Goal: Task Accomplishment & Management: Complete application form

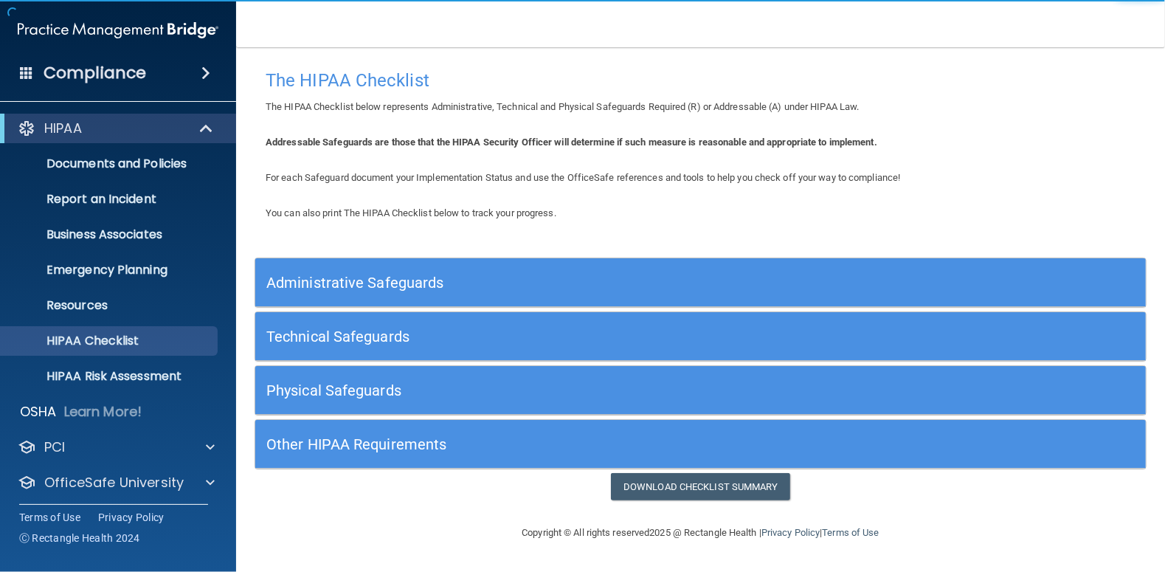
click at [337, 282] on h5 "Administrative Safeguards" at bounding box center [588, 282] width 645 height 16
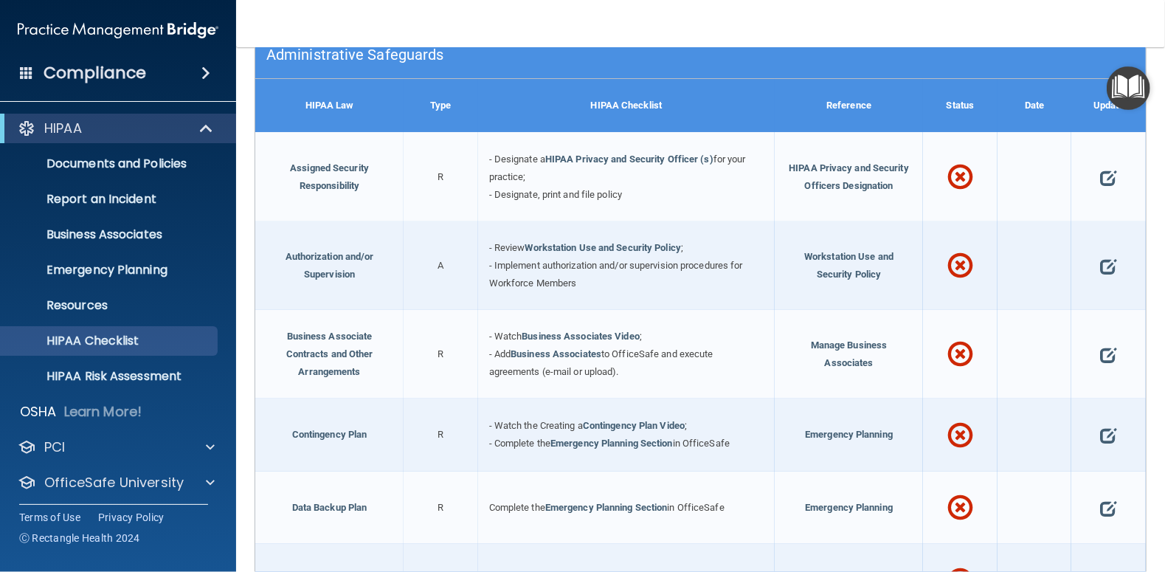
scroll to position [154, 0]
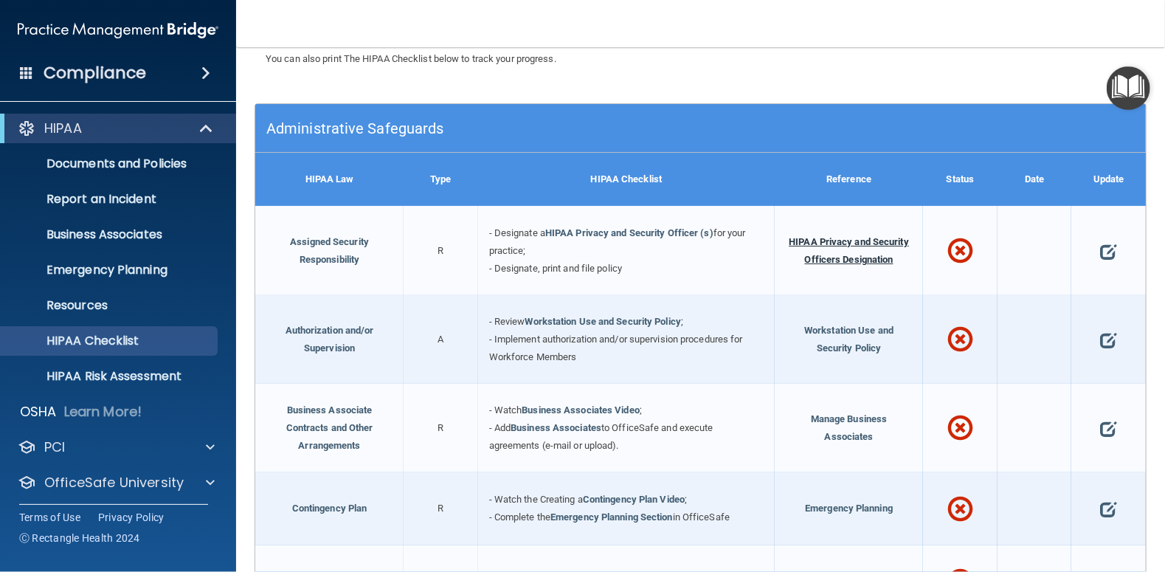
click at [827, 240] on span "HIPAA Privacy and Security Officers Designation" at bounding box center [848, 250] width 120 height 29
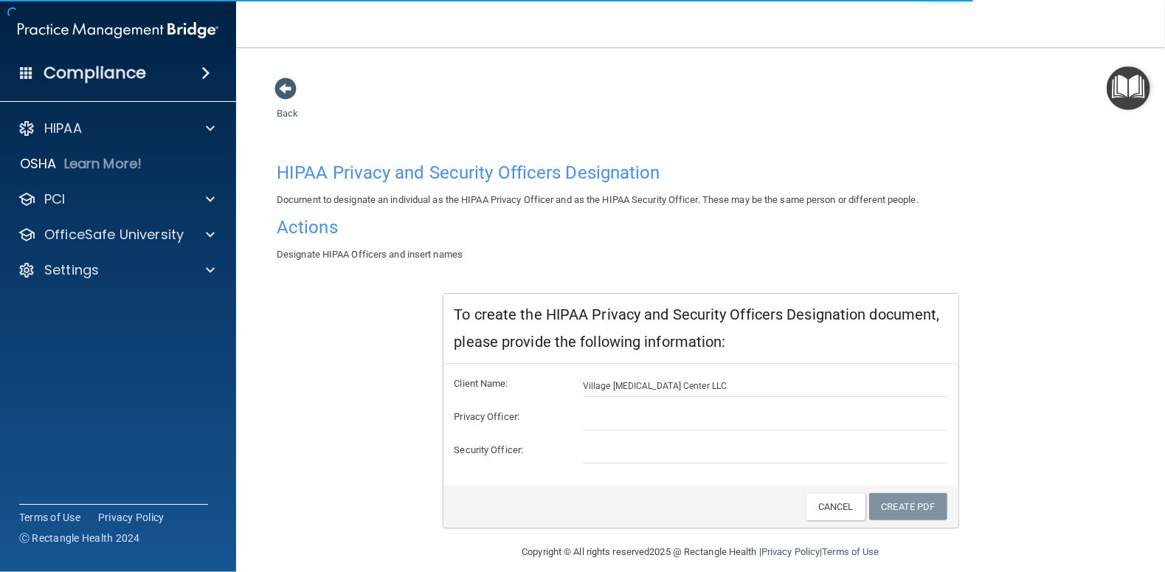
scroll to position [13, 0]
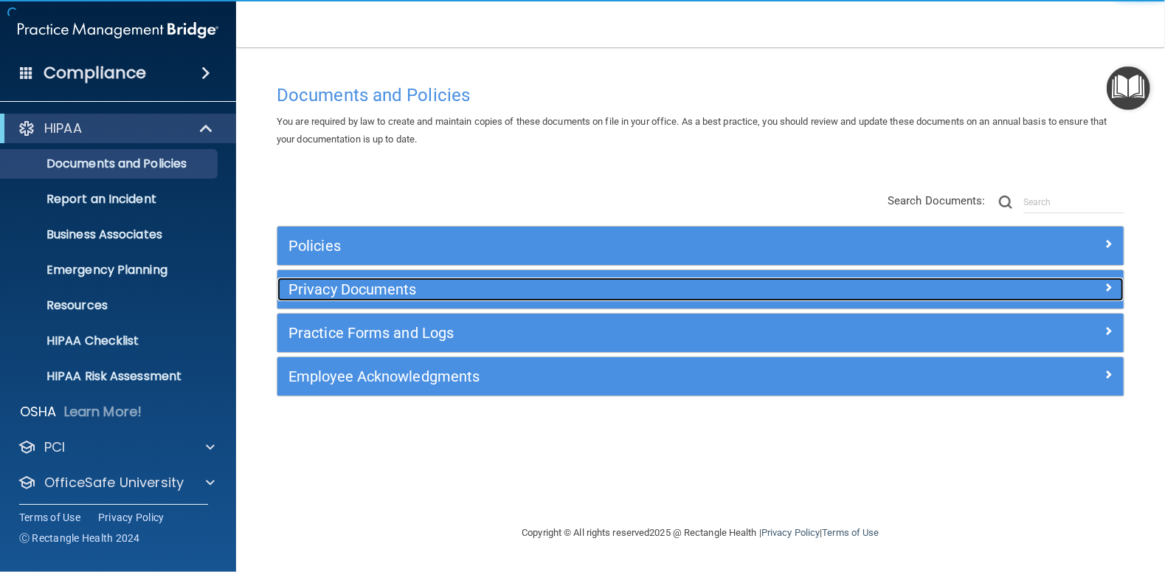
click at [334, 289] on h5 "Privacy Documents" at bounding box center [594, 289] width 612 height 16
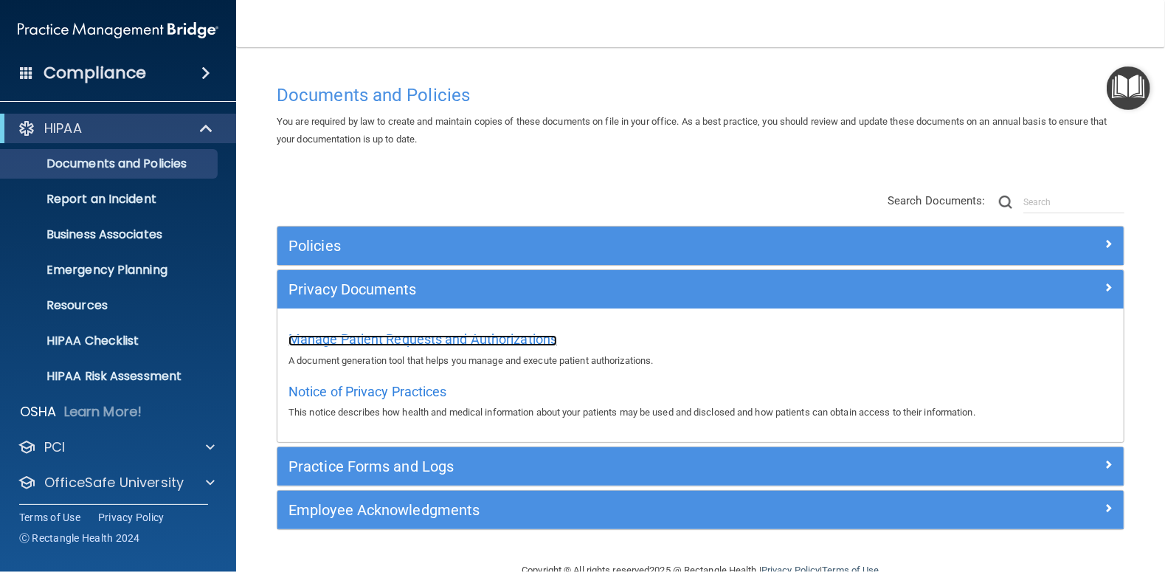
click at [358, 341] on span "Manage Patient Requests and Authorizations" at bounding box center [422, 338] width 268 height 15
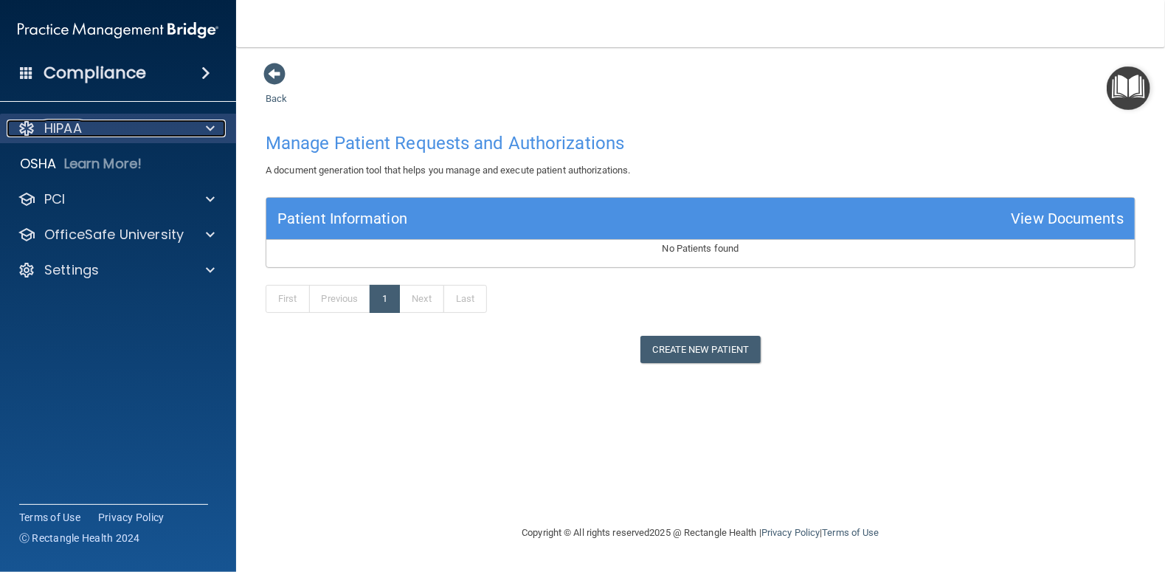
click at [56, 128] on p "HIPAA" at bounding box center [63, 128] width 38 height 18
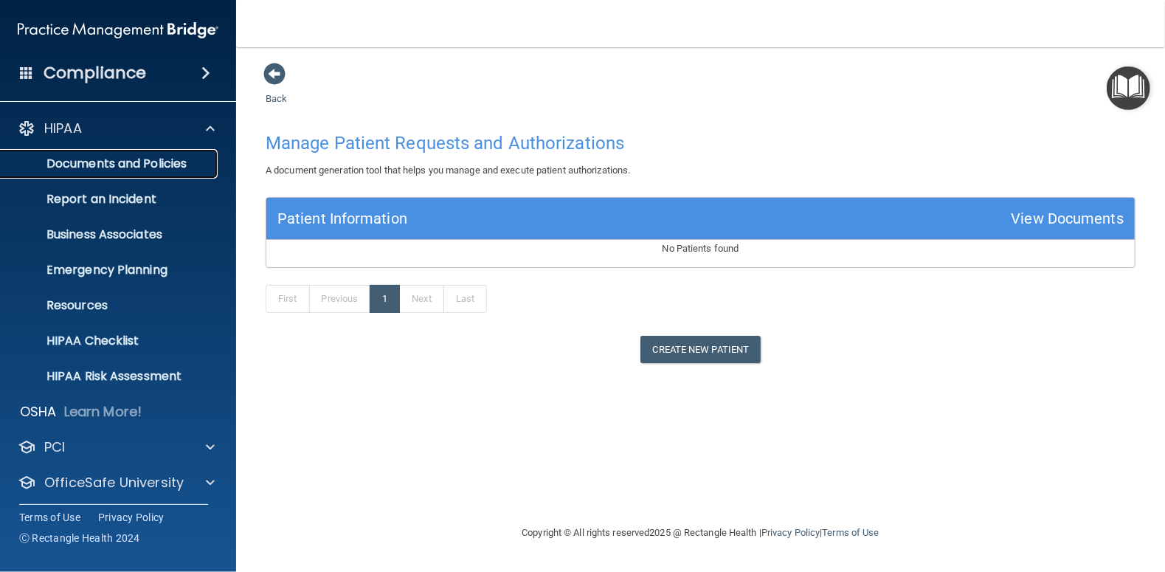
click at [67, 164] on p "Documents and Policies" at bounding box center [110, 163] width 201 height 15
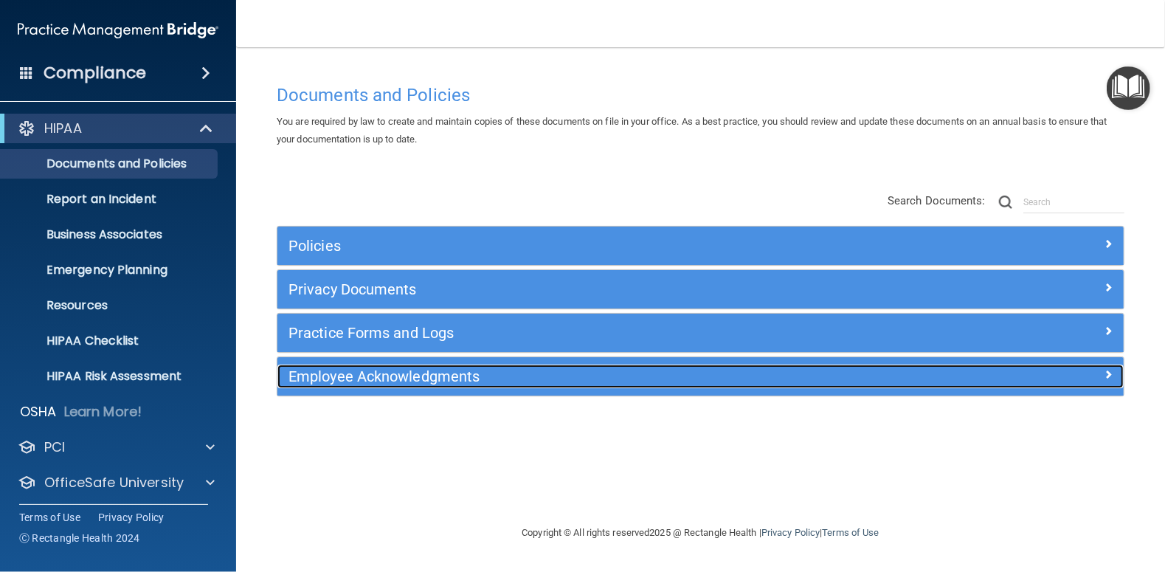
click at [370, 376] on h5 "Employee Acknowledgments" at bounding box center [594, 376] width 612 height 16
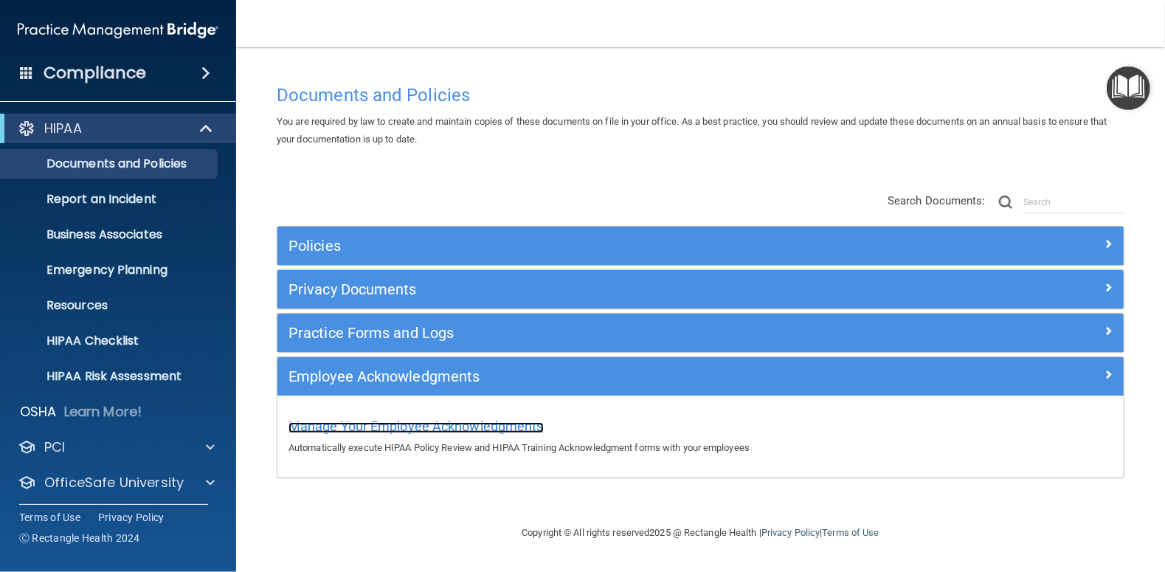
click at [341, 422] on span "Manage Your Employee Acknowledgments" at bounding box center [415, 425] width 255 height 15
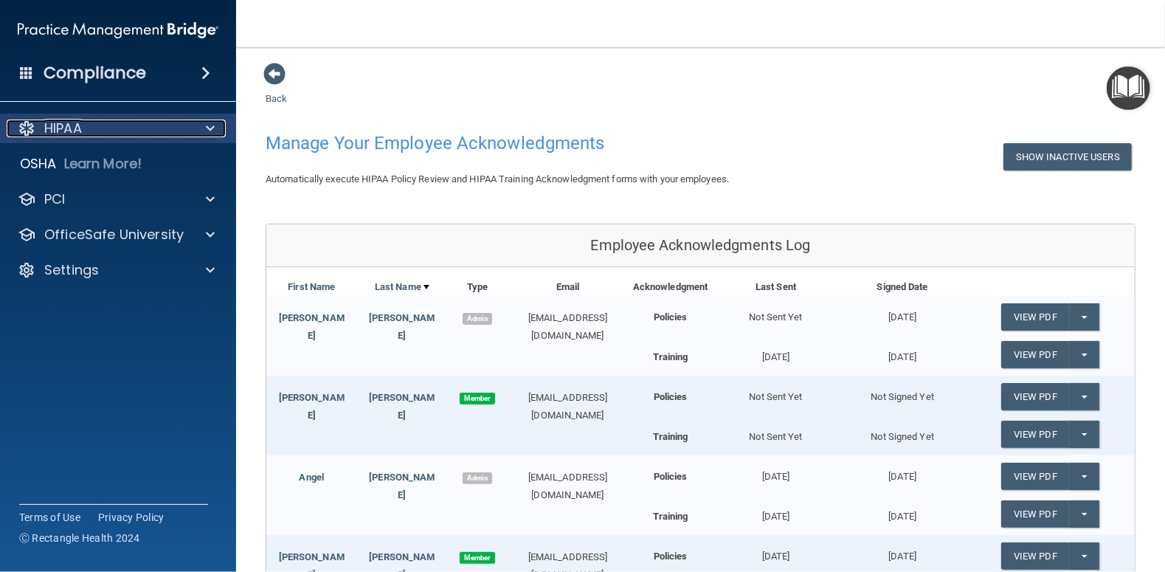
click at [63, 133] on p "HIPAA" at bounding box center [63, 128] width 38 height 18
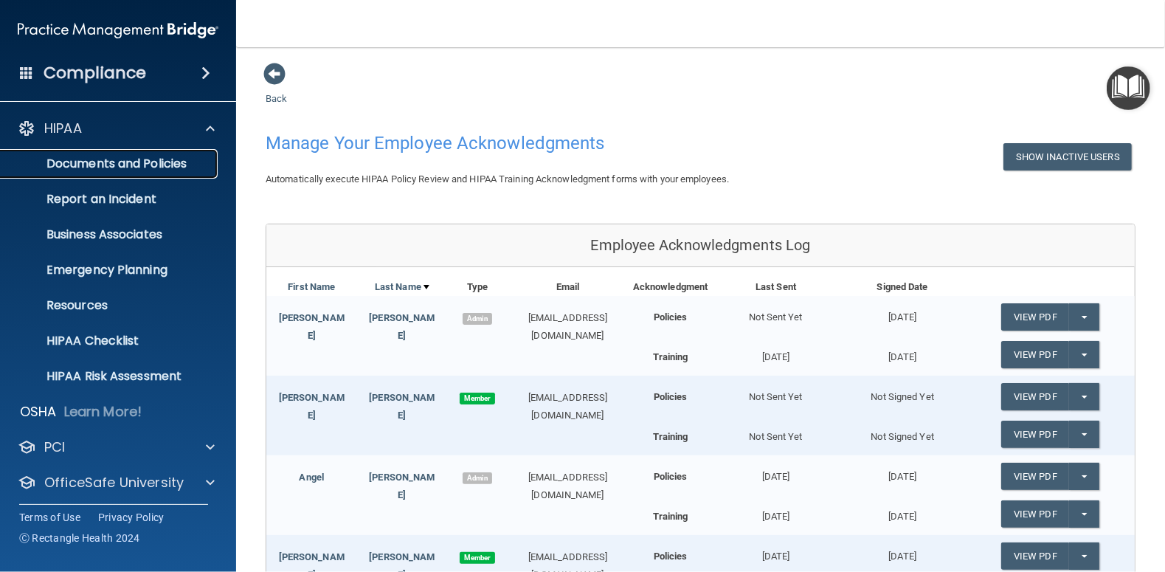
click at [80, 159] on p "Documents and Policies" at bounding box center [110, 163] width 201 height 15
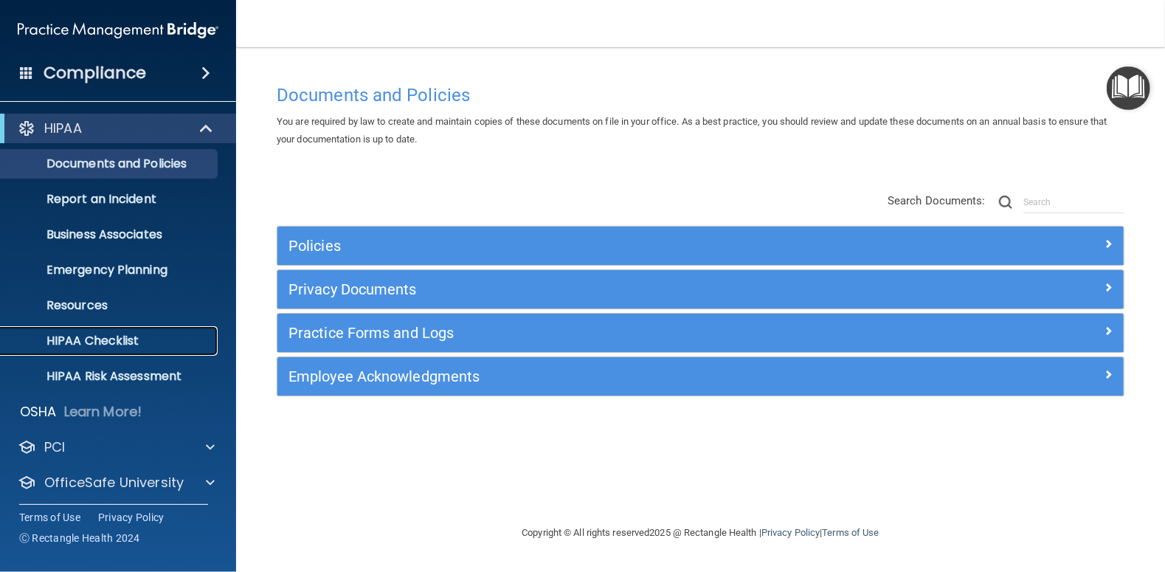
click at [94, 342] on p "HIPAA Checklist" at bounding box center [110, 340] width 201 height 15
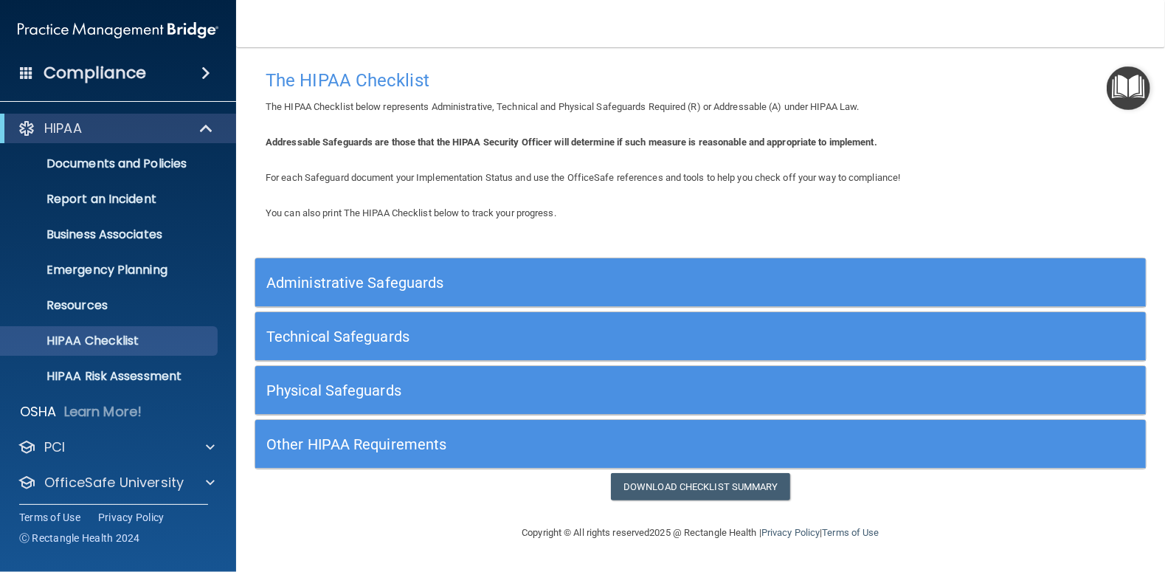
click at [307, 282] on h5 "Administrative Safeguards" at bounding box center [588, 282] width 645 height 16
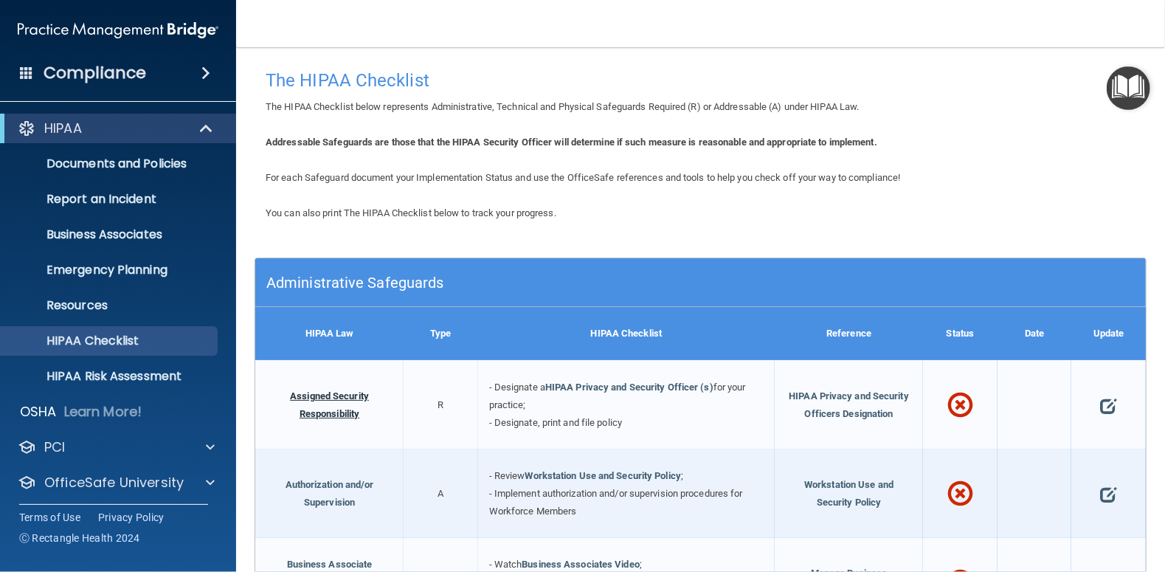
click at [320, 395] on link "Assigned Security Responsibility" at bounding box center [329, 404] width 79 height 29
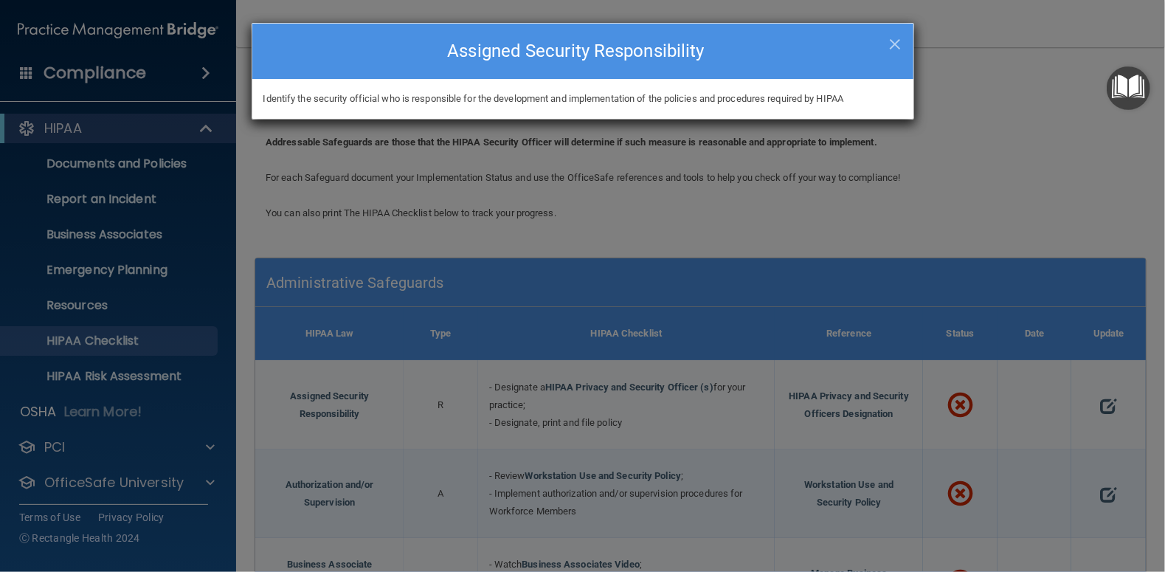
drag, startPoint x: 532, startPoint y: 42, endPoint x: 771, endPoint y: 41, distance: 238.2
click at [533, 42] on h4 "Assigned Security Responsibility" at bounding box center [582, 51] width 639 height 32
click at [900, 41] on span "×" at bounding box center [894, 42] width 13 height 30
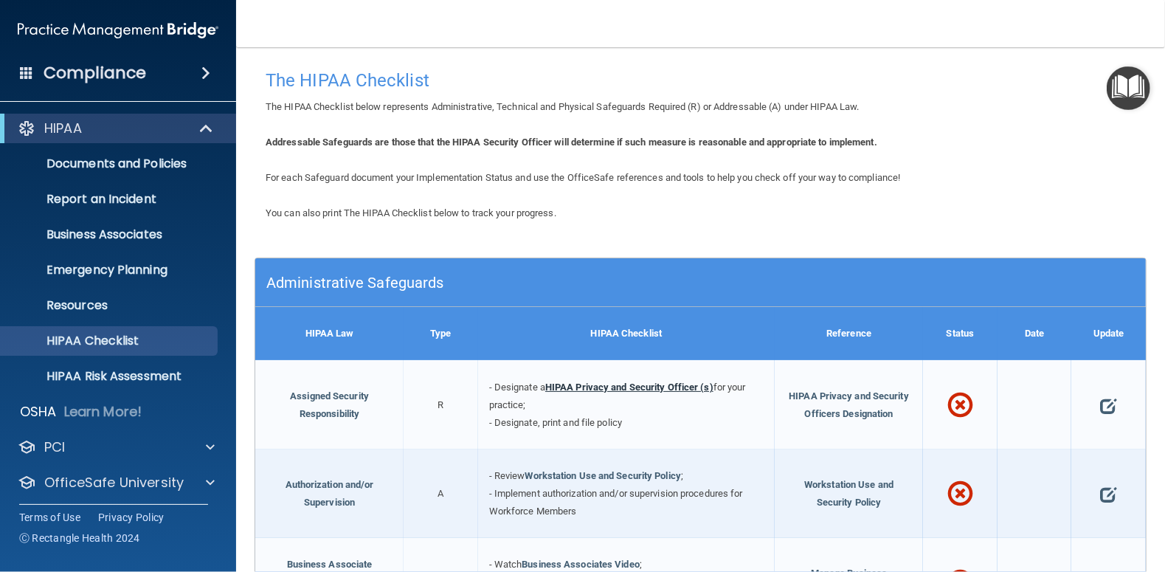
click at [569, 384] on link "HIPAA Privacy and Security Officer (s)" at bounding box center [629, 386] width 168 height 11
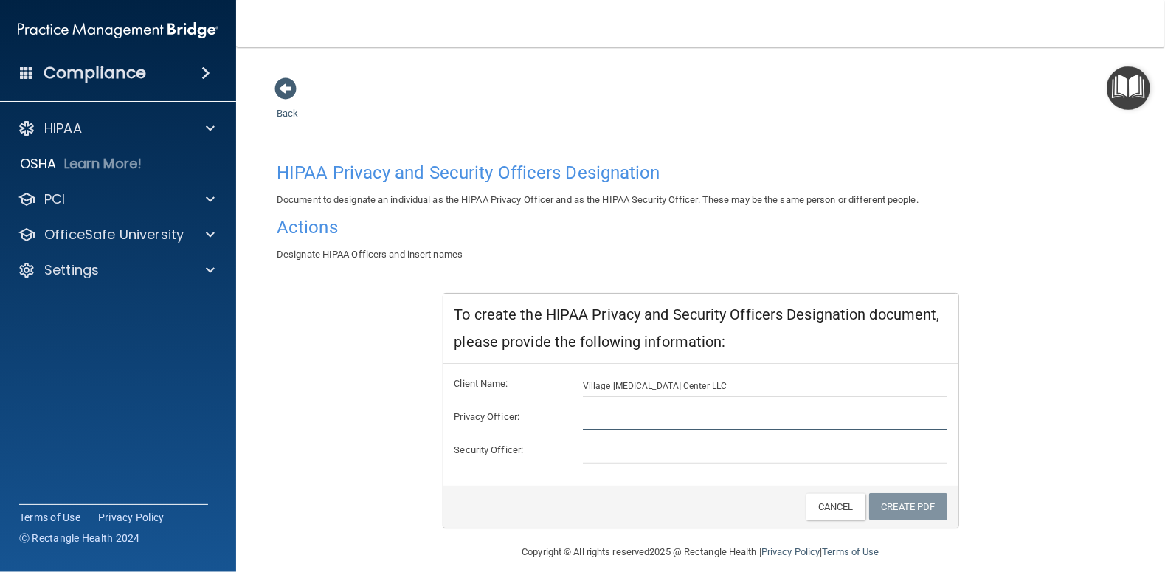
click at [625, 423] on input "text" at bounding box center [765, 419] width 364 height 22
type input "Jared Andrews"
click at [600, 453] on input "text" at bounding box center [765, 452] width 364 height 22
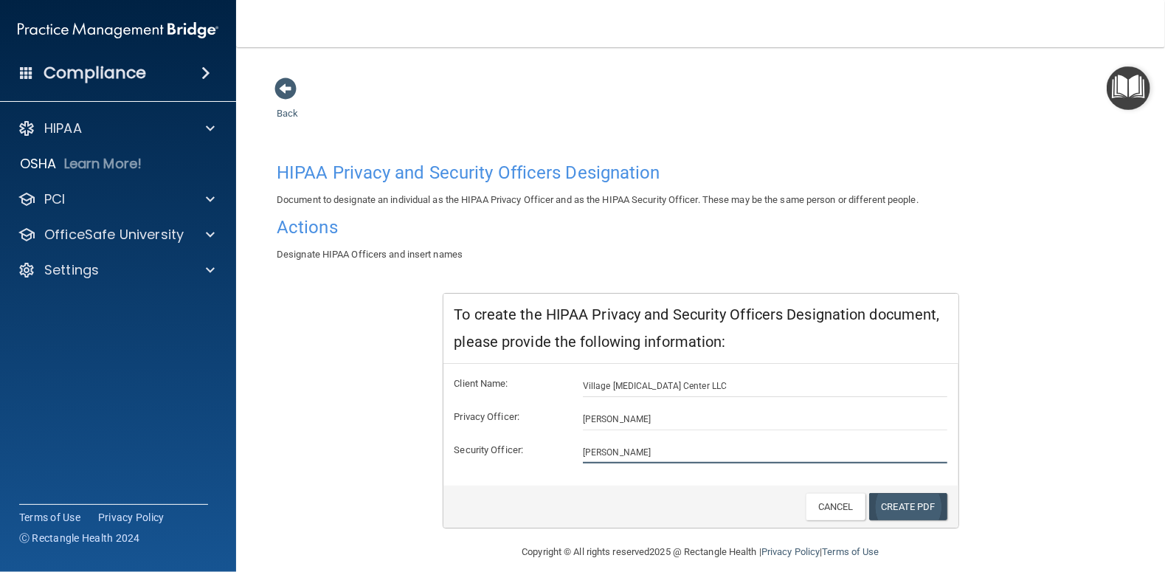
type input "[PERSON_NAME]"
click at [915, 506] on link "Create PDF" at bounding box center [908, 506] width 78 height 27
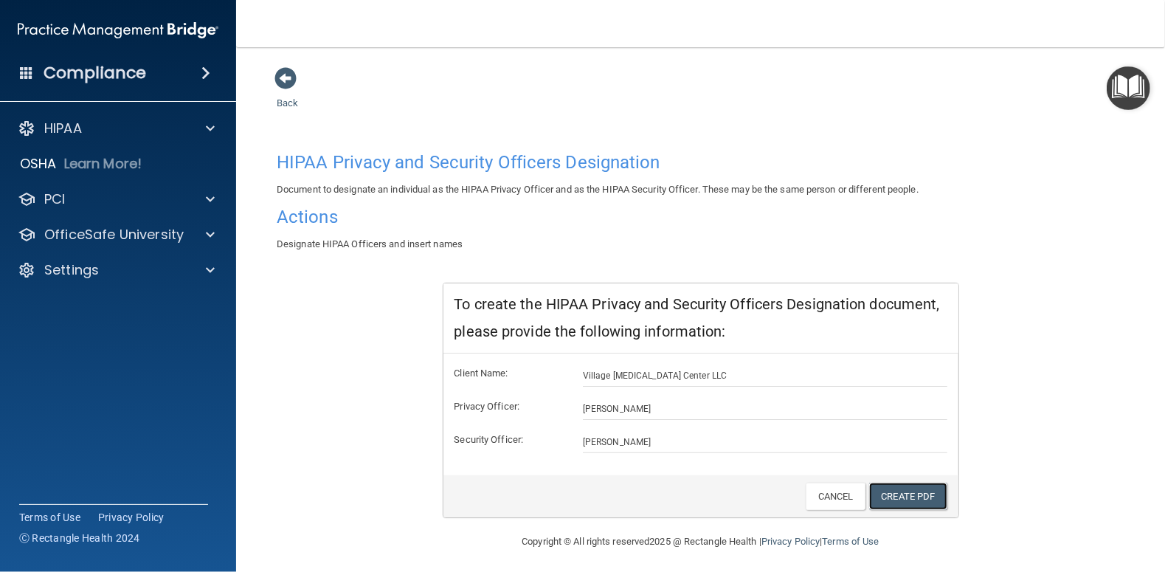
scroll to position [13, 0]
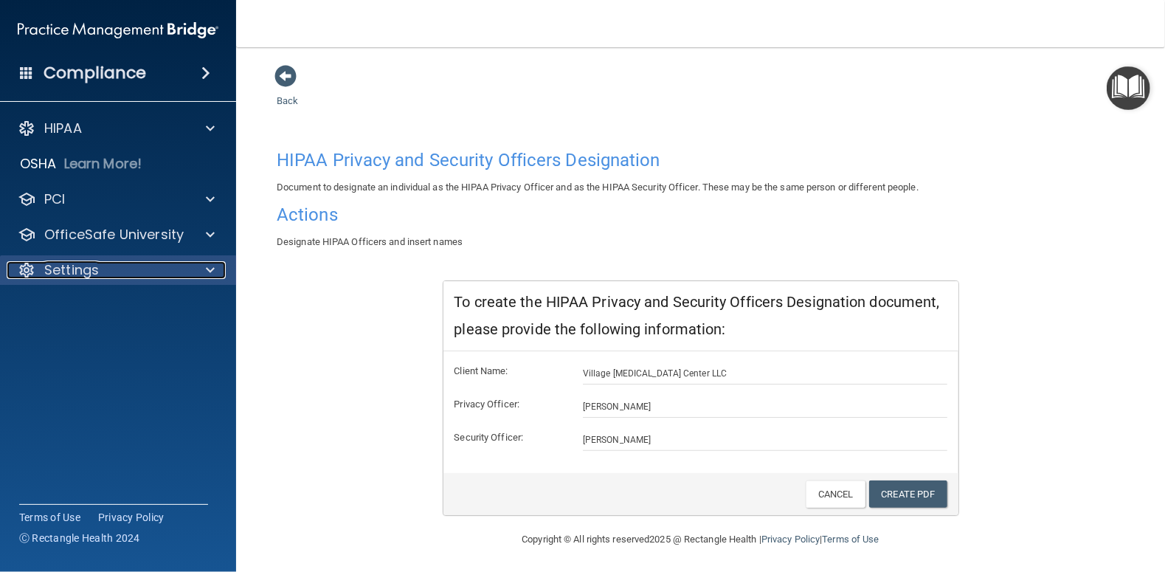
click at [200, 271] on div at bounding box center [208, 270] width 37 height 18
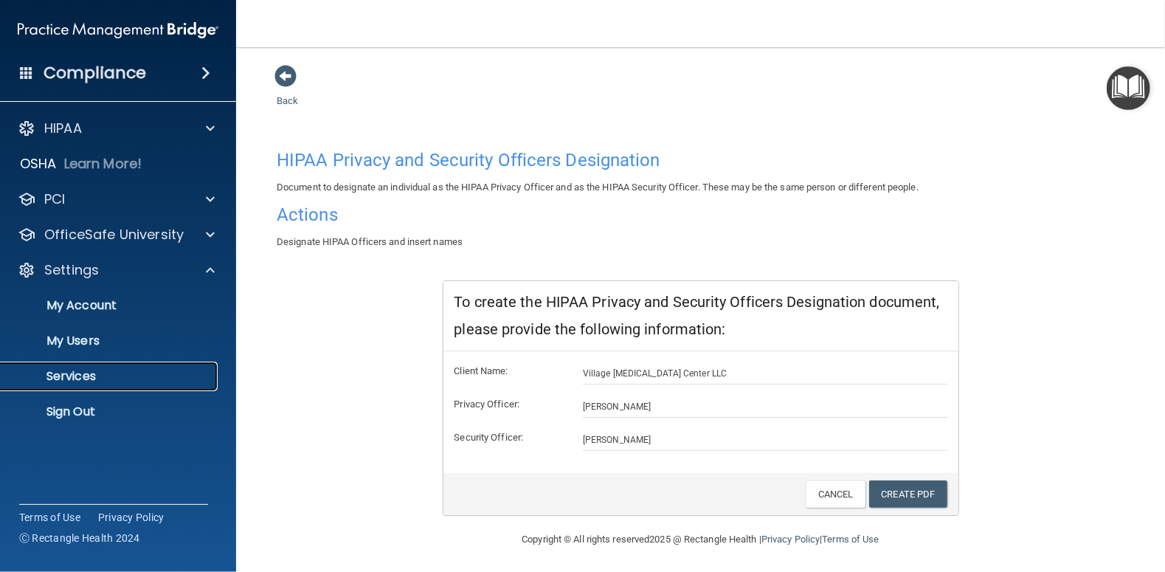
click at [79, 374] on p "Services" at bounding box center [110, 376] width 201 height 15
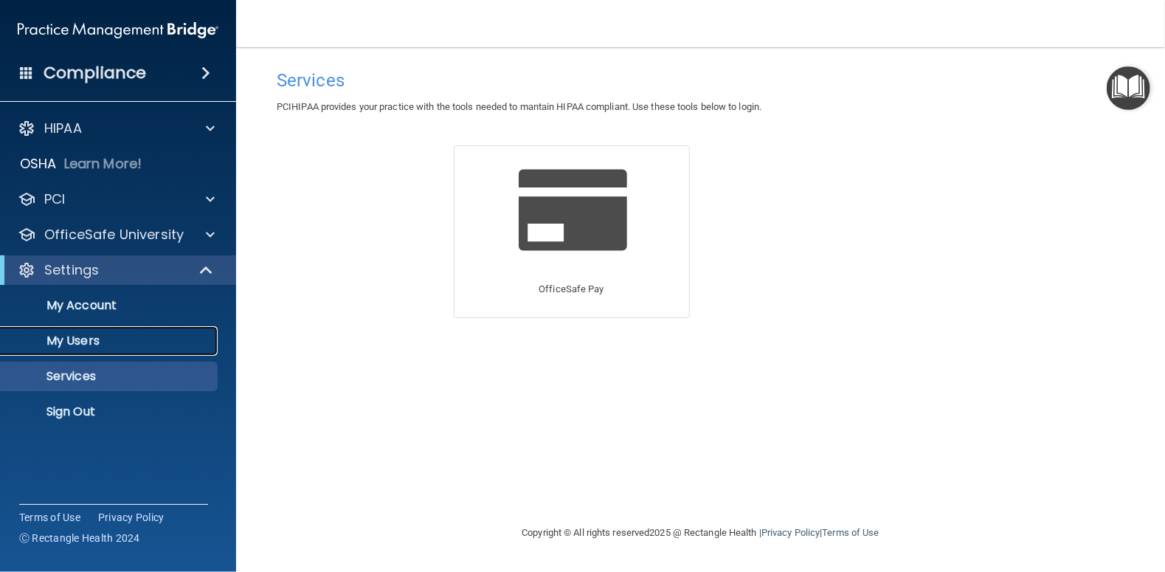
click at [52, 335] on p "My Users" at bounding box center [110, 340] width 201 height 15
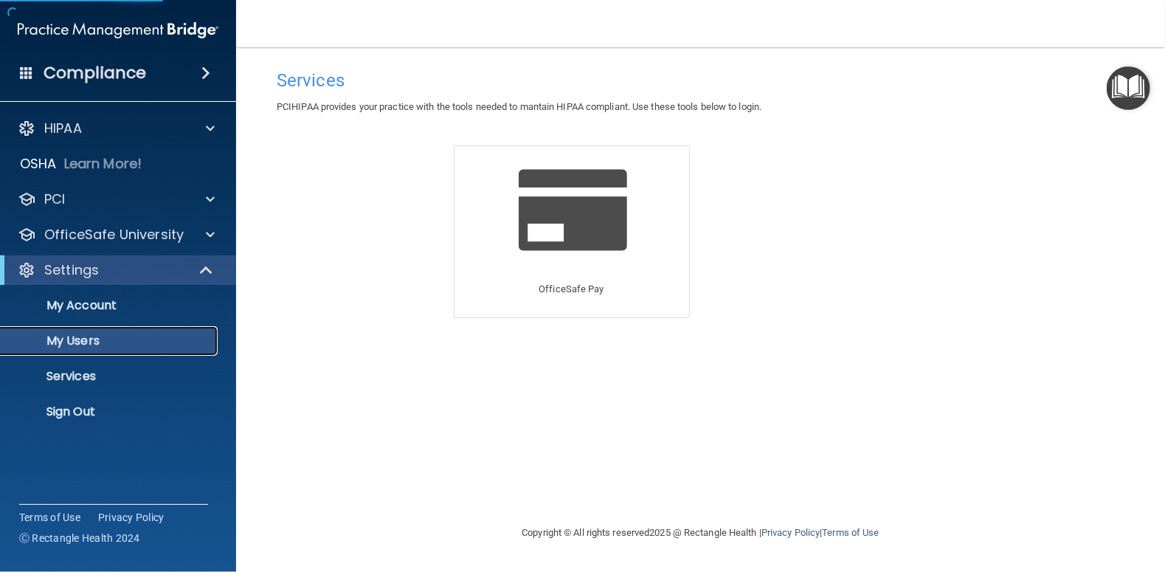
select select "20"
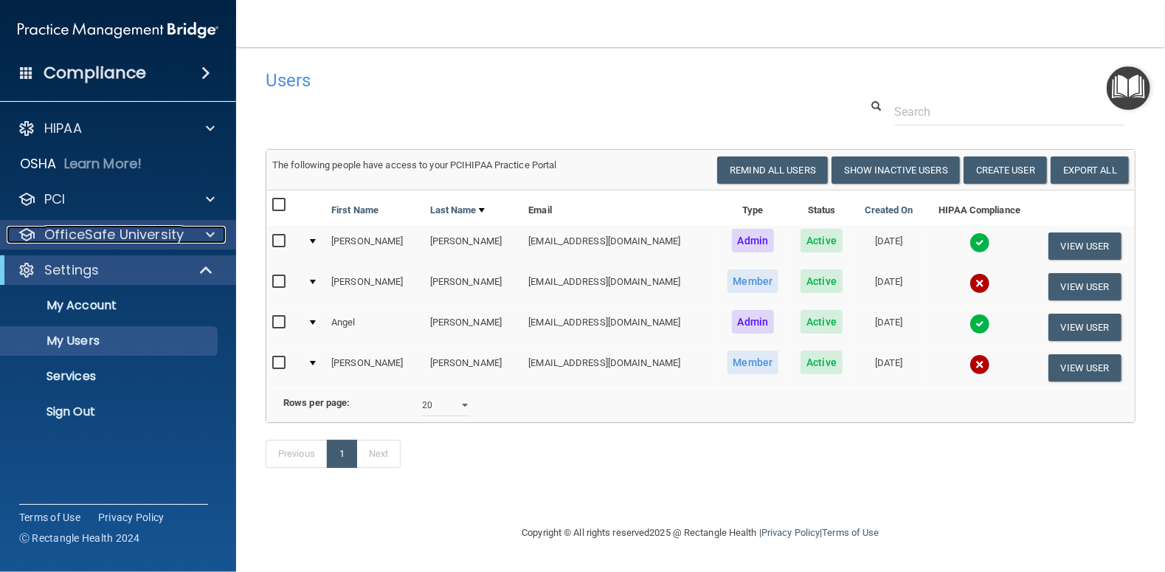
click at [83, 240] on p "OfficeSafe University" at bounding box center [113, 235] width 139 height 18
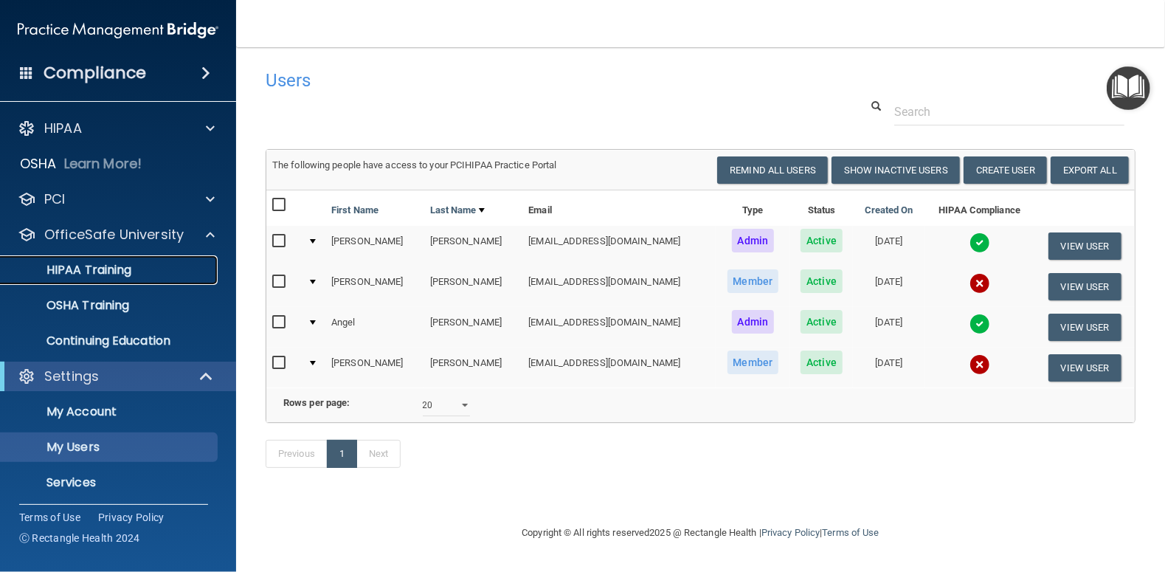
click at [132, 275] on div "HIPAA Training" at bounding box center [110, 270] width 201 height 15
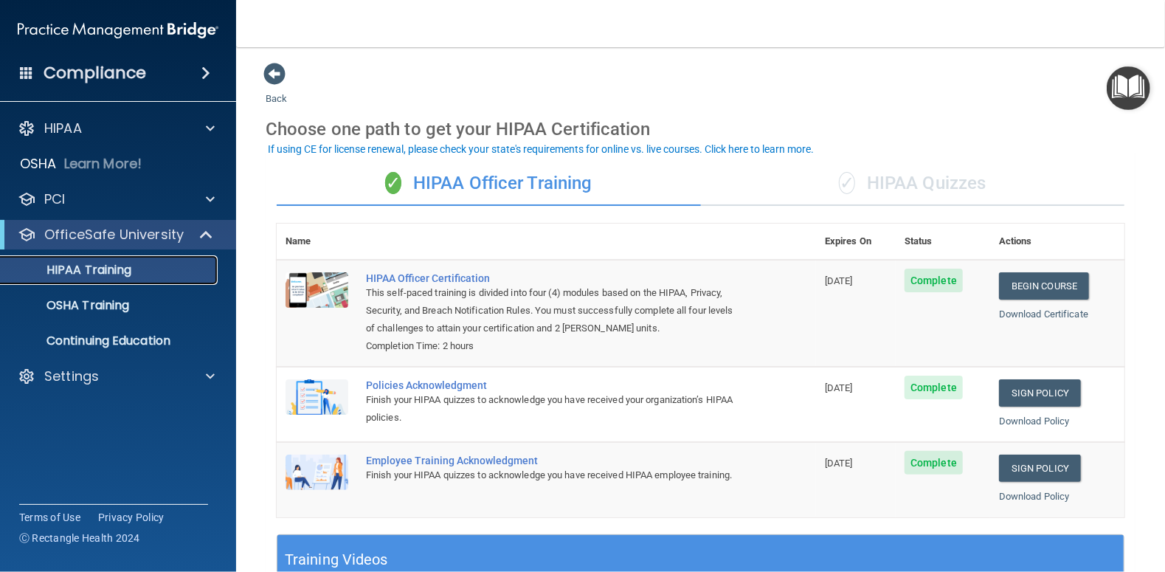
click at [100, 271] on p "HIPAA Training" at bounding box center [71, 270] width 122 height 15
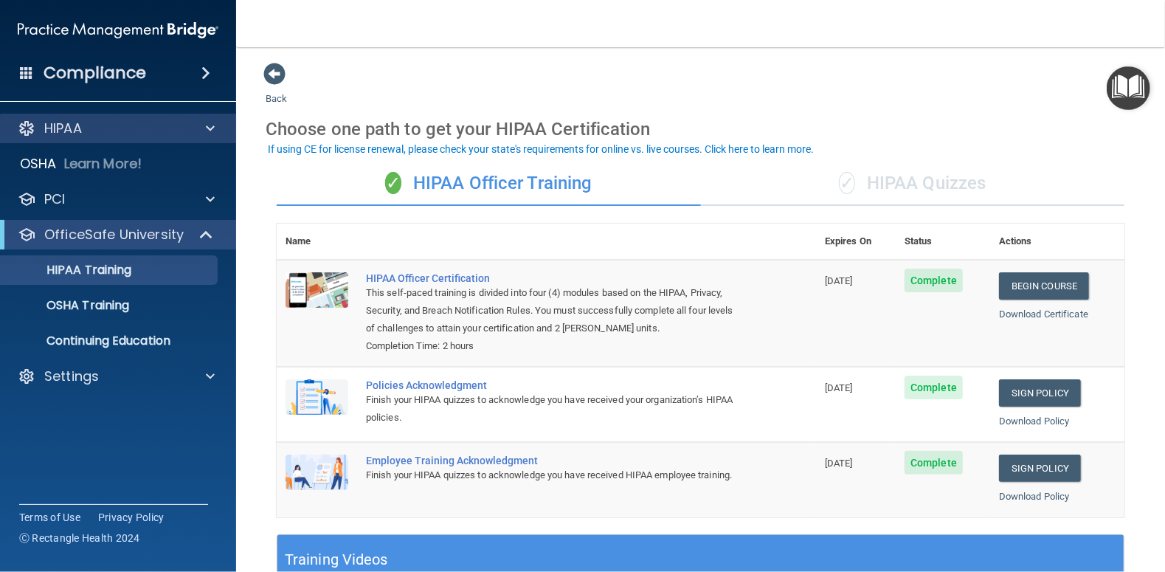
click at [74, 116] on div "HIPAA" at bounding box center [118, 129] width 237 height 30
click at [207, 122] on span at bounding box center [210, 128] width 9 height 18
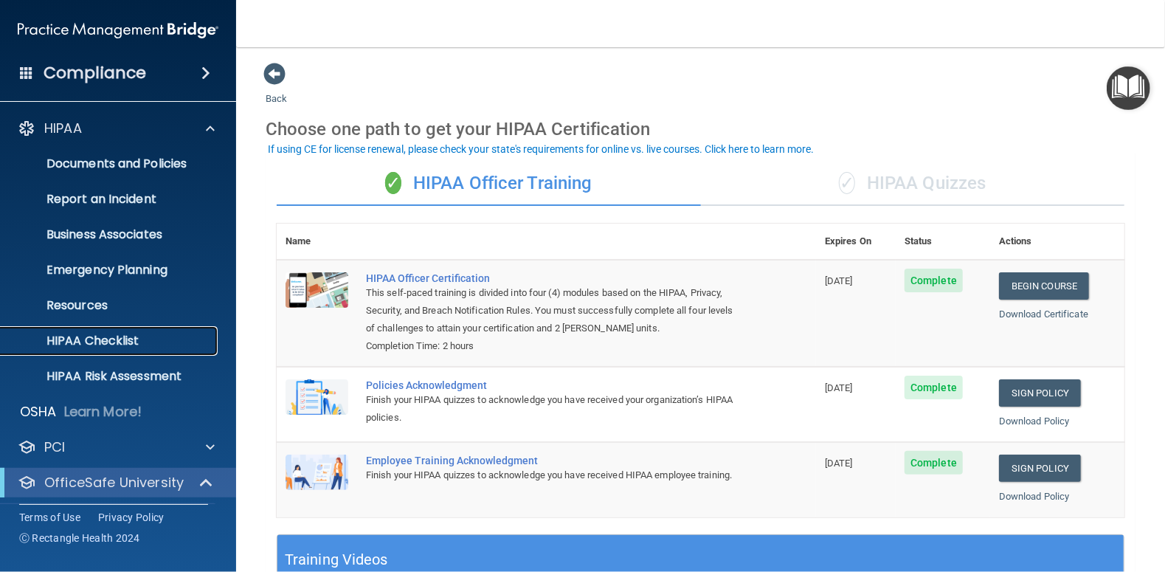
click at [74, 335] on p "HIPAA Checklist" at bounding box center [110, 340] width 201 height 15
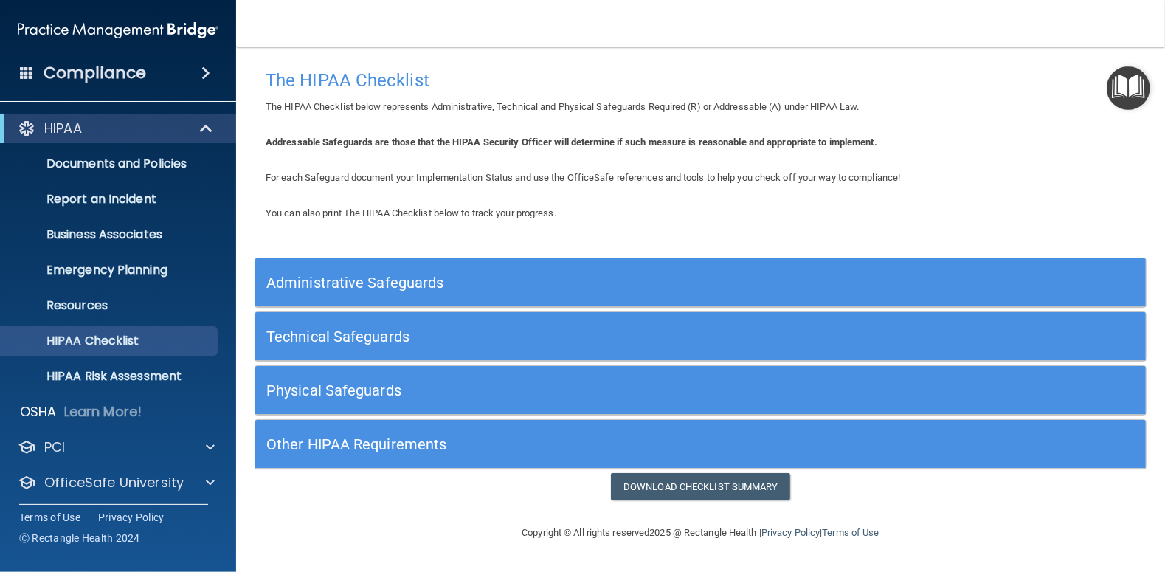
click at [315, 321] on div "Technical Safeguards" at bounding box center [588, 335] width 667 height 33
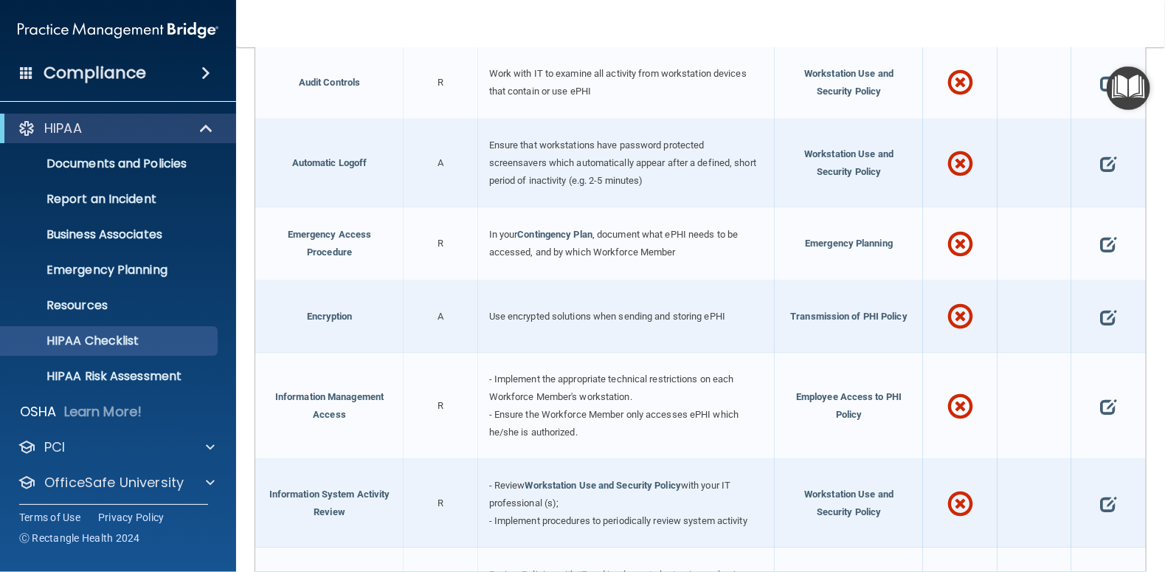
scroll to position [295, 0]
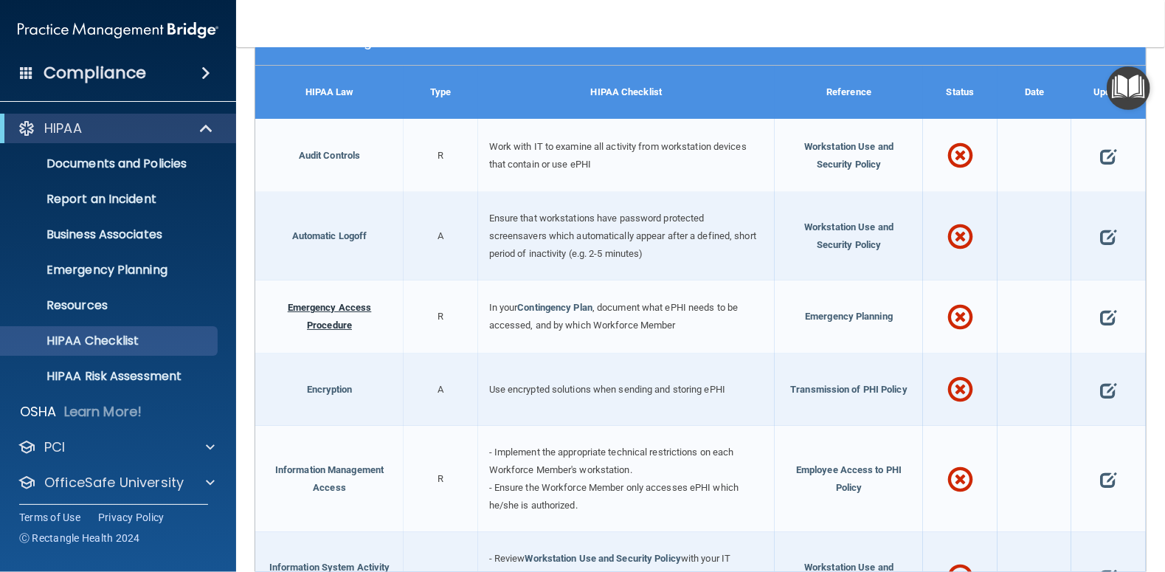
click at [324, 303] on link "Emergency Access Procedure" at bounding box center [330, 316] width 84 height 29
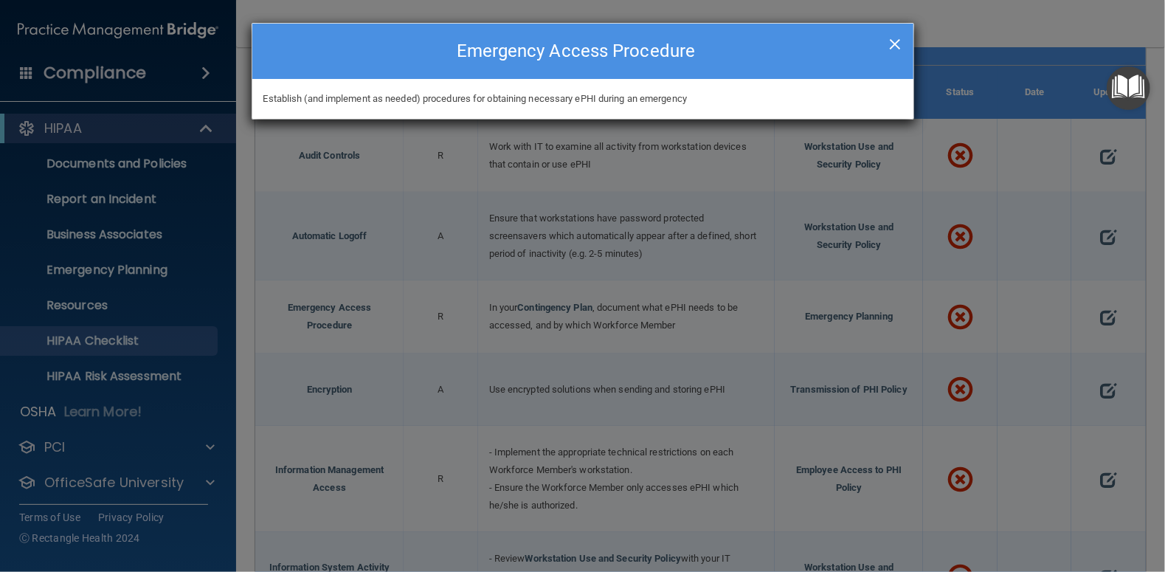
click at [894, 43] on span "×" at bounding box center [894, 42] width 13 height 30
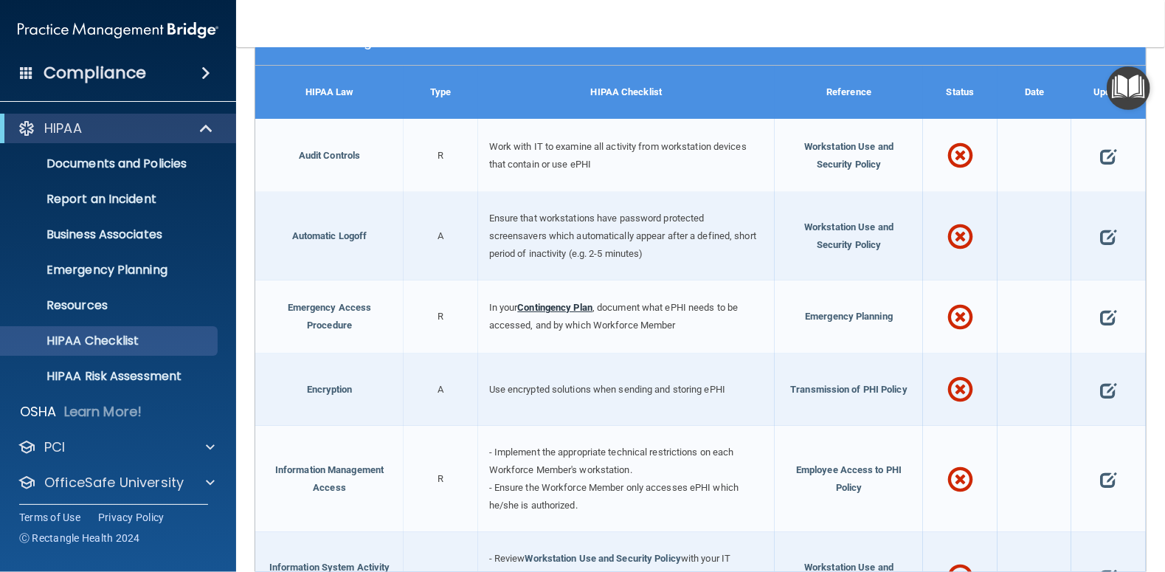
click at [565, 302] on link "Contingency Plan" at bounding box center [554, 307] width 75 height 11
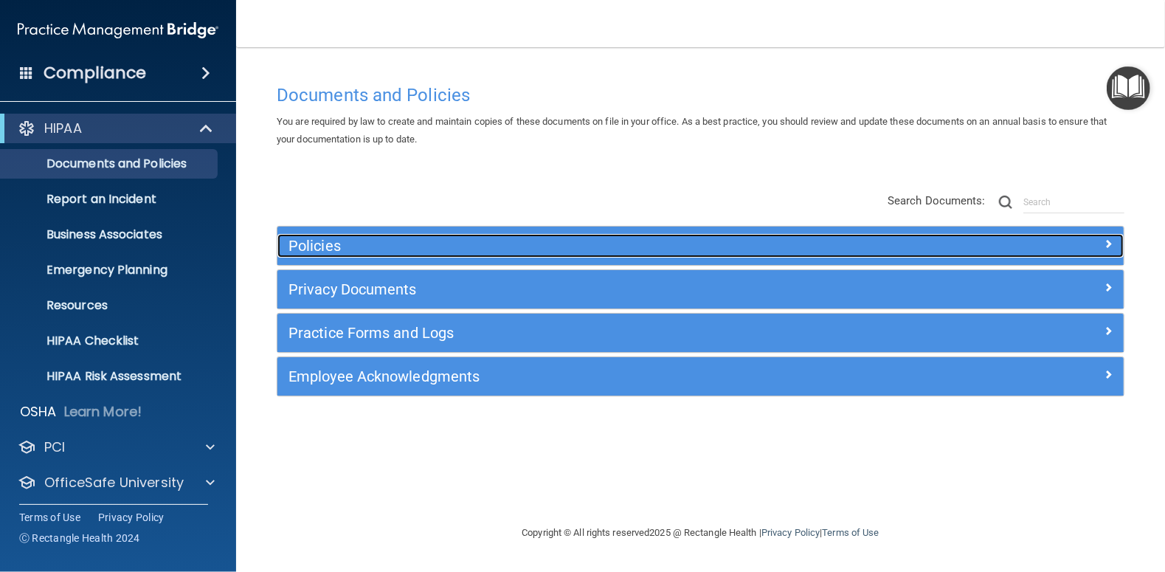
click at [323, 246] on h5 "Policies" at bounding box center [594, 245] width 612 height 16
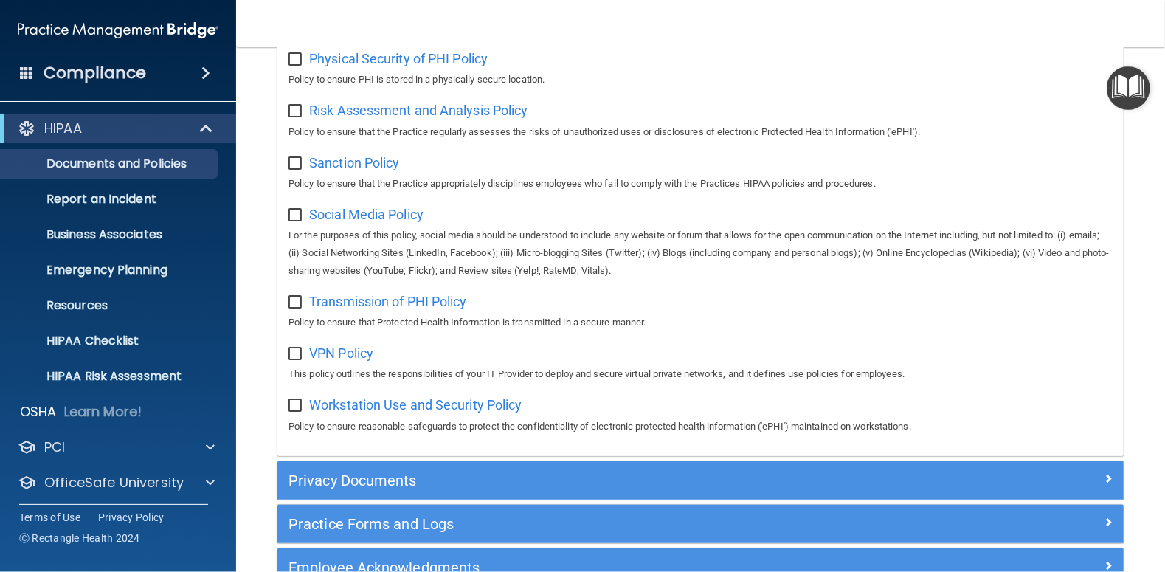
scroll to position [1122, 0]
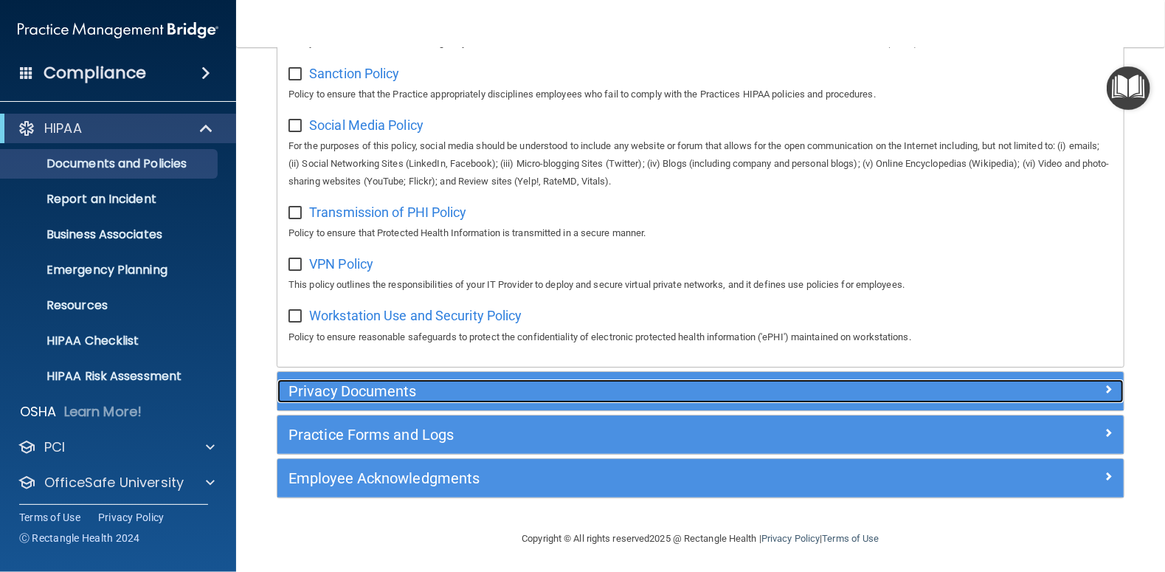
click at [337, 391] on h5 "Privacy Documents" at bounding box center [594, 391] width 612 height 16
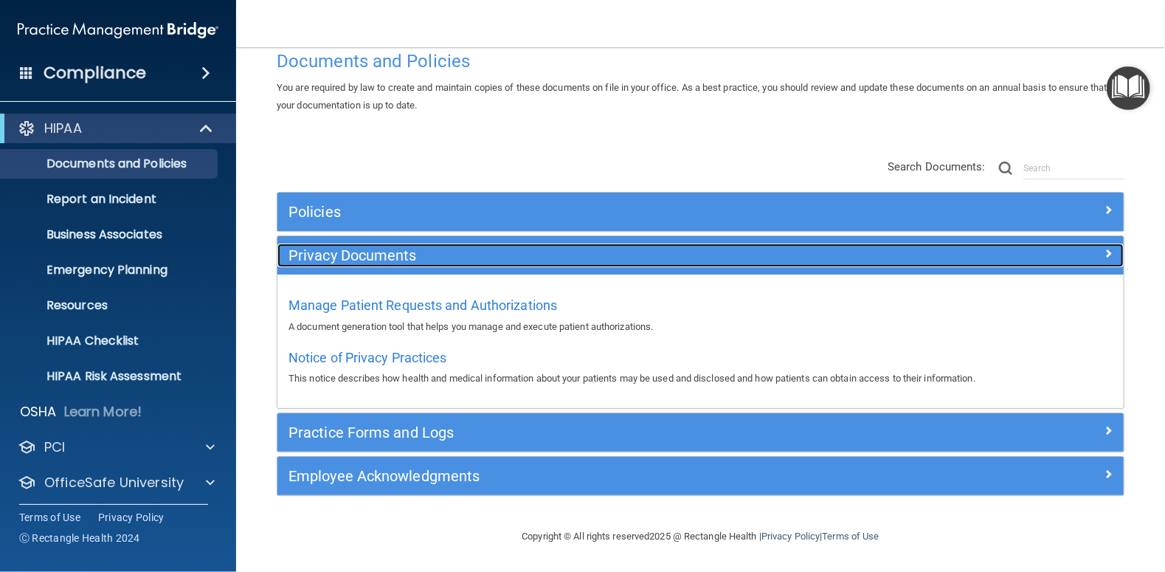
scroll to position [32, 0]
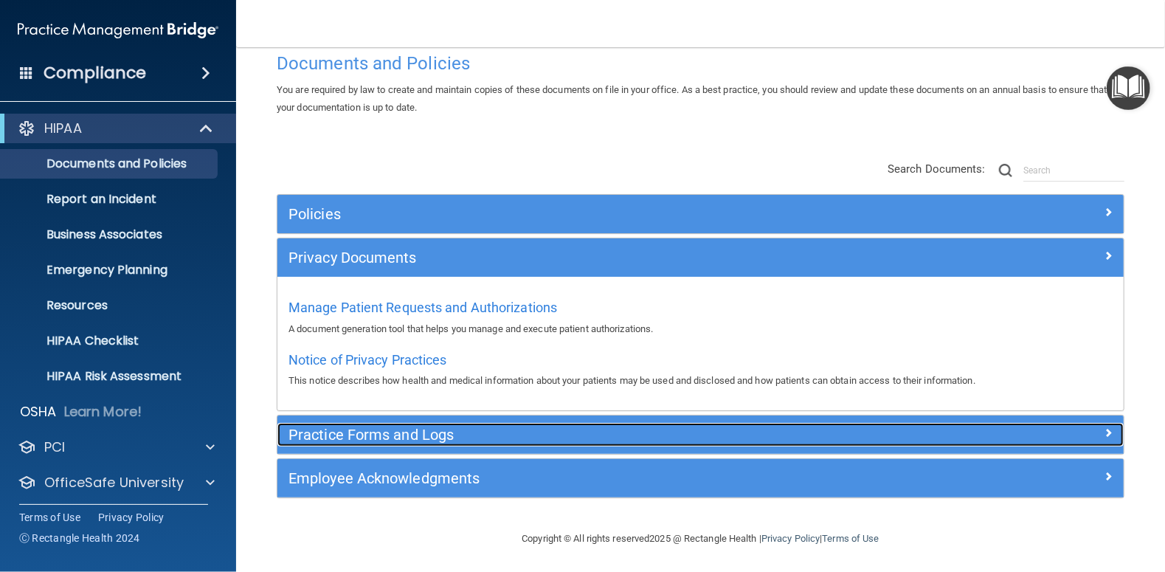
click at [372, 433] on h5 "Practice Forms and Logs" at bounding box center [594, 434] width 612 height 16
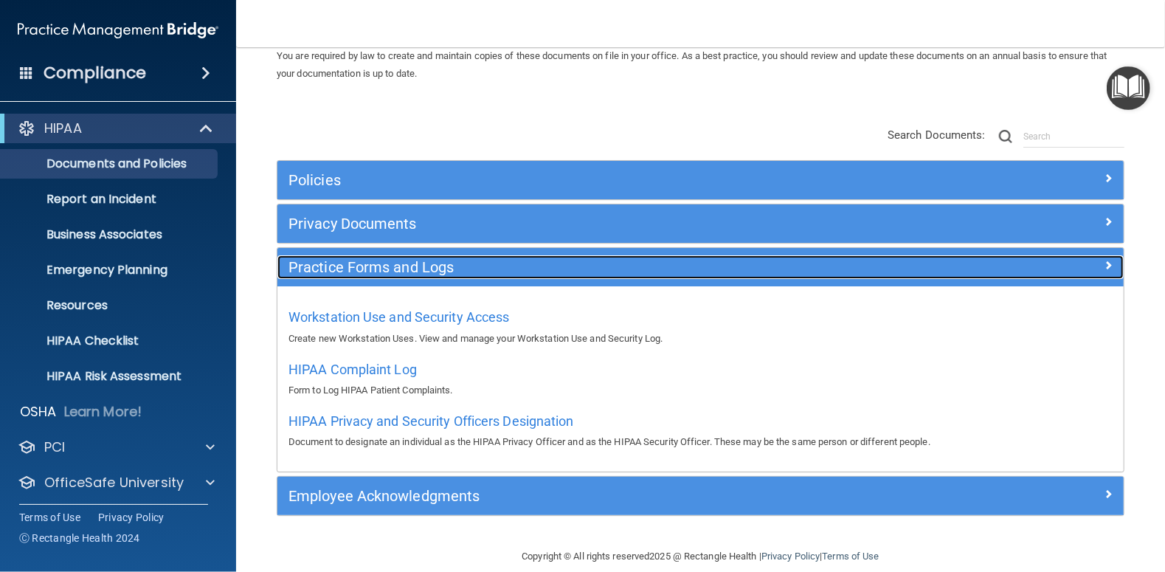
scroll to position [84, 0]
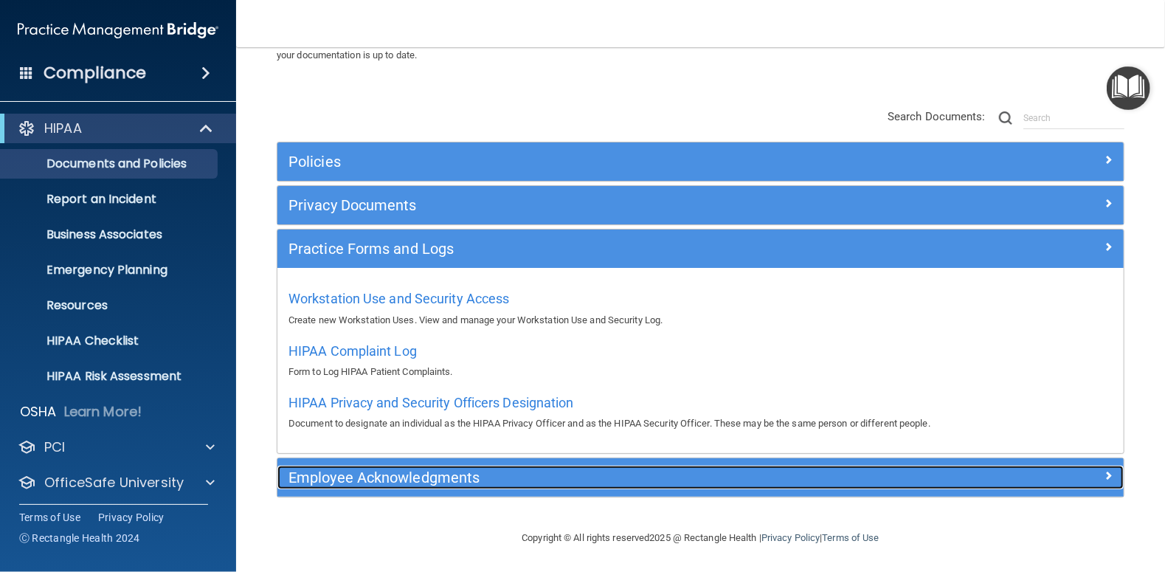
click at [378, 476] on h5 "Employee Acknowledgments" at bounding box center [594, 477] width 612 height 16
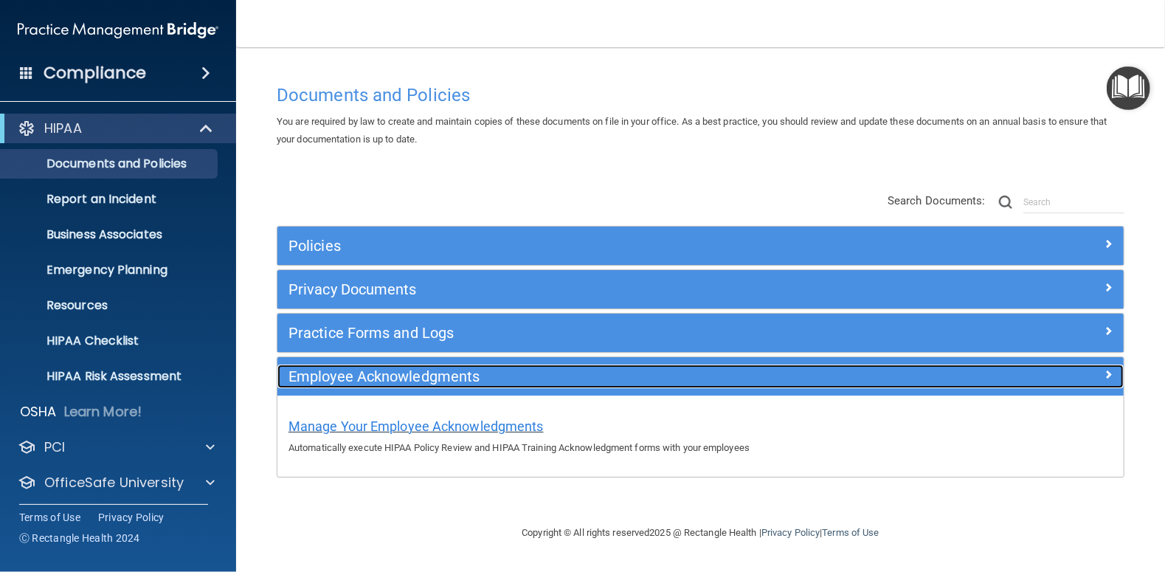
scroll to position [0, 0]
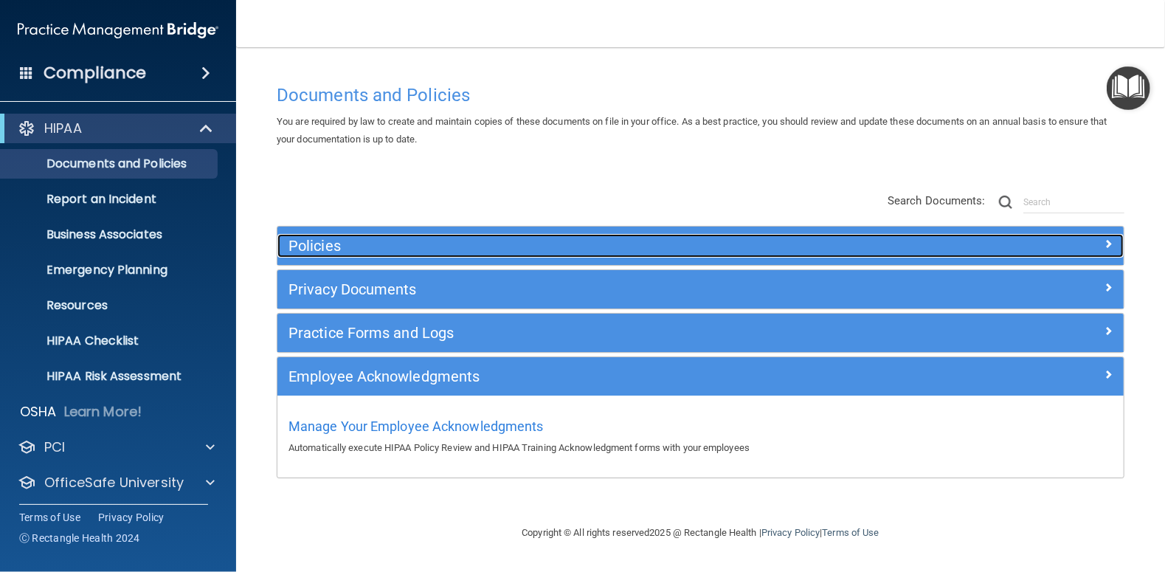
click at [327, 243] on h5 "Policies" at bounding box center [594, 245] width 612 height 16
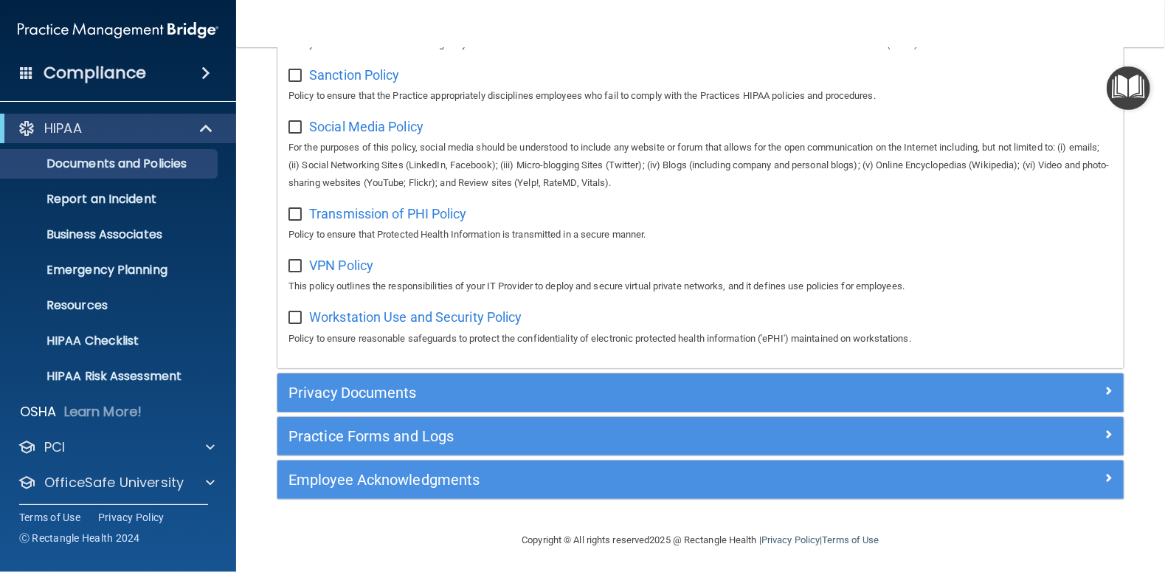
scroll to position [1122, 0]
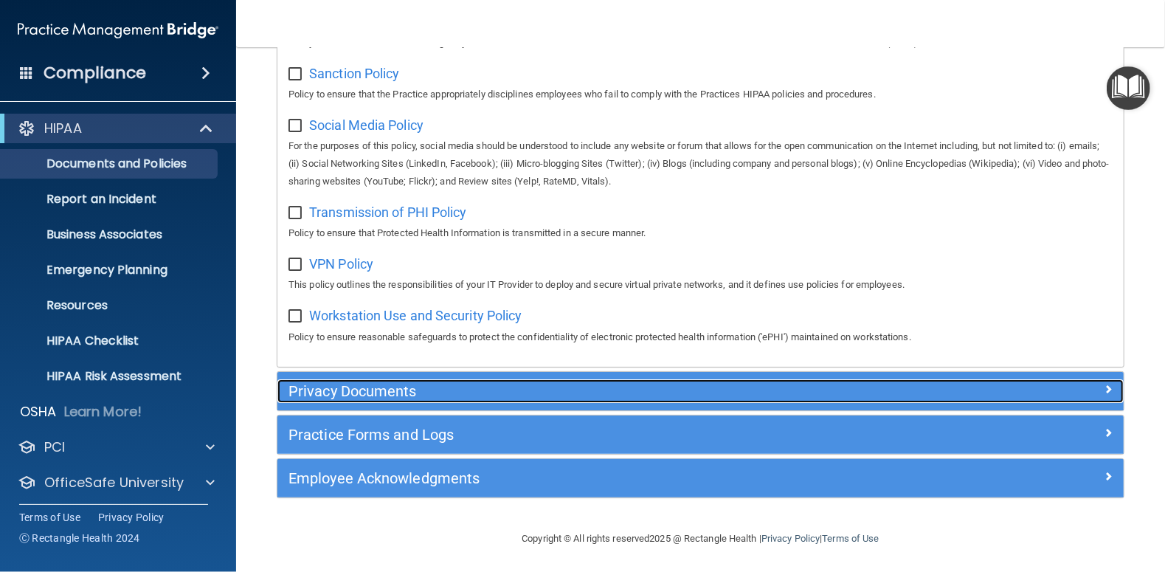
click at [344, 398] on div "Privacy Documents" at bounding box center [594, 391] width 634 height 24
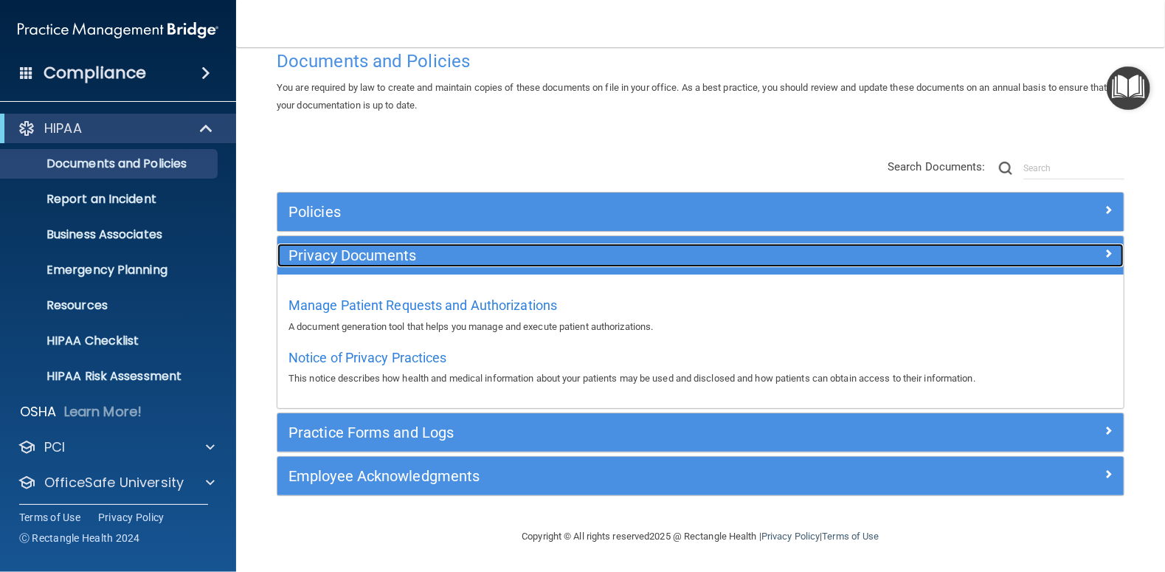
scroll to position [32, 0]
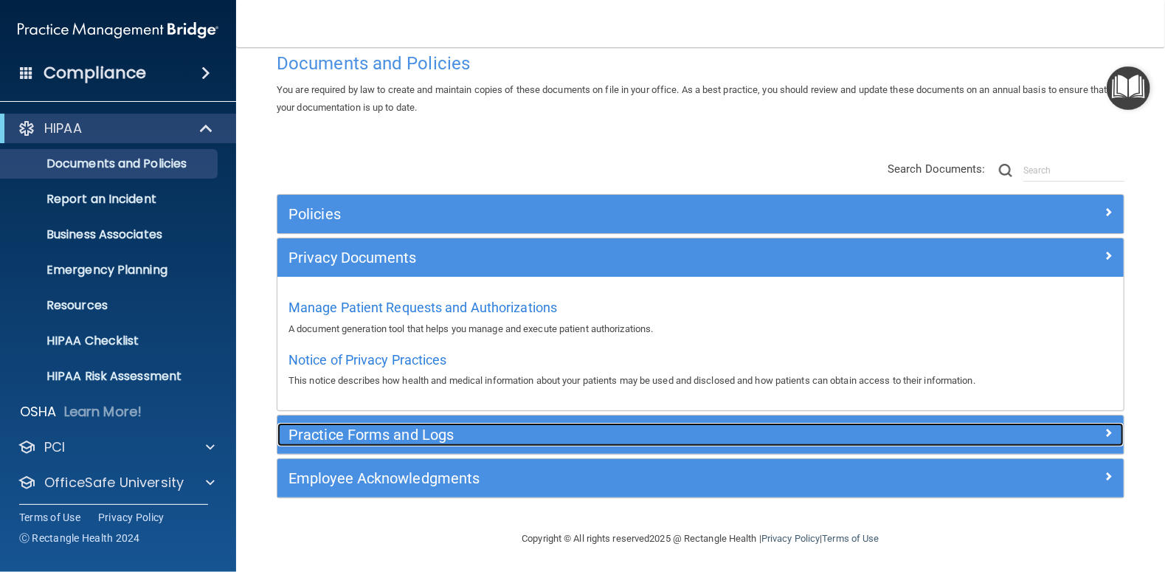
click at [369, 432] on h5 "Practice Forms and Logs" at bounding box center [594, 434] width 612 height 16
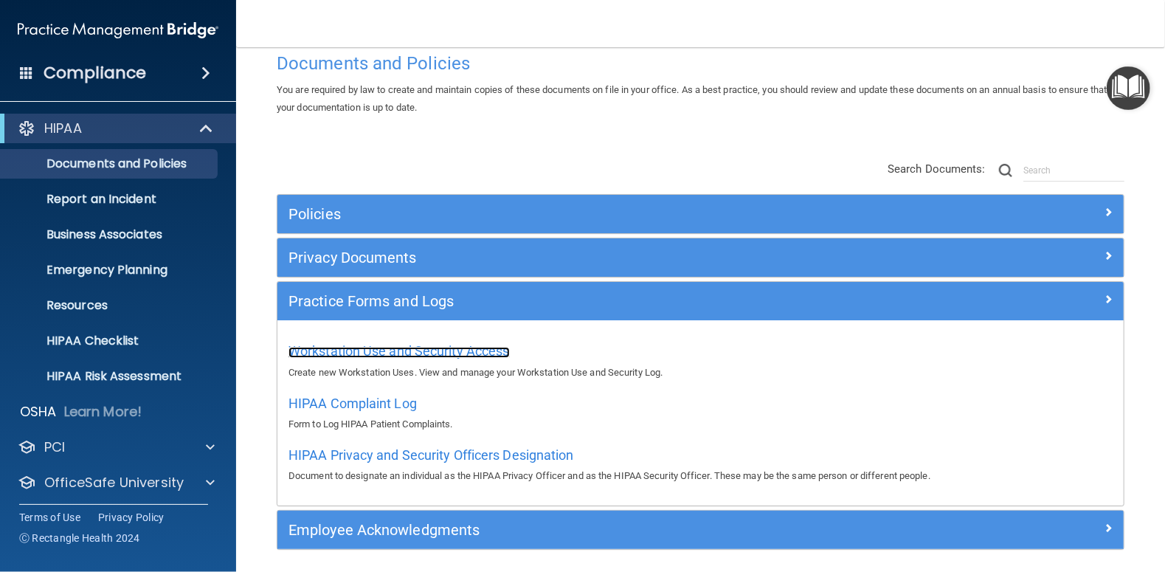
click at [384, 347] on span "Workstation Use and Security Access" at bounding box center [398, 350] width 221 height 15
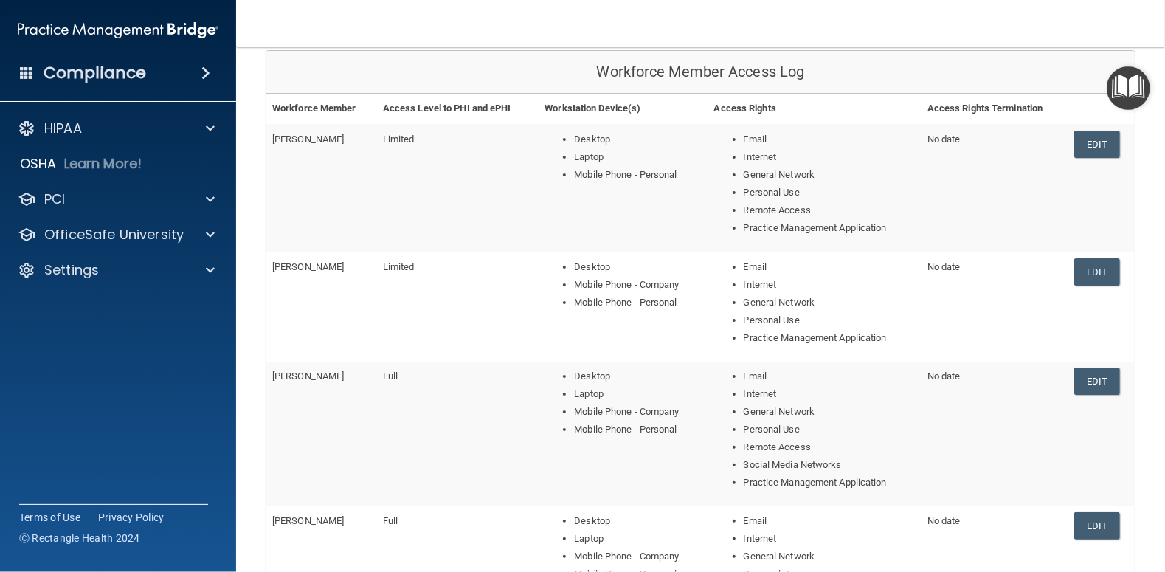
scroll to position [144, 0]
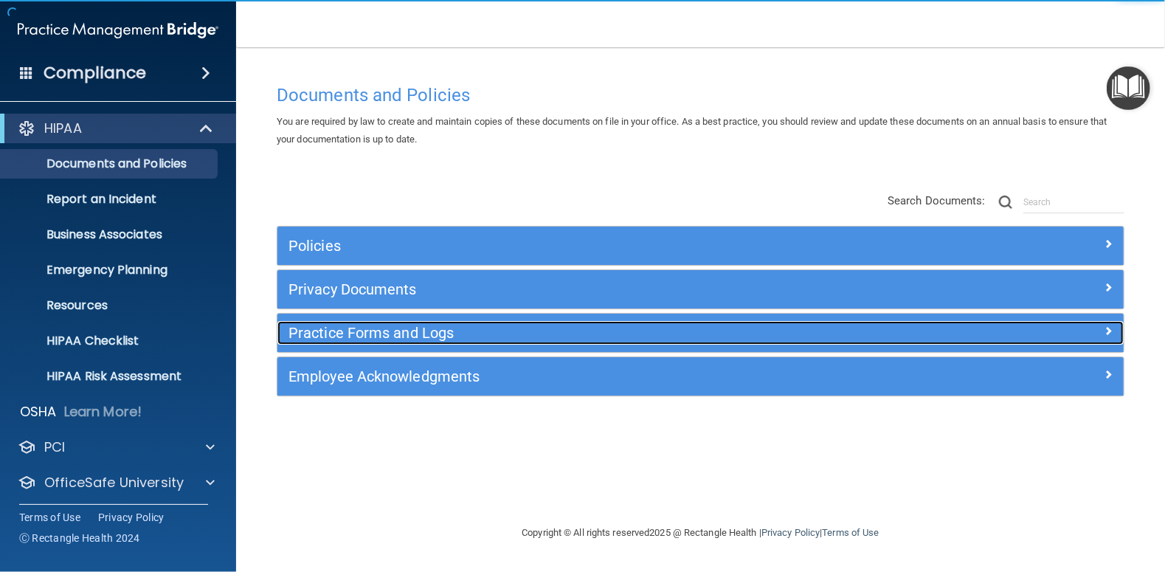
click at [355, 329] on h5 "Practice Forms and Logs" at bounding box center [594, 333] width 612 height 16
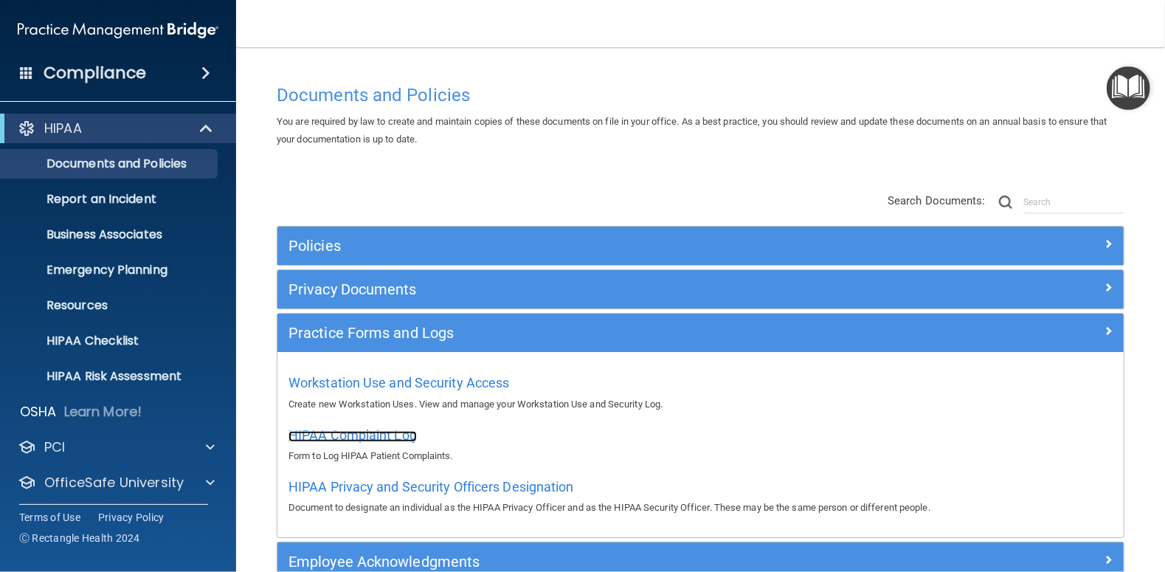
click at [375, 434] on span "HIPAA Complaint Log" at bounding box center [352, 434] width 128 height 15
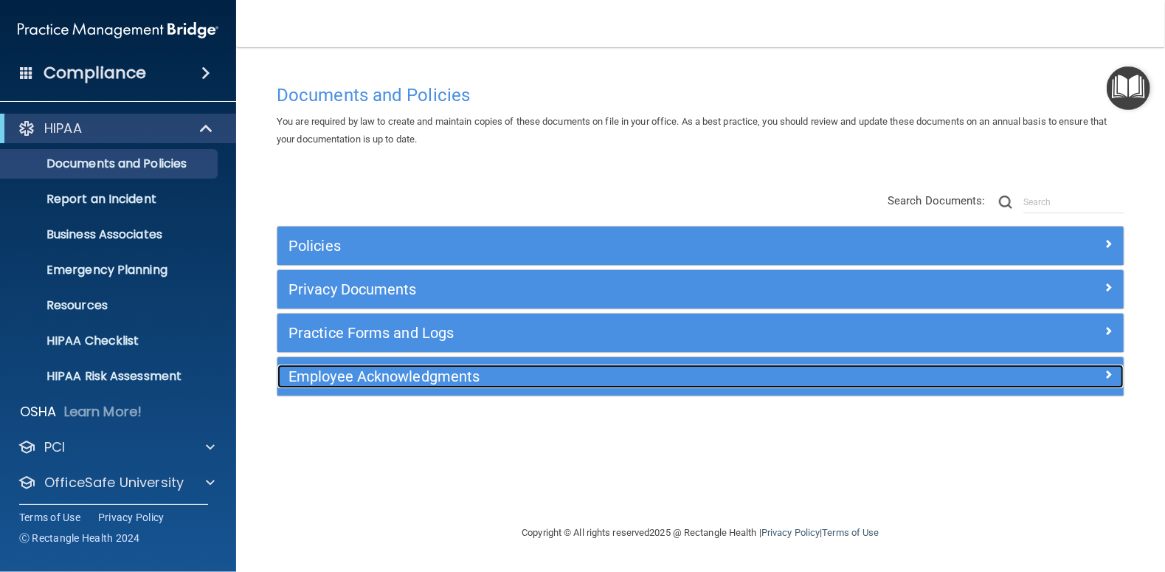
click at [370, 372] on h5 "Employee Acknowledgments" at bounding box center [594, 376] width 612 height 16
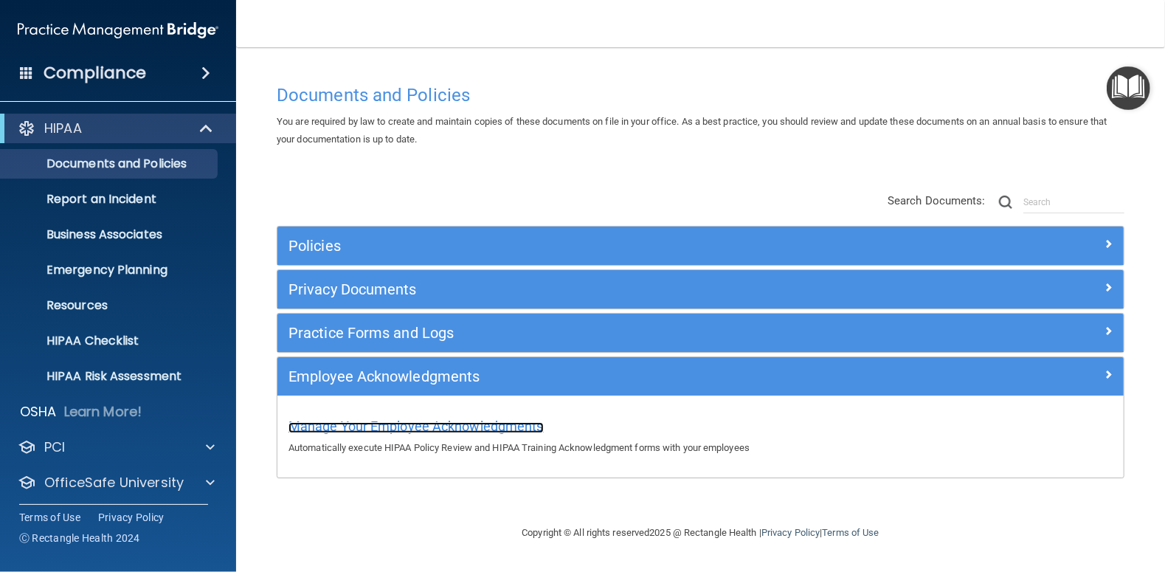
click at [379, 422] on span "Manage Your Employee Acknowledgments" at bounding box center [415, 425] width 255 height 15
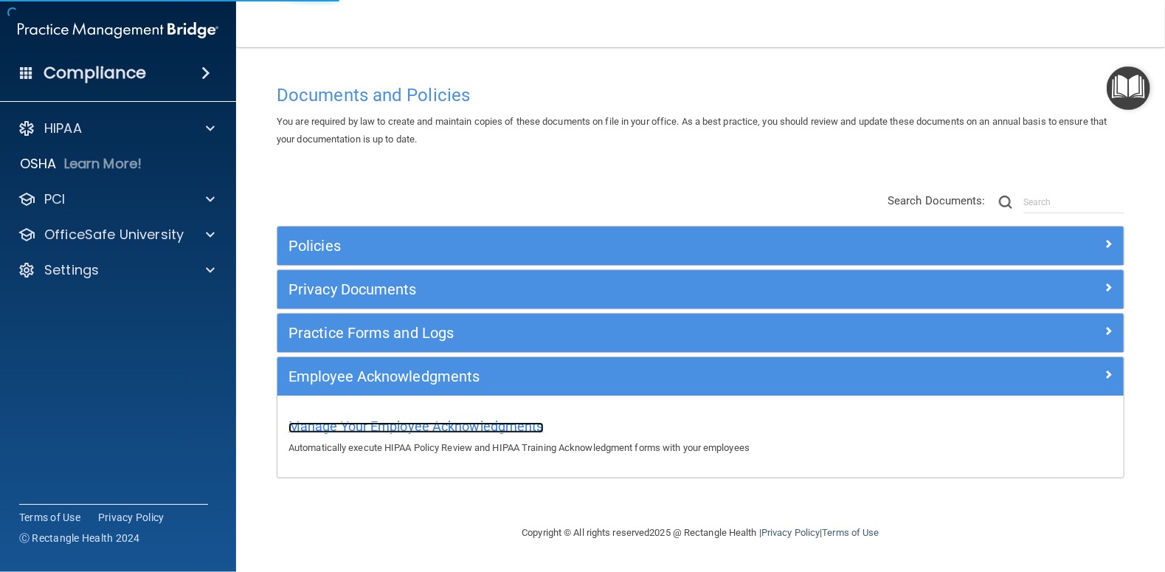
click at [384, 428] on span "Manage Your Employee Acknowledgments" at bounding box center [415, 425] width 255 height 15
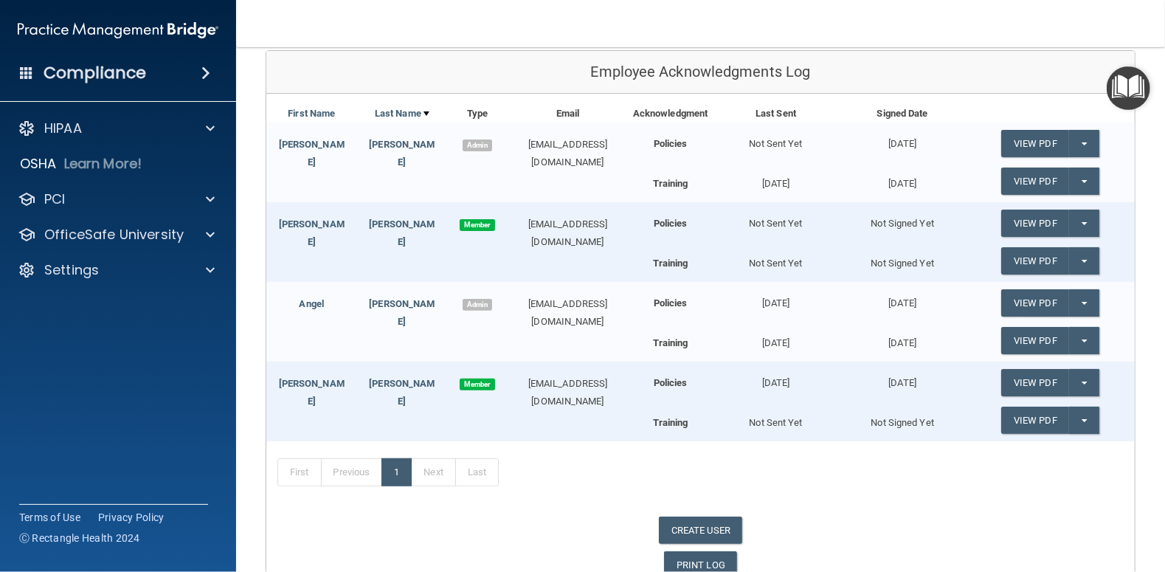
scroll to position [221, 0]
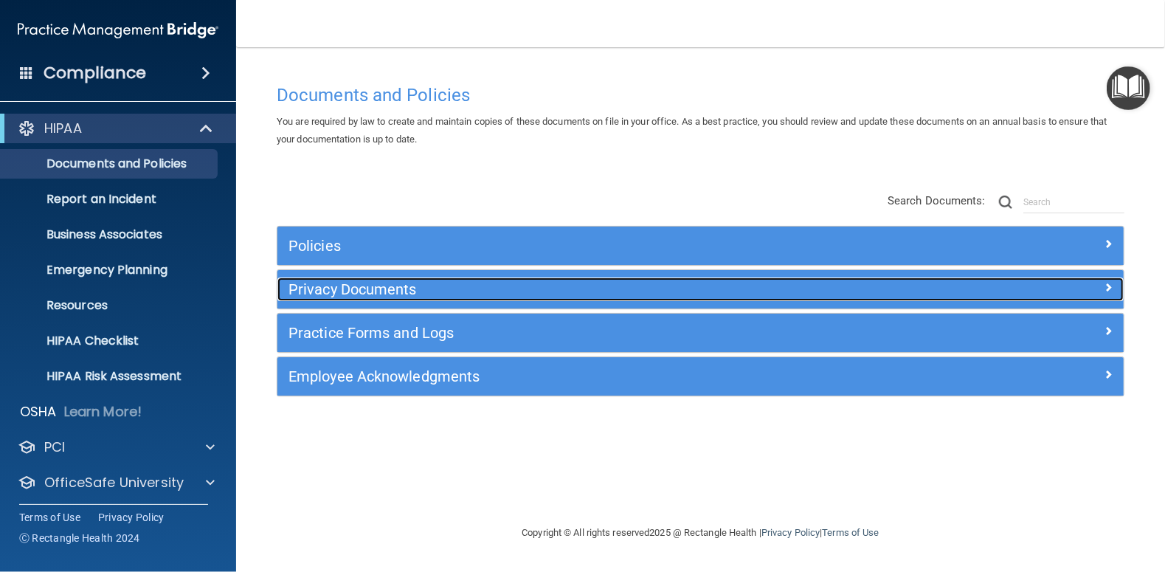
click at [355, 290] on h5 "Privacy Documents" at bounding box center [594, 289] width 612 height 16
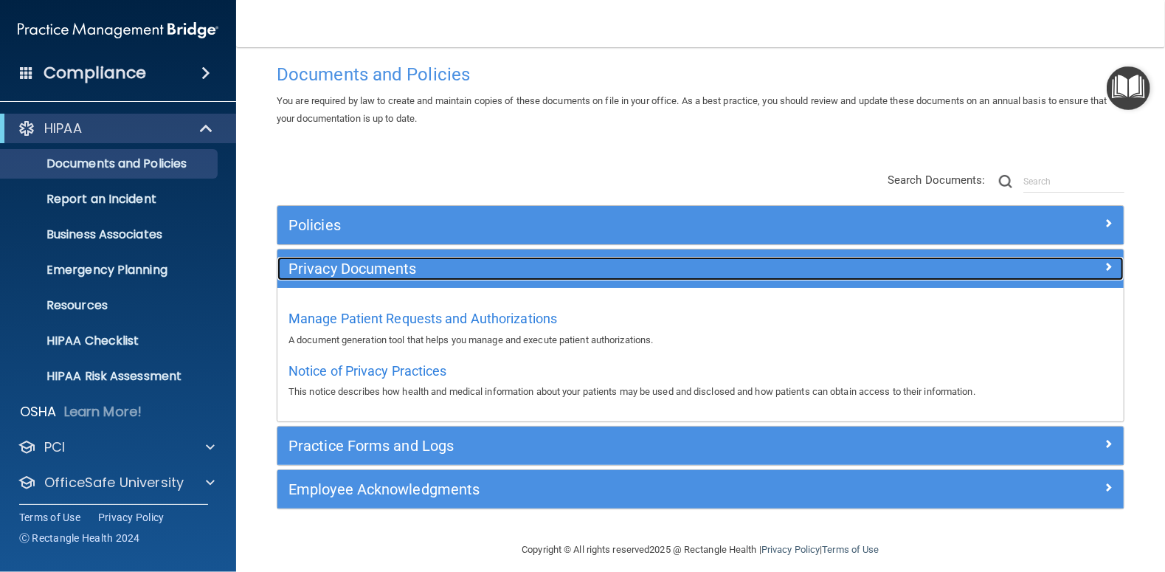
scroll to position [32, 0]
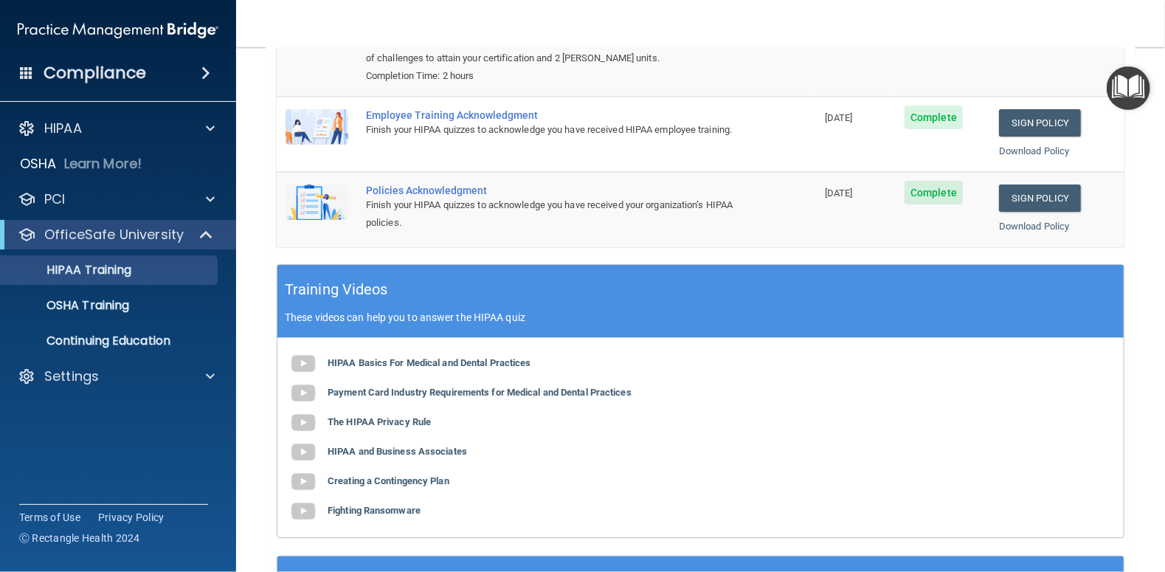
scroll to position [122, 0]
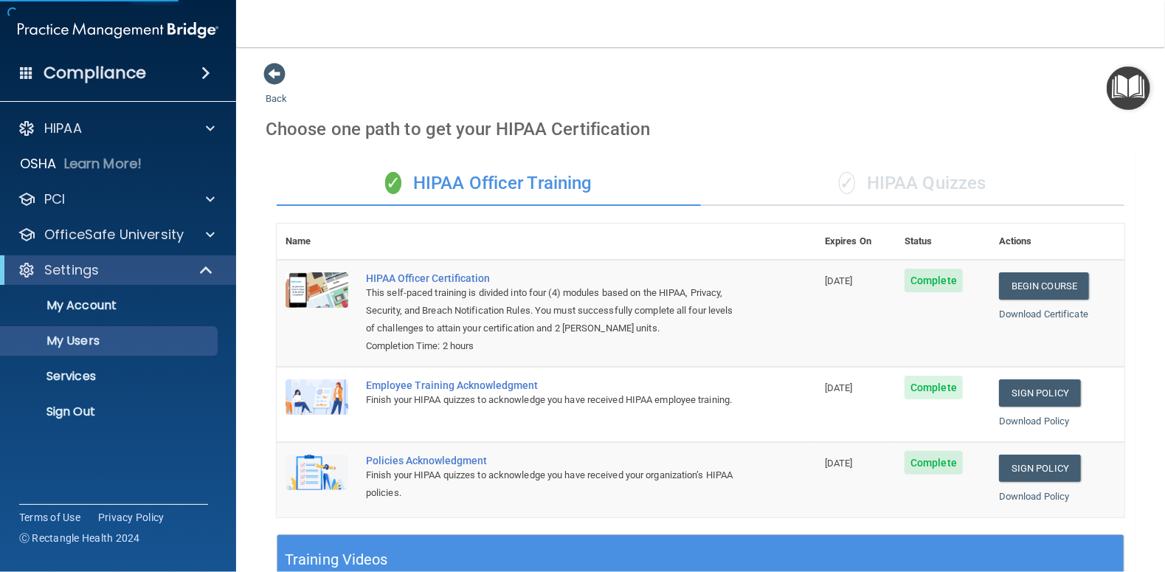
select select "20"
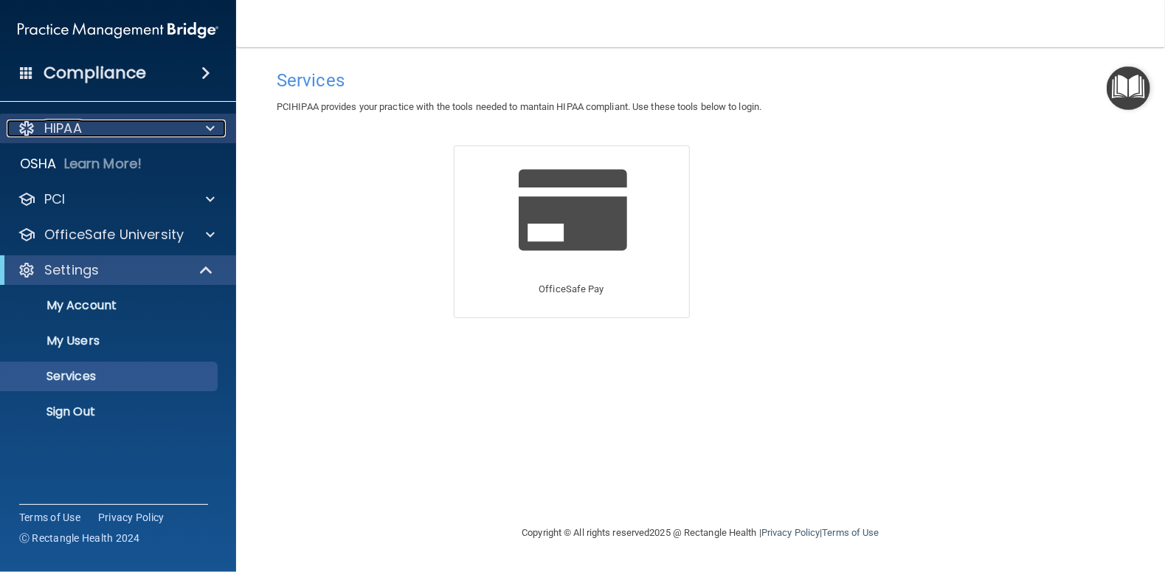
click at [76, 131] on p "HIPAA" at bounding box center [63, 128] width 38 height 18
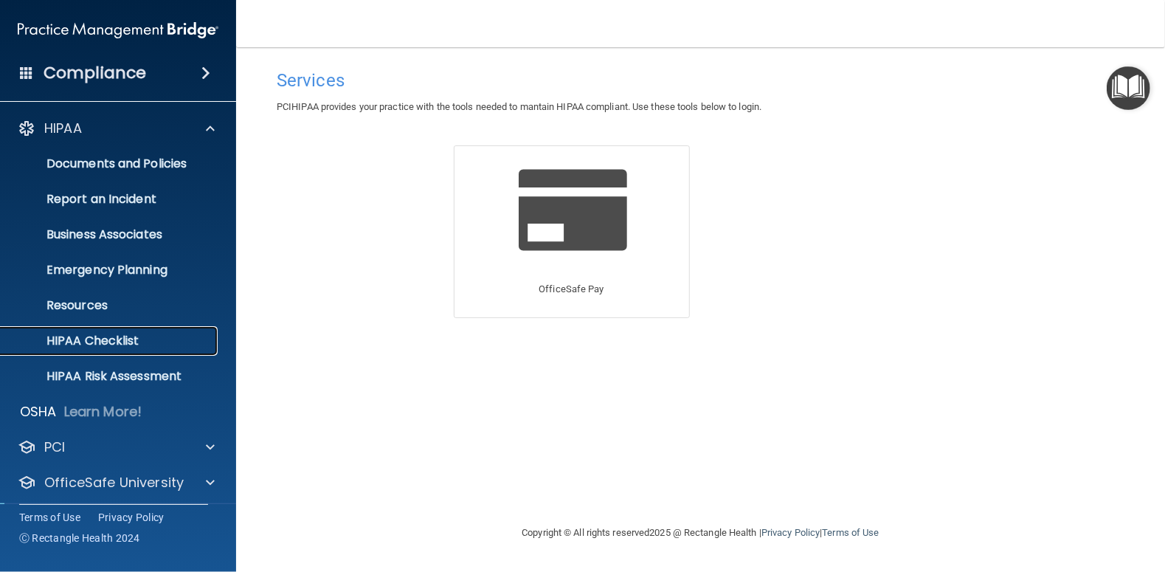
click at [131, 338] on p "HIPAA Checklist" at bounding box center [110, 340] width 201 height 15
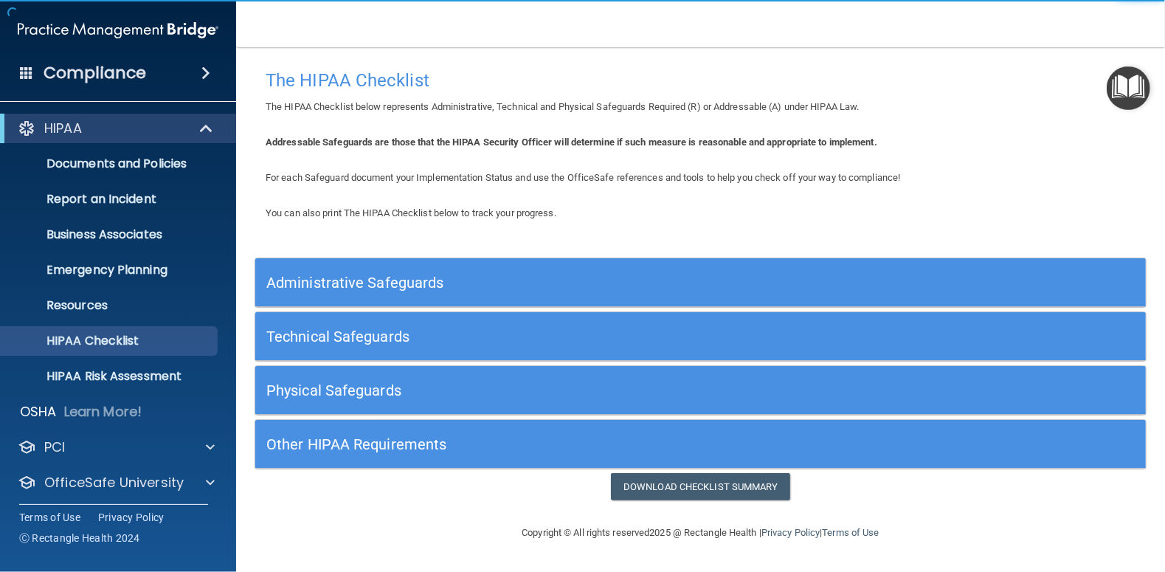
click at [344, 335] on h5 "Technical Safeguards" at bounding box center [588, 336] width 645 height 16
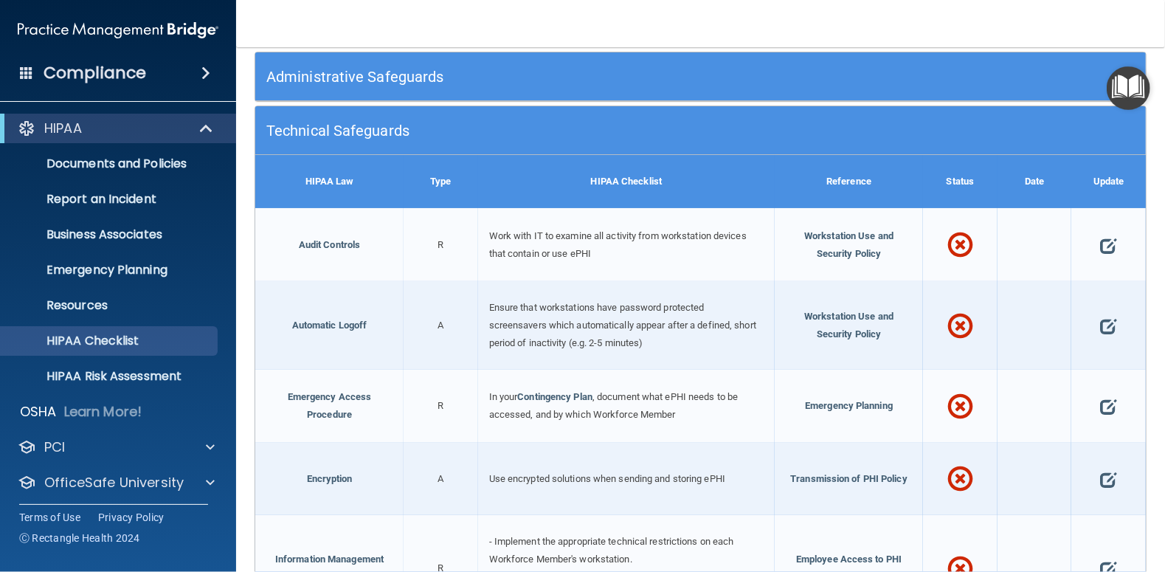
scroll to position [221, 0]
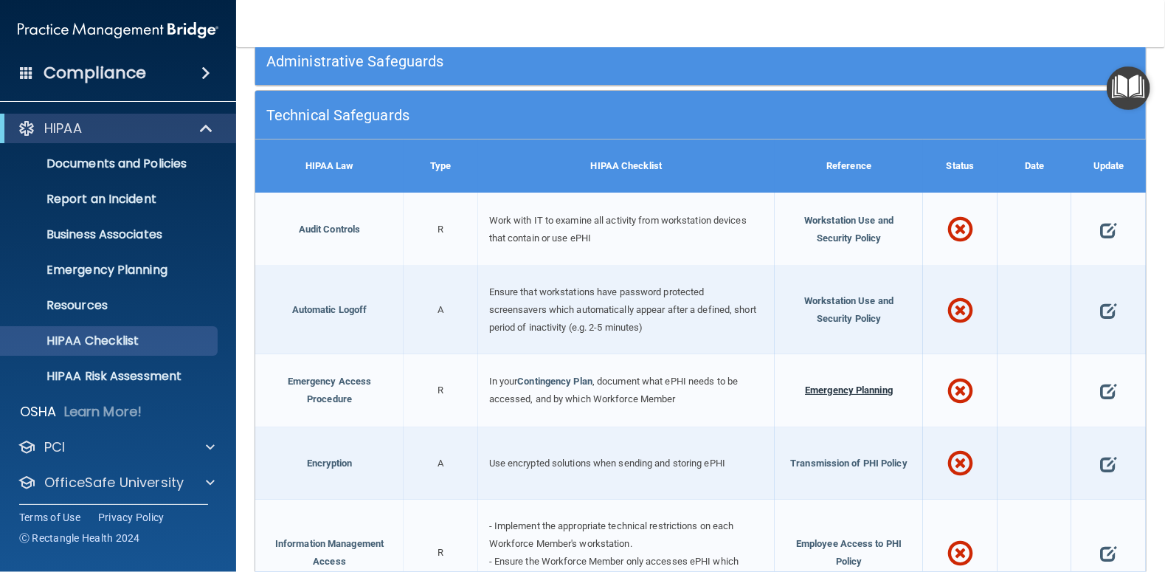
click at [840, 388] on span "Emergency Planning" at bounding box center [849, 389] width 88 height 11
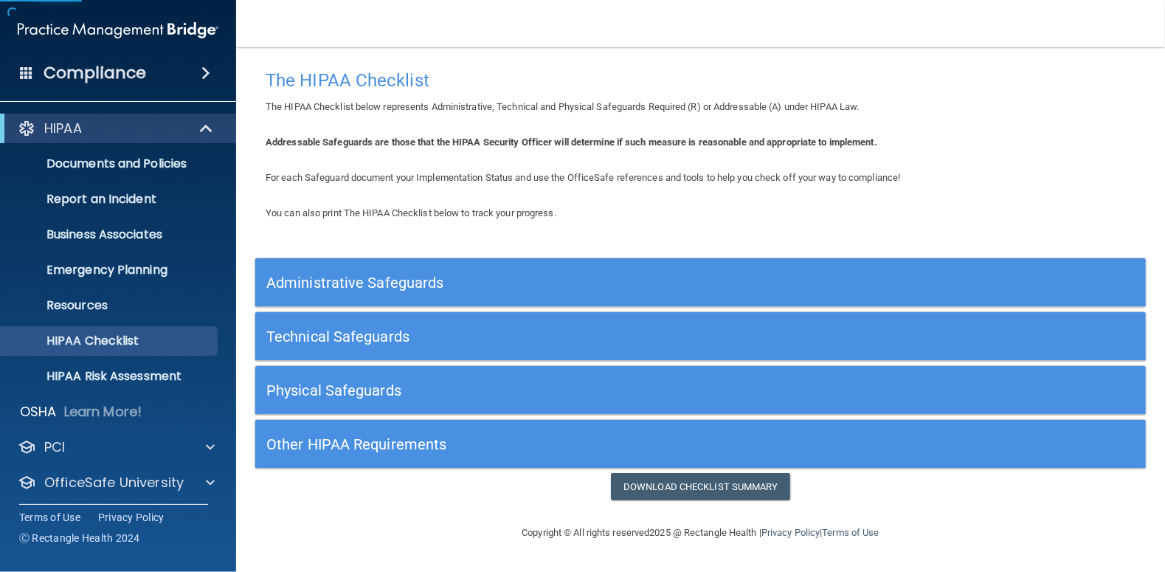
click at [317, 335] on h5 "Technical Safeguards" at bounding box center [588, 336] width 645 height 16
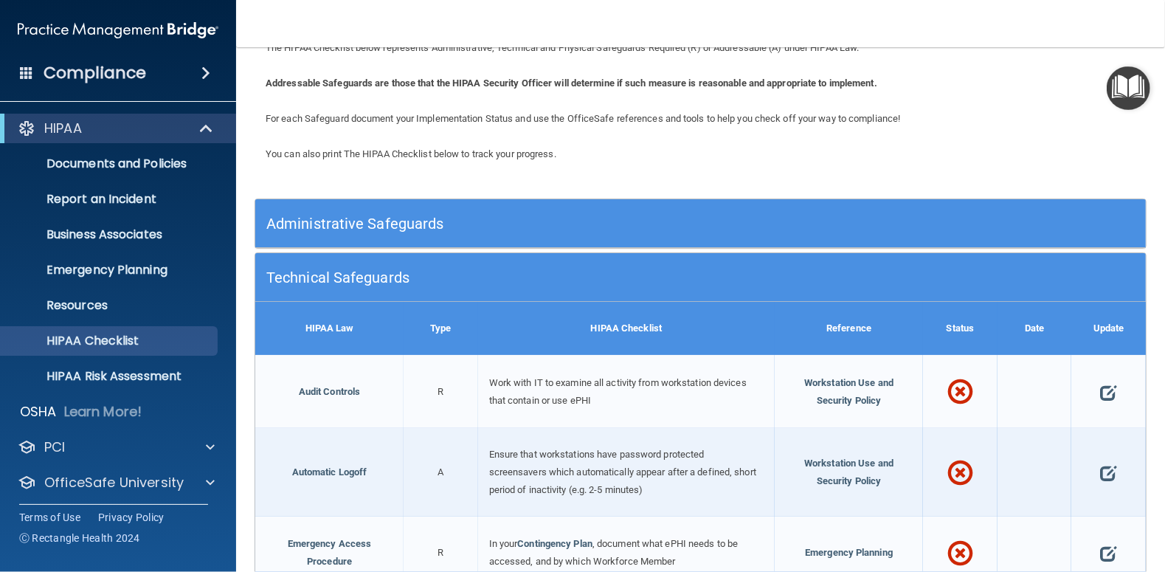
scroll to position [148, 0]
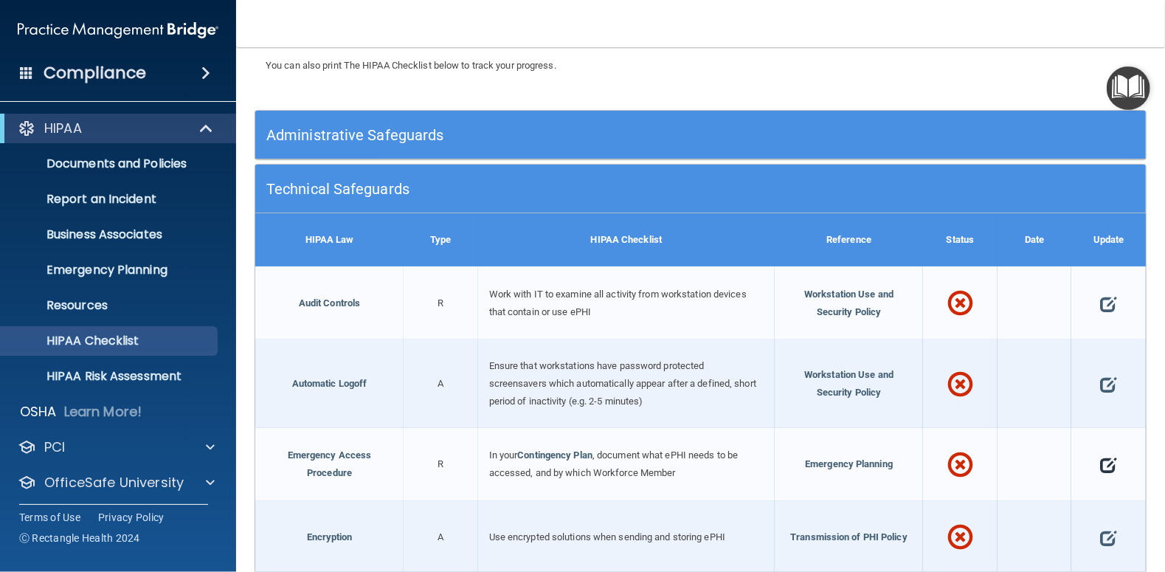
click at [1100, 461] on span at bounding box center [1108, 464] width 16 height 37
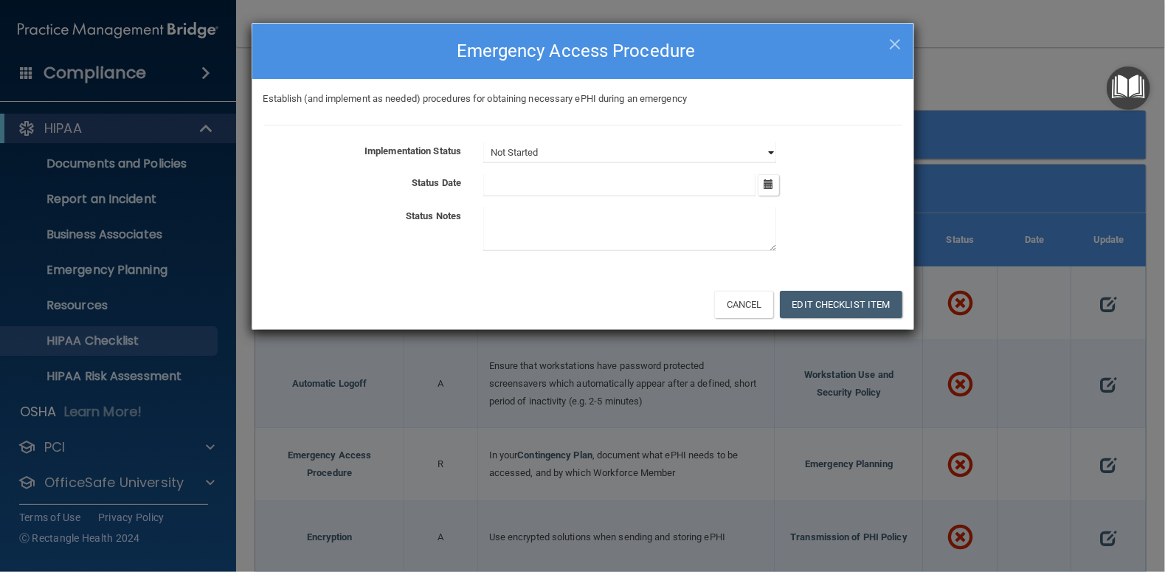
click at [772, 150] on select "Not Started In Progress Completed" at bounding box center [629, 152] width 293 height 21
select select "completed"
click at [483, 142] on select "Not Started In Progress Completed" at bounding box center [629, 152] width 293 height 21
click at [769, 183] on icon "button" at bounding box center [768, 184] width 10 height 10
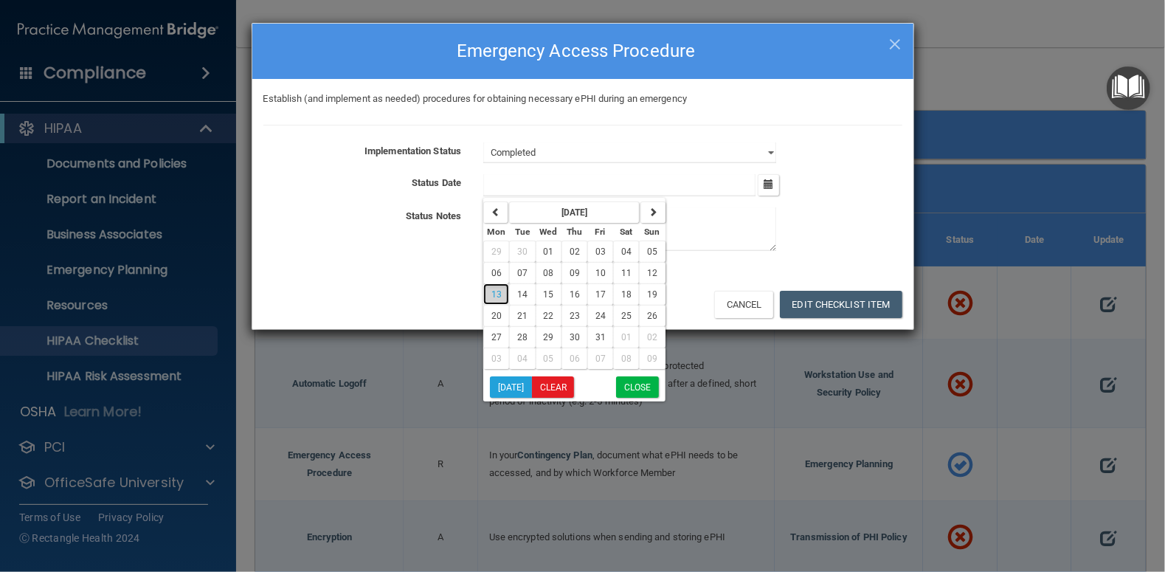
click at [502, 292] on button "13" at bounding box center [496, 293] width 26 height 21
type input "[DATE]"
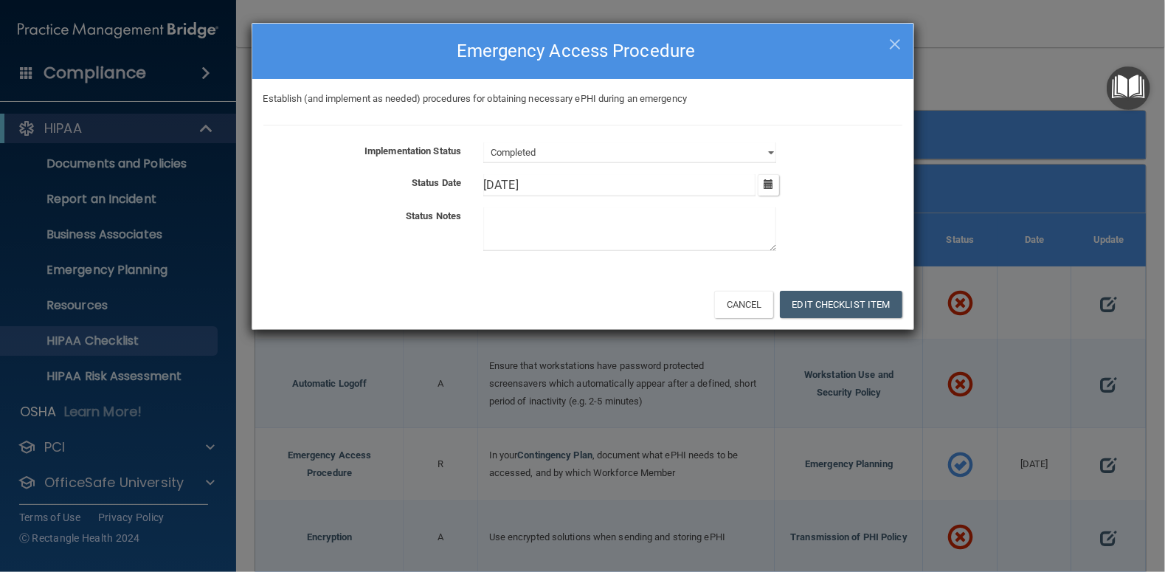
click at [538, 217] on textarea at bounding box center [629, 229] width 293 height 44
type textarea "done"
click at [836, 309] on button "Edit Checklist Item" at bounding box center [841, 304] width 122 height 27
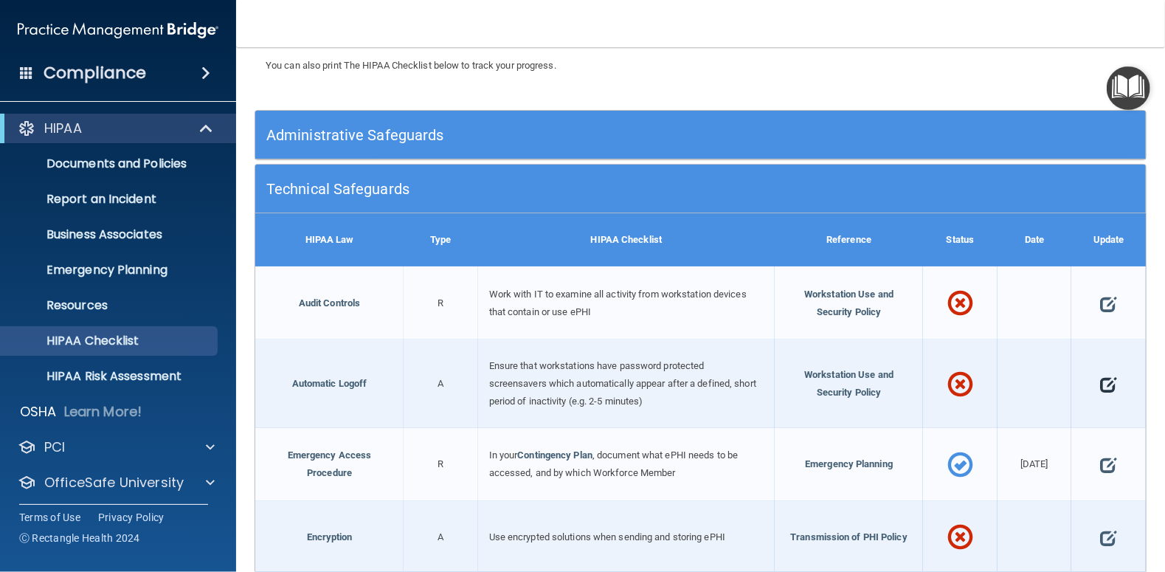
click at [1100, 381] on span at bounding box center [1108, 384] width 16 height 37
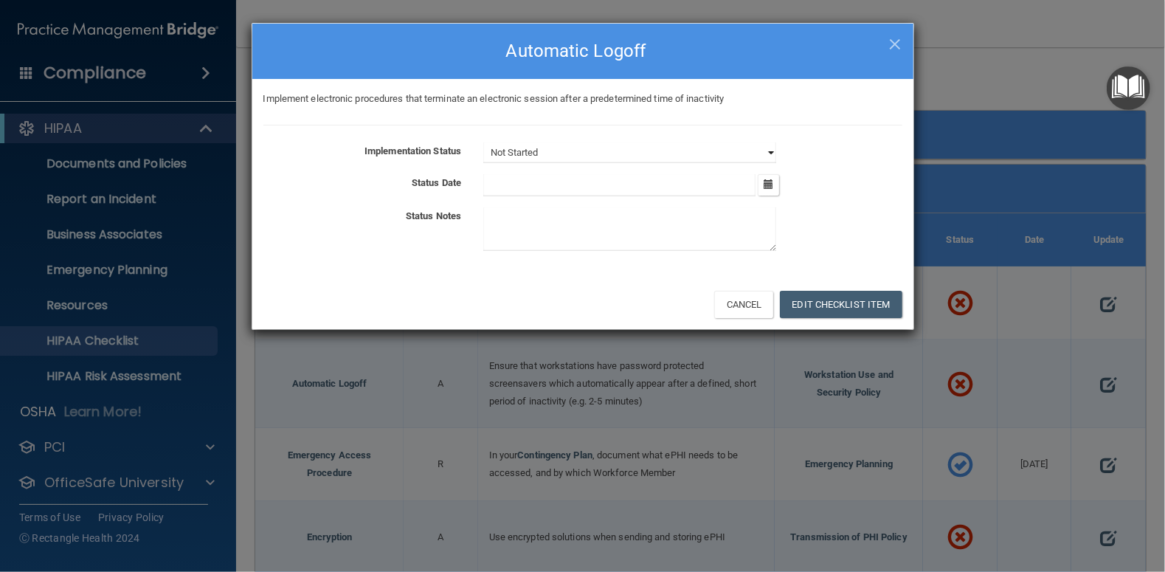
click at [771, 150] on select "Not Started In Progress Completed" at bounding box center [629, 152] width 293 height 21
select select "completed"
click at [483, 142] on select "Not Started In Progress Completed" at bounding box center [629, 152] width 293 height 21
click at [769, 184] on icon "button" at bounding box center [768, 184] width 10 height 10
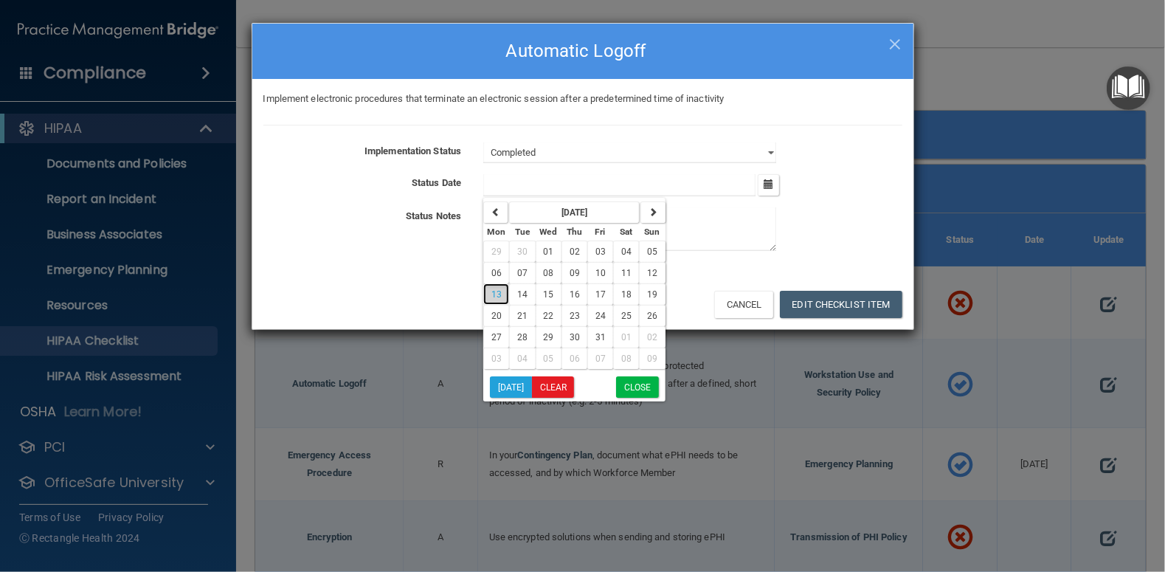
click at [496, 294] on span "13" at bounding box center [496, 294] width 10 height 10
type input "[DATE]"
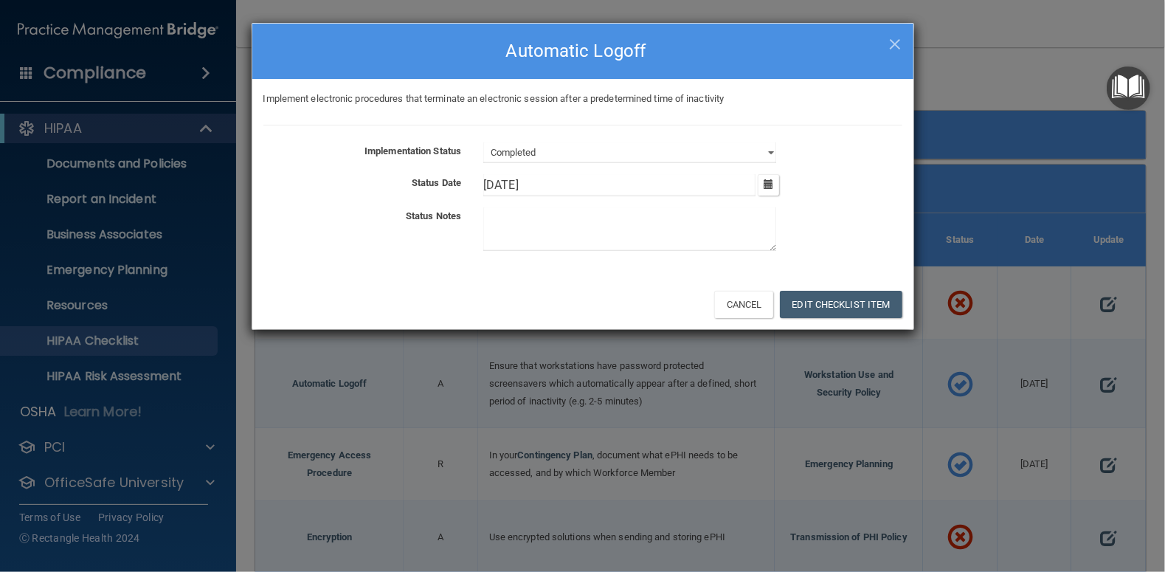
click at [558, 216] on textarea at bounding box center [629, 229] width 293 height 44
type textarea "All computer PW protected and Auto Screen lock"
click at [828, 291] on button "Edit Checklist Item" at bounding box center [841, 304] width 122 height 27
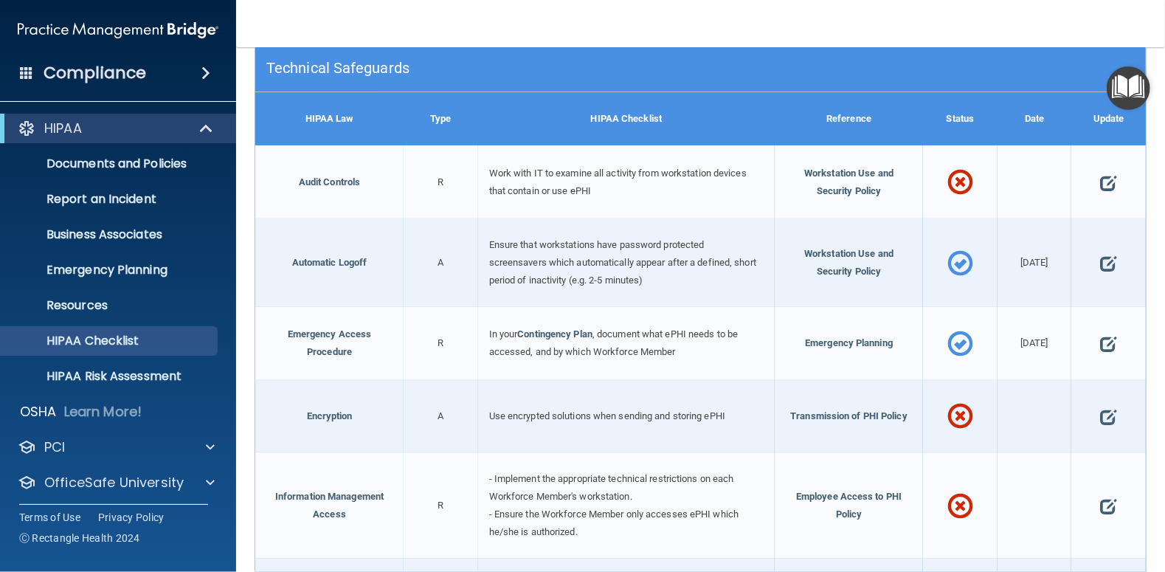
scroll to position [295, 0]
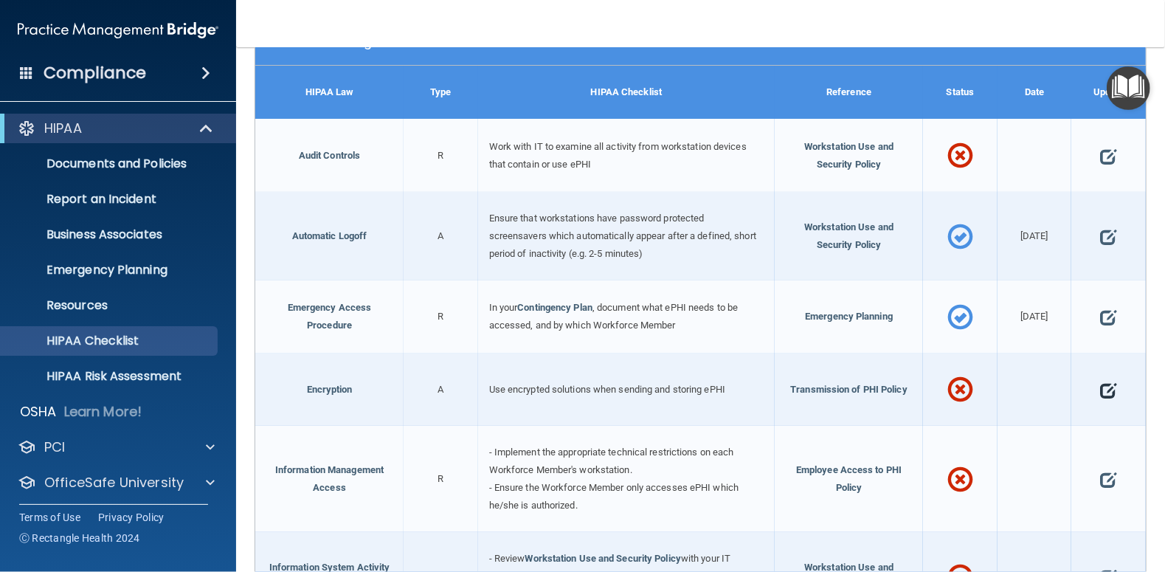
click at [1100, 386] on span at bounding box center [1108, 390] width 16 height 37
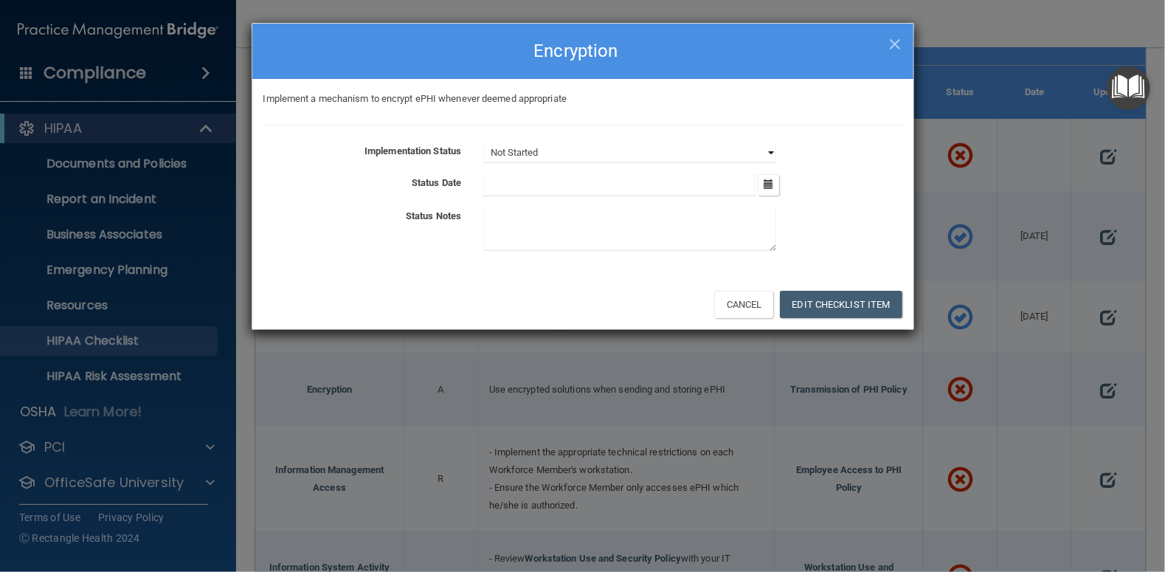
click at [770, 152] on select "Not Started In Progress Completed" at bounding box center [629, 152] width 293 height 21
select select "completed"
click at [483, 142] on select "Not Started In Progress Completed" at bounding box center [629, 152] width 293 height 21
click at [769, 186] on icon "button" at bounding box center [768, 184] width 10 height 10
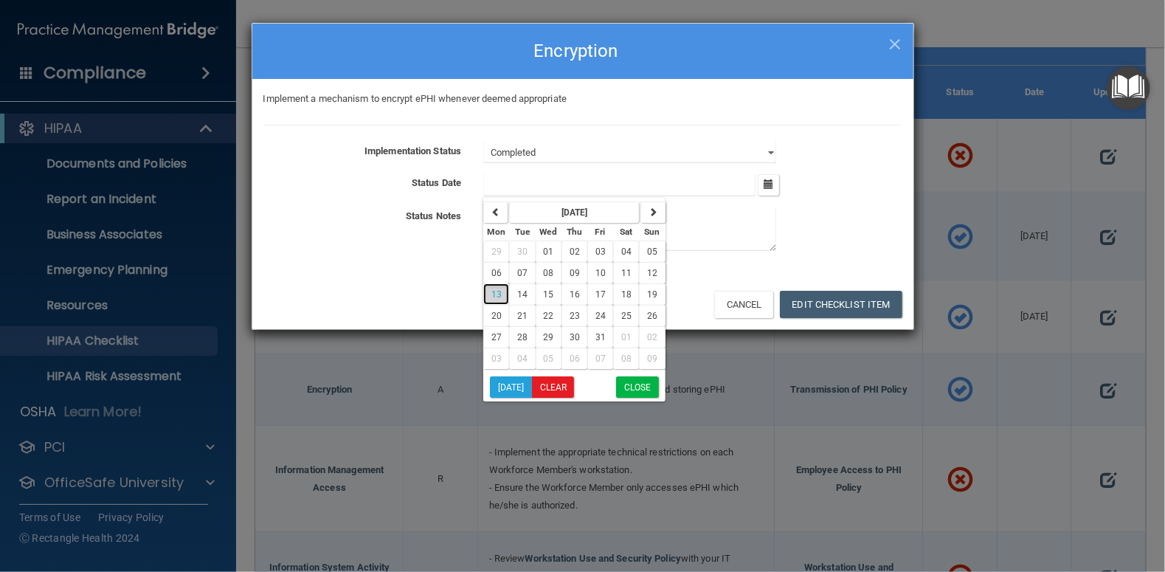
click at [496, 294] on span "13" at bounding box center [496, 294] width 10 height 10
type input "[DATE]"
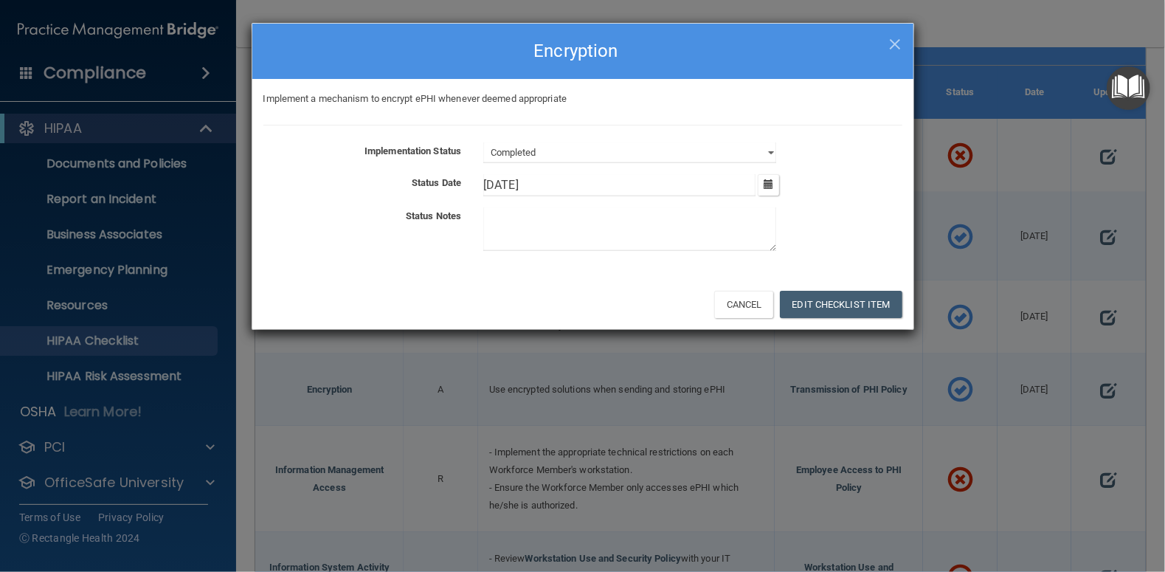
click at [516, 221] on textarea at bounding box center [629, 229] width 293 height 44
type textarea "Been in place"
click at [857, 305] on button "Edit Checklist Item" at bounding box center [841, 304] width 122 height 27
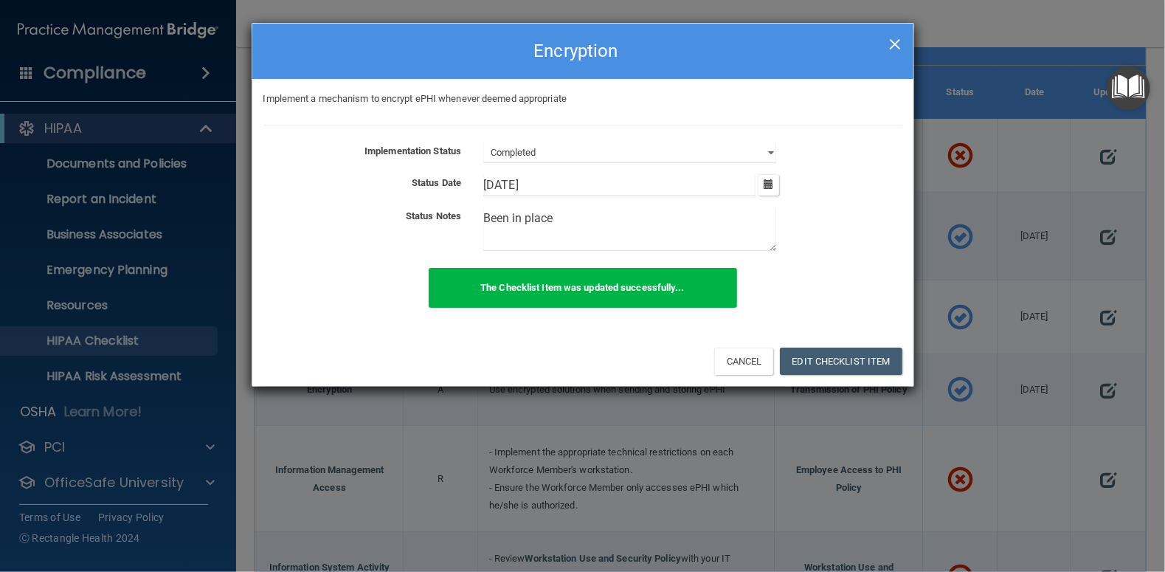
click at [898, 40] on div "× Close Encryption" at bounding box center [582, 51] width 661 height 55
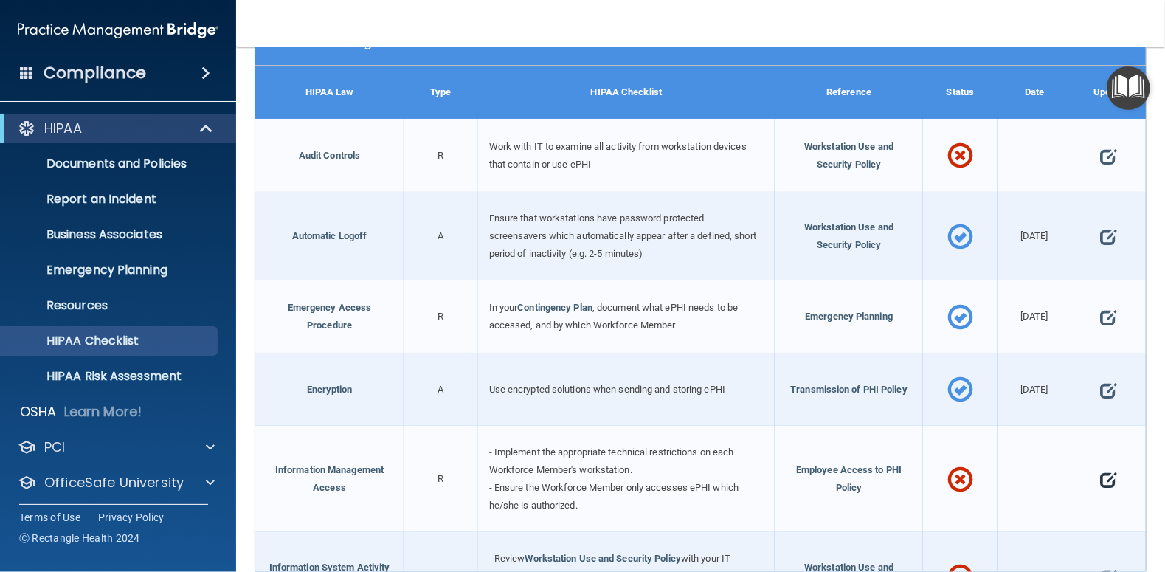
click at [1102, 476] on span at bounding box center [1108, 479] width 16 height 37
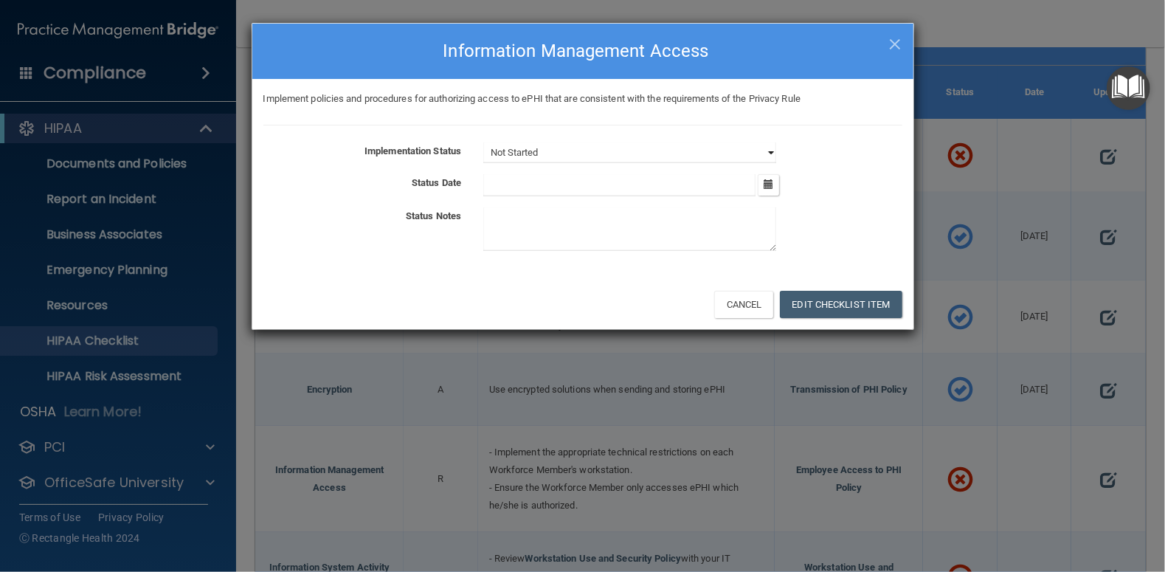
click at [771, 149] on select "Not Started In Progress Completed" at bounding box center [629, 152] width 293 height 21
select select "completed"
click at [483, 142] on select "Not Started In Progress Completed" at bounding box center [629, 152] width 293 height 21
click at [766, 181] on icon "button" at bounding box center [768, 184] width 10 height 10
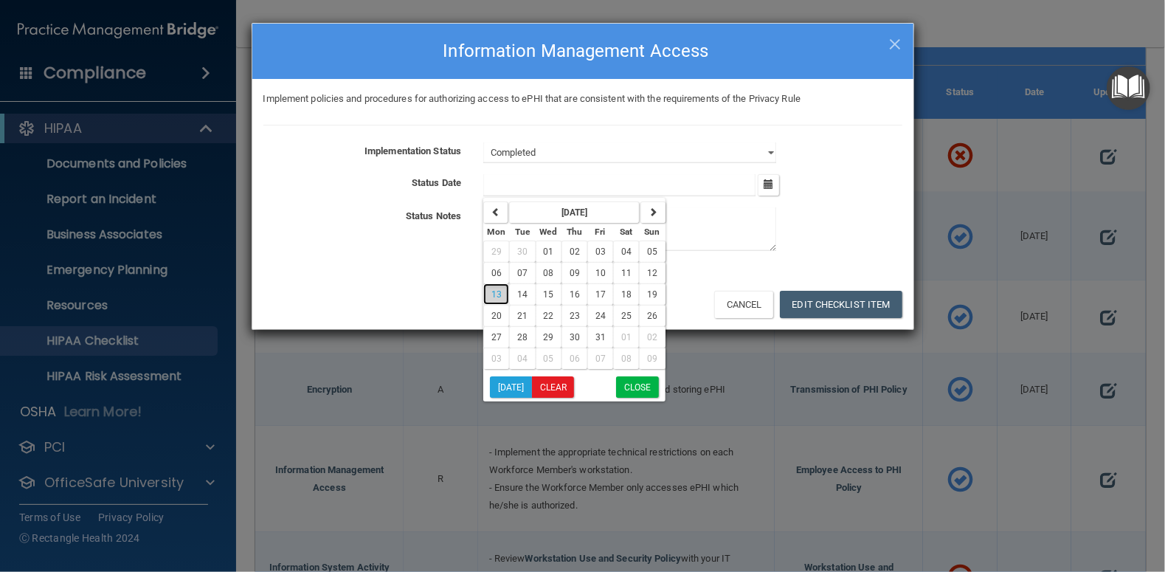
click at [496, 293] on span "13" at bounding box center [496, 294] width 10 height 10
type input "[DATE]"
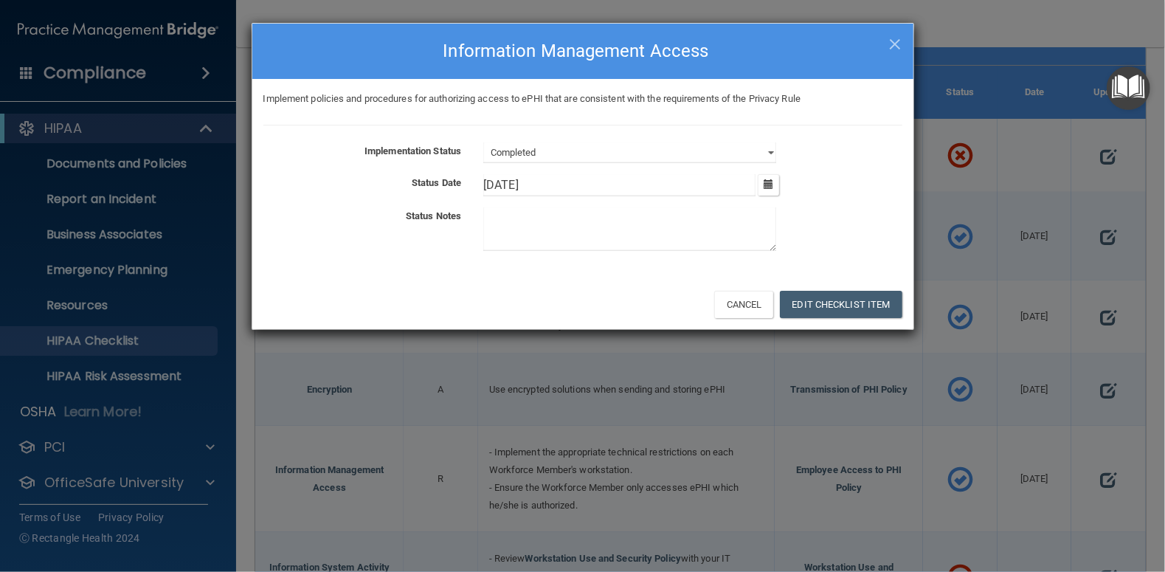
click at [507, 218] on textarea at bounding box center [629, 229] width 293 height 44
type textarea "All station is managed appropriately"
click at [841, 304] on button "Edit Checklist Item" at bounding box center [841, 304] width 122 height 27
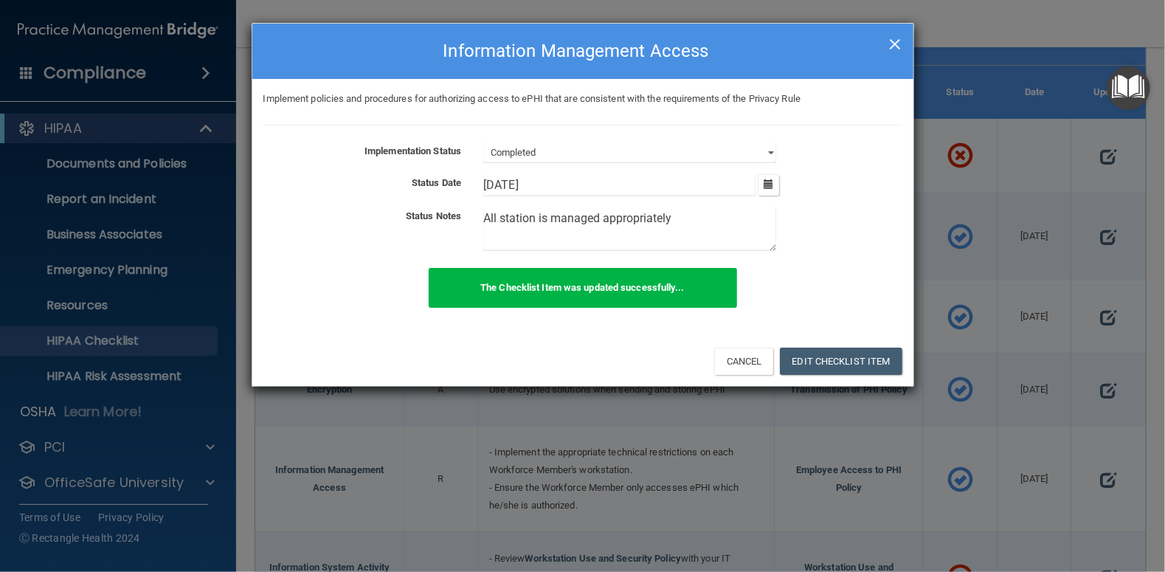
click at [895, 40] on span "×" at bounding box center [894, 42] width 13 height 30
select select "not_started"
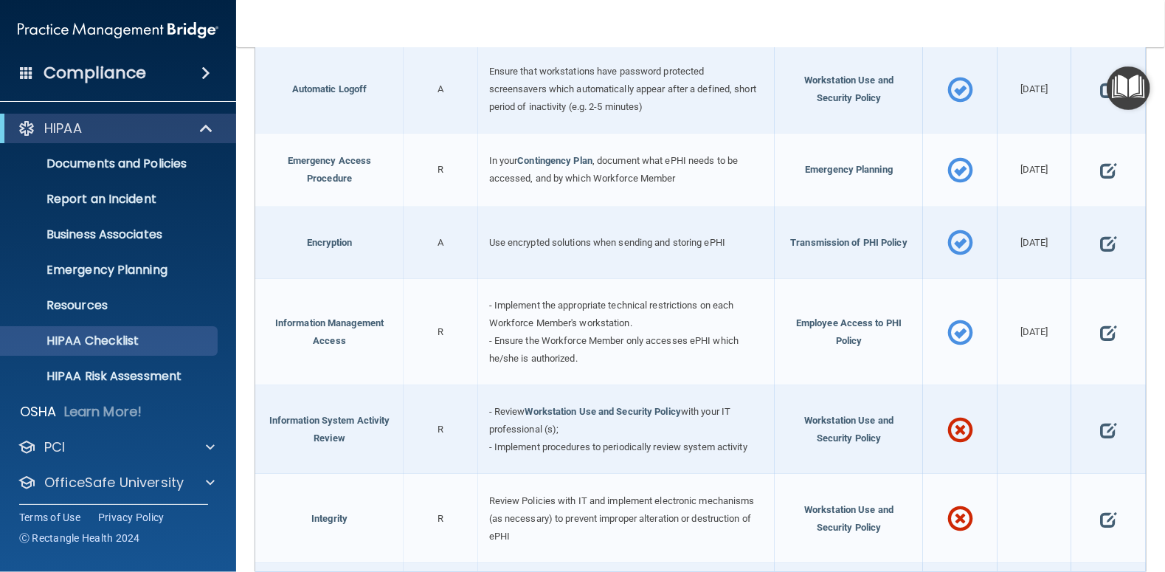
scroll to position [443, 0]
click at [1100, 423] on span at bounding box center [1108, 429] width 16 height 37
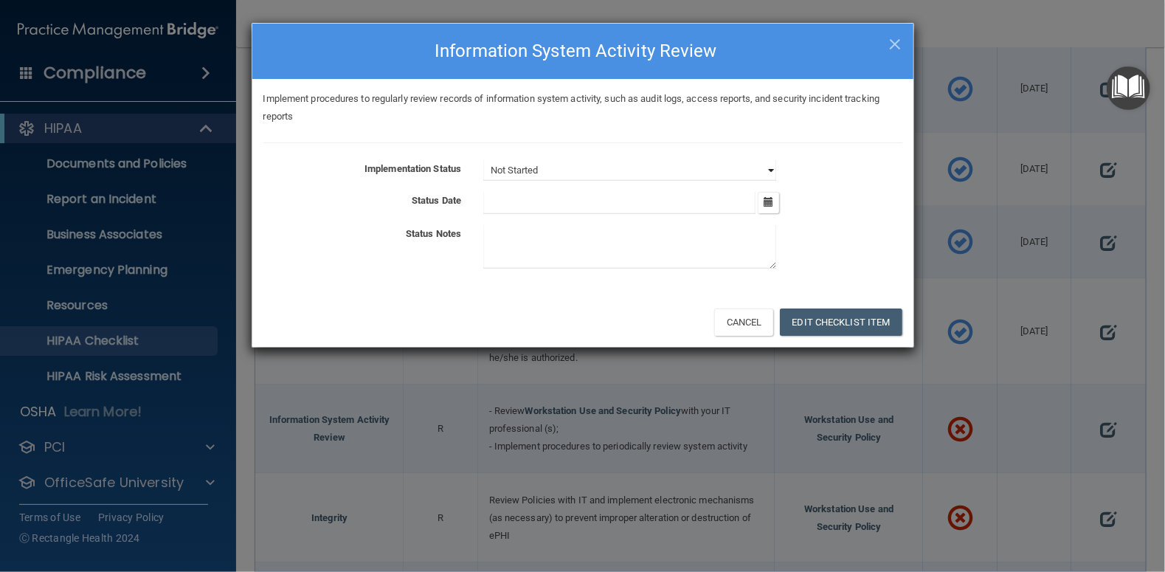
click at [773, 164] on select "Not Started In Progress Completed" at bounding box center [629, 170] width 293 height 21
click at [682, 239] on textarea at bounding box center [629, 247] width 293 height 44
click at [772, 166] on select "Not Started In Progress Completed" at bounding box center [629, 170] width 293 height 21
select select "completed"
click at [483, 160] on select "Not Started In Progress Completed" at bounding box center [629, 170] width 293 height 21
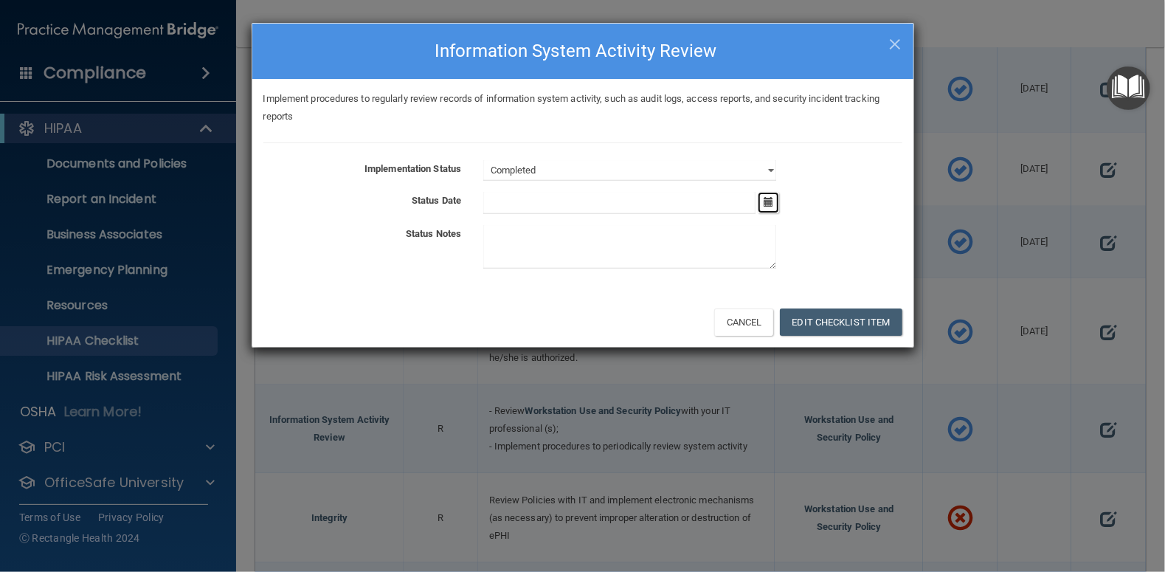
click at [769, 198] on icon "button" at bounding box center [768, 202] width 10 height 10
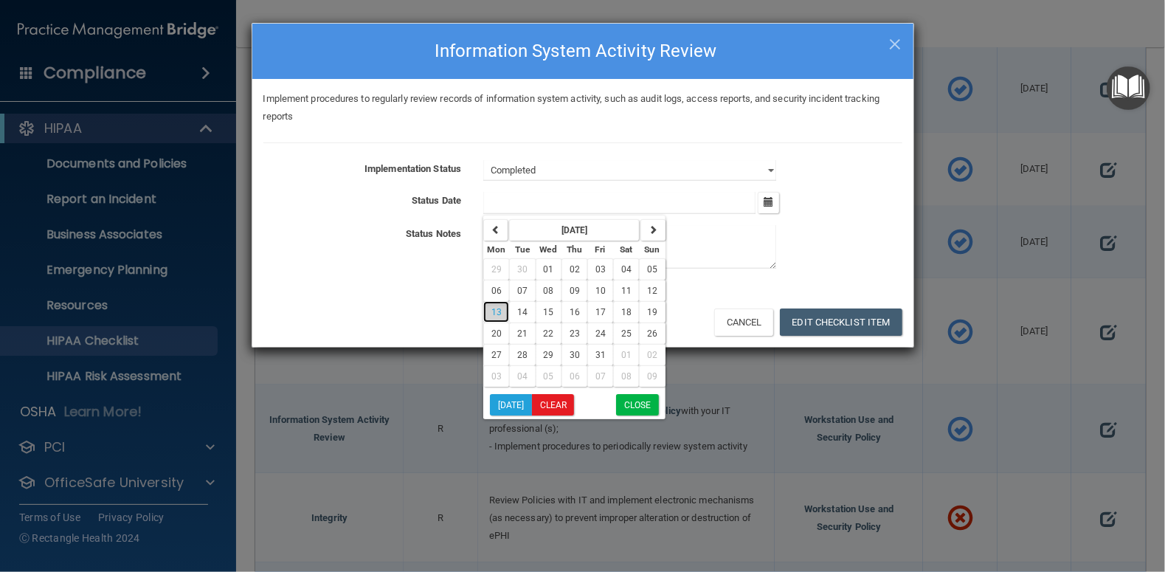
drag, startPoint x: 502, startPoint y: 308, endPoint x: 608, endPoint y: 295, distance: 106.3
click at [502, 308] on button "13" at bounding box center [496, 311] width 26 height 21
type input "[DATE]"
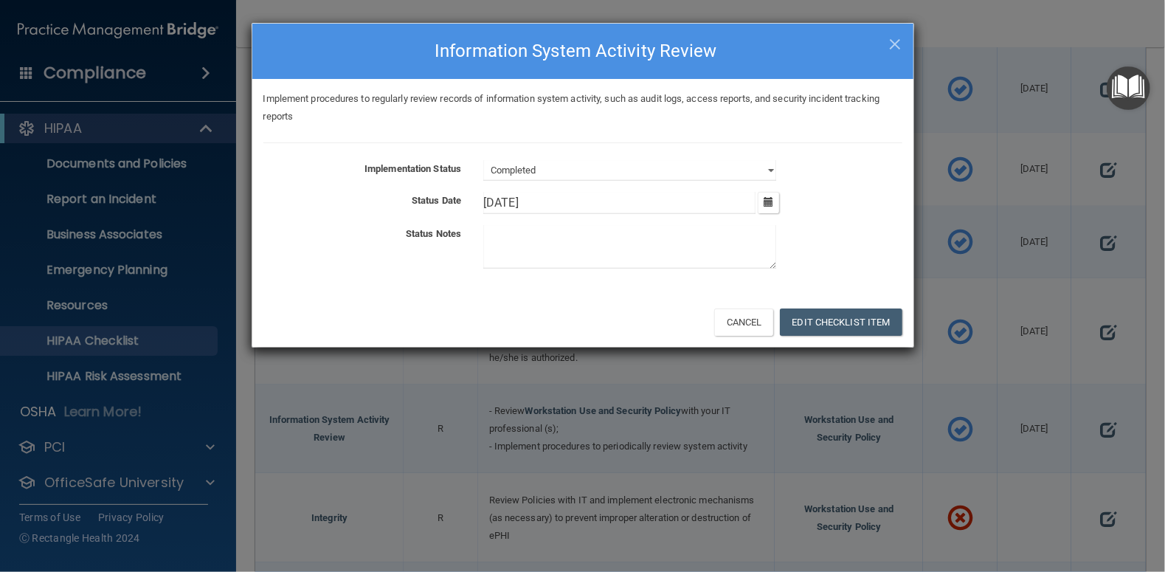
click at [524, 229] on textarea at bounding box center [629, 247] width 293 height 44
type textarea "reviewed regularly"
click at [843, 325] on button "Edit Checklist Item" at bounding box center [841, 321] width 122 height 27
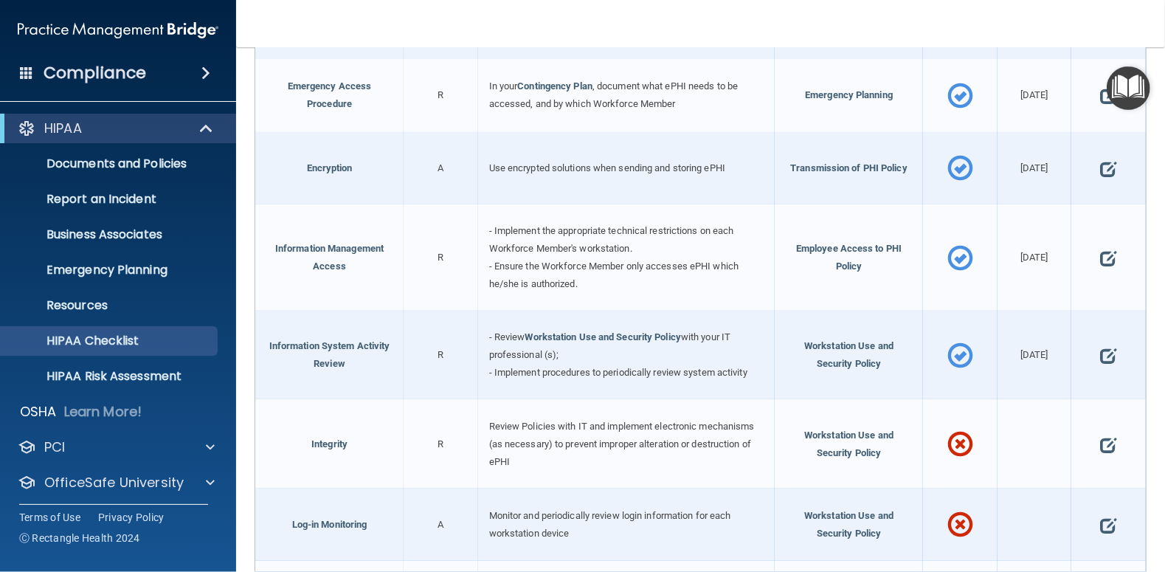
scroll to position [664, 0]
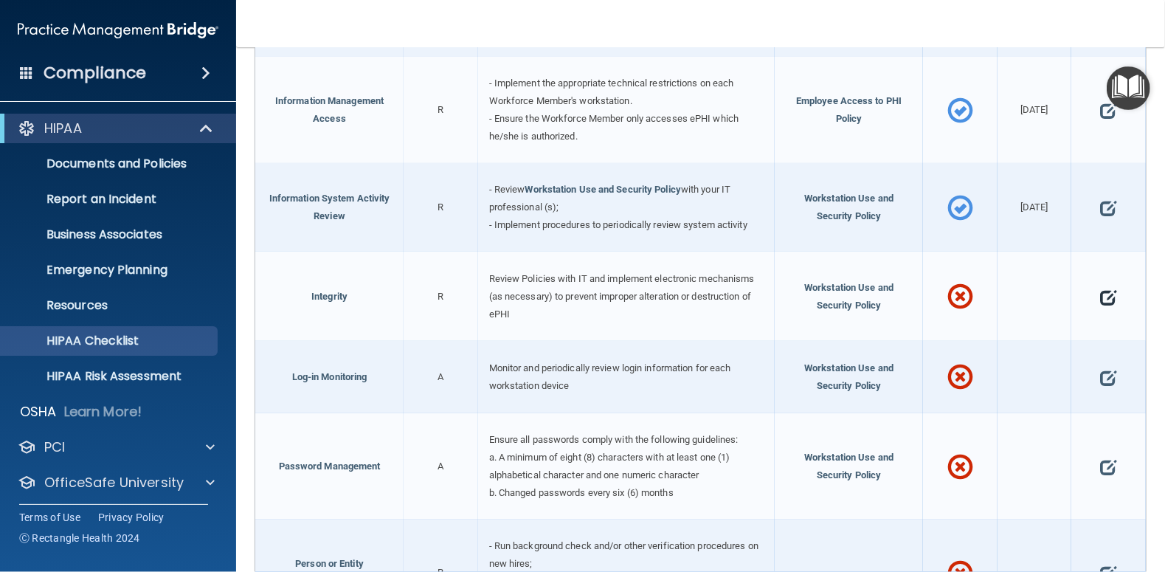
click at [1100, 292] on span at bounding box center [1108, 296] width 16 height 37
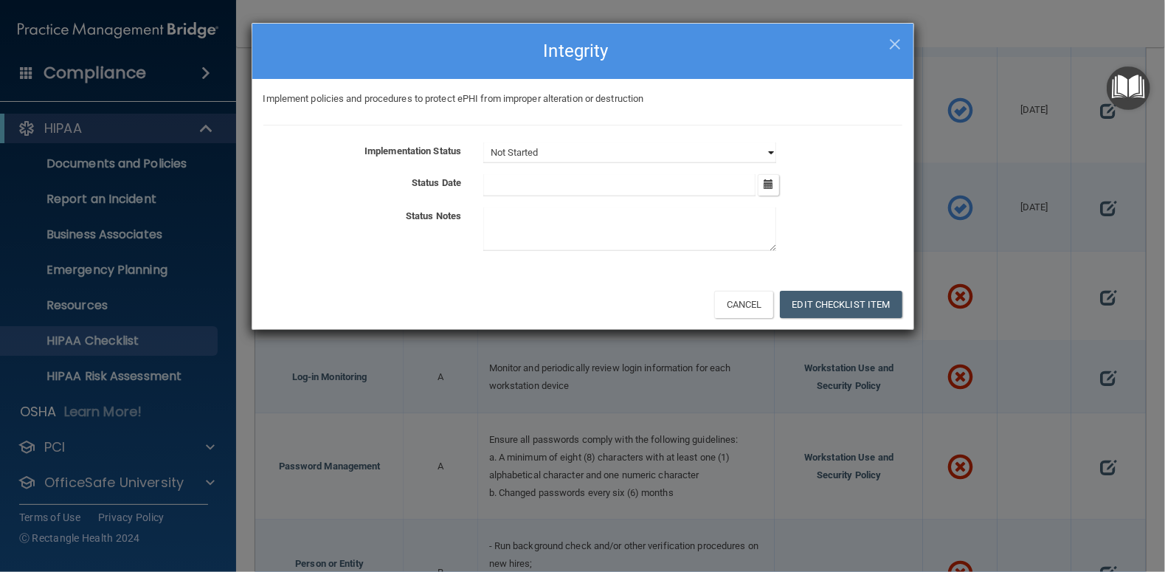
click at [769, 152] on select "Not Started In Progress Completed" at bounding box center [629, 152] width 293 height 21
select select "completed"
click at [483, 142] on select "Not Started In Progress Completed" at bounding box center [629, 152] width 293 height 21
click at [768, 184] on icon "button" at bounding box center [768, 184] width 10 height 10
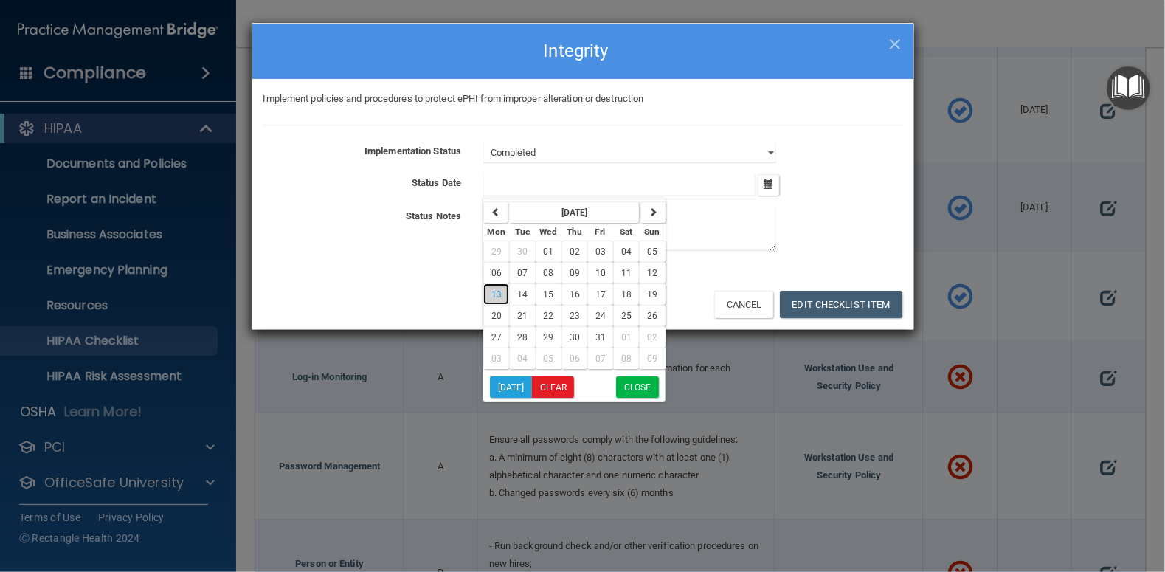
click at [496, 289] on span "13" at bounding box center [496, 294] width 10 height 10
type input "[DATE]"
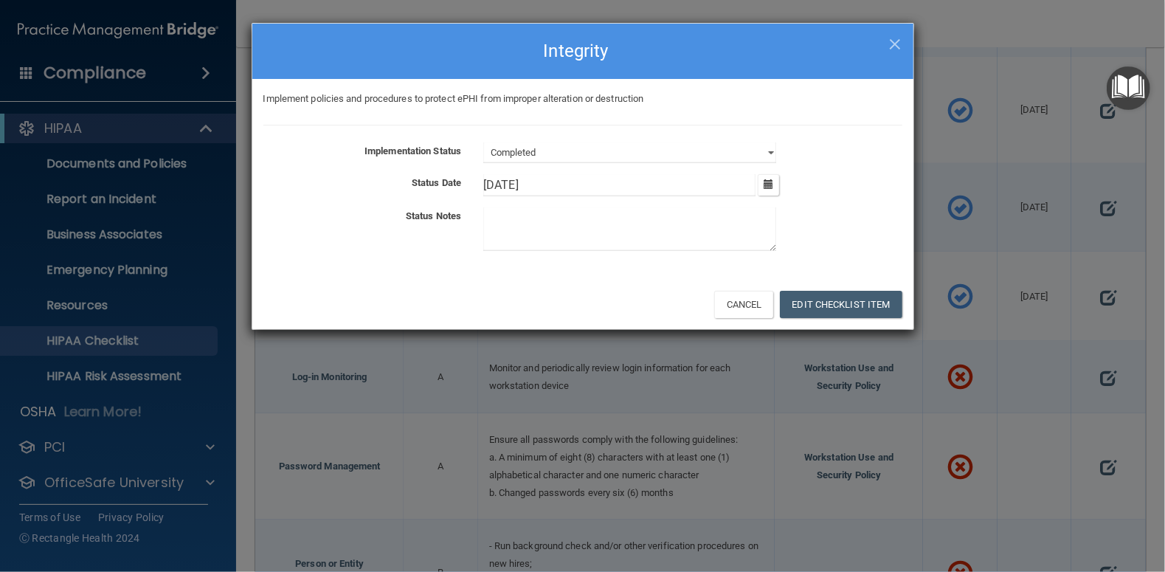
click at [524, 215] on textarea at bounding box center [629, 229] width 293 height 44
type textarea "Been in place"
click at [836, 300] on button "Edit Checklist Item" at bounding box center [841, 304] width 122 height 27
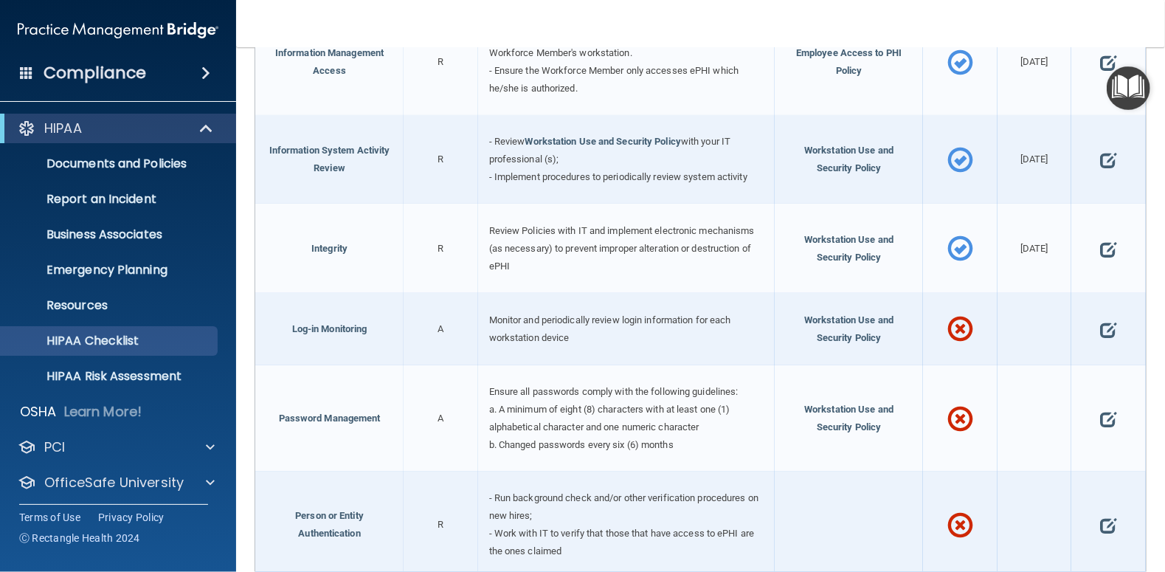
scroll to position [737, 0]
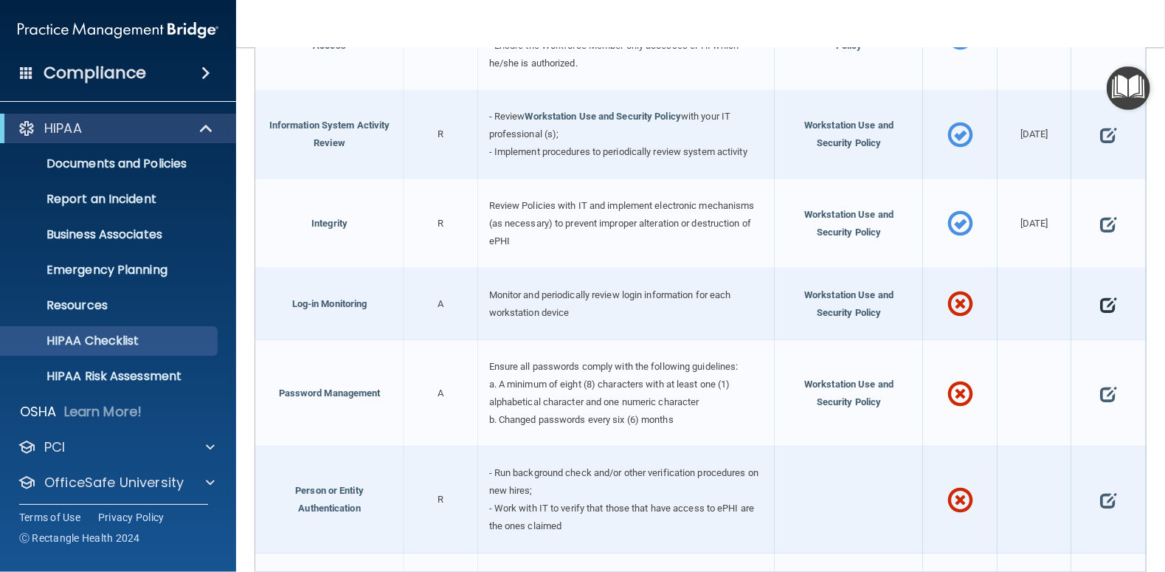
click at [1100, 298] on span at bounding box center [1108, 304] width 16 height 37
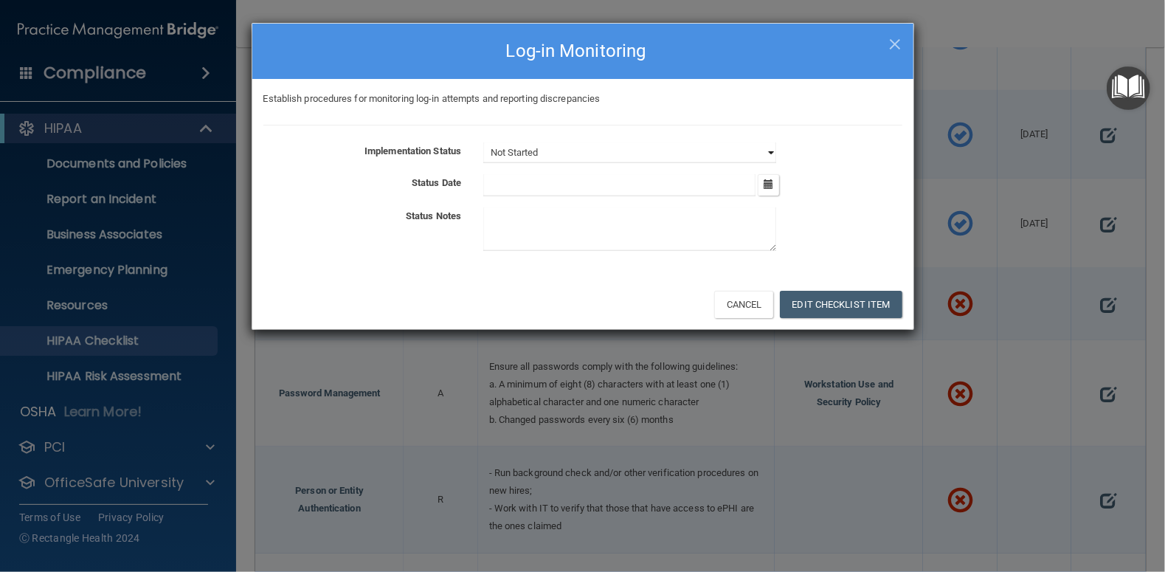
click at [773, 150] on select "Not Started In Progress Completed" at bounding box center [629, 152] width 293 height 21
select select "completed"
click at [483, 142] on select "Not Started In Progress Completed" at bounding box center [629, 152] width 293 height 21
click at [767, 185] on icon "button" at bounding box center [768, 184] width 10 height 10
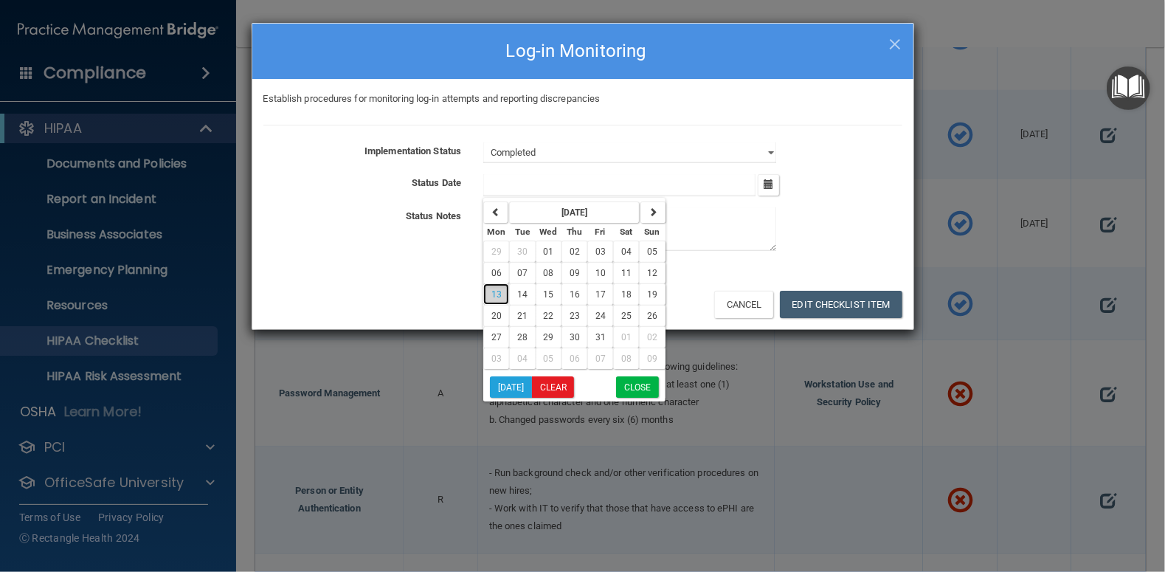
drag, startPoint x: 493, startPoint y: 293, endPoint x: 662, endPoint y: 293, distance: 169.6
click at [494, 293] on span "13" at bounding box center [496, 294] width 10 height 10
type input "[DATE]"
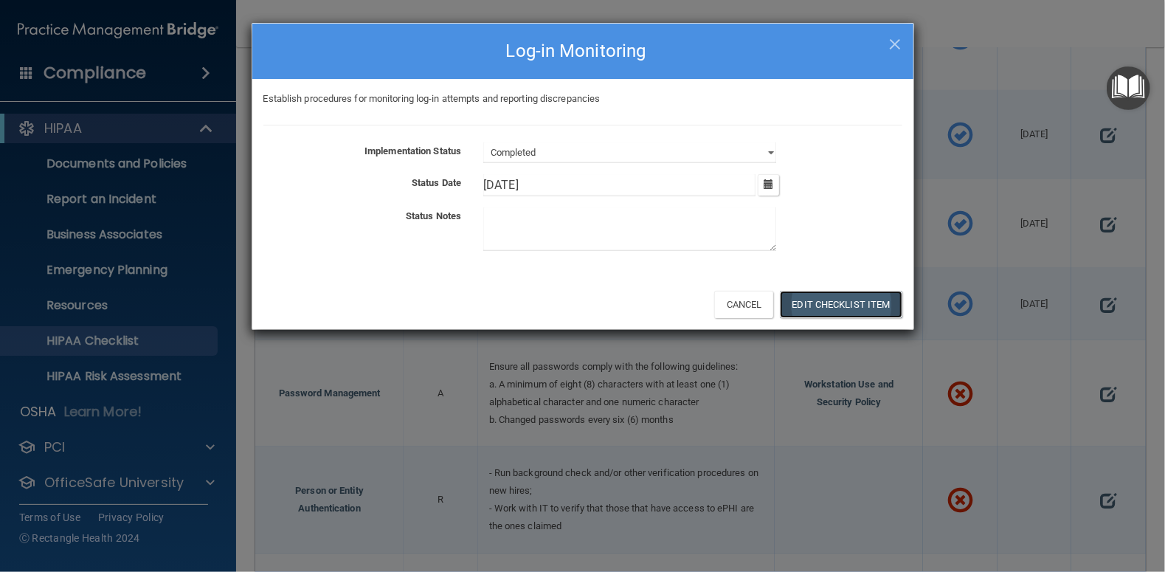
click at [856, 304] on button "Edit Checklist Item" at bounding box center [841, 304] width 122 height 27
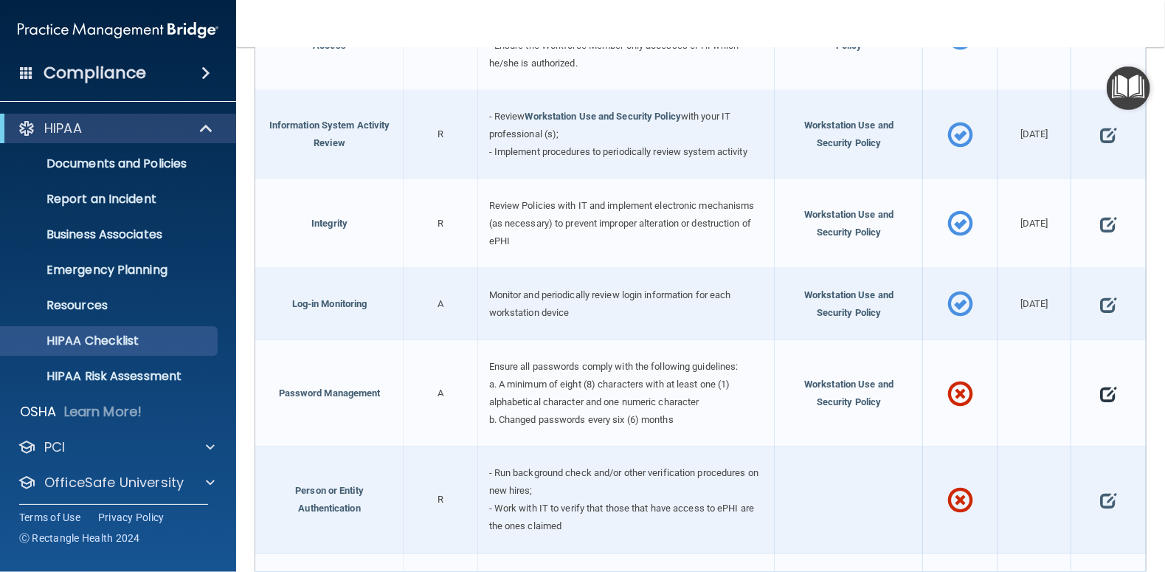
click at [1103, 387] on span at bounding box center [1108, 393] width 16 height 37
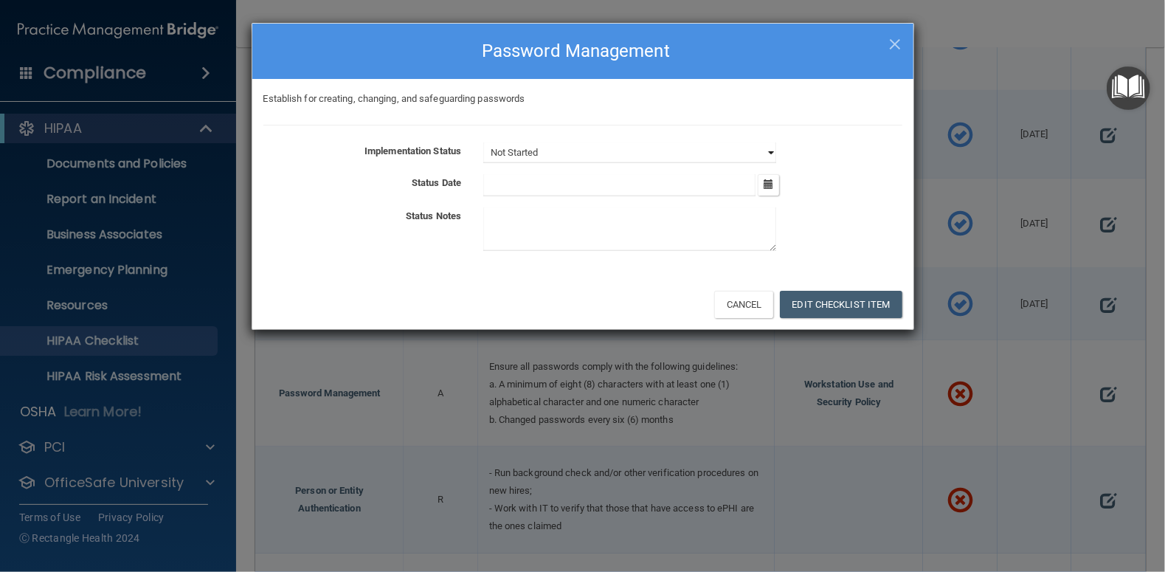
click at [768, 149] on select "Not Started In Progress Completed" at bounding box center [629, 152] width 293 height 21
select select "completed"
click at [483, 142] on select "Not Started In Progress Completed" at bounding box center [629, 152] width 293 height 21
click at [773, 182] on icon "button" at bounding box center [768, 184] width 10 height 10
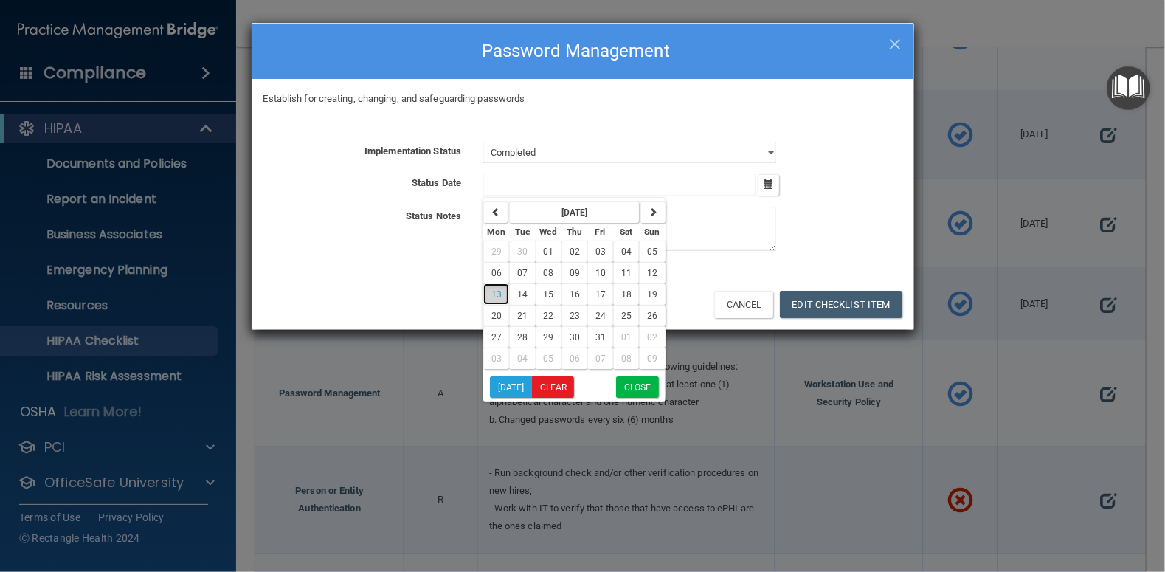
click at [496, 291] on span "13" at bounding box center [496, 294] width 10 height 10
type input "[DATE]"
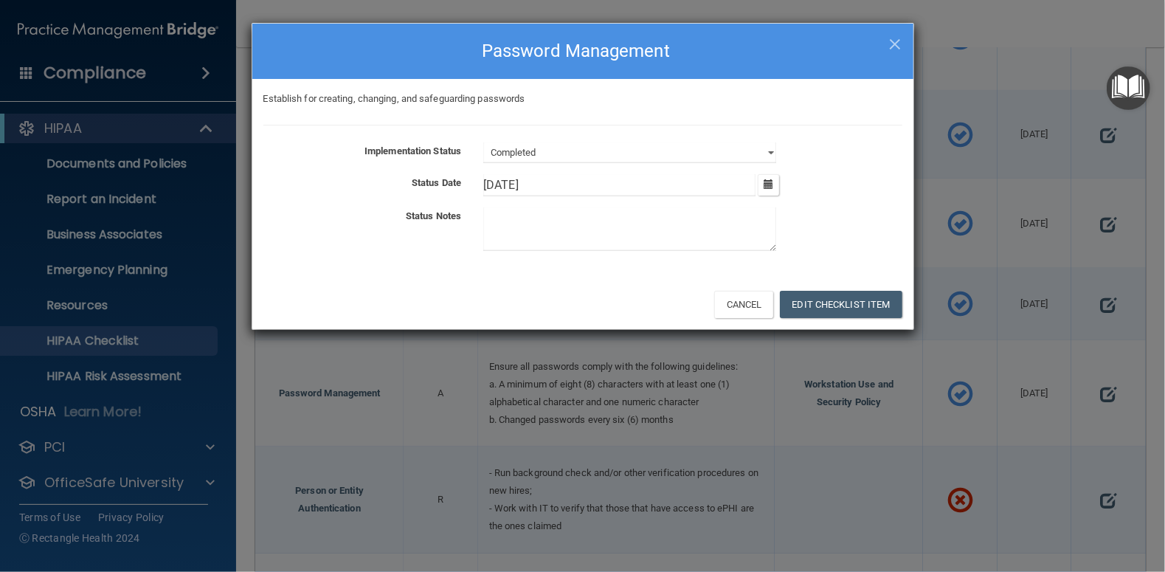
click at [514, 229] on textarea at bounding box center [629, 229] width 293 height 44
type textarea "PW changed every 30-60 days"
click at [843, 302] on button "Edit Checklist Item" at bounding box center [841, 304] width 122 height 27
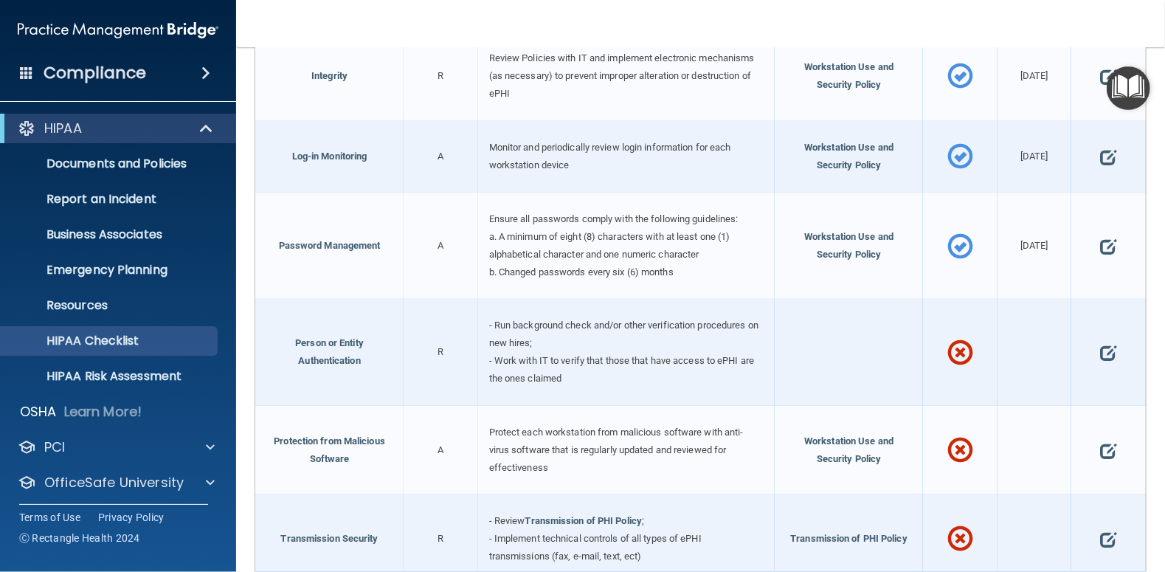
scroll to position [885, 0]
click at [1100, 348] on span at bounding box center [1108, 351] width 16 height 37
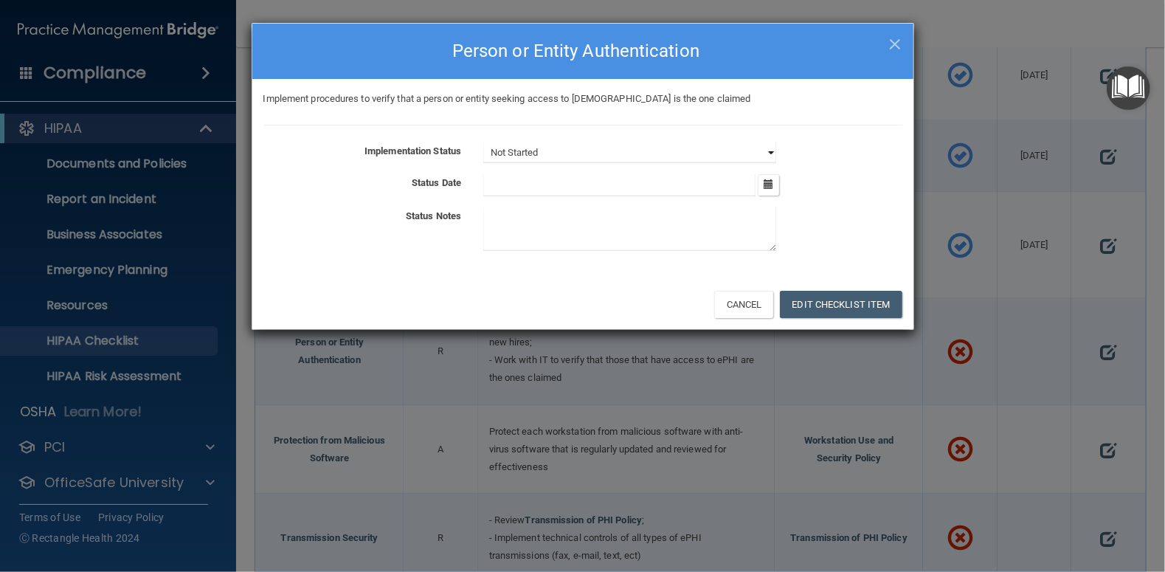
click at [770, 145] on select "Not Started In Progress Completed" at bounding box center [629, 152] width 293 height 21
select select "completed"
click at [483, 142] on select "Not Started In Progress Completed" at bounding box center [629, 152] width 293 height 21
click at [769, 184] on icon "button" at bounding box center [768, 184] width 10 height 10
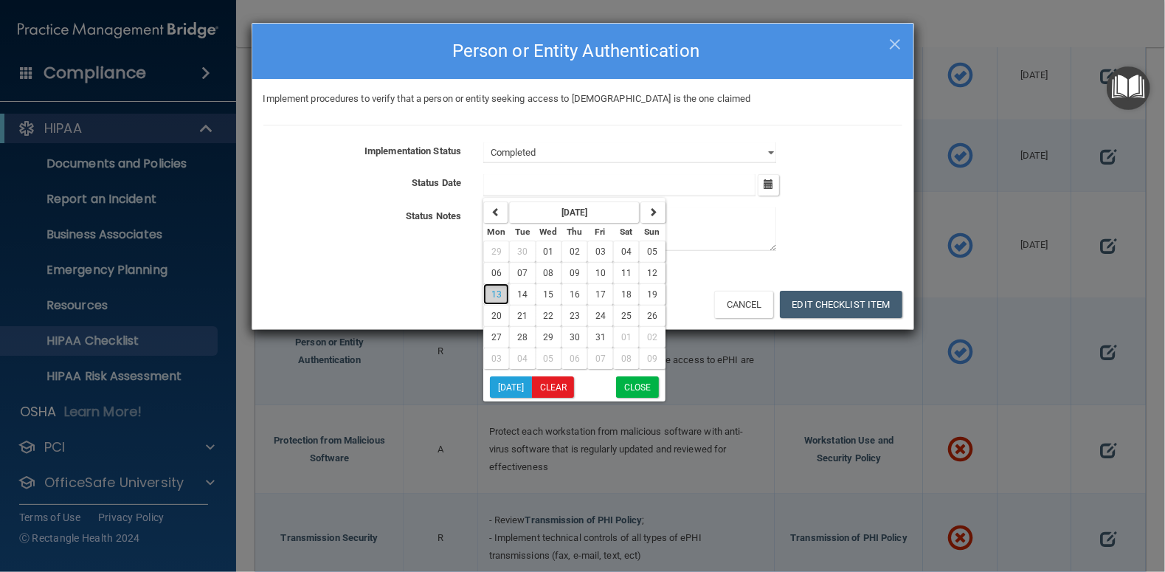
click at [502, 291] on button "13" at bounding box center [496, 293] width 26 height 21
type input "[DATE]"
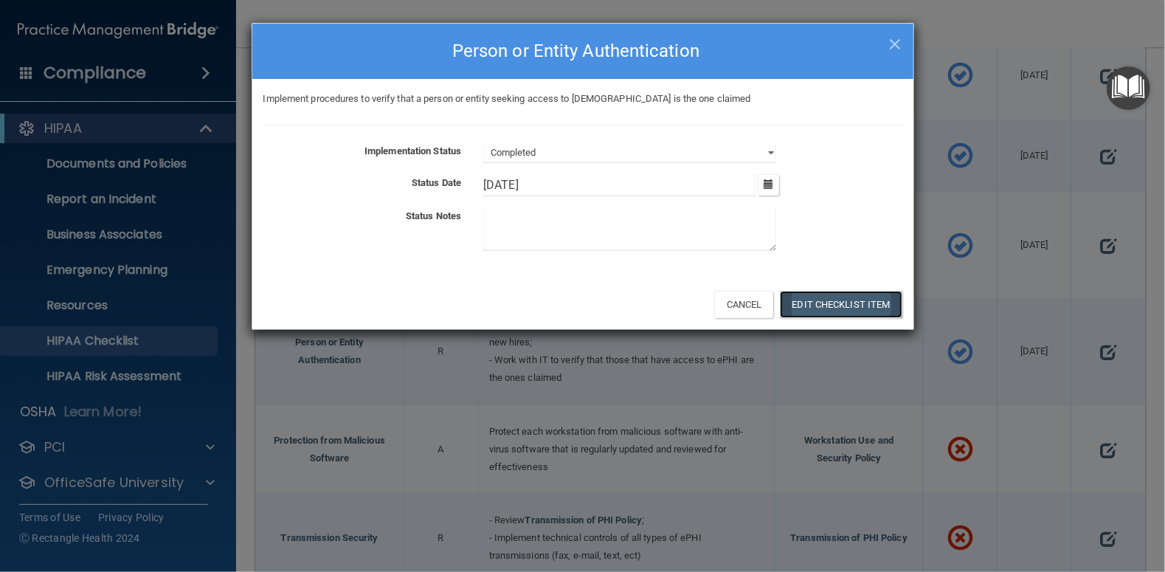
click at [836, 303] on button "Edit Checklist Item" at bounding box center [841, 304] width 122 height 27
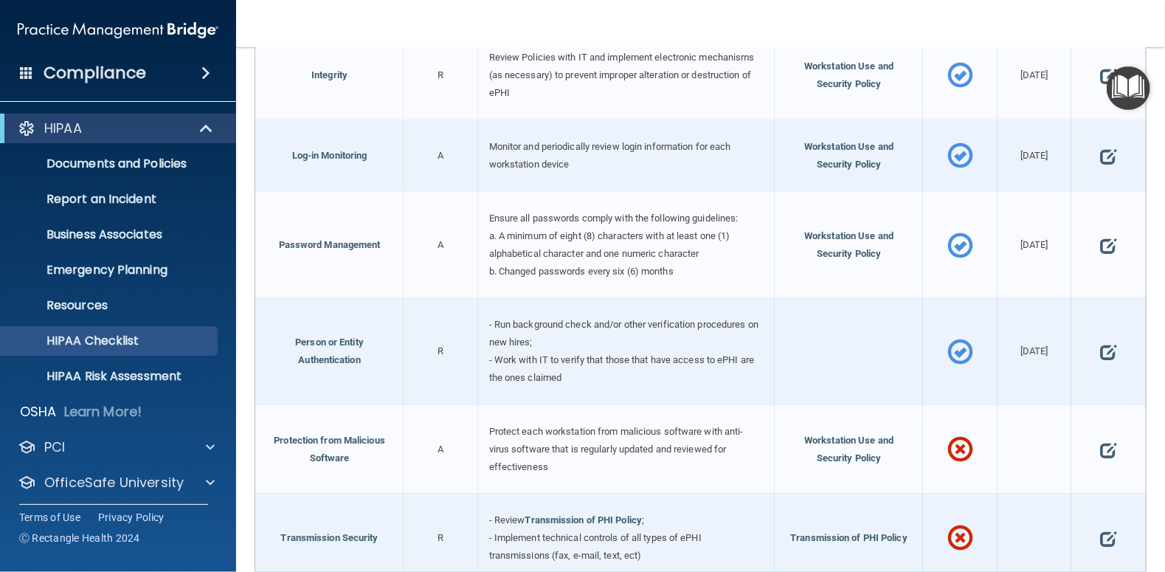
click at [396, 370] on div "Person or Entity Authentication" at bounding box center [329, 351] width 148 height 106
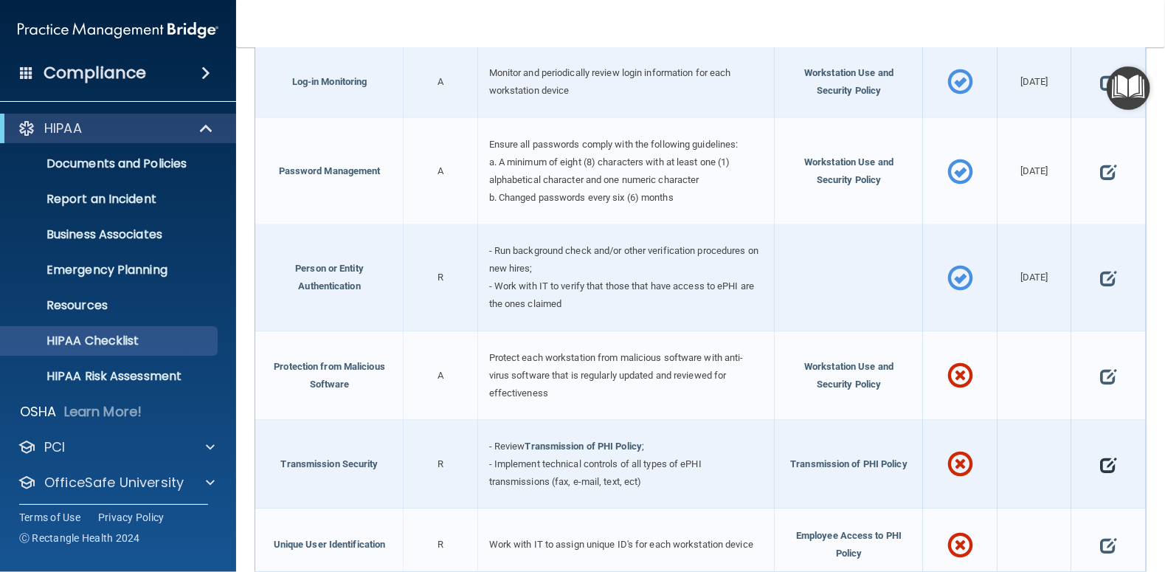
click at [1100, 457] on span at bounding box center [1108, 464] width 16 height 37
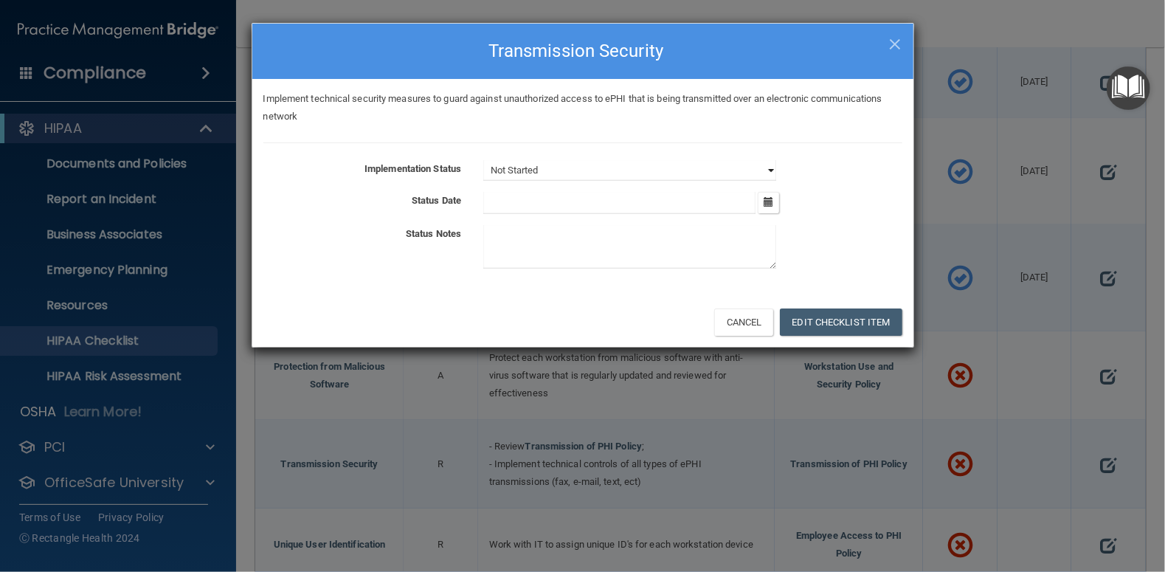
click at [774, 166] on select "Not Started In Progress Completed" at bounding box center [629, 170] width 293 height 21
select select "completed"
click at [483, 160] on select "Not Started In Progress Completed" at bounding box center [629, 170] width 293 height 21
click at [770, 201] on icon "button" at bounding box center [768, 202] width 10 height 10
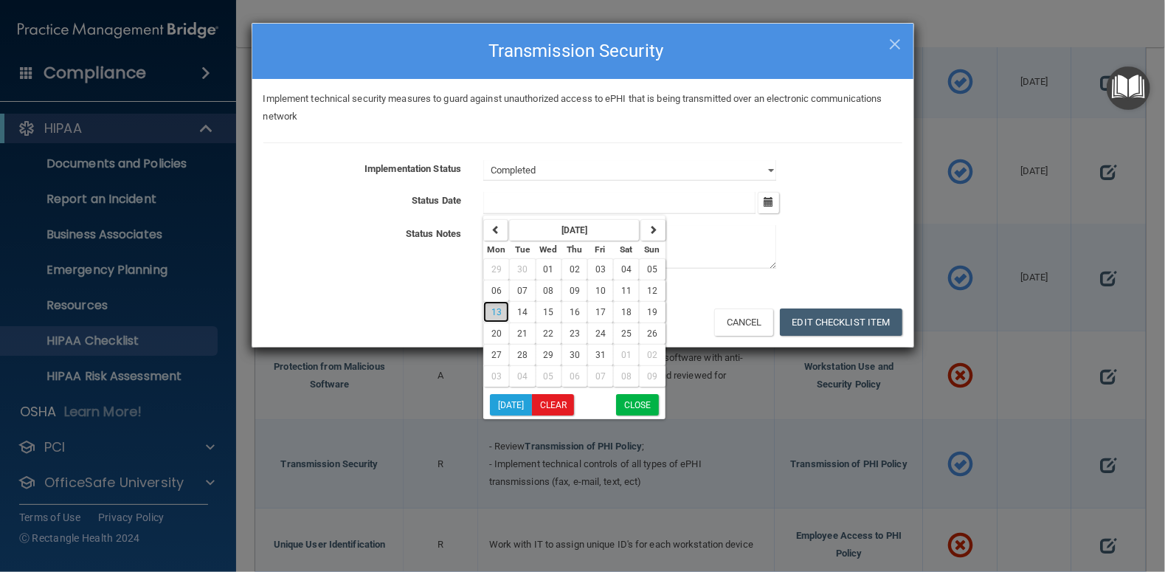
click at [496, 307] on span "13" at bounding box center [496, 312] width 10 height 10
type input "[DATE]"
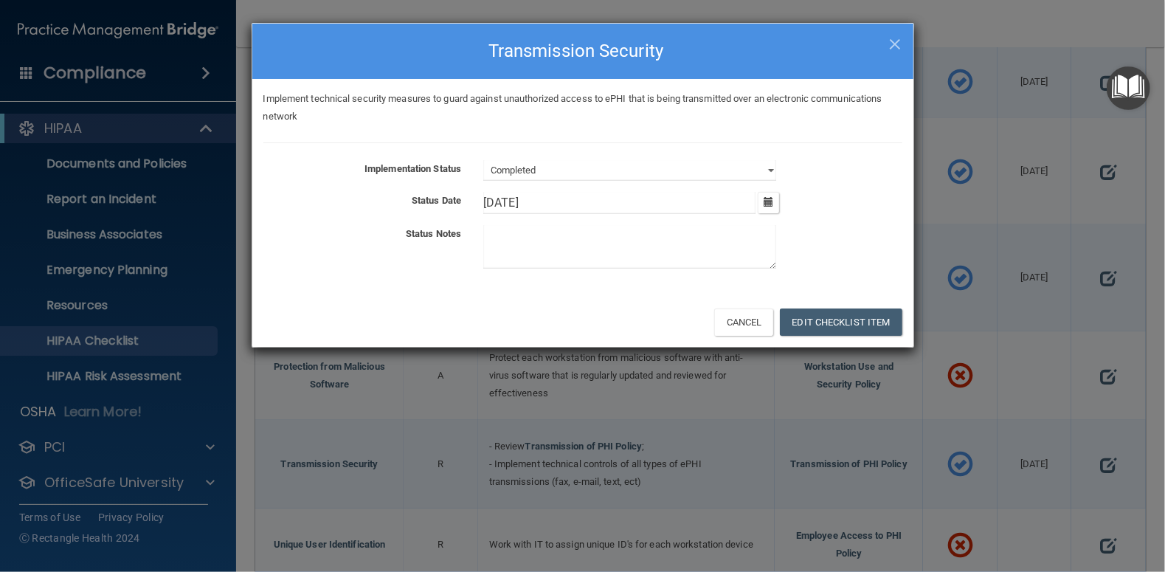
click at [604, 244] on textarea at bounding box center [629, 247] width 293 height 44
type textarea "All secure"
click at [848, 323] on button "Edit Checklist Item" at bounding box center [841, 321] width 122 height 27
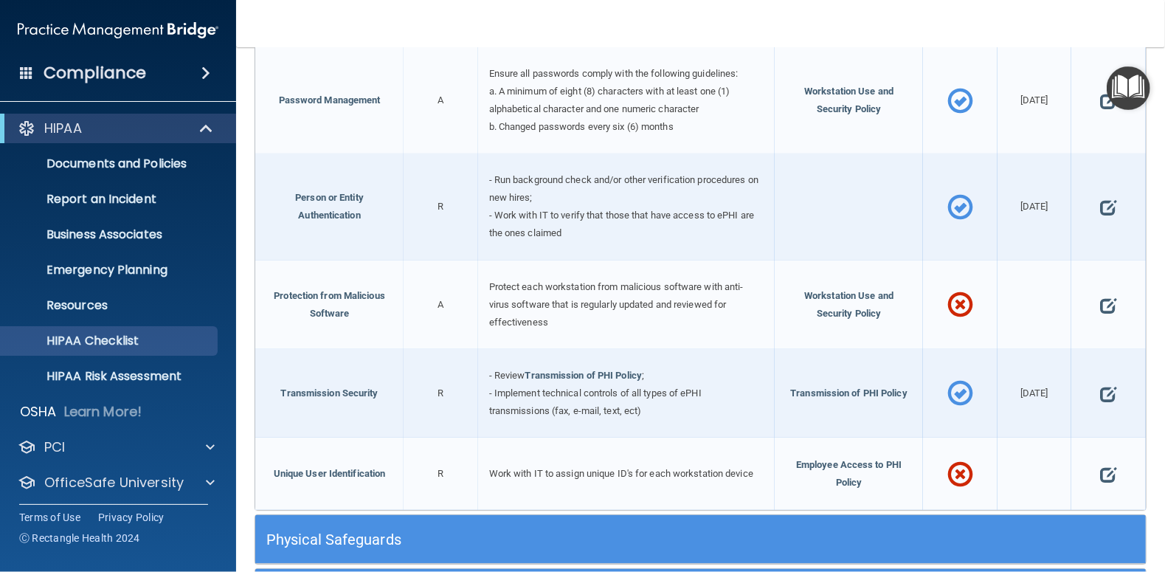
scroll to position [1156, 0]
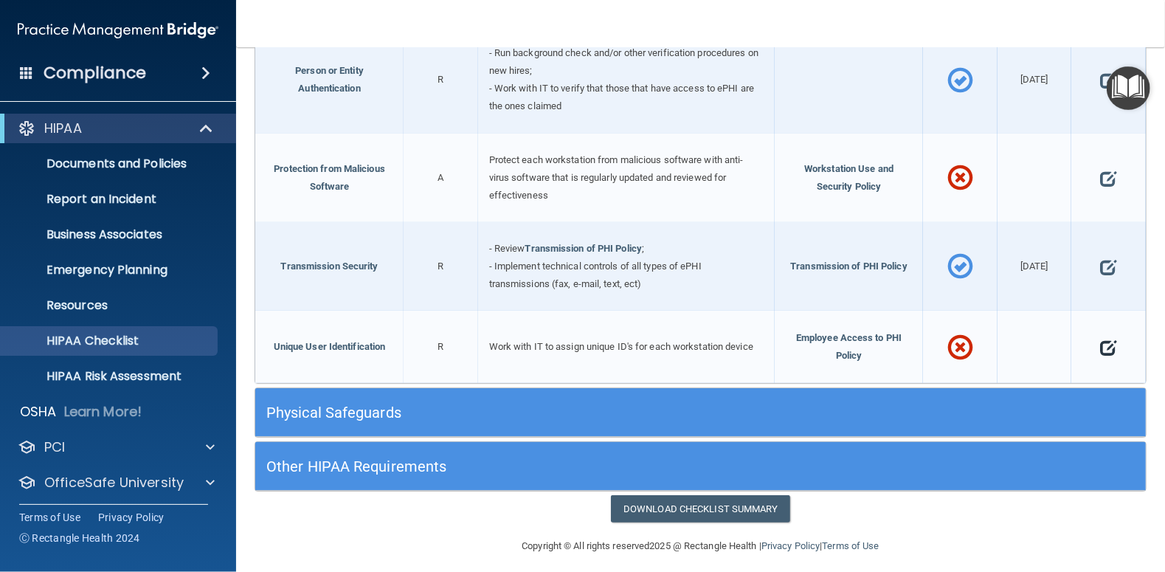
click at [1104, 341] on span at bounding box center [1108, 347] width 16 height 37
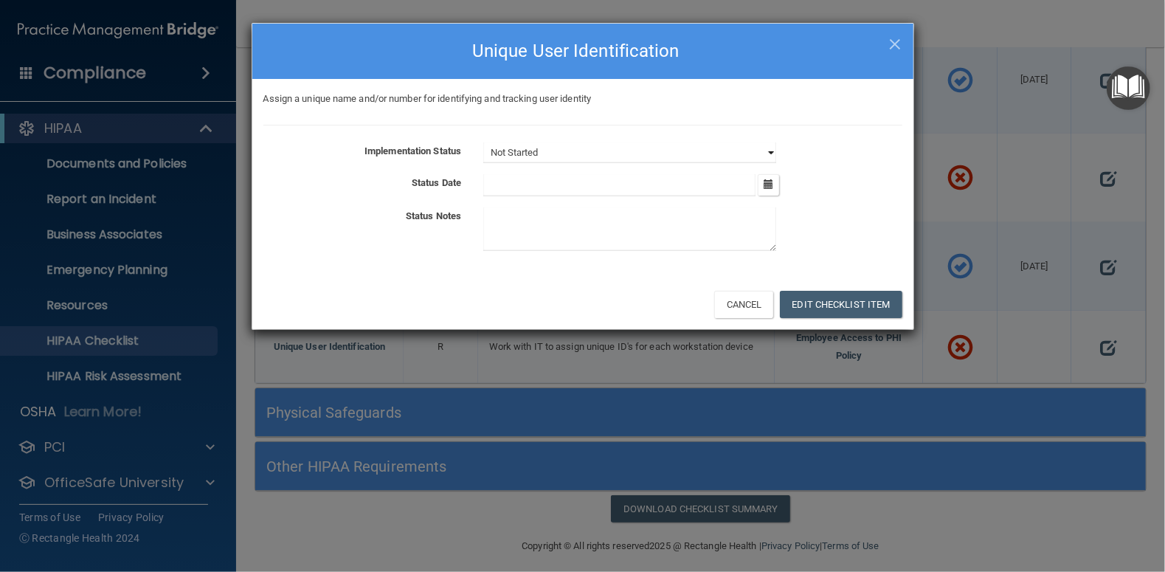
click at [771, 148] on select "Not Started In Progress Completed" at bounding box center [629, 152] width 293 height 21
select select "completed"
click at [483, 142] on select "Not Started In Progress Completed" at bounding box center [629, 152] width 293 height 21
click at [769, 181] on icon "button" at bounding box center [768, 184] width 10 height 10
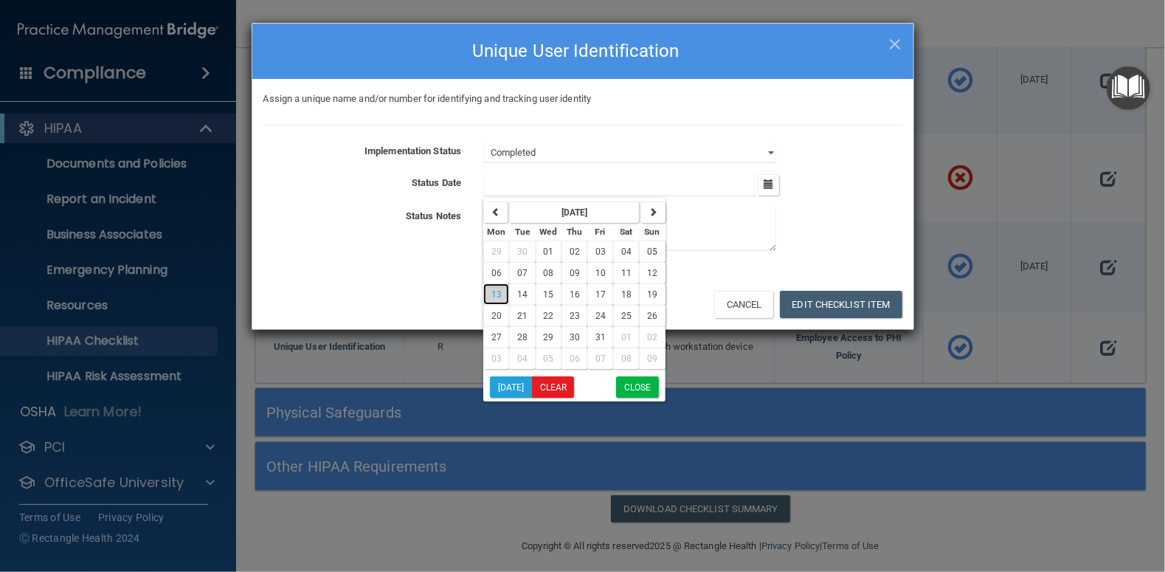
drag, startPoint x: 492, startPoint y: 293, endPoint x: 501, endPoint y: 290, distance: 9.3
click at [496, 291] on span "13" at bounding box center [496, 294] width 10 height 10
type input "[DATE]"
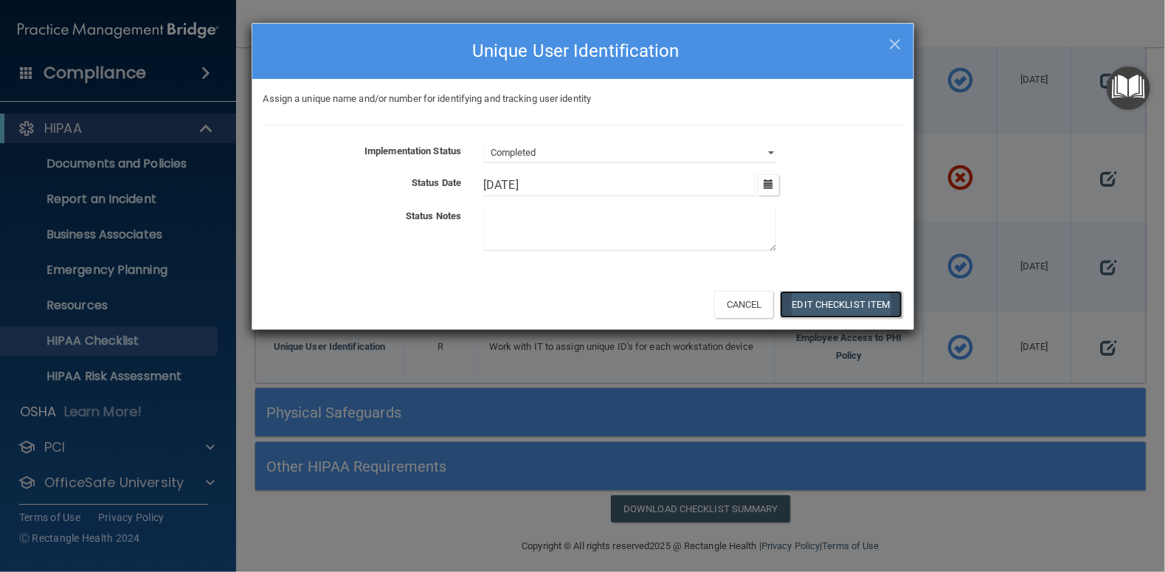
click at [862, 296] on button "Edit Checklist Item" at bounding box center [841, 304] width 122 height 27
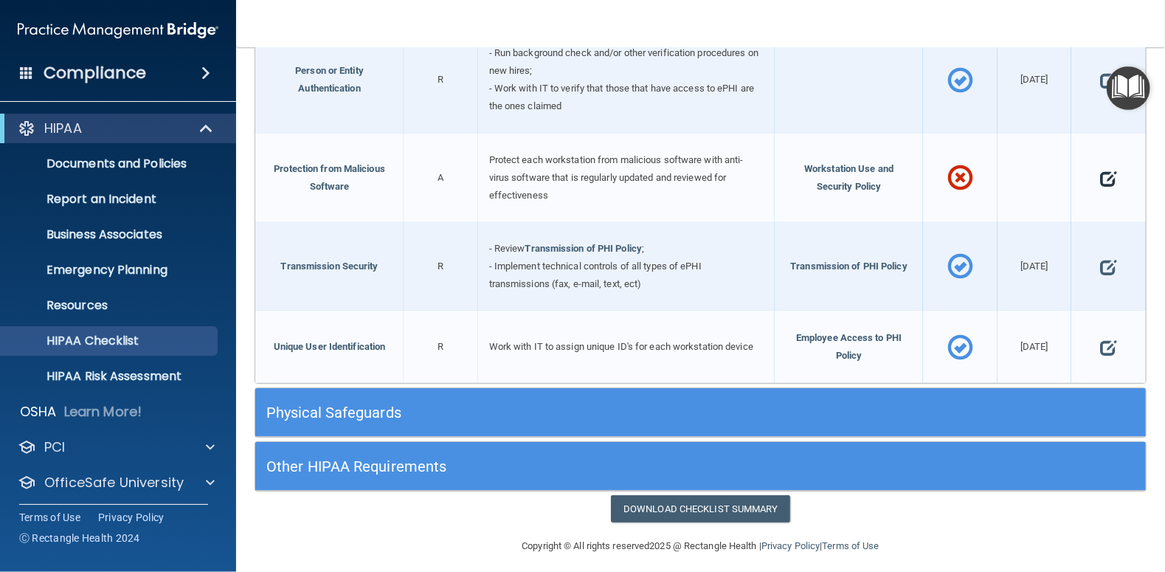
click at [1100, 169] on span at bounding box center [1108, 178] width 16 height 37
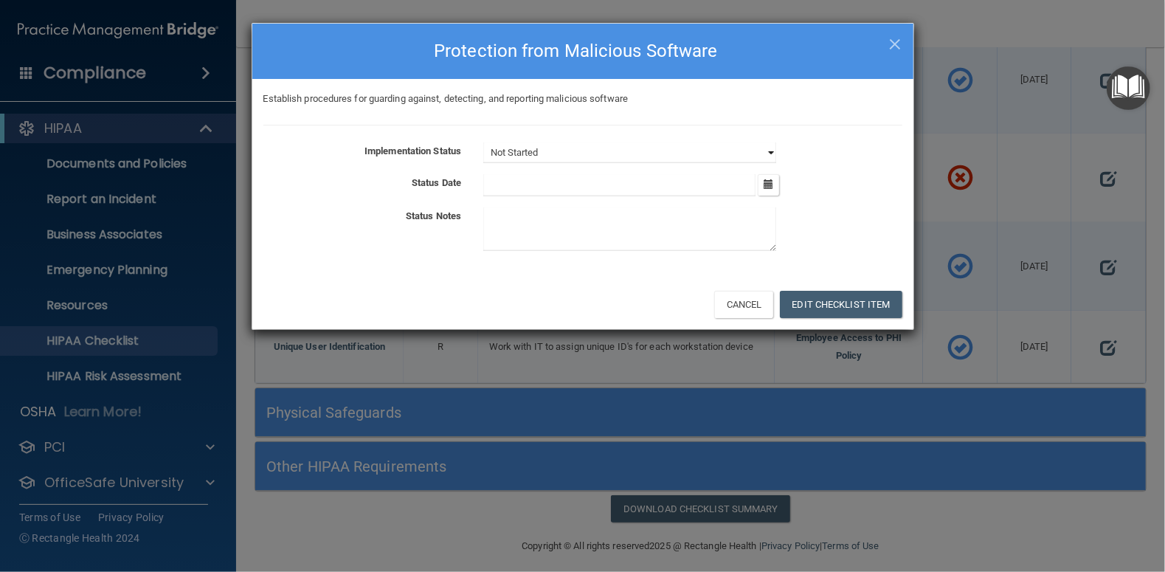
click at [766, 148] on select "Not Started In Progress Completed" at bounding box center [629, 152] width 293 height 21
select select "completed"
click at [483, 142] on select "Not Started In Progress Completed" at bounding box center [629, 152] width 293 height 21
click at [773, 187] on icon "button" at bounding box center [768, 184] width 10 height 10
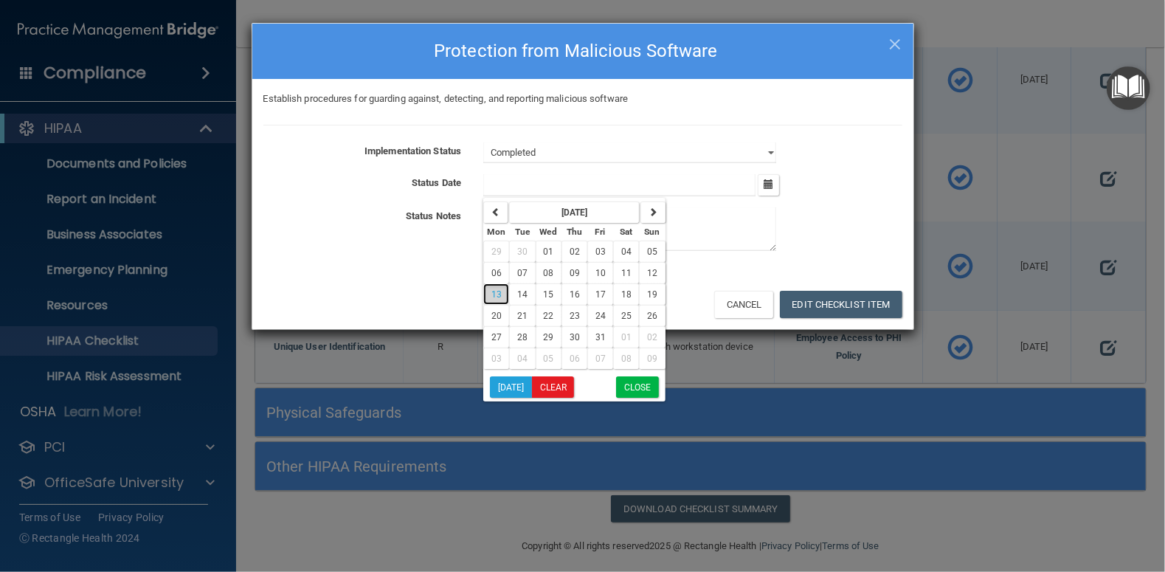
click at [491, 289] on span "13" at bounding box center [496, 294] width 10 height 10
type input "[DATE]"
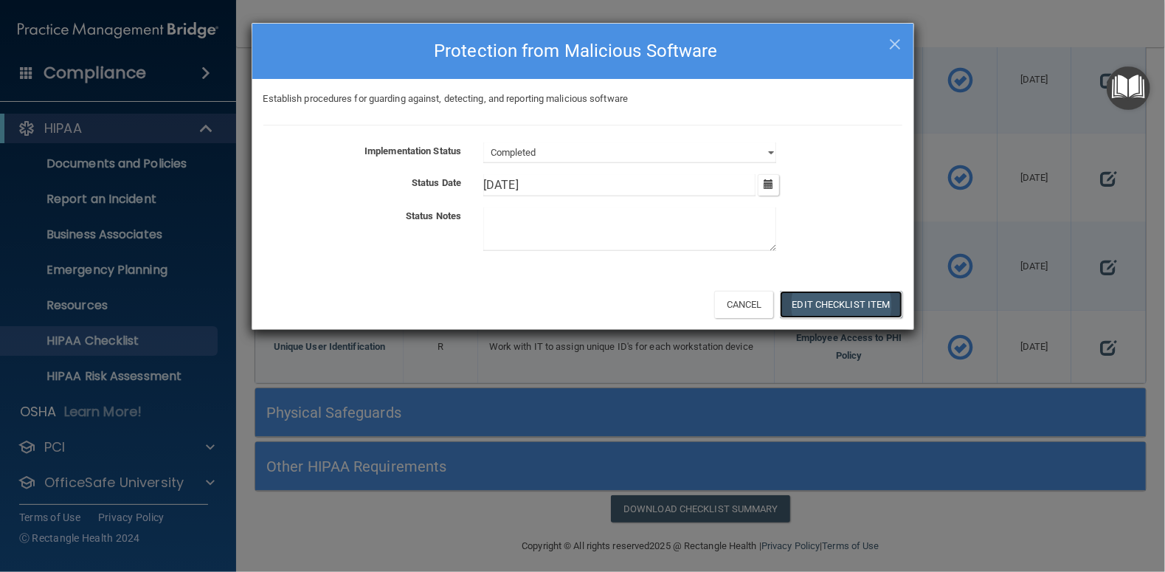
click at [828, 299] on button "Edit Checklist Item" at bounding box center [841, 304] width 122 height 27
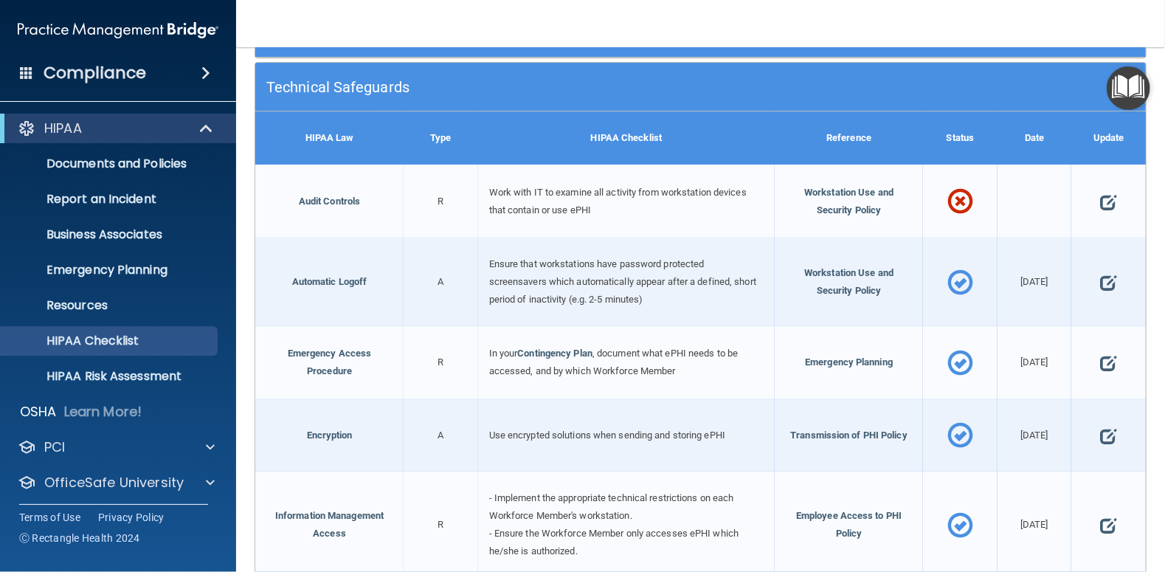
scroll to position [50, 0]
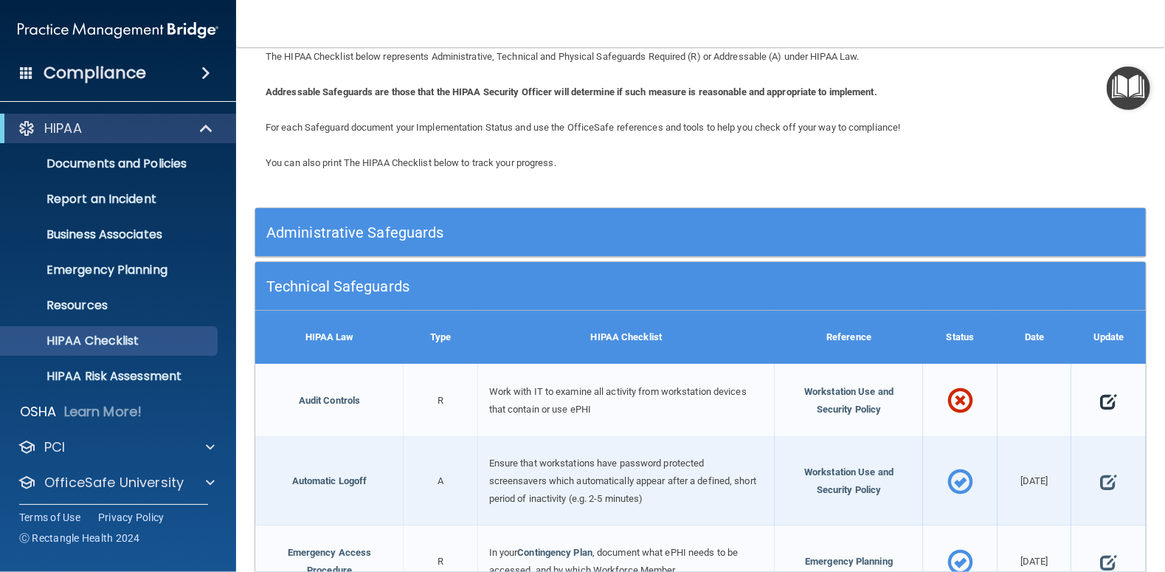
click at [1100, 396] on span at bounding box center [1108, 401] width 16 height 37
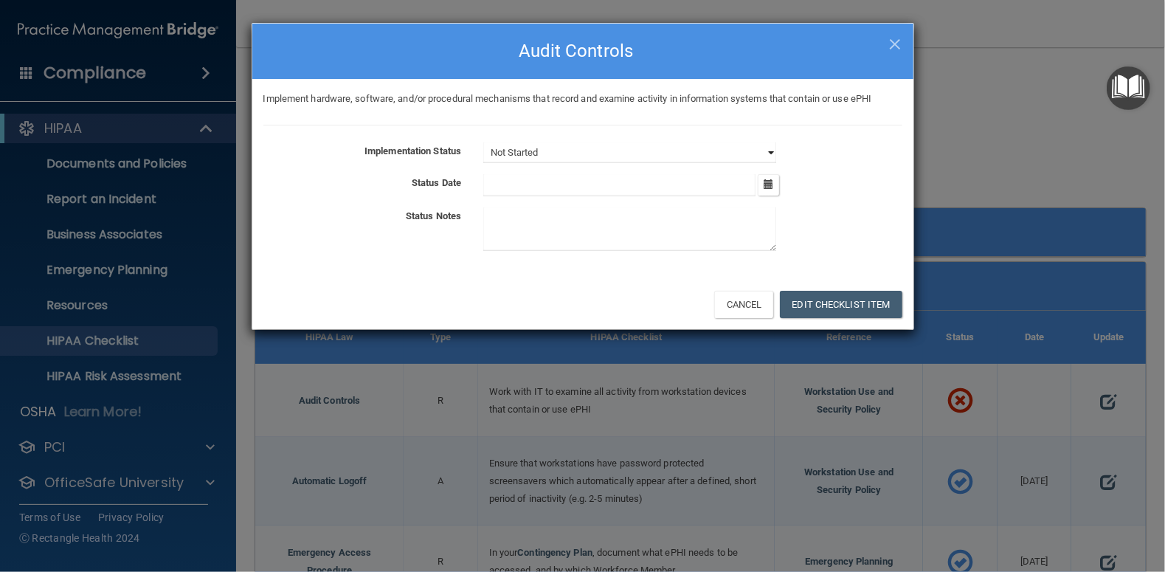
click at [771, 150] on select "Not Started In Progress Completed" at bounding box center [629, 152] width 293 height 21
select select "completed"
click at [483, 142] on select "Not Started In Progress Completed" at bounding box center [629, 152] width 293 height 21
click at [770, 184] on icon "button" at bounding box center [768, 184] width 10 height 10
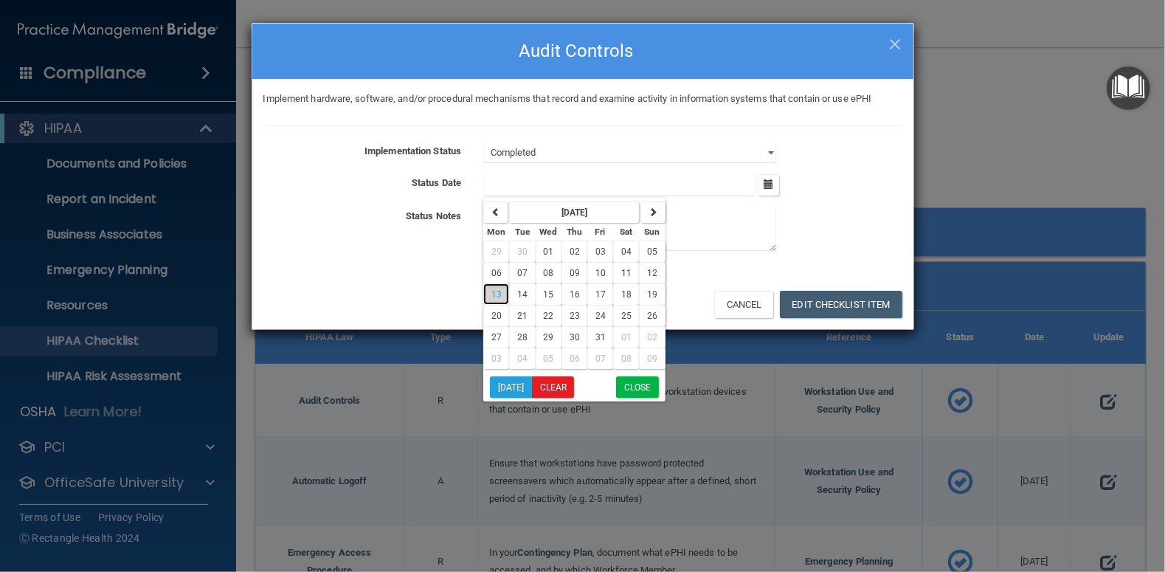
click at [502, 288] on button "13" at bounding box center [496, 293] width 26 height 21
type input "[DATE]"
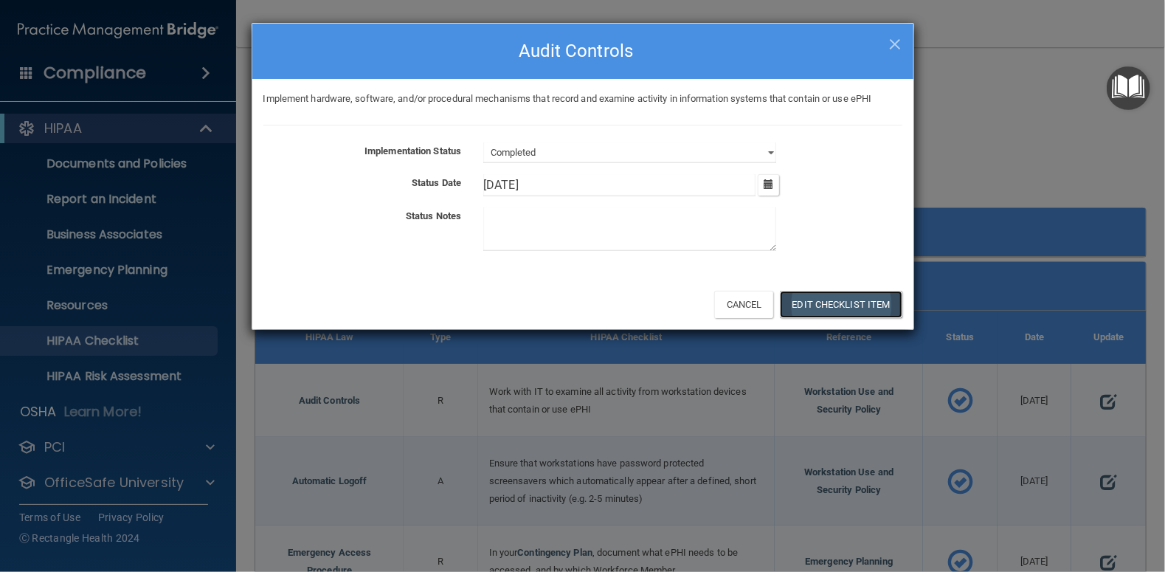
click at [863, 305] on button "Edit Checklist Item" at bounding box center [841, 304] width 122 height 27
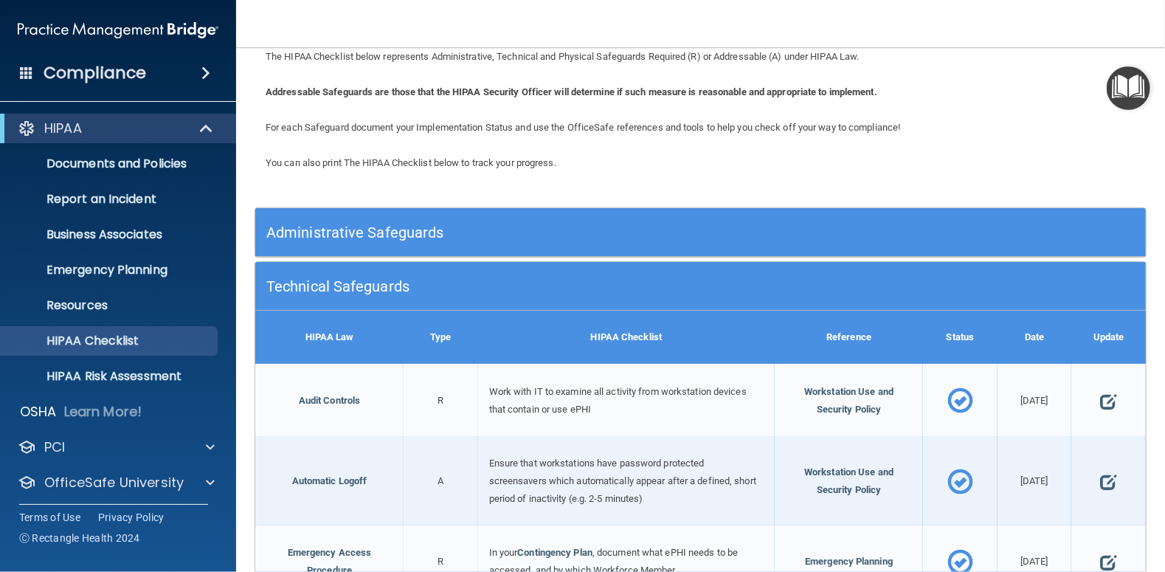
click at [298, 232] on h5 "Administrative Safeguards" at bounding box center [588, 232] width 645 height 16
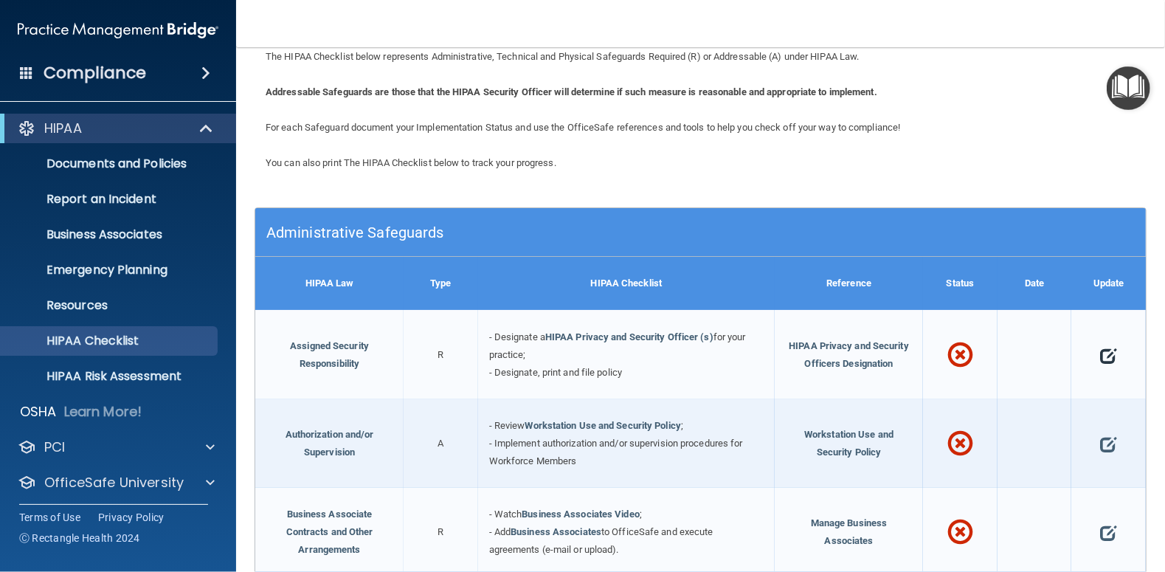
click at [1100, 352] on span at bounding box center [1108, 354] width 16 height 37
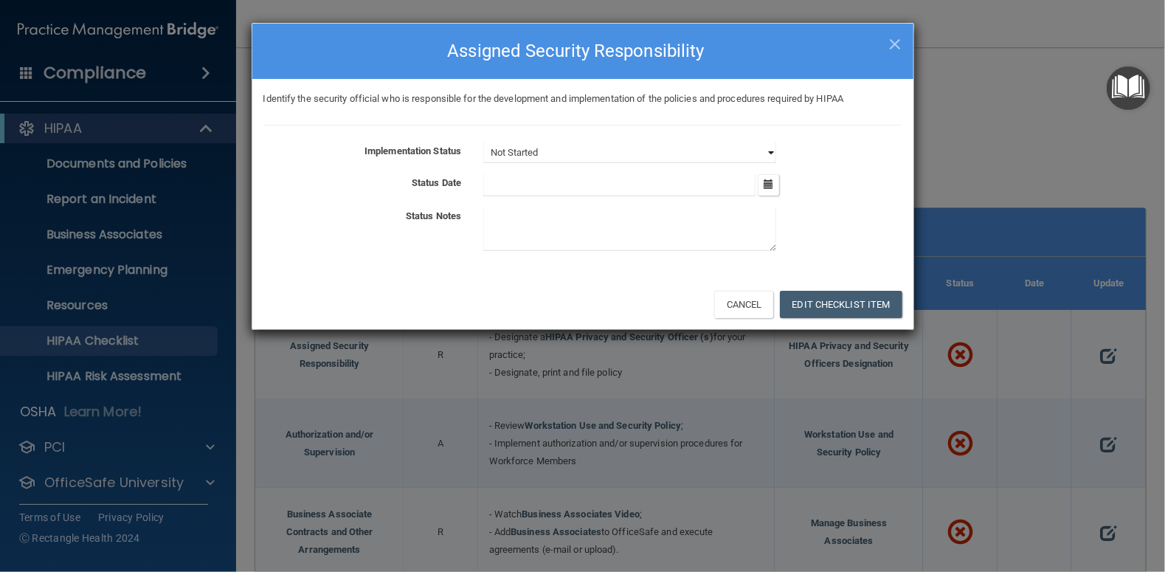
click at [766, 152] on select "Not Started In Progress Completed" at bounding box center [629, 152] width 293 height 21
select select "completed"
click at [483, 142] on select "Not Started In Progress Completed" at bounding box center [629, 152] width 293 height 21
click at [771, 184] on icon "button" at bounding box center [768, 184] width 10 height 10
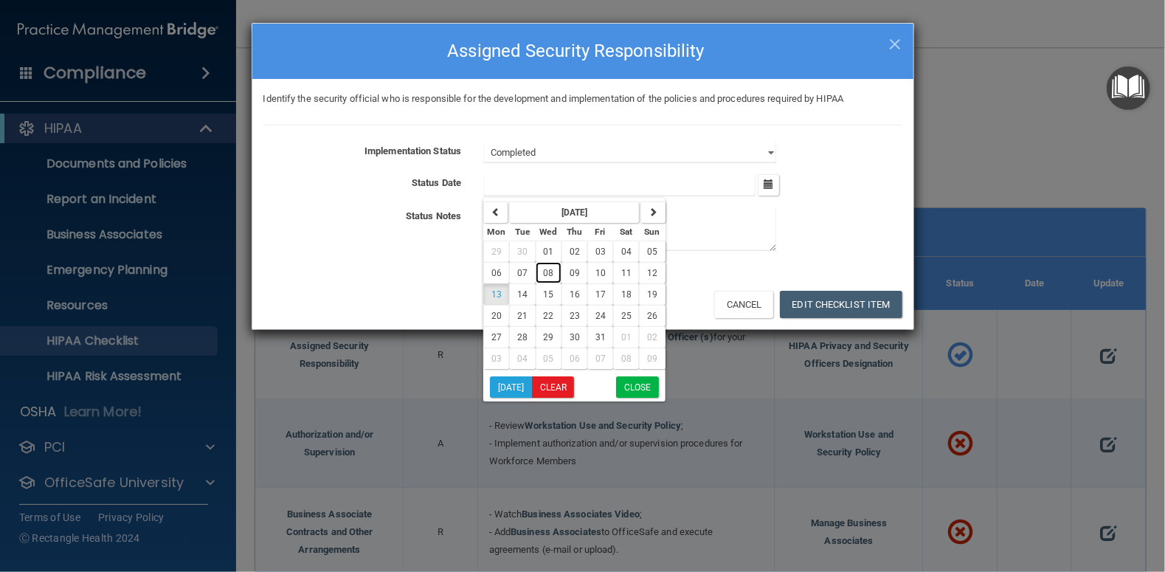
click at [545, 275] on span "08" at bounding box center [549, 273] width 10 height 10
type input "[DATE]"
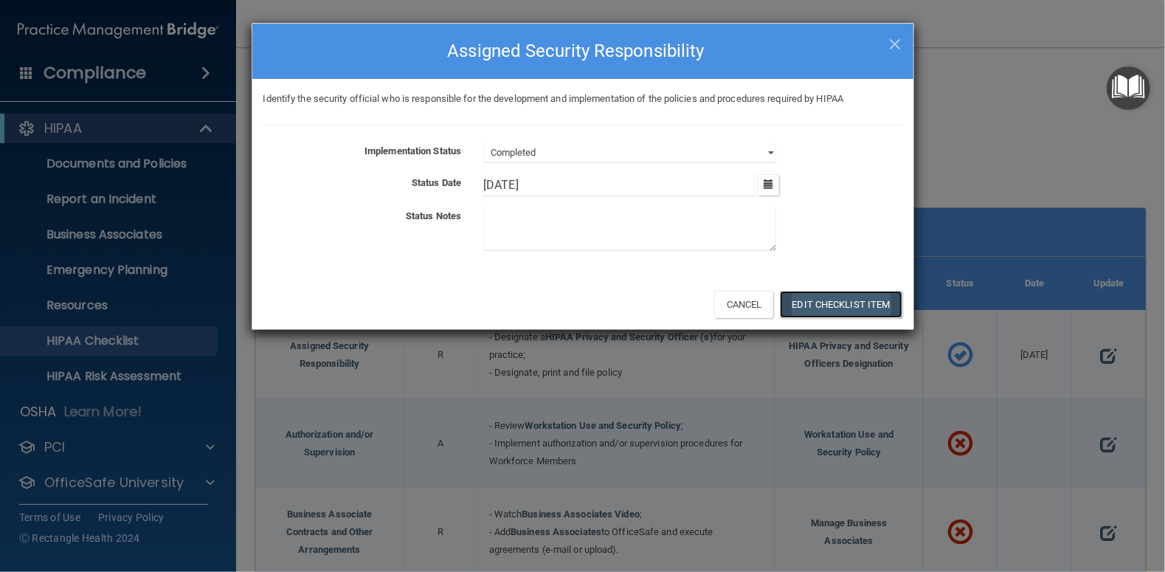
click at [850, 299] on button "Edit Checklist Item" at bounding box center [841, 304] width 122 height 27
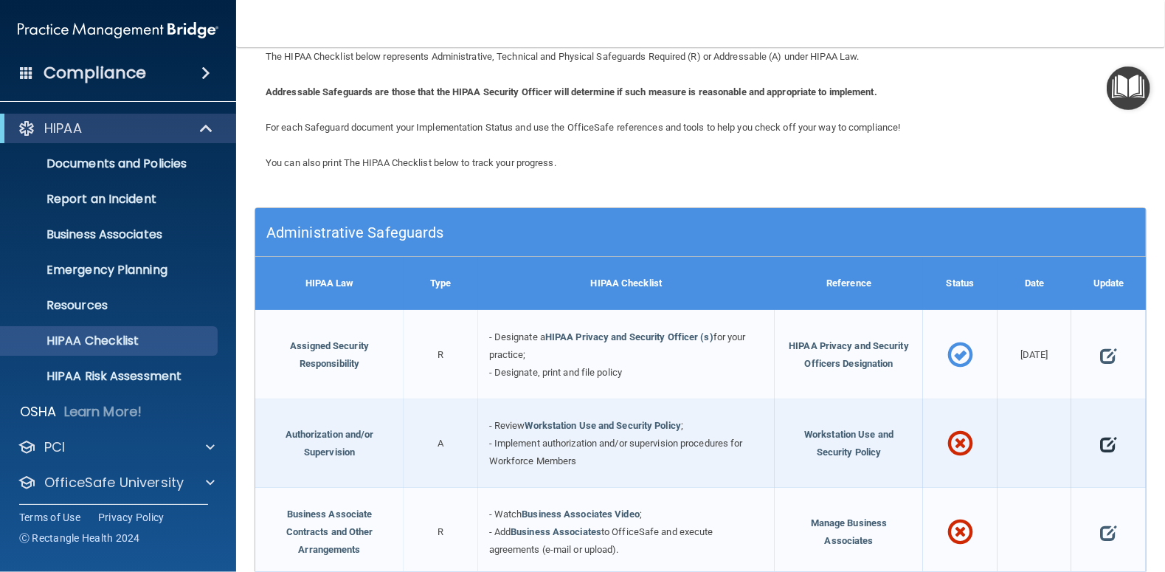
click at [1100, 440] on span at bounding box center [1108, 444] width 16 height 37
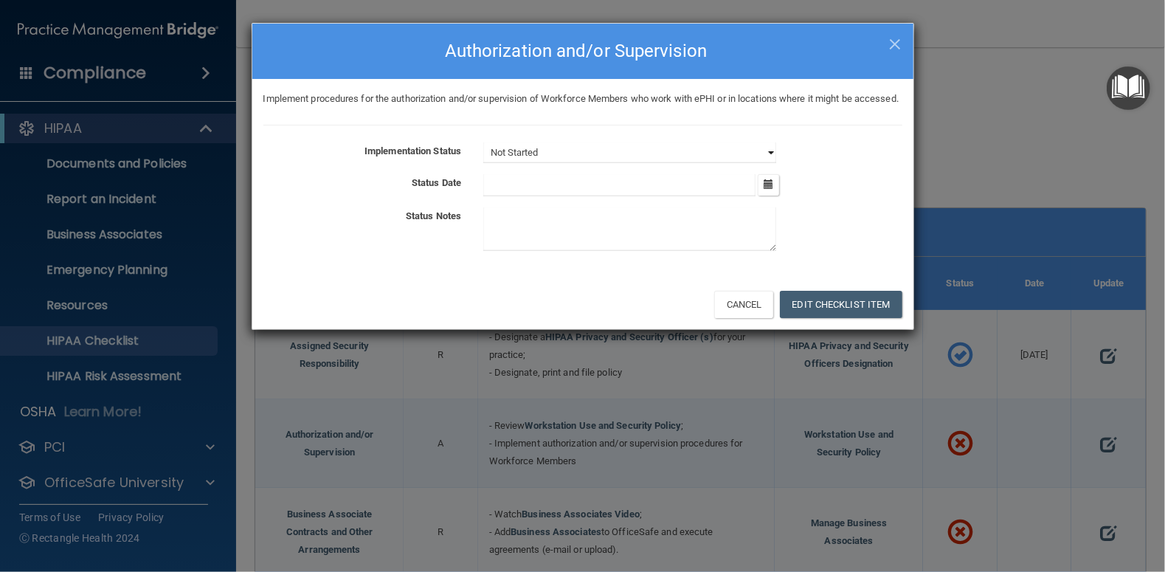
click at [765, 163] on select "Not Started In Progress Completed" at bounding box center [629, 152] width 293 height 21
select select "completed"
click at [483, 159] on select "Not Started In Progress Completed" at bounding box center [629, 152] width 293 height 21
click at [769, 189] on icon "button" at bounding box center [768, 184] width 10 height 10
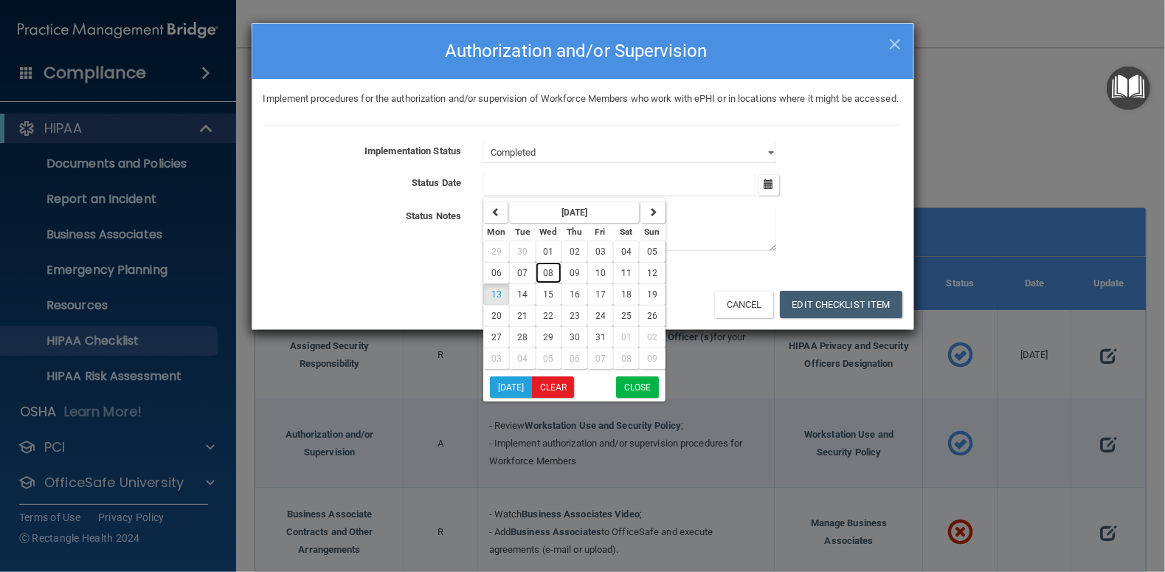
click at [544, 278] on span "08" at bounding box center [549, 273] width 10 height 10
type input "[DATE]"
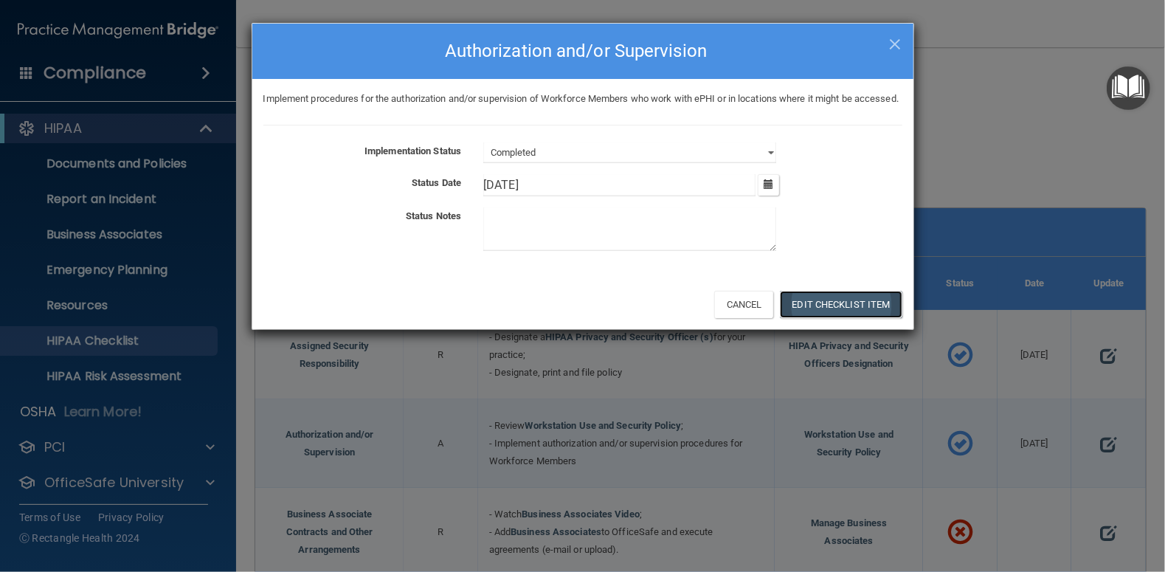
click at [853, 318] on button "Edit Checklist Item" at bounding box center [841, 304] width 122 height 27
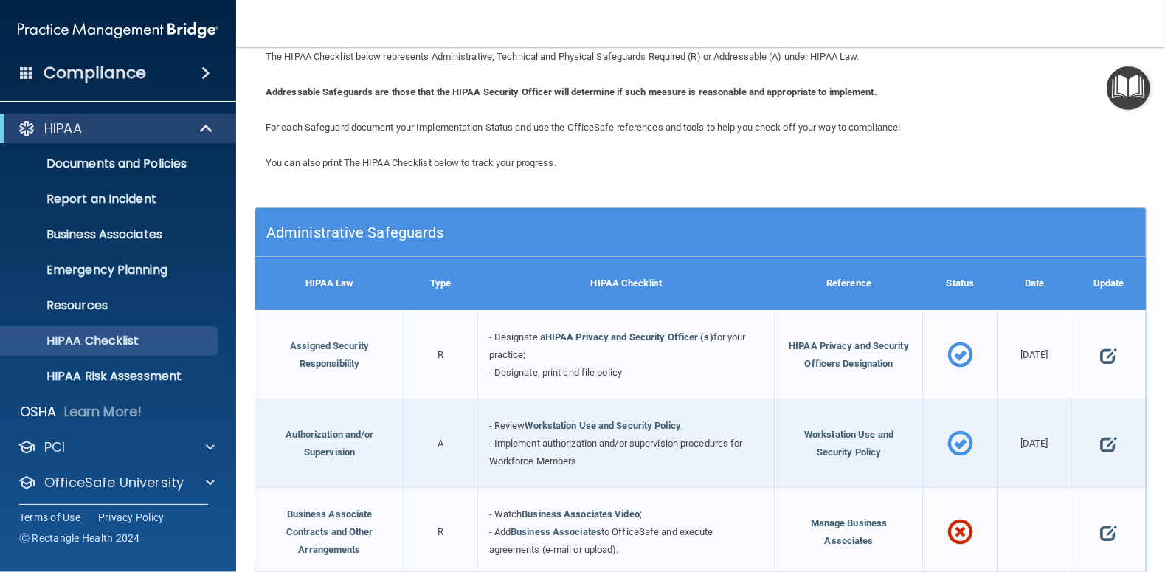
scroll to position [198, 0]
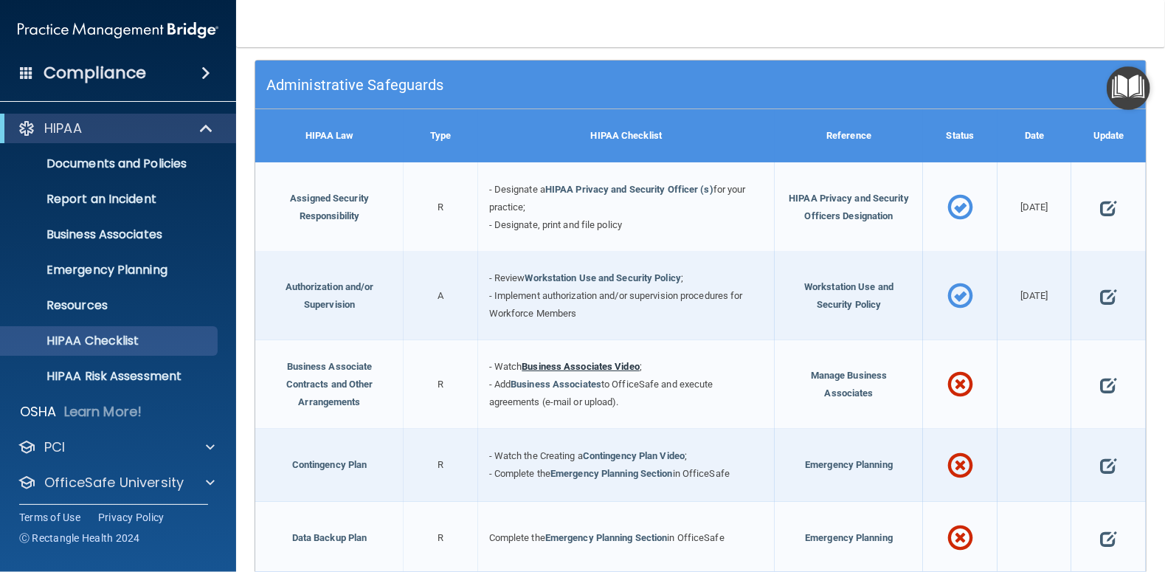
click at [567, 363] on link "Business Associates Video" at bounding box center [580, 366] width 118 height 11
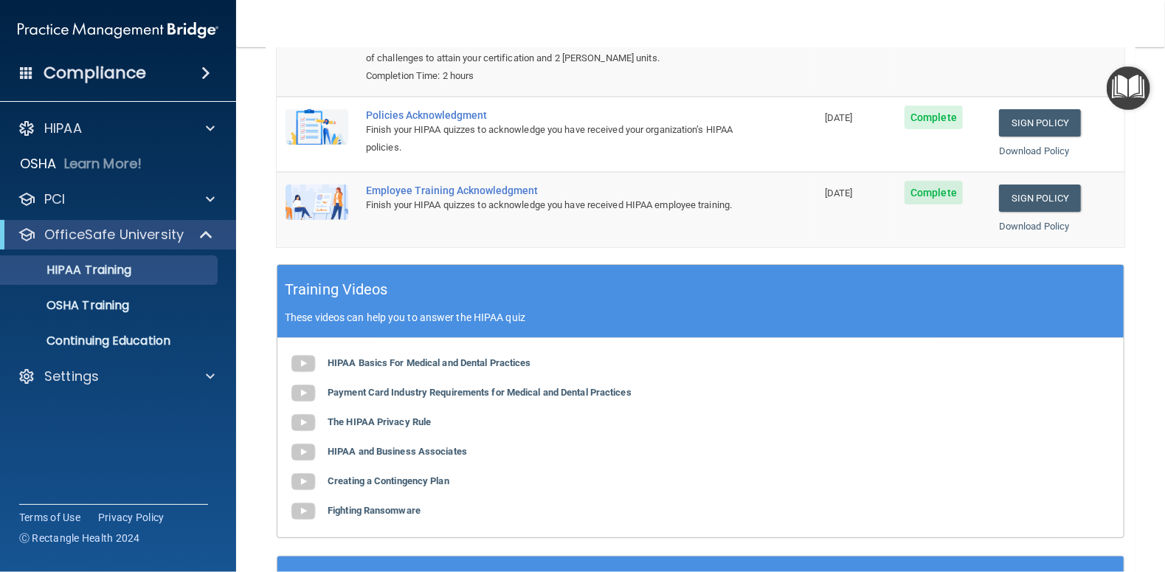
scroll to position [295, 0]
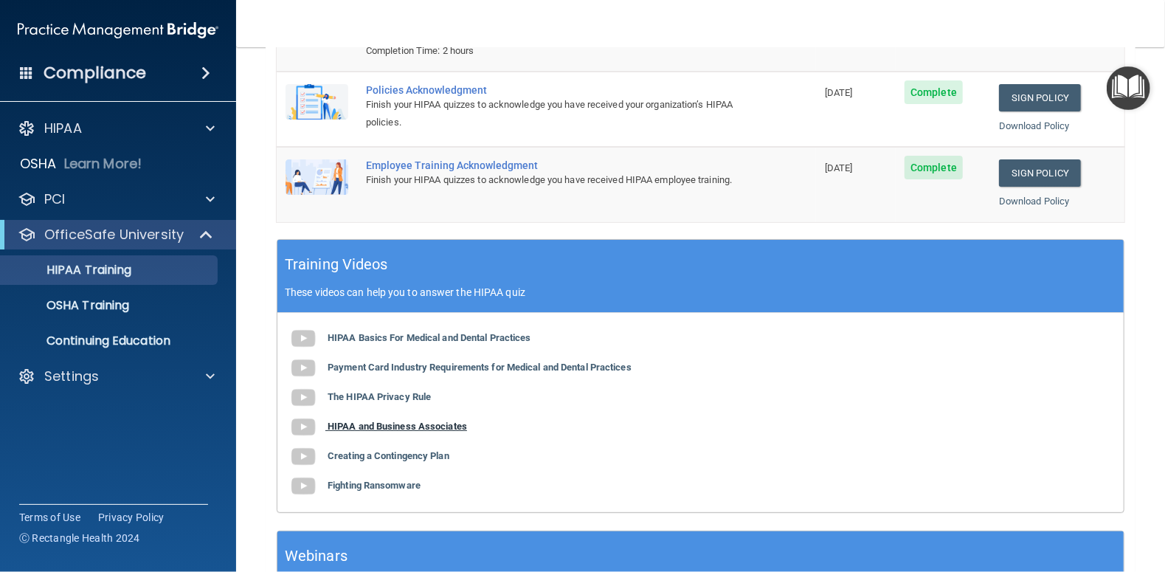
click at [427, 425] on b "HIPAA and Business Associates" at bounding box center [396, 425] width 139 height 11
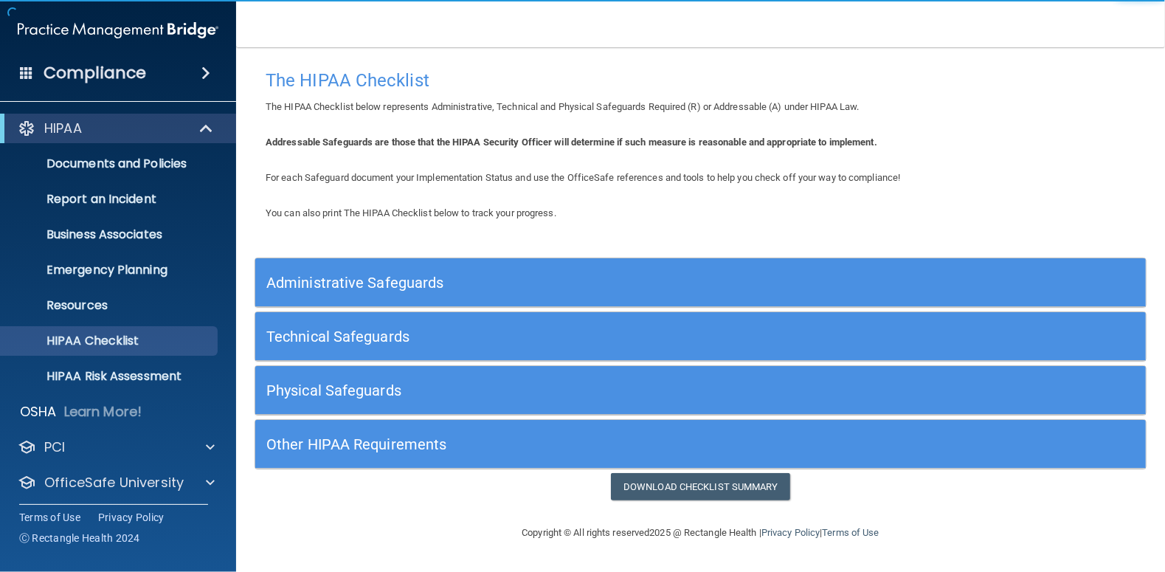
click at [361, 285] on h5 "Administrative Safeguards" at bounding box center [588, 282] width 645 height 16
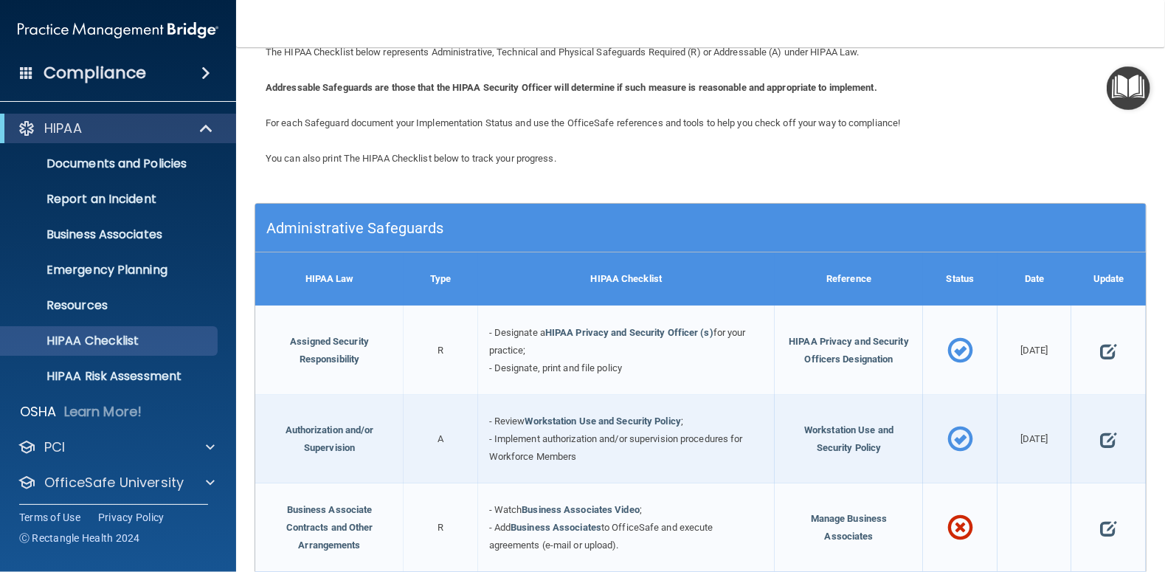
scroll to position [221, 0]
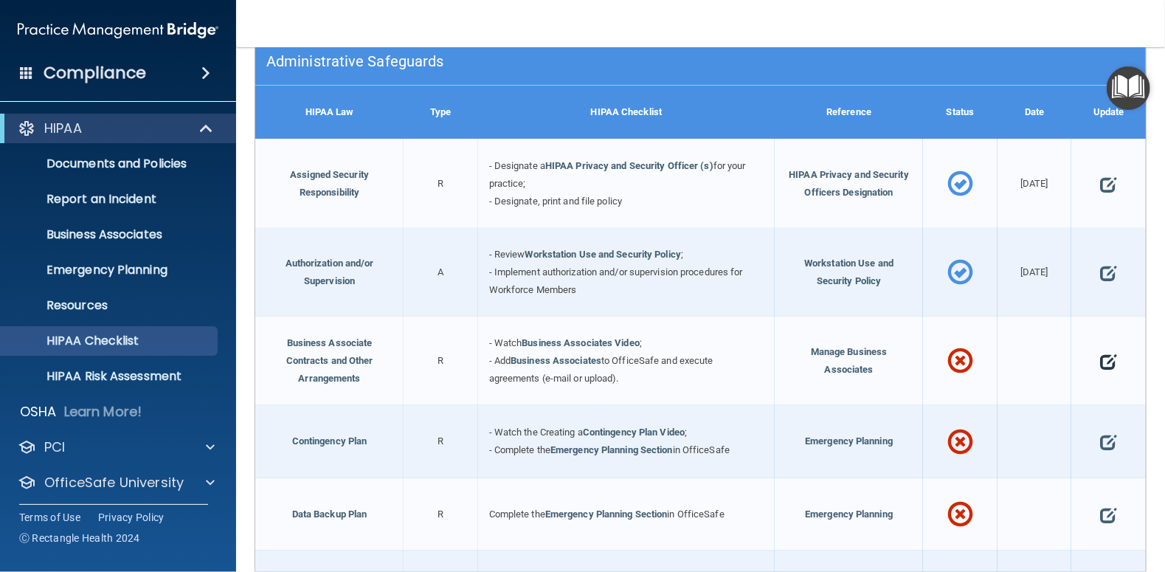
click at [1100, 359] on span at bounding box center [1108, 361] width 16 height 37
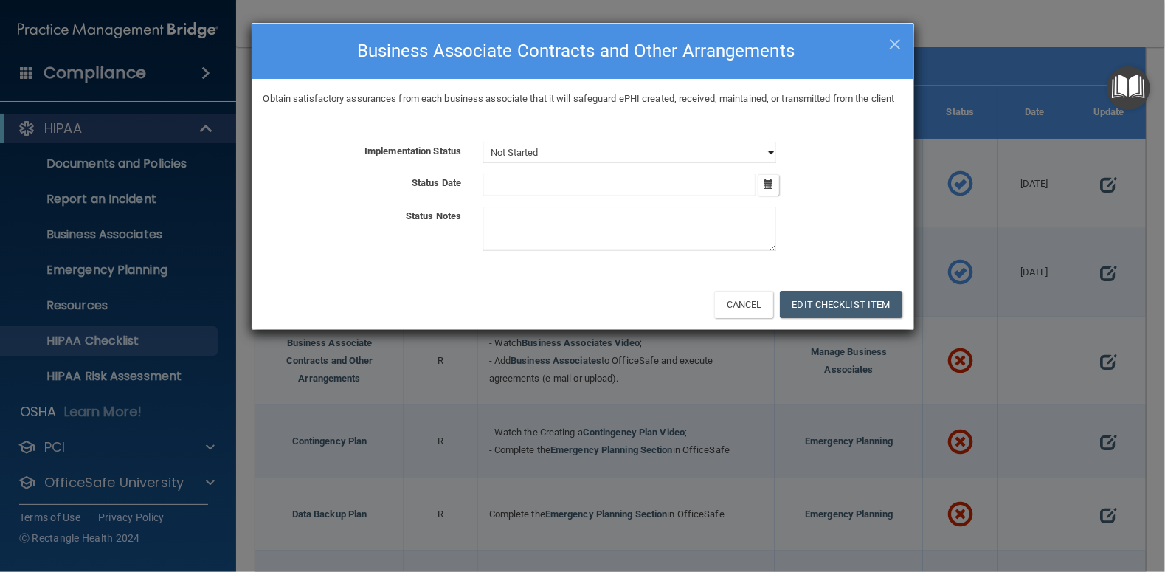
click at [771, 163] on select "Not Started In Progress Completed" at bounding box center [629, 152] width 293 height 21
select select "in_progress"
click at [483, 159] on select "Not Started In Progress Completed" at bounding box center [629, 152] width 293 height 21
click at [767, 189] on icon "button" at bounding box center [768, 184] width 10 height 10
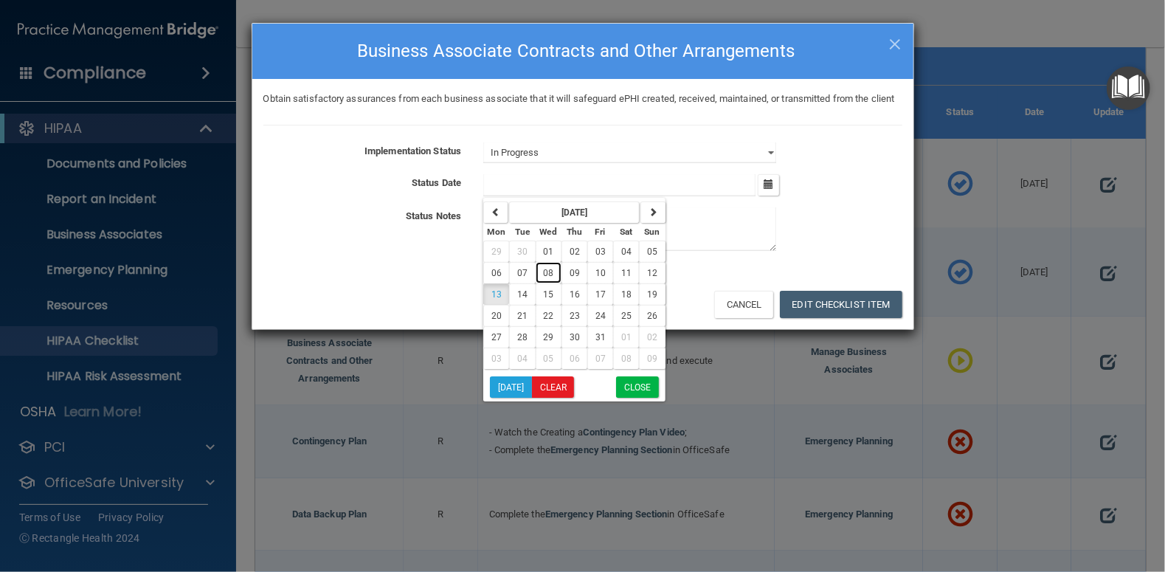
click at [545, 278] on span "08" at bounding box center [549, 273] width 10 height 10
type input "[DATE]"
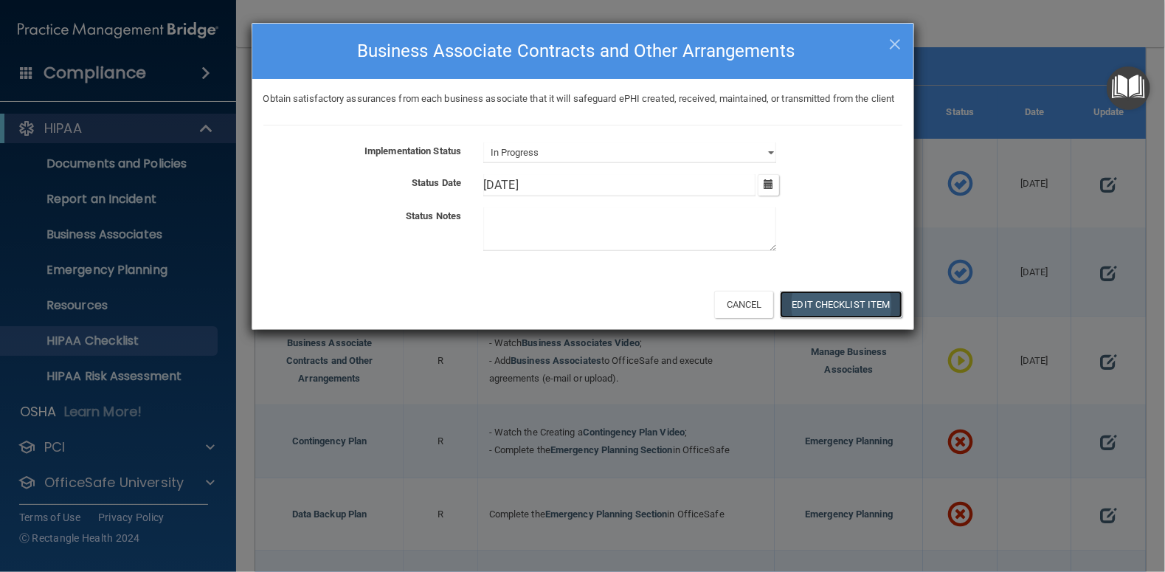
click at [868, 318] on button "Edit Checklist Item" at bounding box center [841, 304] width 122 height 27
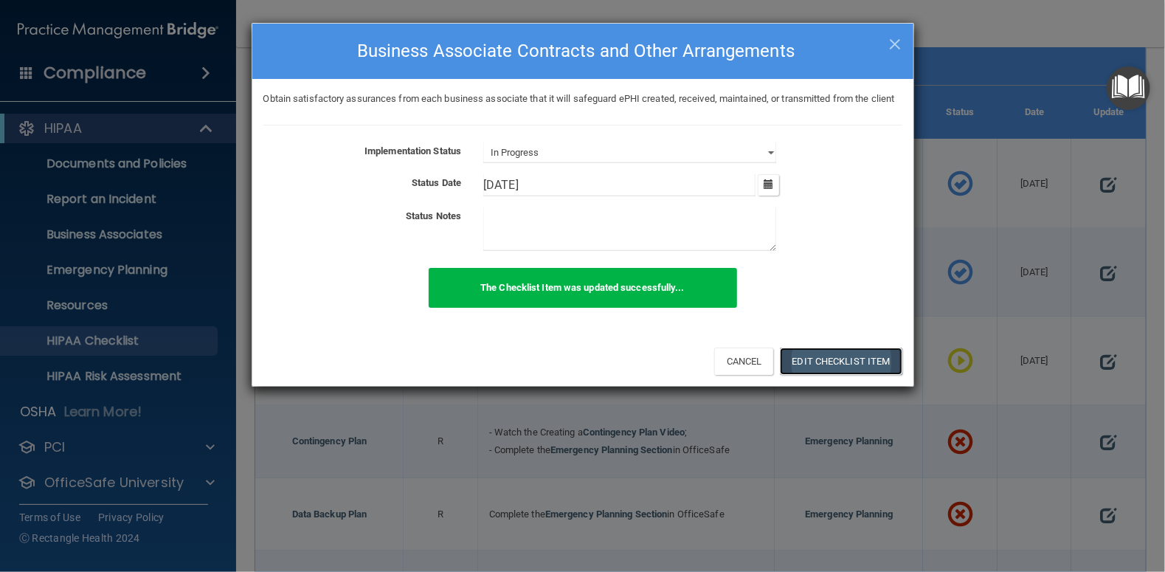
click at [822, 375] on button "Edit Checklist Item" at bounding box center [841, 360] width 122 height 27
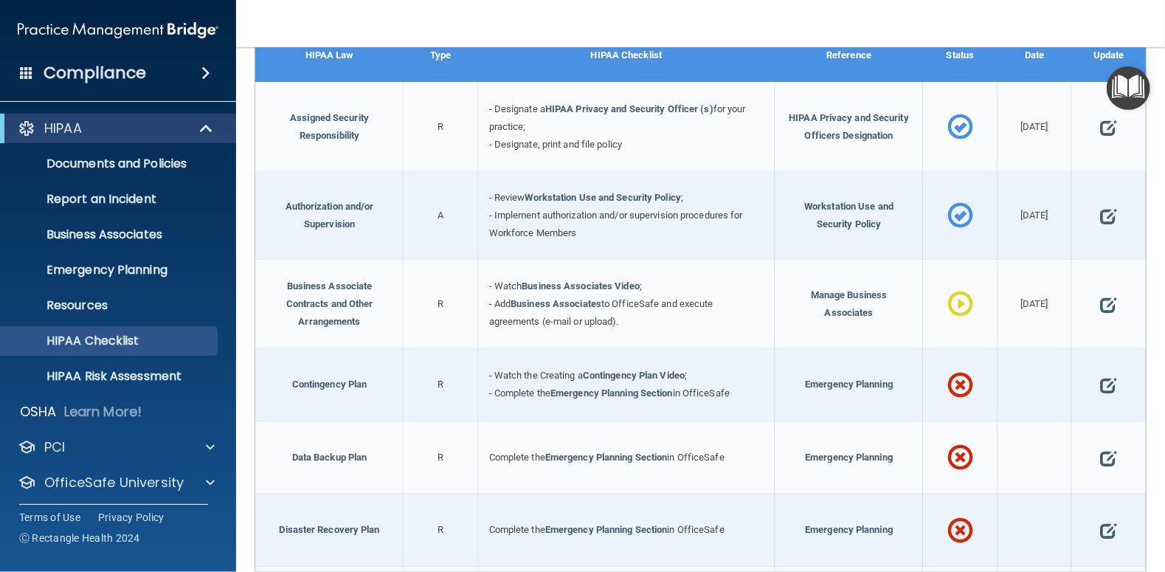
scroll to position [368, 0]
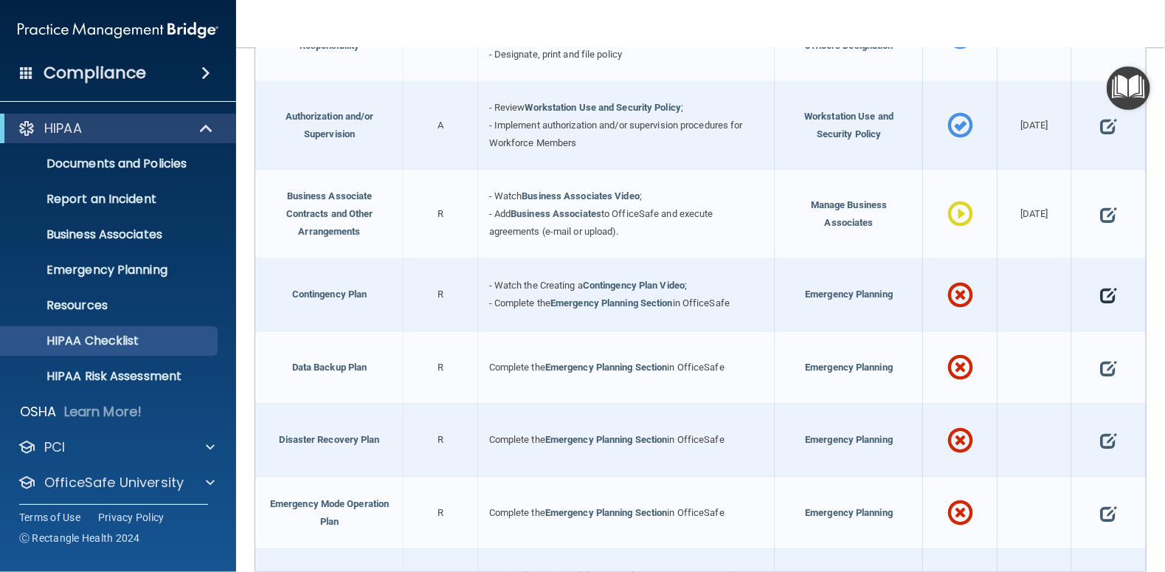
click at [1100, 291] on span at bounding box center [1108, 295] width 16 height 37
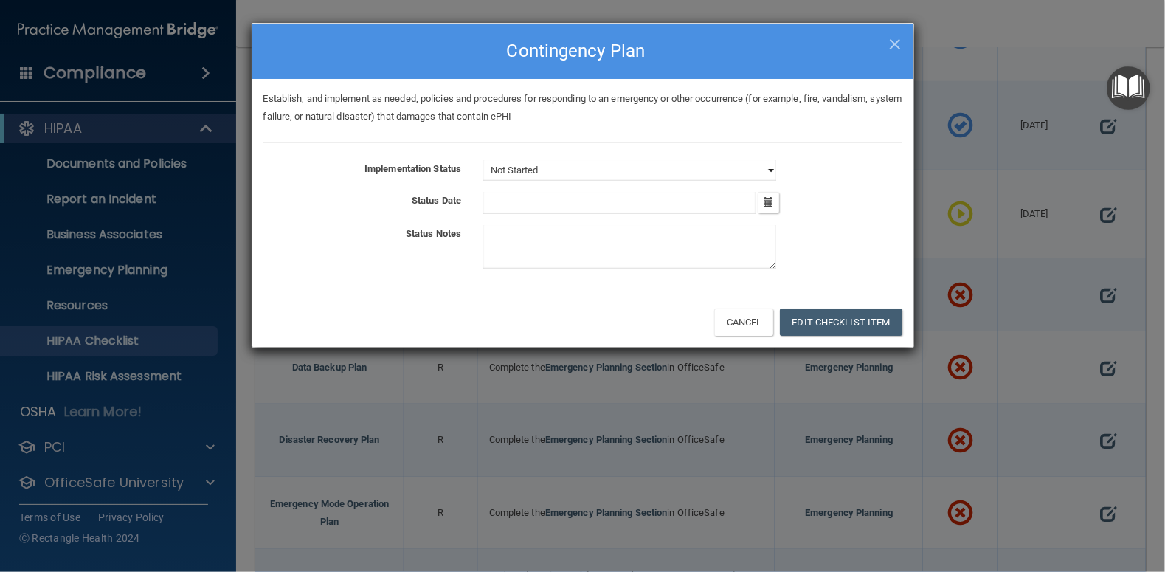
click at [766, 170] on select "Not Started In Progress Completed" at bounding box center [629, 170] width 293 height 21
click at [628, 246] on textarea at bounding box center [629, 247] width 293 height 44
click at [766, 166] on select "Not Started In Progress Completed" at bounding box center [629, 170] width 293 height 21
select select "completed"
click at [483, 160] on select "Not Started In Progress Completed" at bounding box center [629, 170] width 293 height 21
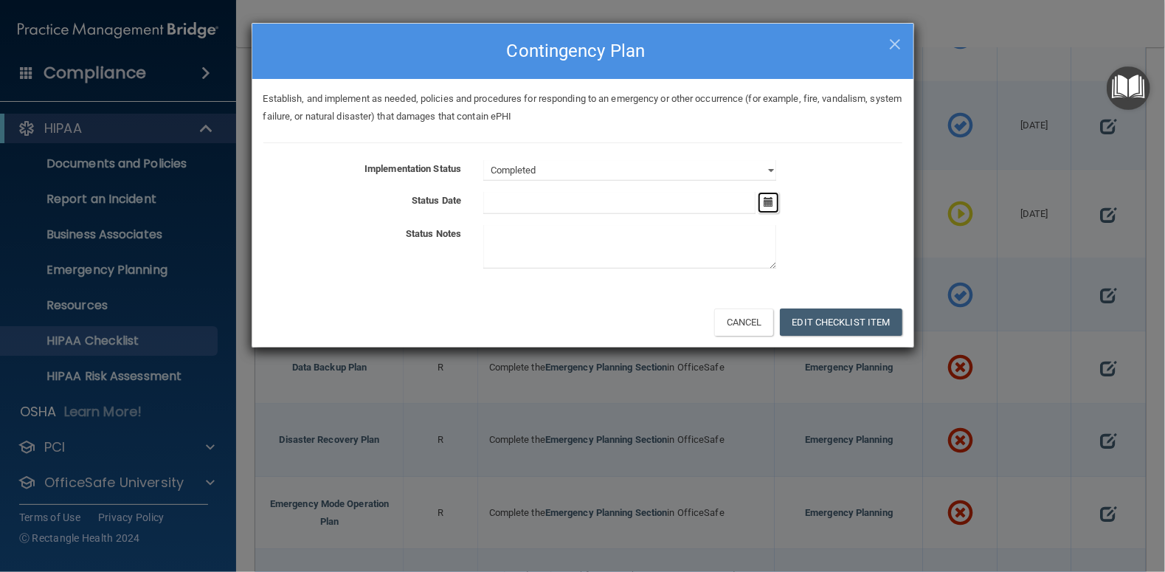
click at [771, 199] on icon "button" at bounding box center [768, 202] width 10 height 10
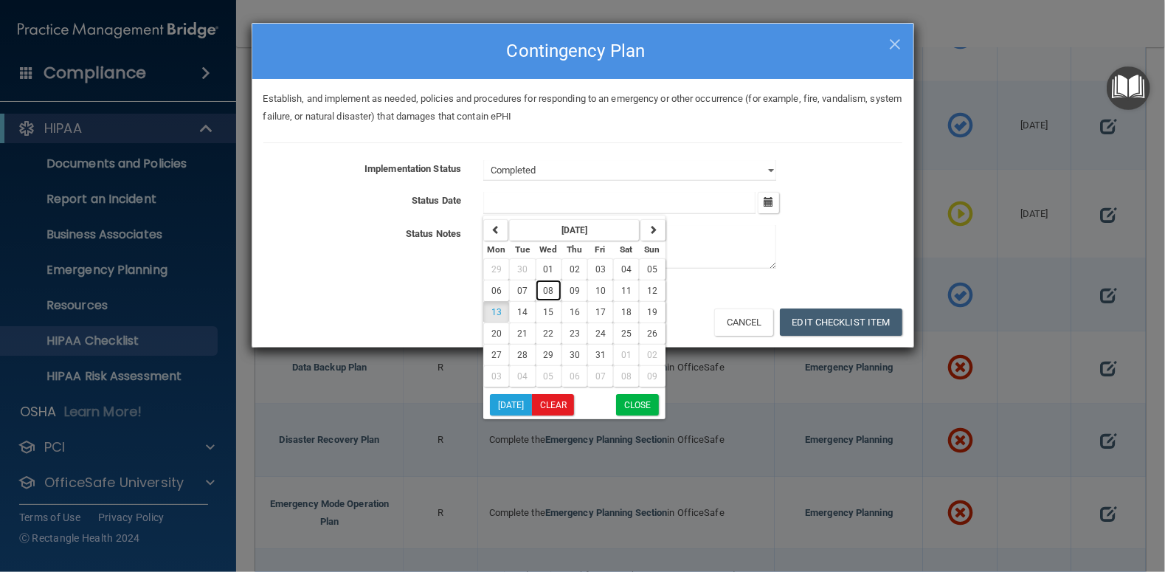
click at [547, 288] on span "08" at bounding box center [549, 290] width 10 height 10
type input "[DATE]"
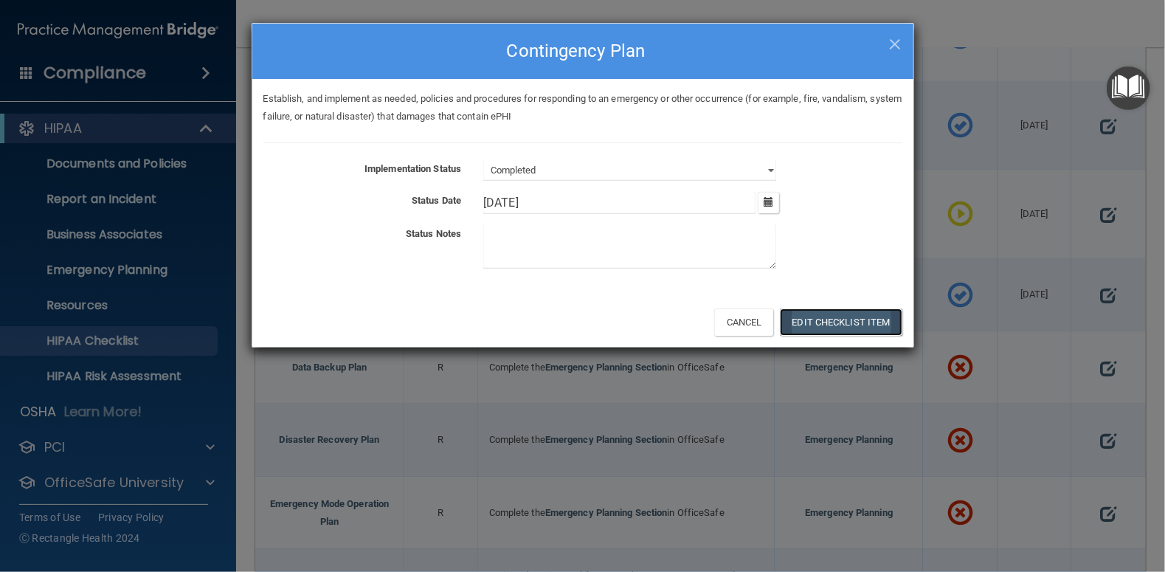
click at [825, 322] on button "Edit Checklist Item" at bounding box center [841, 321] width 122 height 27
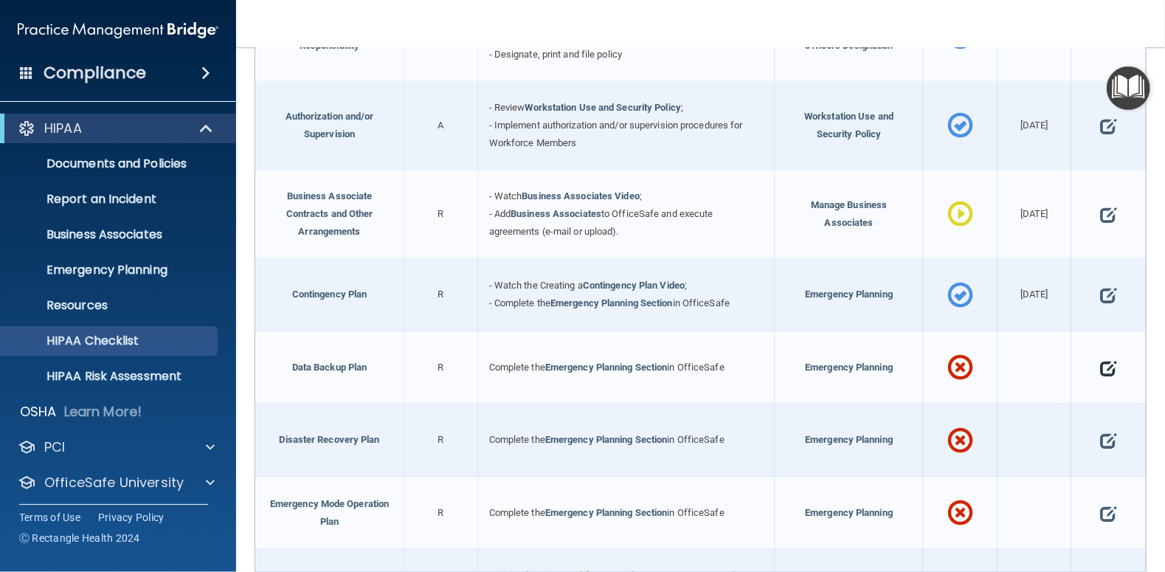
click at [1100, 364] on span at bounding box center [1108, 368] width 16 height 37
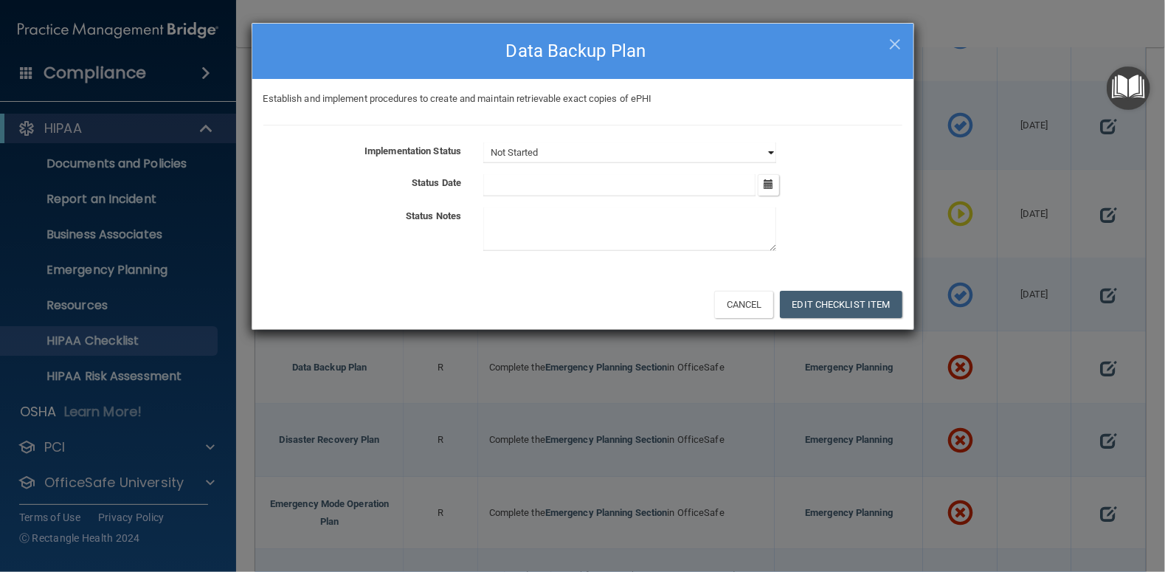
click at [771, 149] on select "Not Started In Progress Completed" at bounding box center [629, 152] width 293 height 21
select select "completed"
click at [483, 142] on select "Not Started In Progress Completed" at bounding box center [629, 152] width 293 height 21
click at [766, 181] on icon "button" at bounding box center [768, 184] width 10 height 10
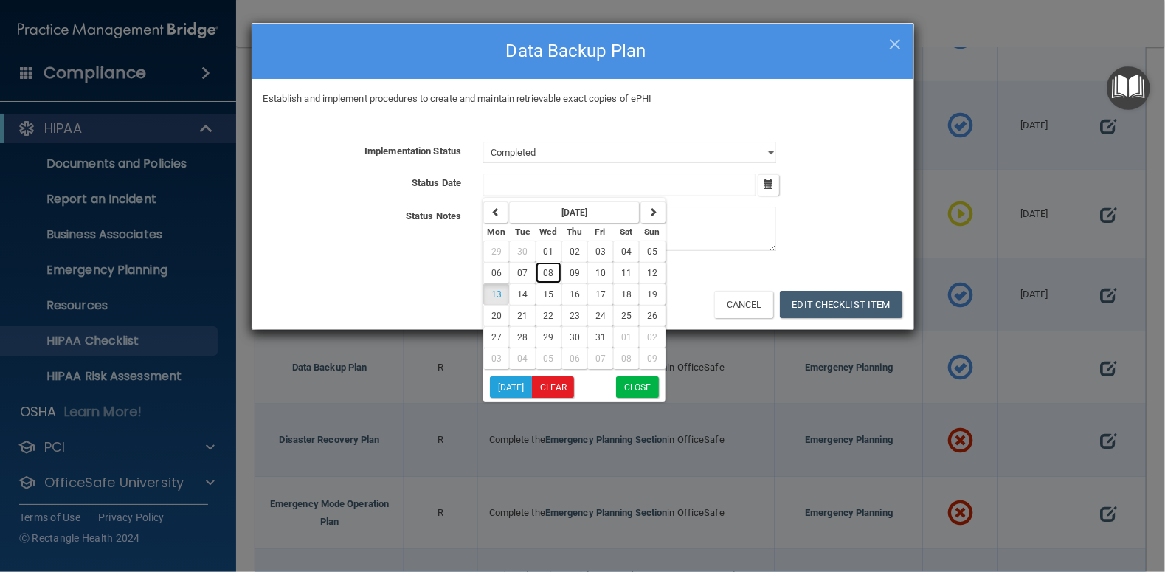
click at [545, 269] on span "08" at bounding box center [549, 273] width 10 height 10
type input "[DATE]"
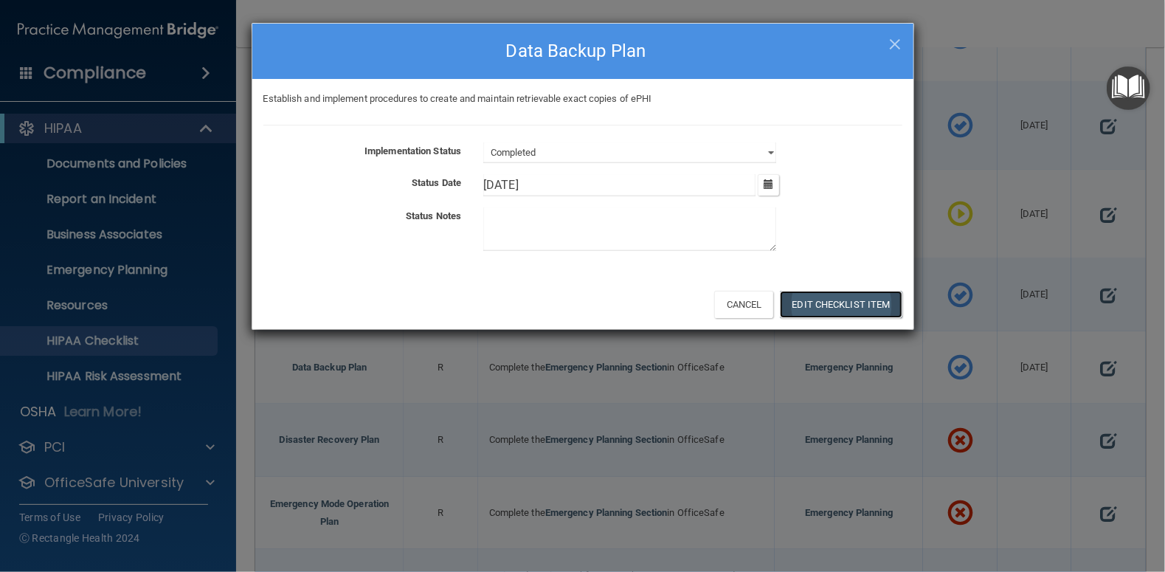
click at [825, 305] on button "Edit Checklist Item" at bounding box center [841, 304] width 122 height 27
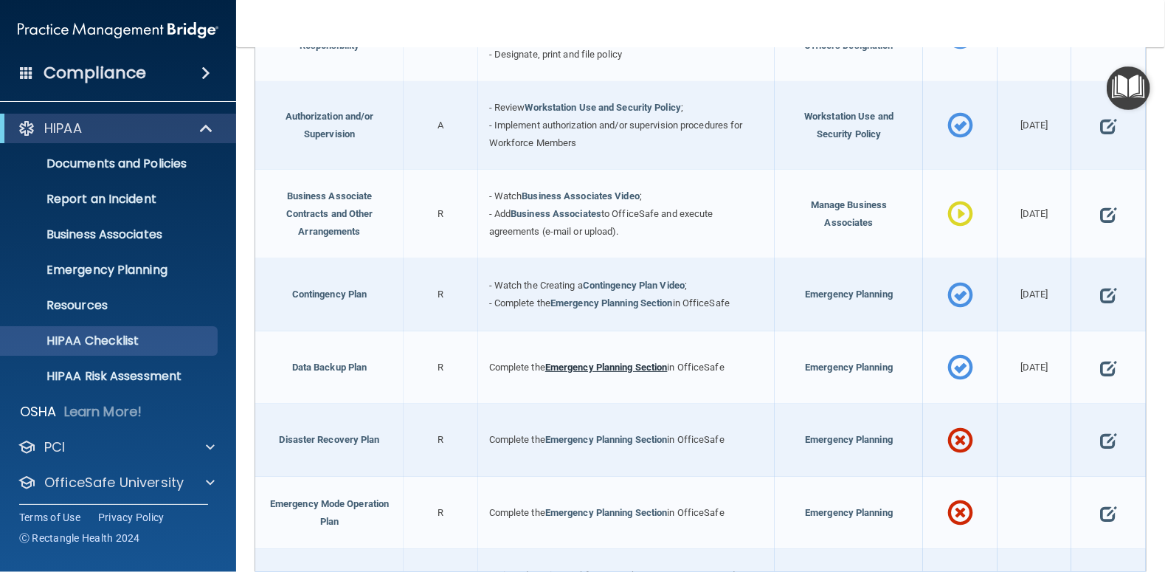
click at [615, 364] on link "Emergency Planning Section" at bounding box center [606, 366] width 122 height 11
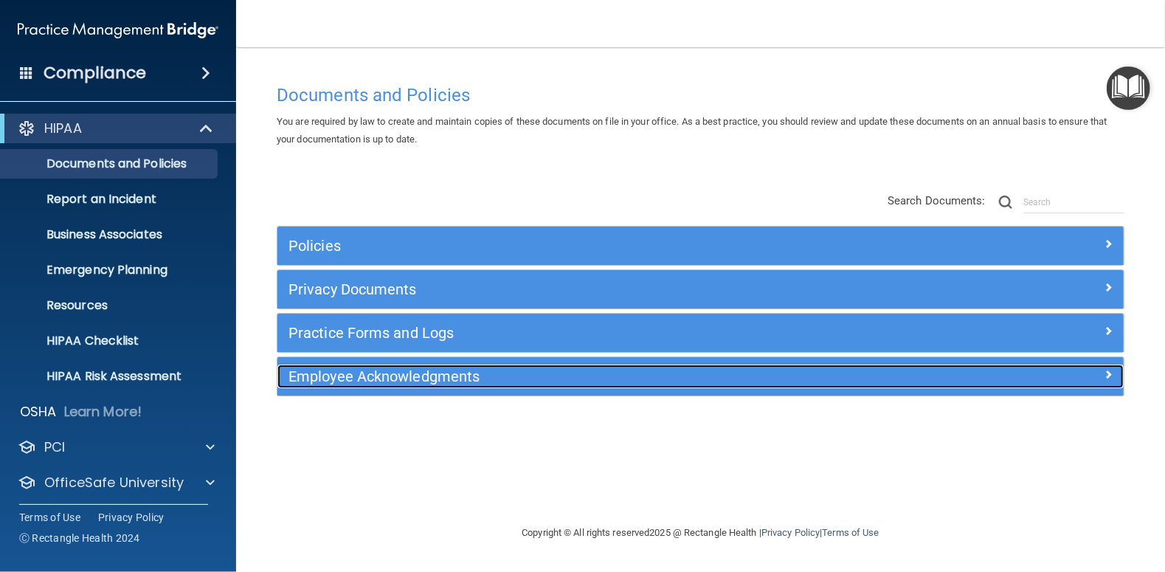
click at [361, 378] on h5 "Employee Acknowledgments" at bounding box center [594, 376] width 612 height 16
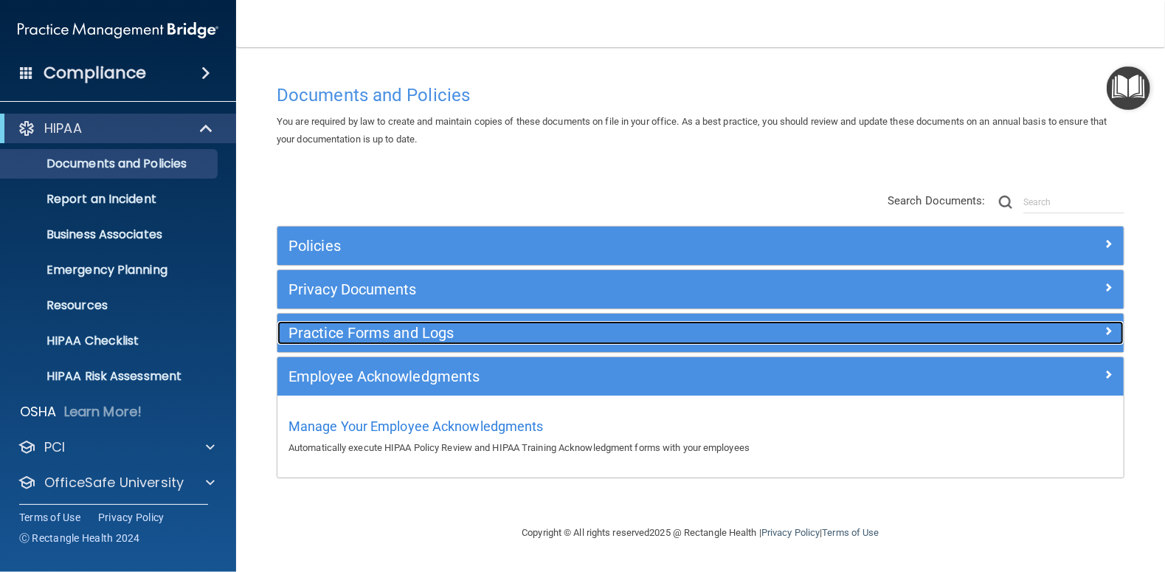
click at [361, 336] on h5 "Practice Forms and Logs" at bounding box center [594, 333] width 612 height 16
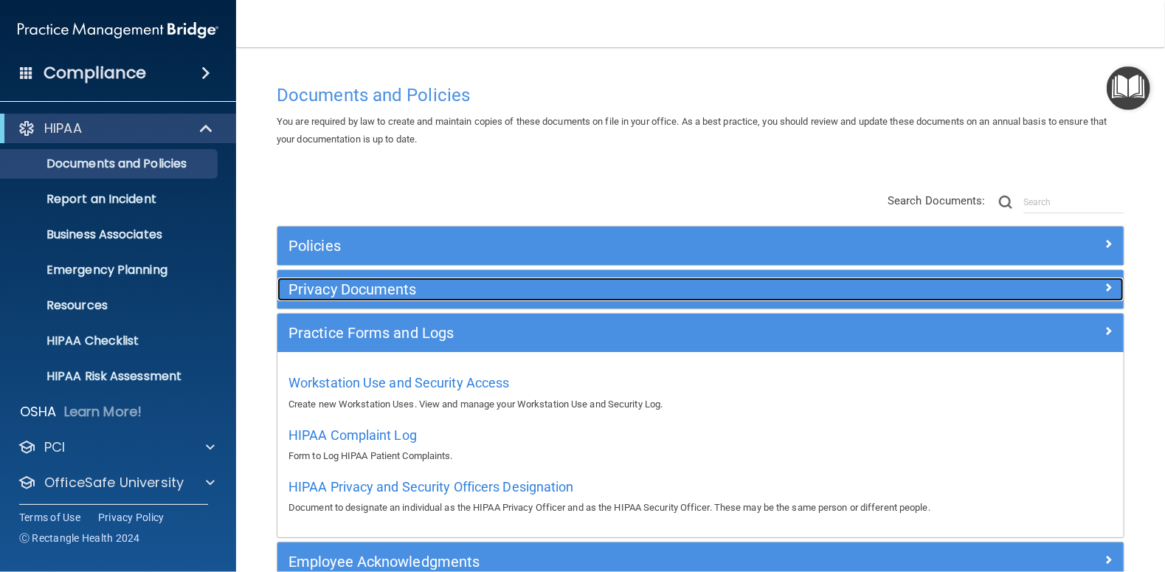
click at [347, 288] on h5 "Privacy Documents" at bounding box center [594, 289] width 612 height 16
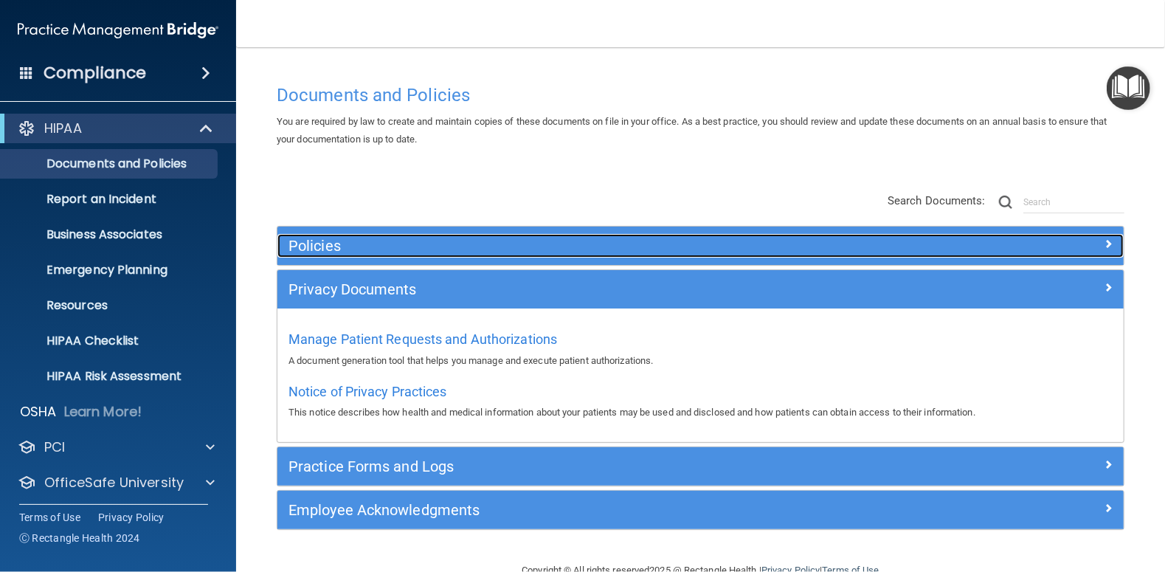
click at [320, 244] on h5 "Policies" at bounding box center [594, 245] width 612 height 16
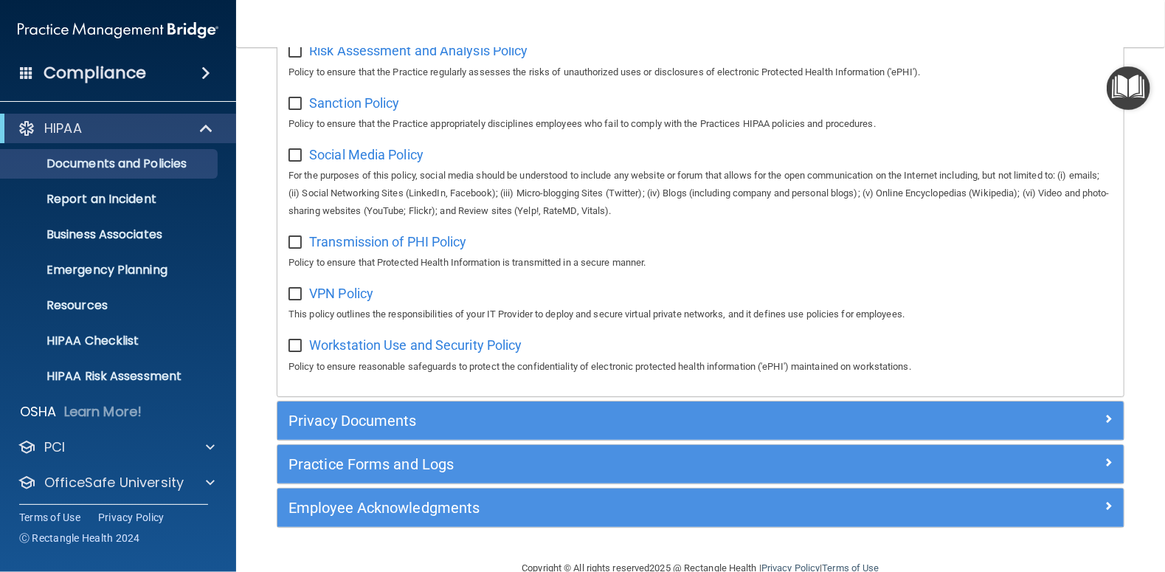
scroll to position [1122, 0]
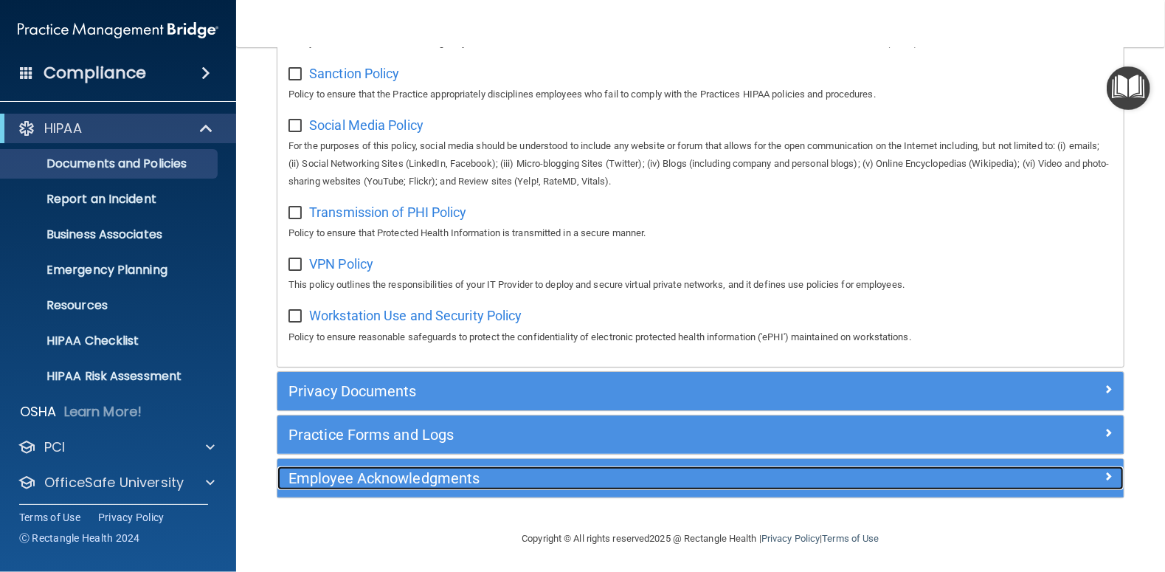
click at [459, 476] on h5 "Employee Acknowledgments" at bounding box center [594, 478] width 612 height 16
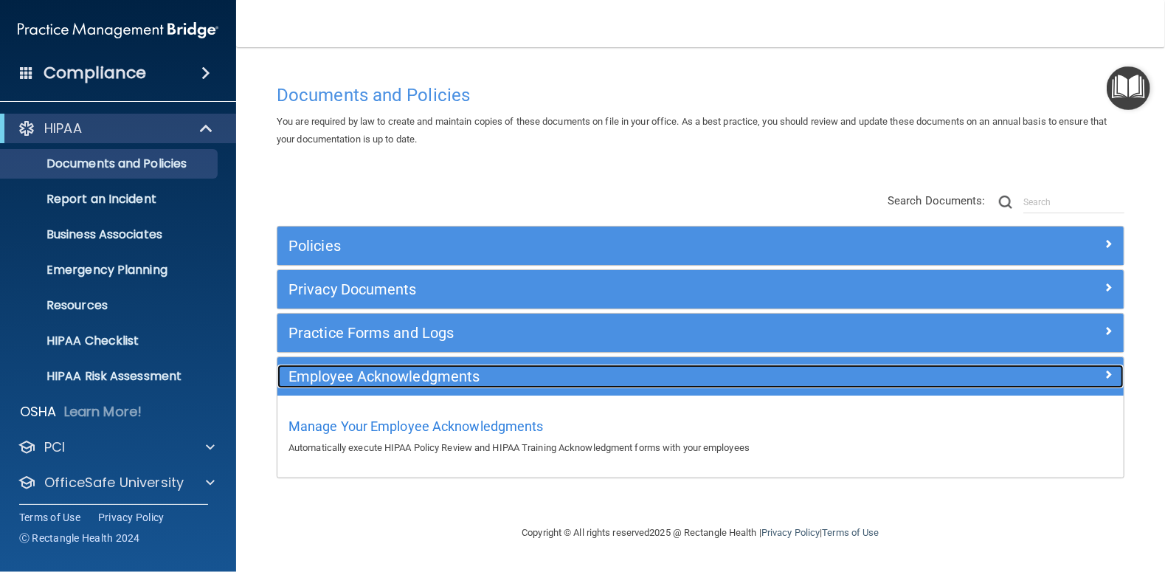
scroll to position [0, 0]
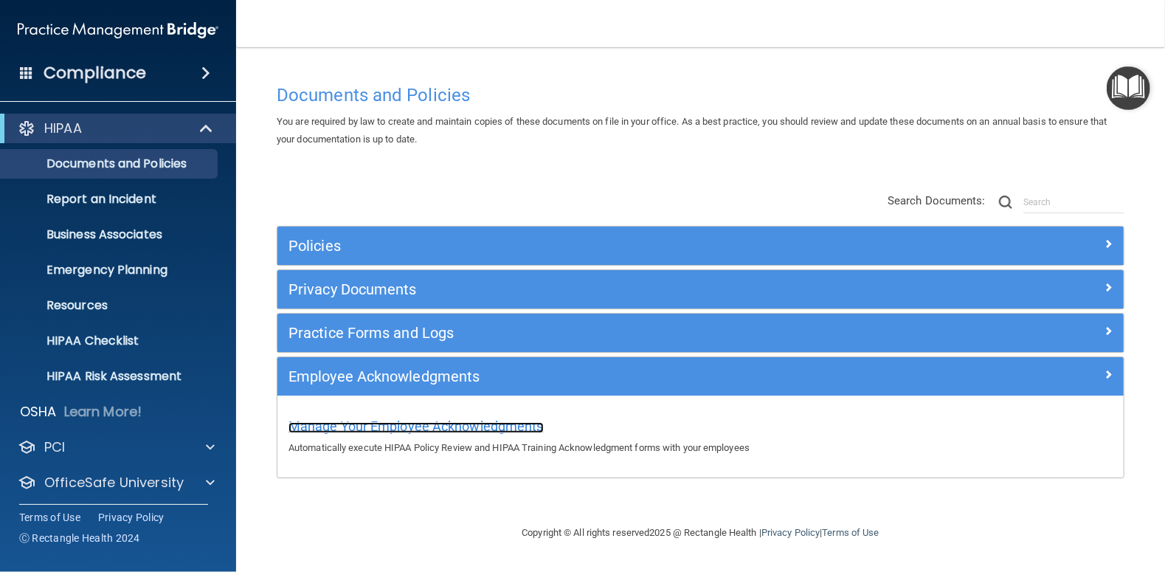
click at [440, 428] on span "Manage Your Employee Acknowledgments" at bounding box center [415, 425] width 255 height 15
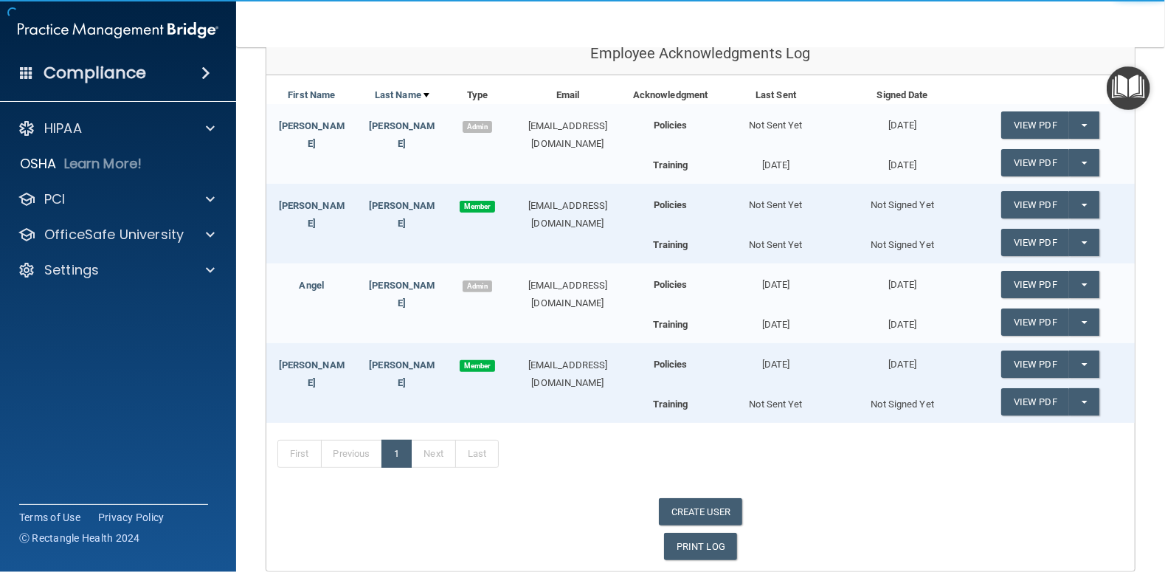
scroll to position [221, 0]
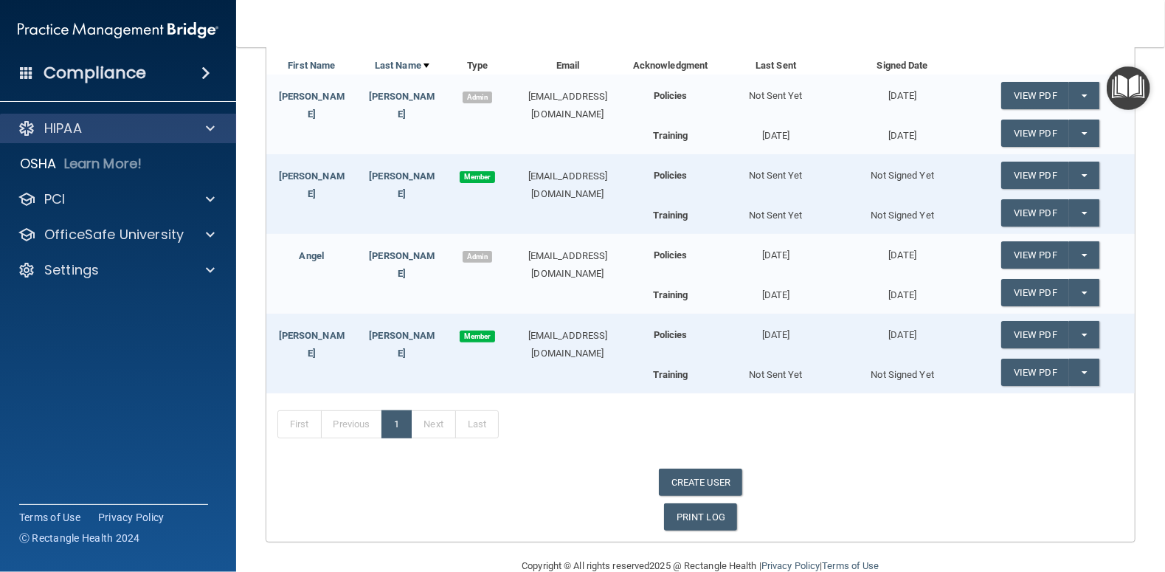
click at [50, 115] on div "HIPAA" at bounding box center [118, 129] width 237 height 30
click at [70, 125] on p "HIPAA" at bounding box center [63, 128] width 38 height 18
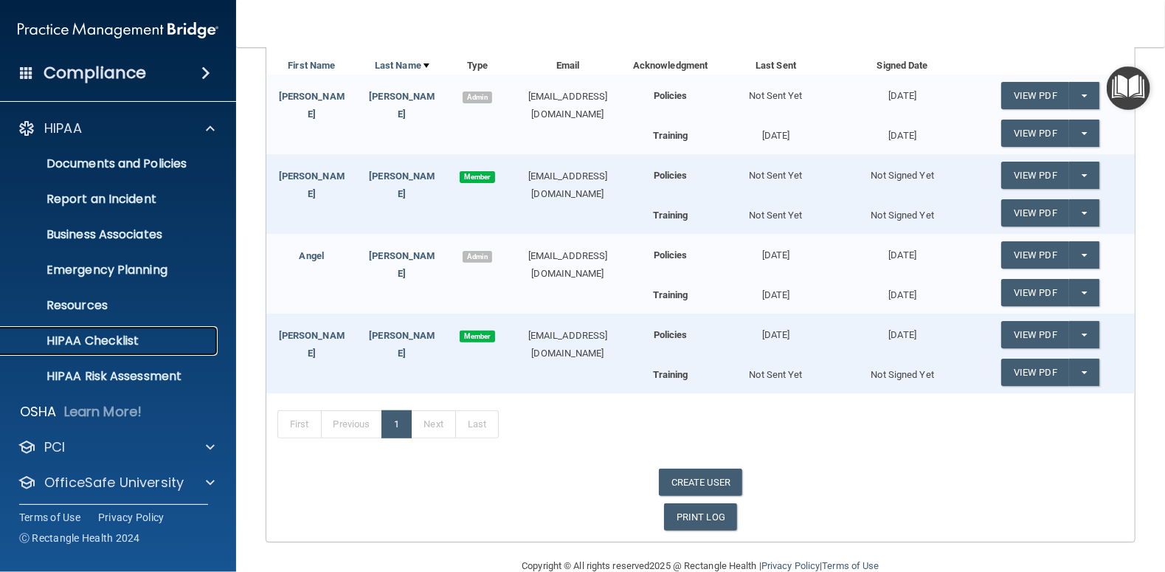
click at [130, 339] on p "HIPAA Checklist" at bounding box center [110, 340] width 201 height 15
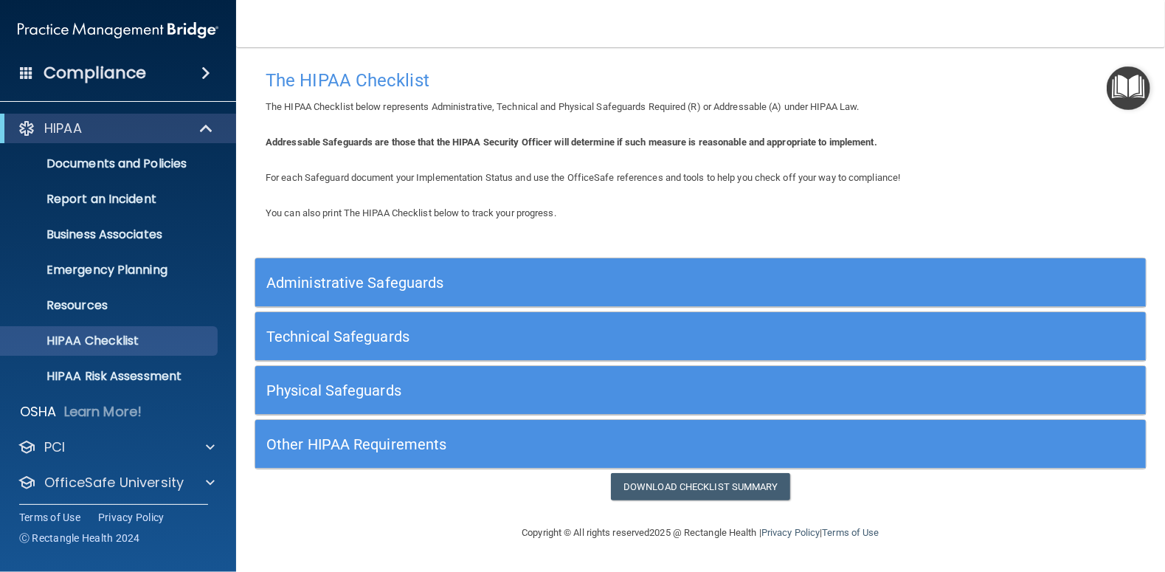
click at [369, 278] on h5 "Administrative Safeguards" at bounding box center [588, 282] width 645 height 16
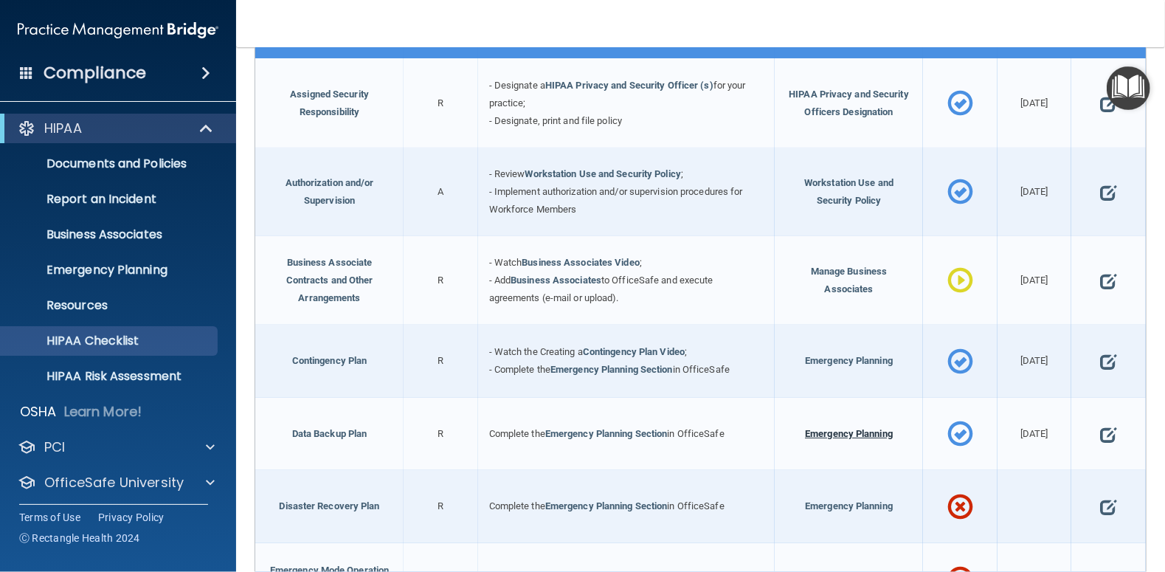
scroll to position [516, 0]
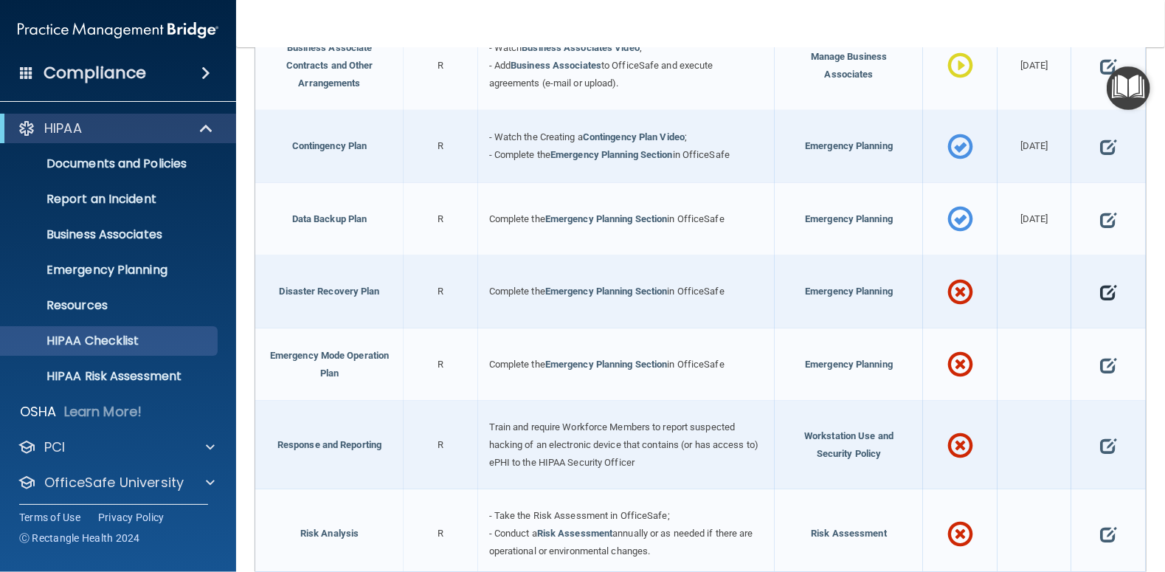
click at [1100, 288] on span at bounding box center [1108, 292] width 16 height 37
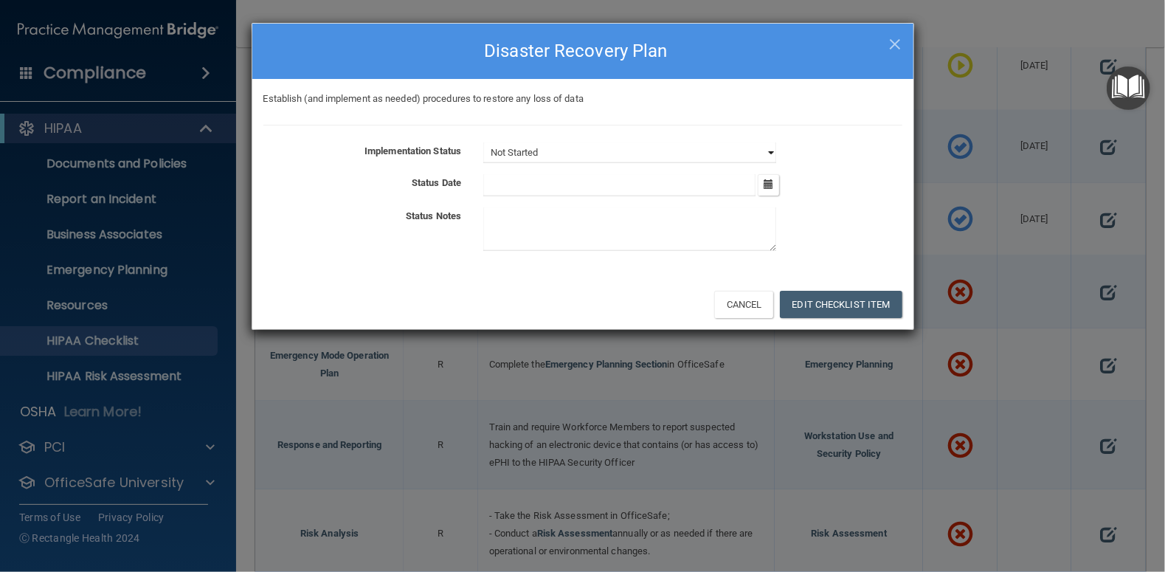
click at [772, 152] on select "Not Started In Progress Completed" at bounding box center [629, 152] width 293 height 21
select select "completed"
click at [483, 142] on select "Not Started In Progress Completed" at bounding box center [629, 152] width 293 height 21
click at [770, 185] on icon "button" at bounding box center [768, 184] width 10 height 10
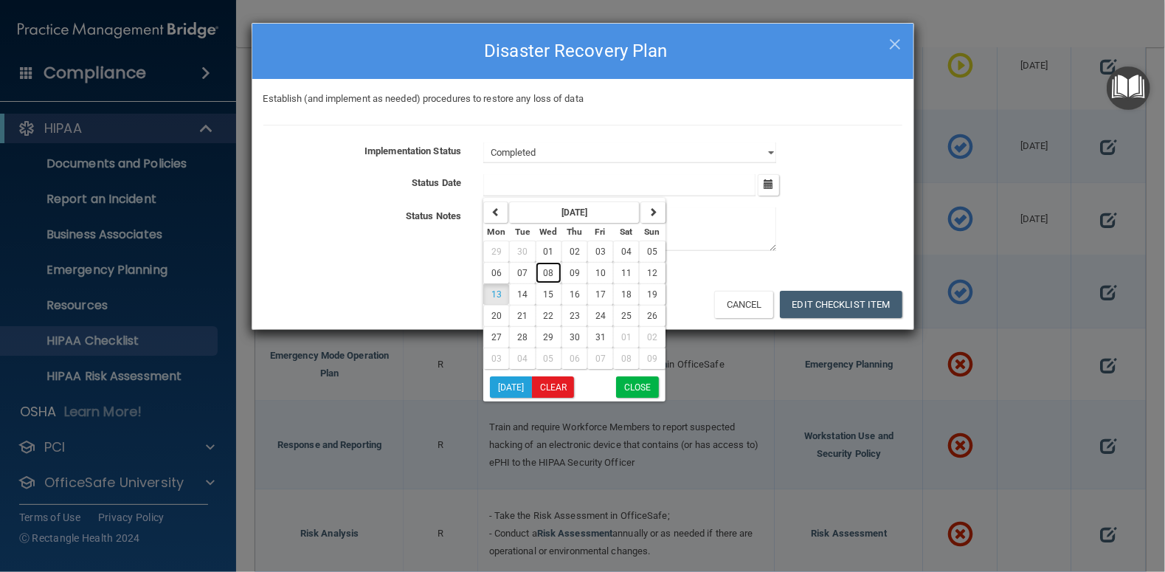
click at [546, 268] on span "08" at bounding box center [549, 273] width 10 height 10
type input "[DATE]"
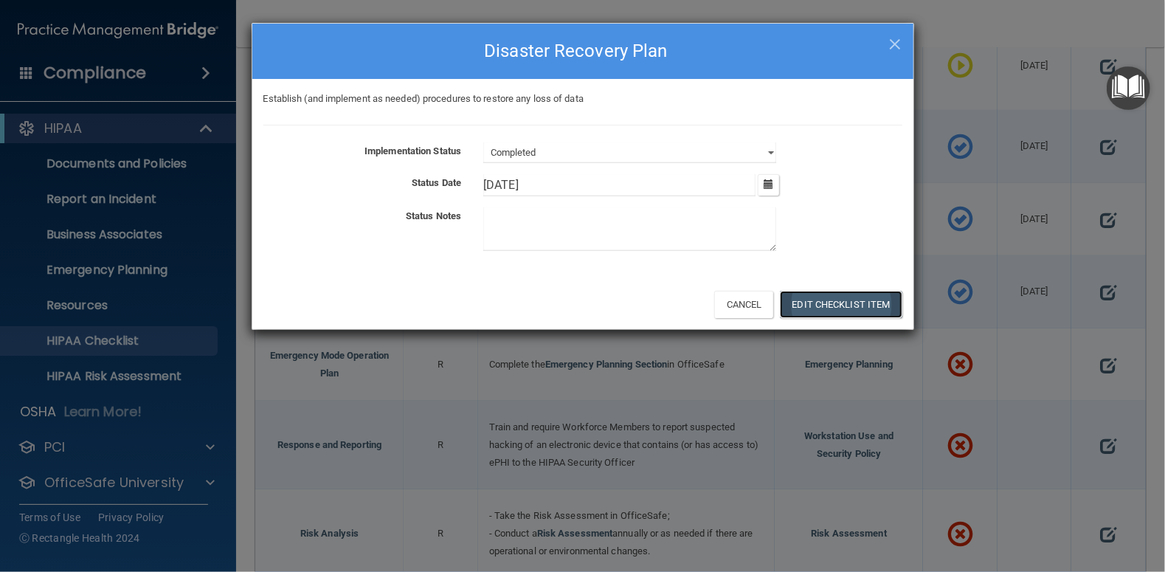
click at [841, 297] on button "Edit Checklist Item" at bounding box center [841, 304] width 122 height 27
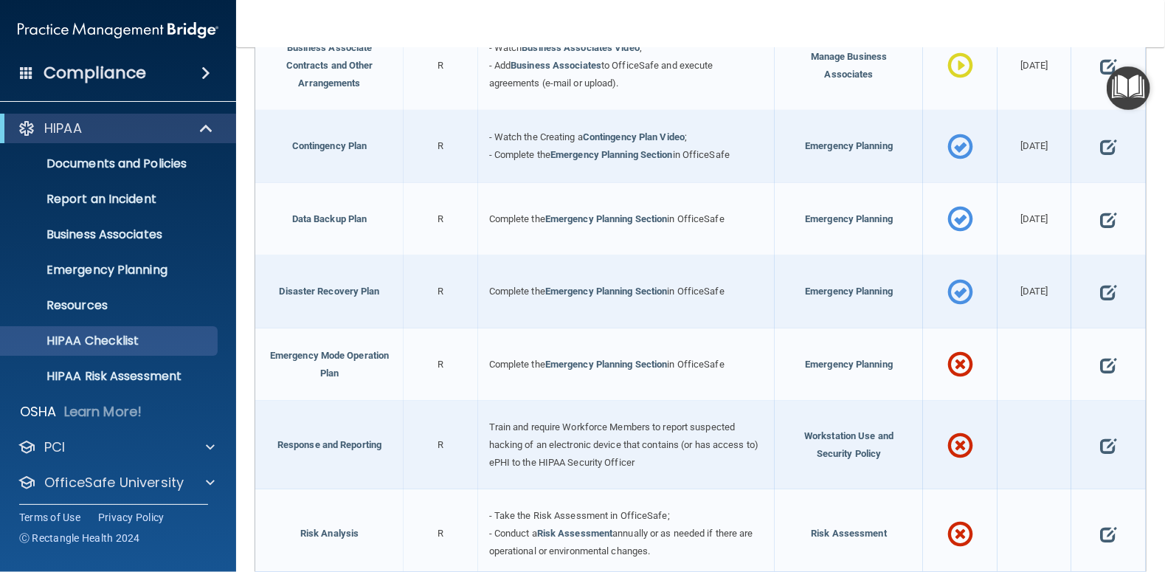
click at [1100, 359] on span at bounding box center [1108, 365] width 16 height 37
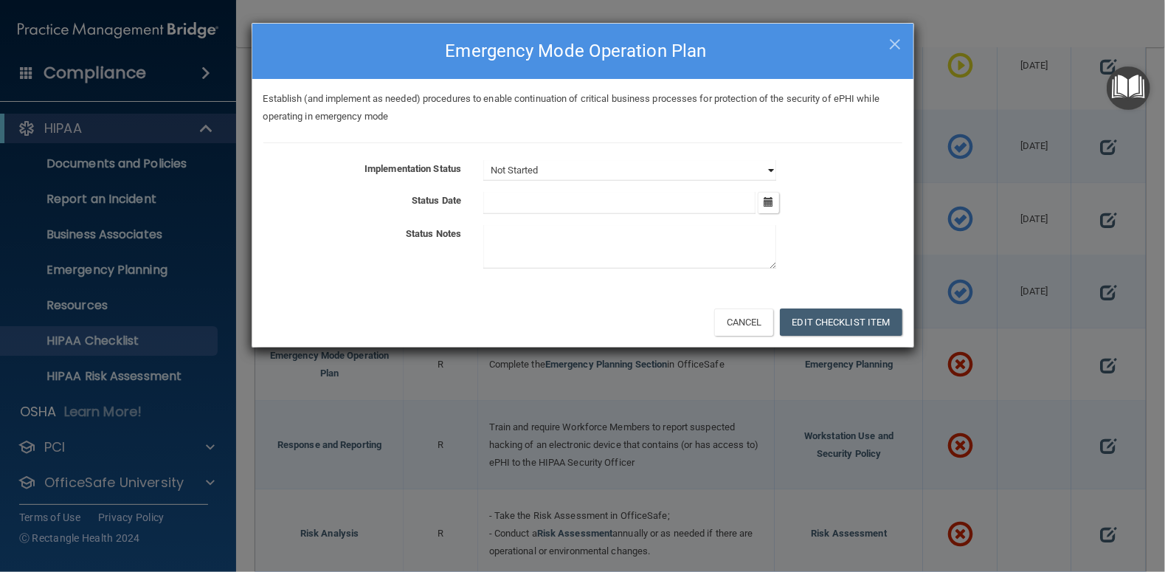
click at [769, 166] on select "Not Started In Progress Completed" at bounding box center [629, 170] width 293 height 21
select select "completed"
click at [483, 160] on select "Not Started In Progress Completed" at bounding box center [629, 170] width 293 height 21
click at [766, 198] on icon "button" at bounding box center [768, 202] width 10 height 10
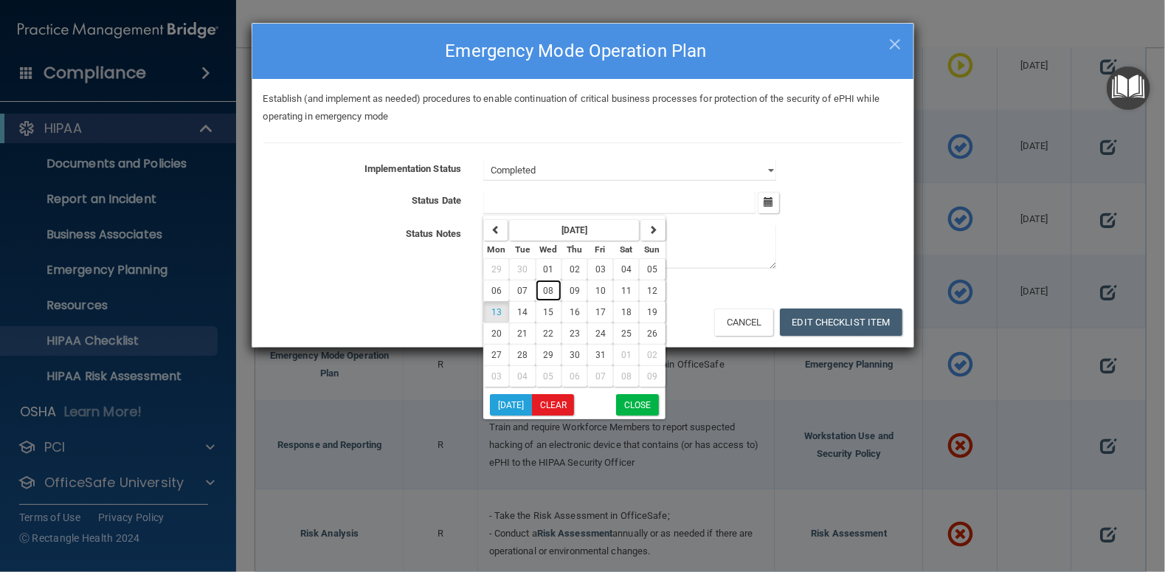
click at [549, 285] on span "08" at bounding box center [549, 290] width 10 height 10
type input "[DATE]"
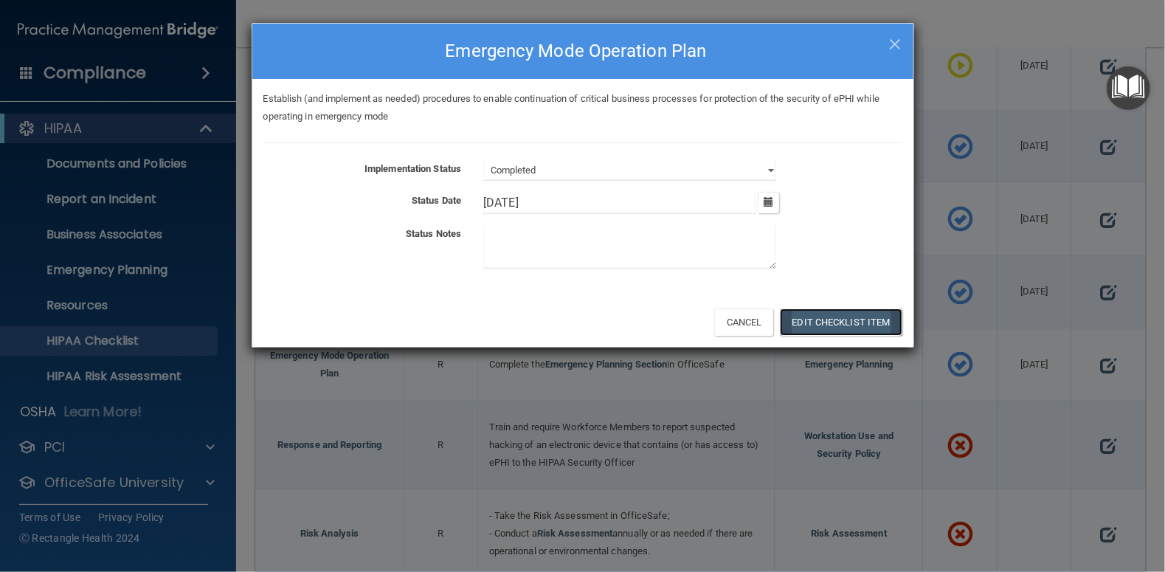
click at [868, 319] on button "Edit Checklist Item" at bounding box center [841, 321] width 122 height 27
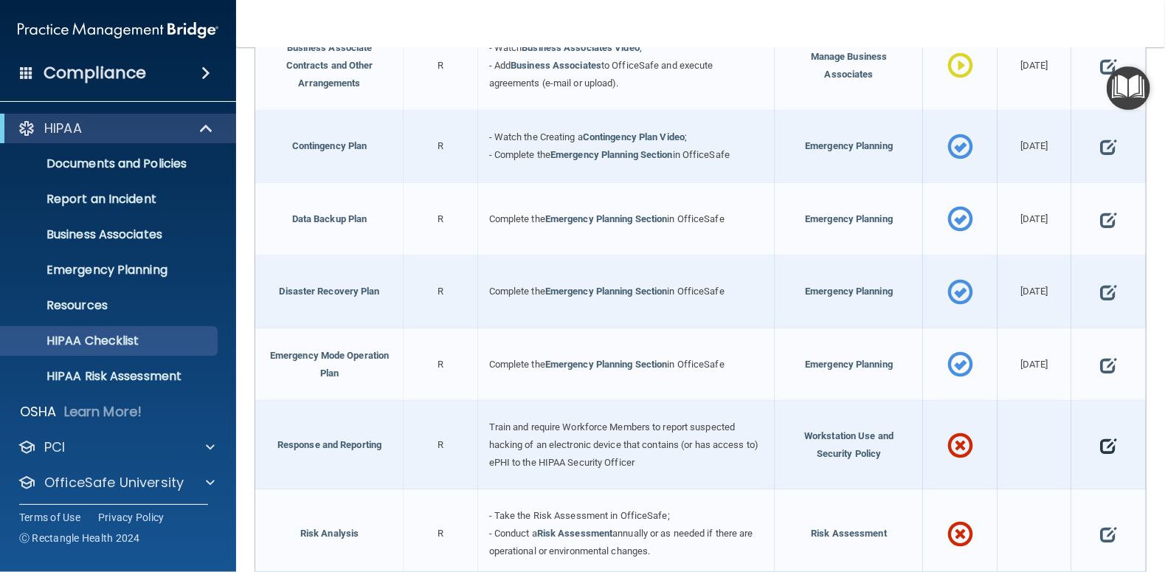
click at [1100, 439] on span at bounding box center [1108, 445] width 16 height 37
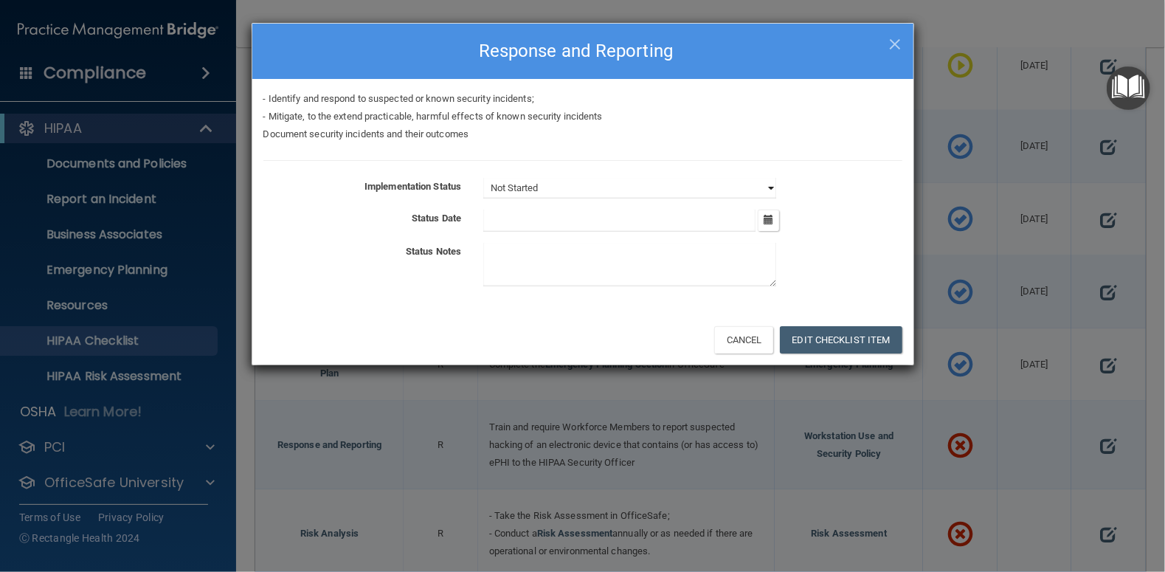
click at [774, 187] on select "Not Started In Progress Completed" at bounding box center [629, 188] width 293 height 21
select select "completed"
click at [483, 178] on select "Not Started In Progress Completed" at bounding box center [629, 188] width 293 height 21
click at [766, 220] on icon "button" at bounding box center [768, 220] width 10 height 10
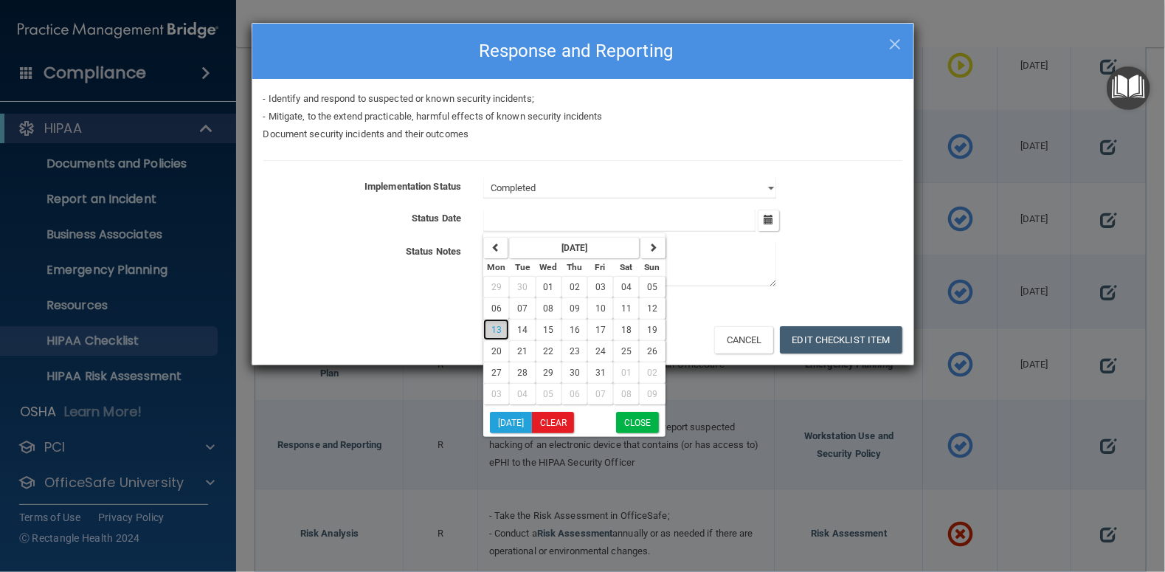
drag, startPoint x: 488, startPoint y: 332, endPoint x: 497, endPoint y: 332, distance: 8.9
click at [489, 332] on button "13" at bounding box center [496, 329] width 26 height 21
type input "[DATE]"
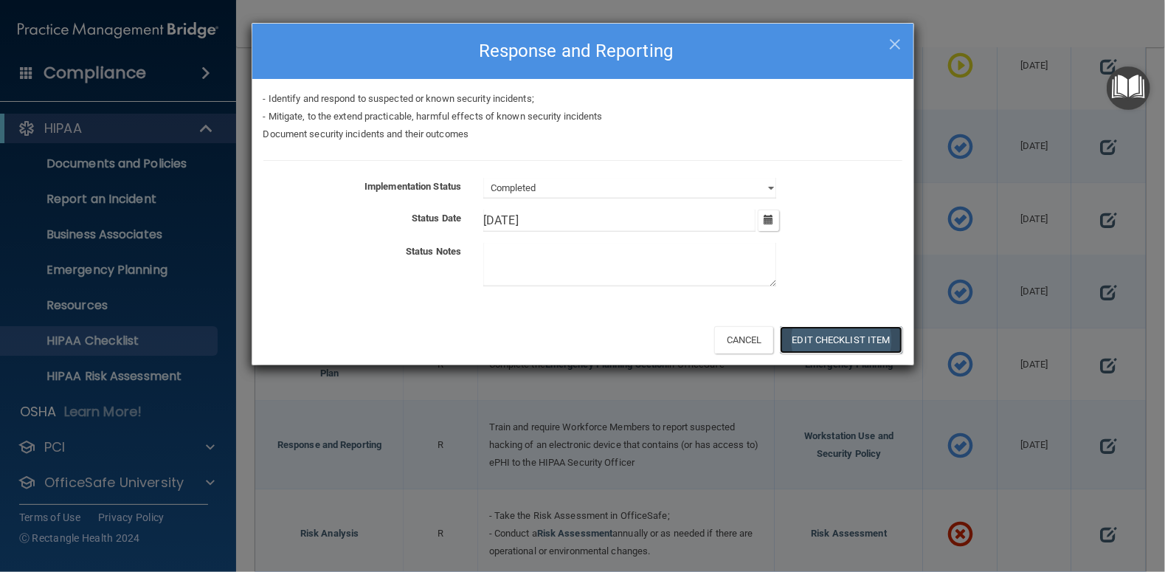
click at [851, 337] on button "Edit Checklist Item" at bounding box center [841, 339] width 122 height 27
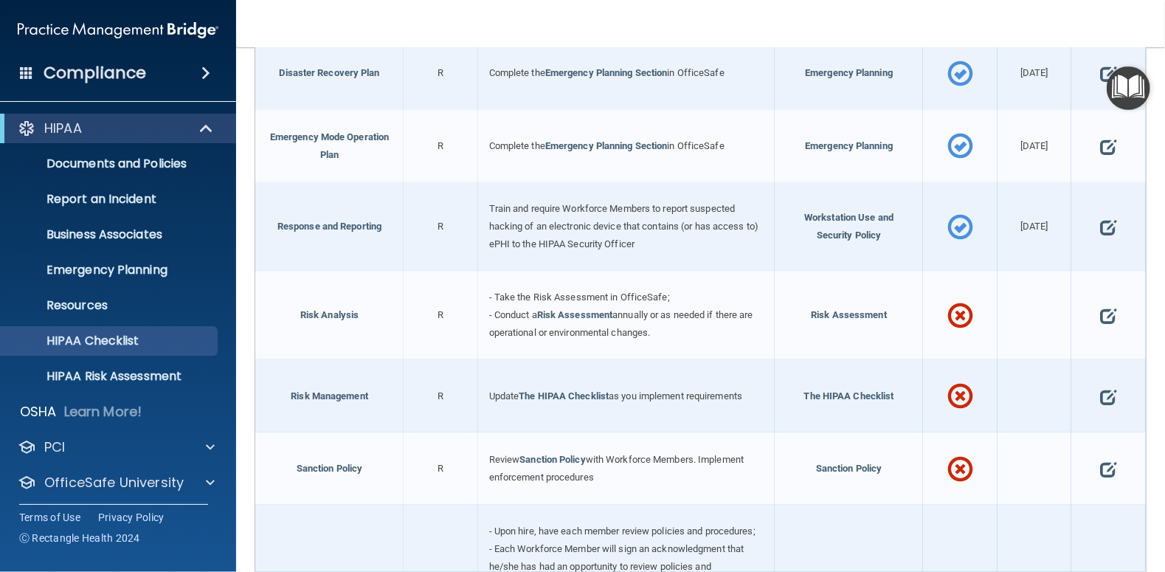
scroll to position [737, 0]
click at [1100, 308] on span at bounding box center [1108, 313] width 16 height 37
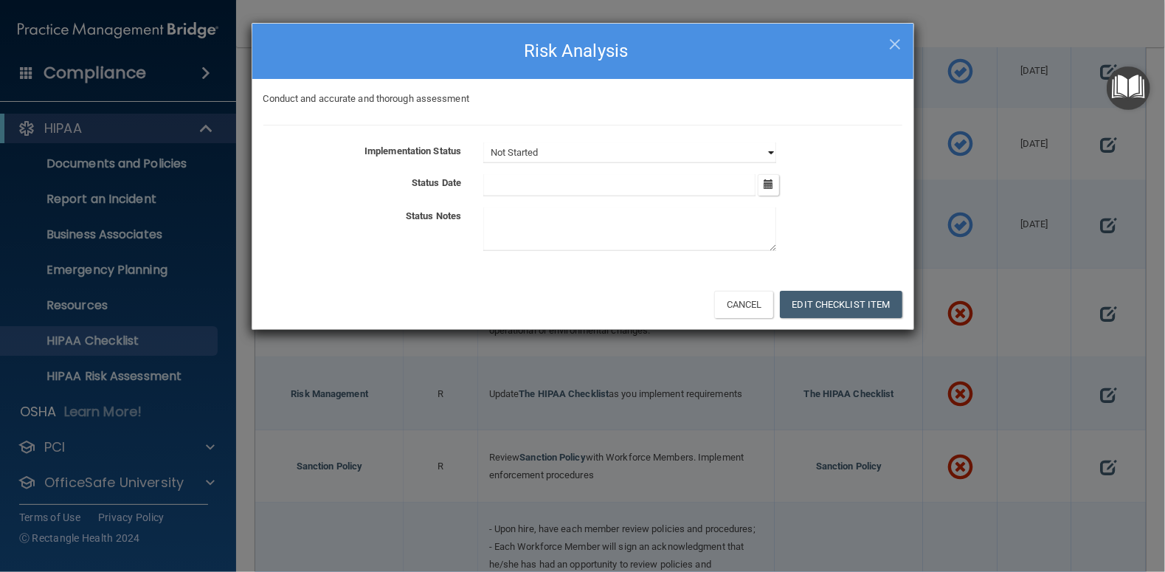
click at [771, 151] on select "Not Started In Progress Completed" at bounding box center [629, 152] width 293 height 21
select select "completed"
click at [483, 142] on select "Not Started In Progress Completed" at bounding box center [629, 152] width 293 height 21
click at [774, 184] on button "button" at bounding box center [767, 184] width 21 height 21
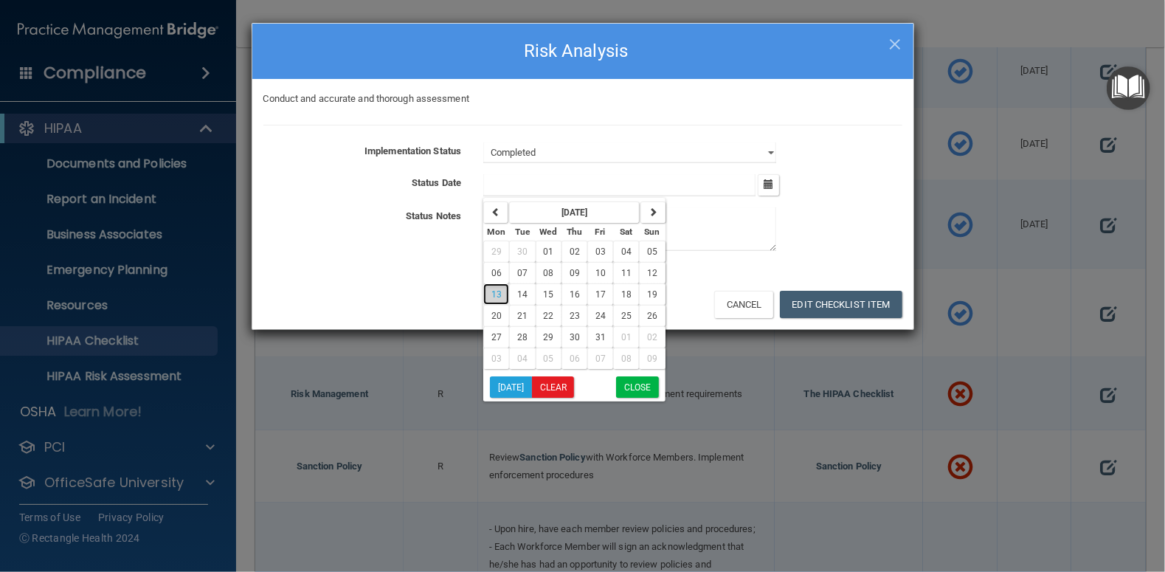
click at [499, 293] on span "13" at bounding box center [496, 294] width 10 height 10
type input "[DATE]"
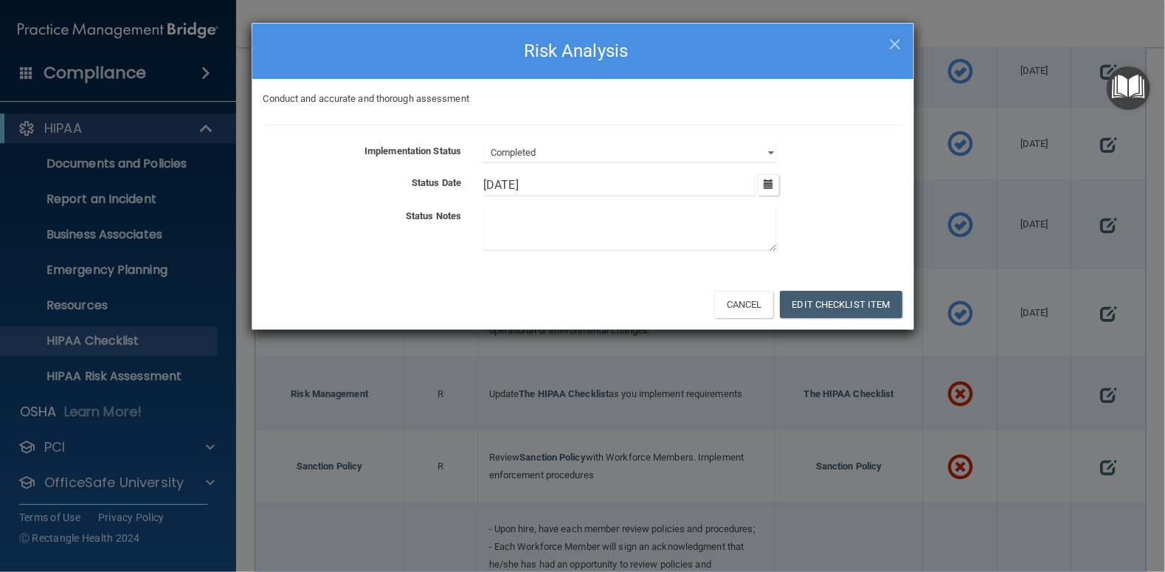
click at [555, 230] on textarea at bounding box center [629, 229] width 293 height 44
type textarea "87 out of 100"
click at [825, 306] on button "Edit Checklist Item" at bounding box center [841, 304] width 122 height 27
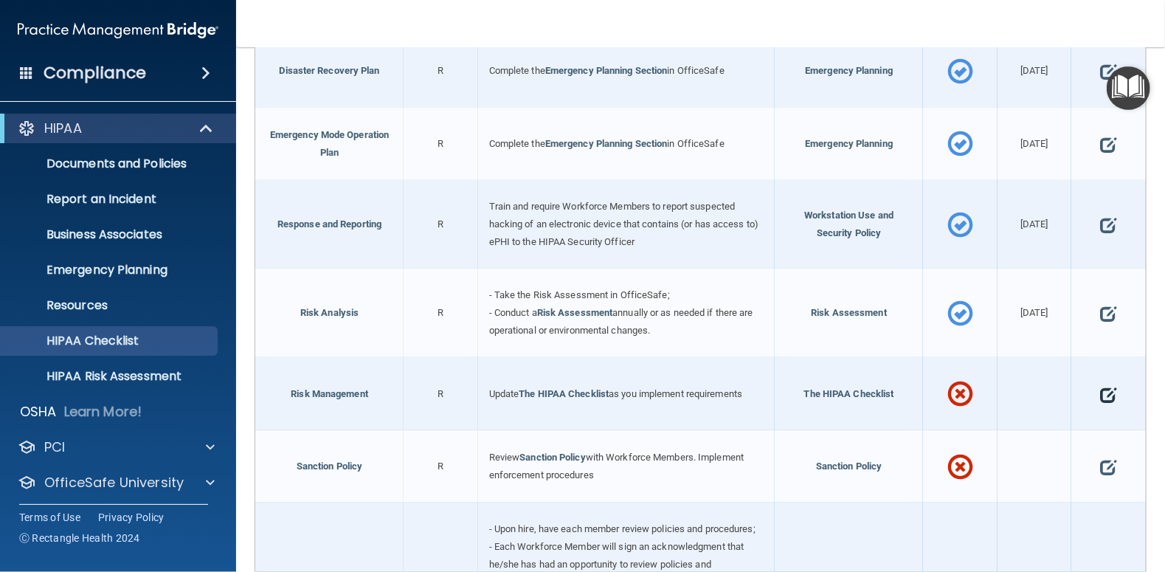
click at [1103, 387] on span at bounding box center [1108, 394] width 16 height 37
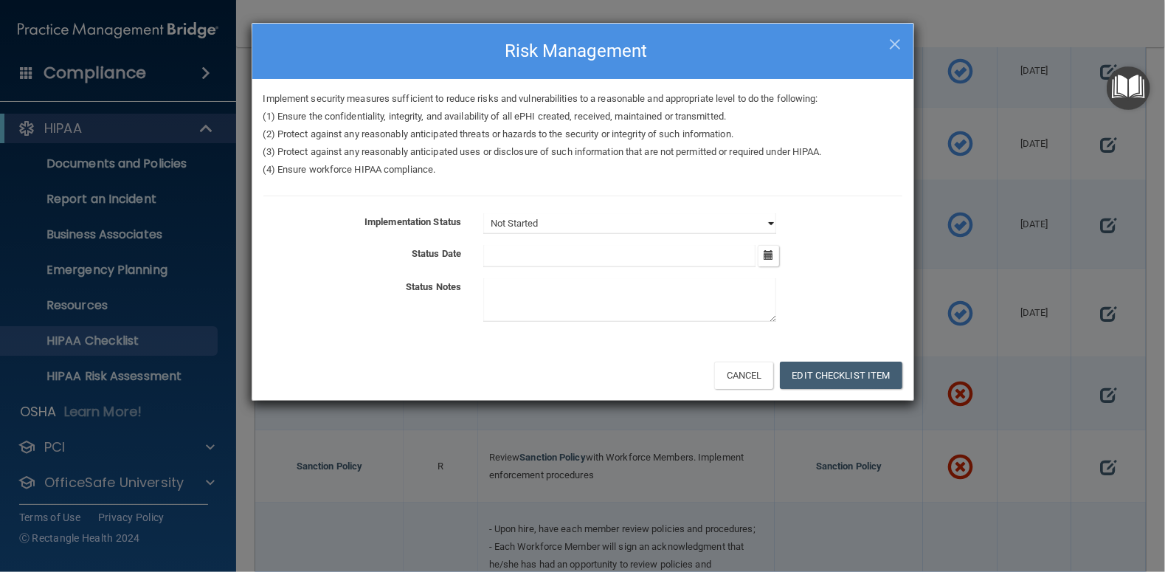
click at [774, 223] on select "Not Started In Progress Completed" at bounding box center [629, 223] width 293 height 21
select select "completed"
click at [483, 213] on select "Not Started In Progress Completed" at bounding box center [629, 223] width 293 height 21
click at [771, 256] on icon "button" at bounding box center [768, 255] width 10 height 10
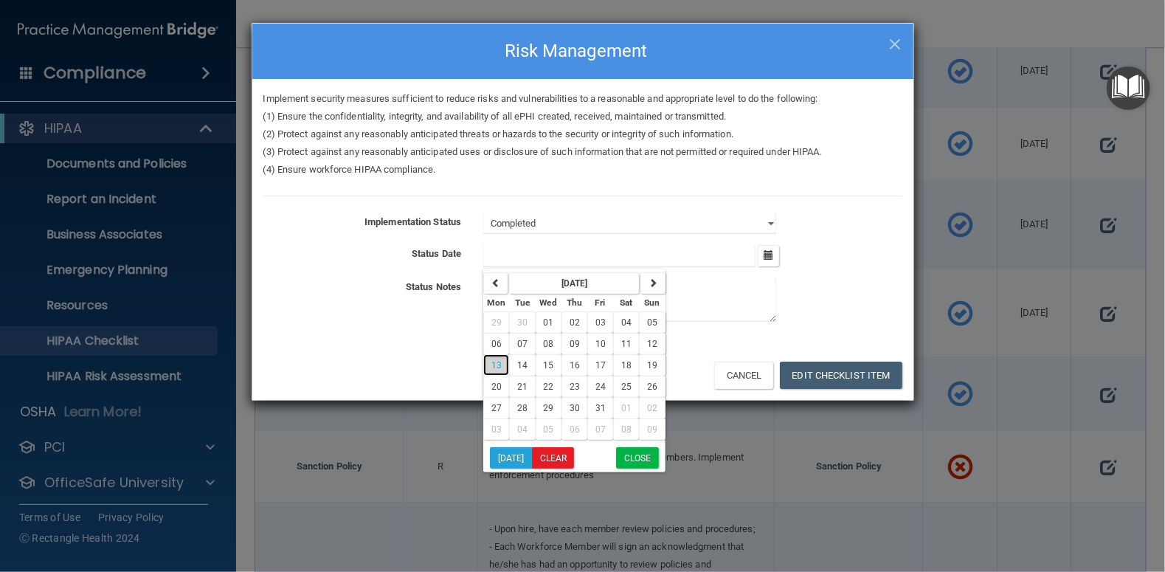
click at [498, 360] on span "13" at bounding box center [496, 365] width 10 height 10
type input "[DATE]"
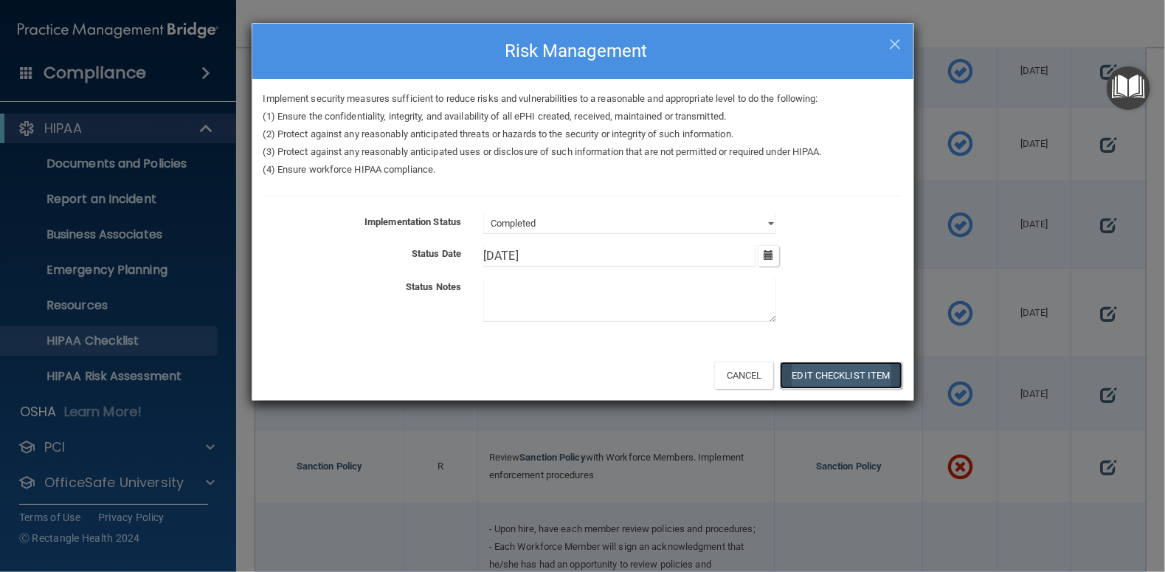
click at [827, 373] on button "Edit Checklist Item" at bounding box center [841, 374] width 122 height 27
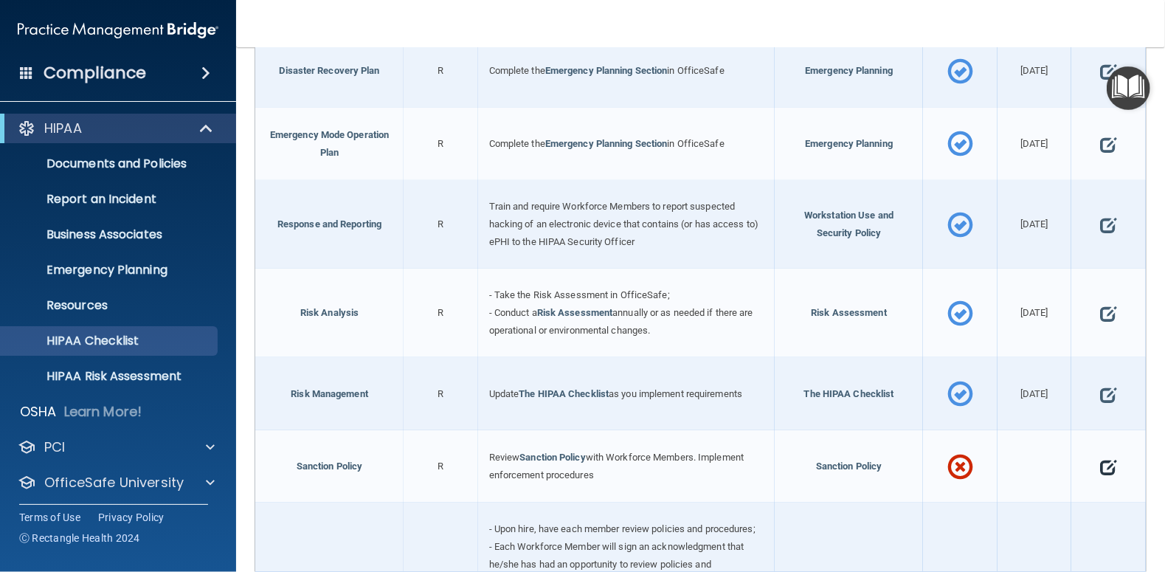
click at [1100, 461] on span at bounding box center [1108, 466] width 16 height 37
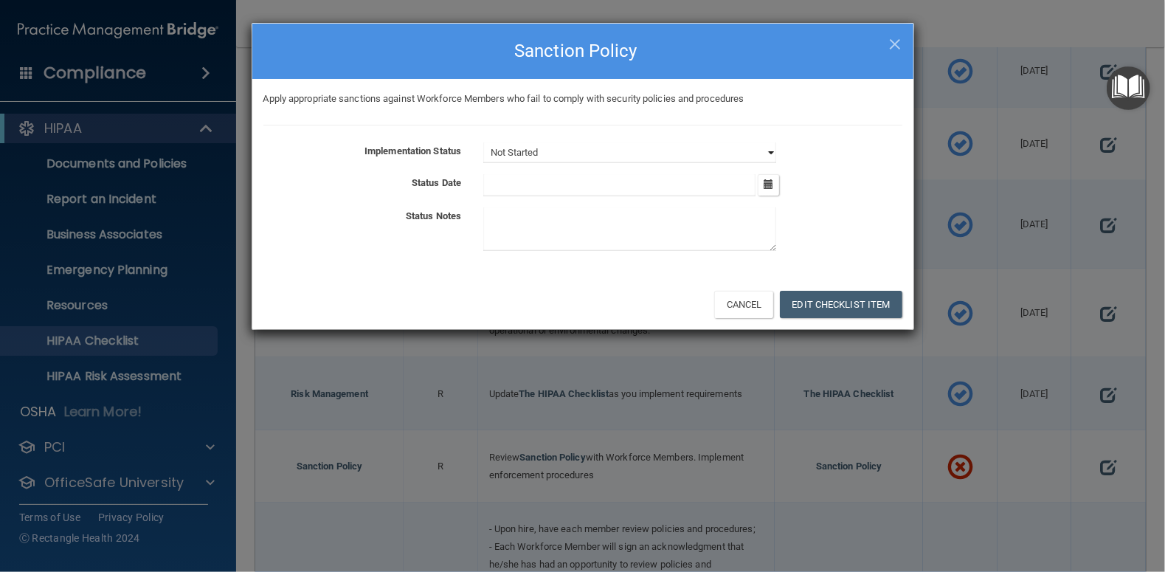
click at [772, 155] on select "Not Started In Progress Completed" at bounding box center [629, 152] width 293 height 21
select select "completed"
click at [483, 142] on select "Not Started In Progress Completed" at bounding box center [629, 152] width 293 height 21
click at [767, 187] on icon "button" at bounding box center [768, 184] width 10 height 10
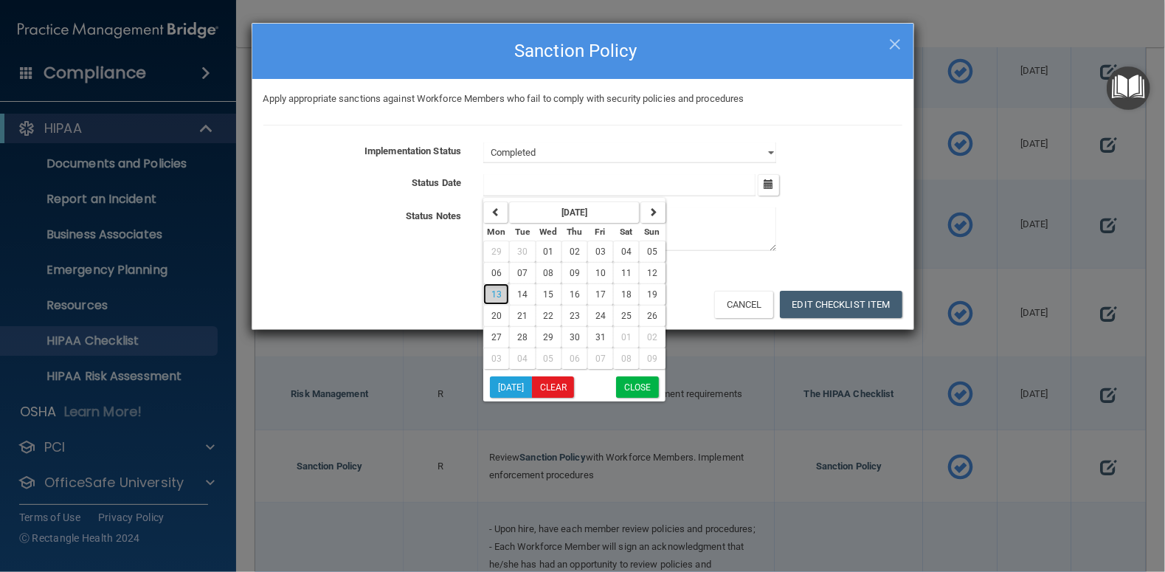
click at [502, 287] on button "13" at bounding box center [496, 293] width 26 height 21
type input "[DATE]"
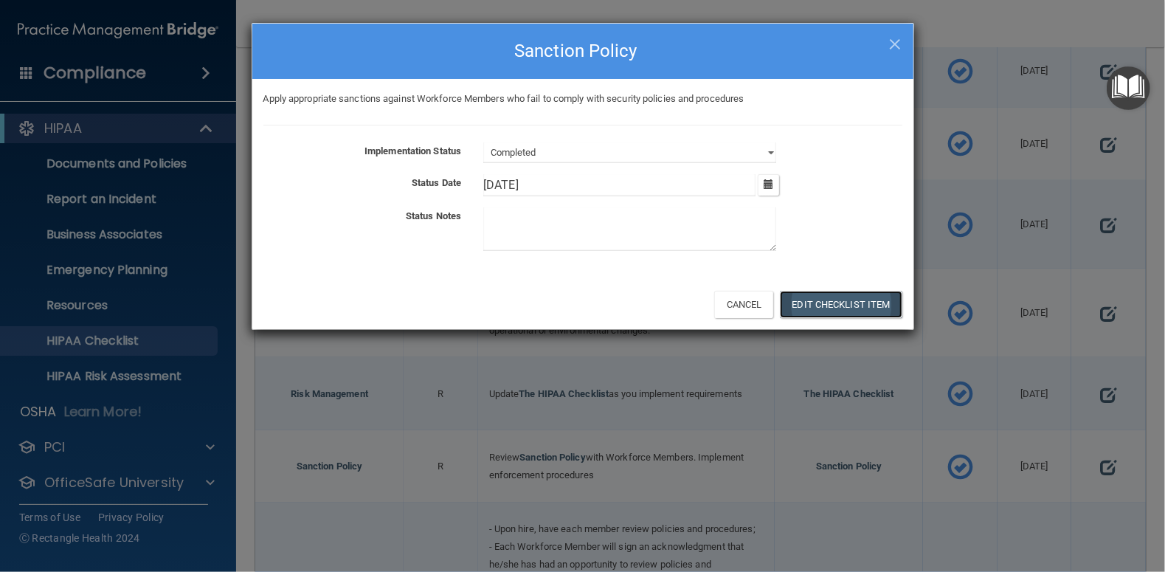
click at [844, 305] on button "Edit Checklist Item" at bounding box center [841, 304] width 122 height 27
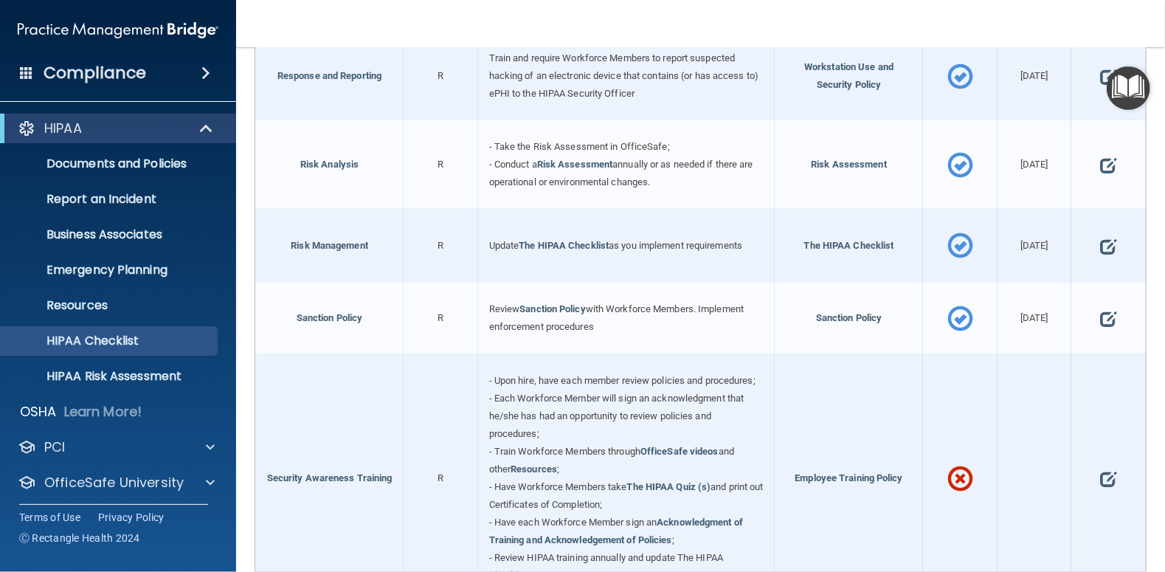
scroll to position [1033, 0]
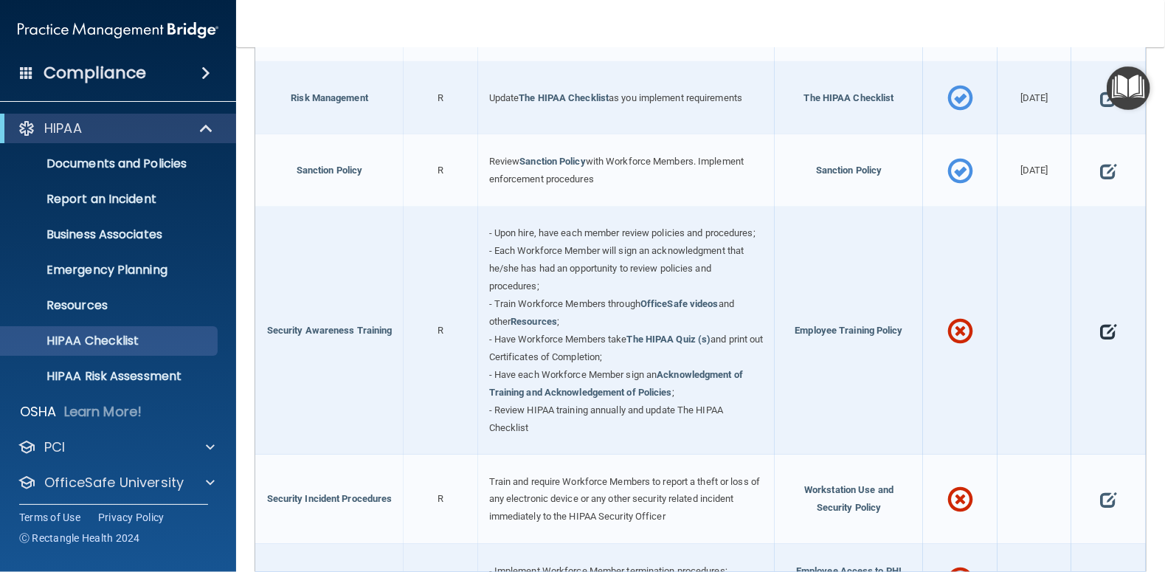
click at [1100, 335] on span at bounding box center [1108, 331] width 16 height 37
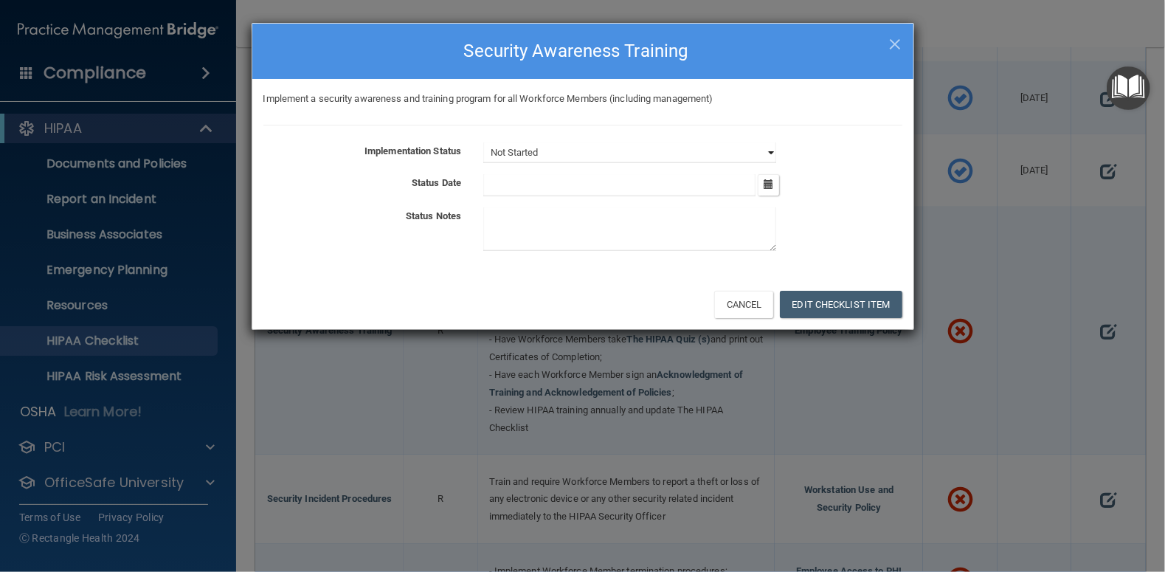
click at [771, 150] on select "Not Started In Progress Completed" at bounding box center [629, 152] width 293 height 21
select select "in_progress"
click at [483, 142] on select "Not Started In Progress Completed" at bounding box center [629, 152] width 293 height 21
click at [768, 184] on icon "button" at bounding box center [768, 184] width 10 height 10
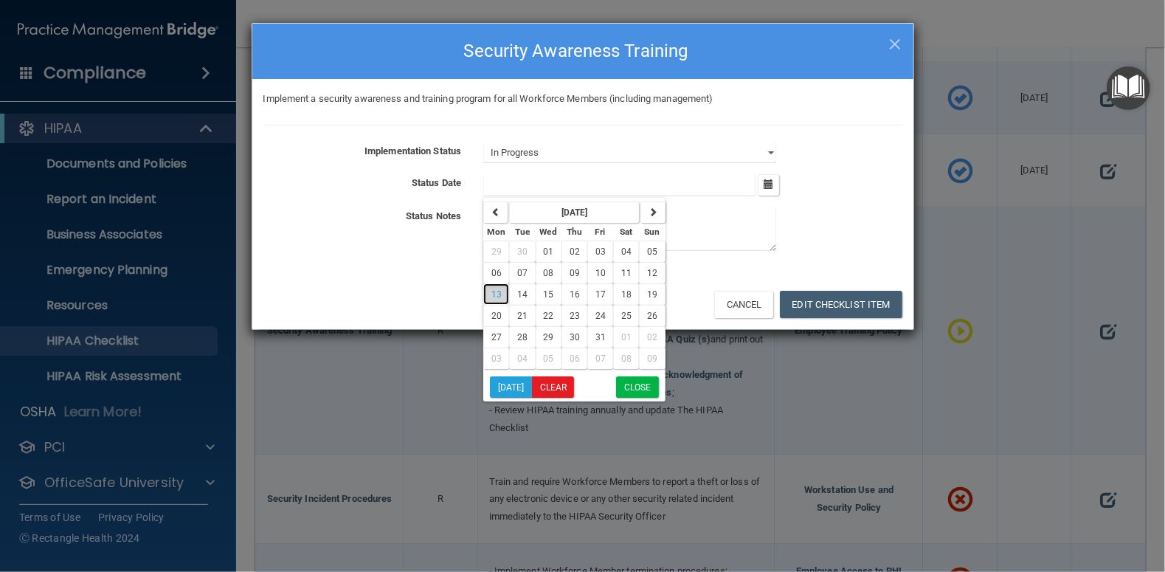
click at [497, 289] on span "13" at bounding box center [496, 294] width 10 height 10
type input "[DATE]"
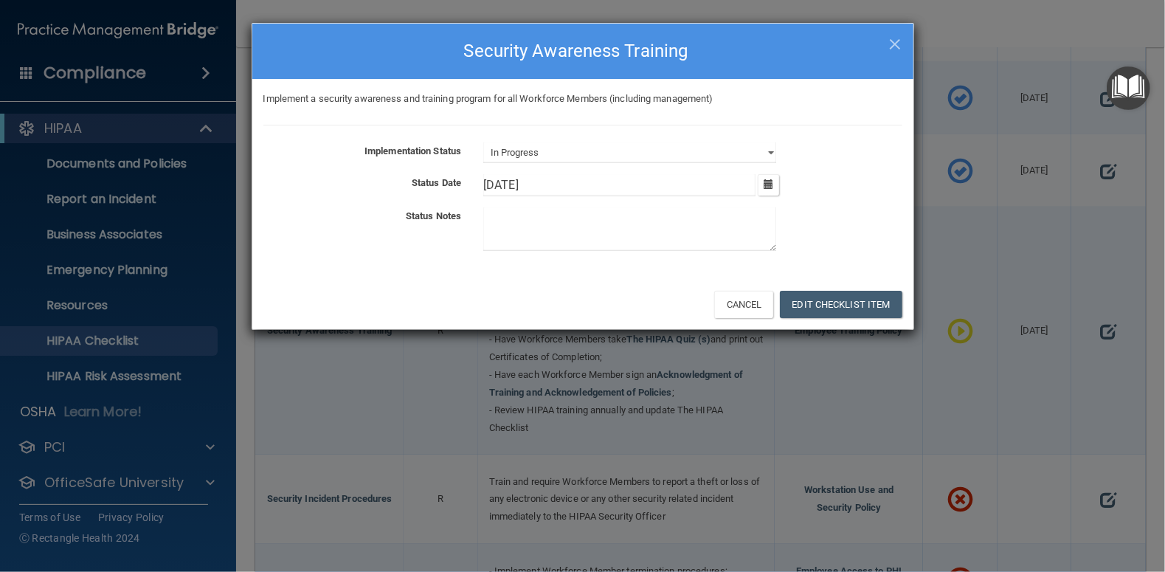
click at [505, 221] on textarea at bounding box center [629, 229] width 293 height 44
type textarea "Still need Tare and one for [PERSON_NAME]"
click at [822, 303] on button "Edit Checklist Item" at bounding box center [841, 304] width 122 height 27
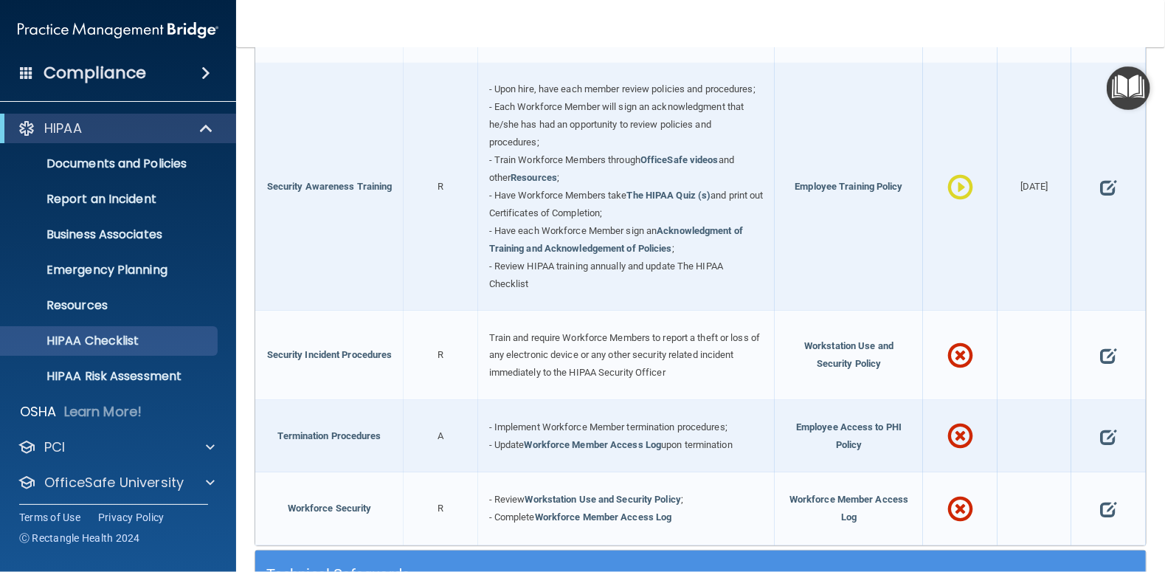
scroll to position [1180, 0]
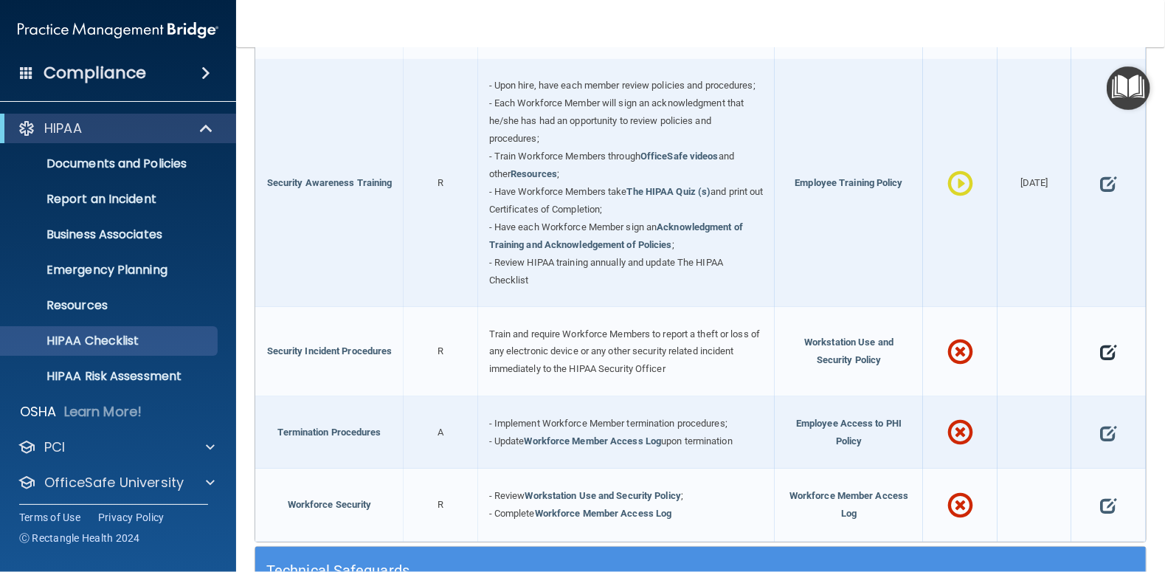
click at [1100, 361] on span at bounding box center [1108, 351] width 16 height 37
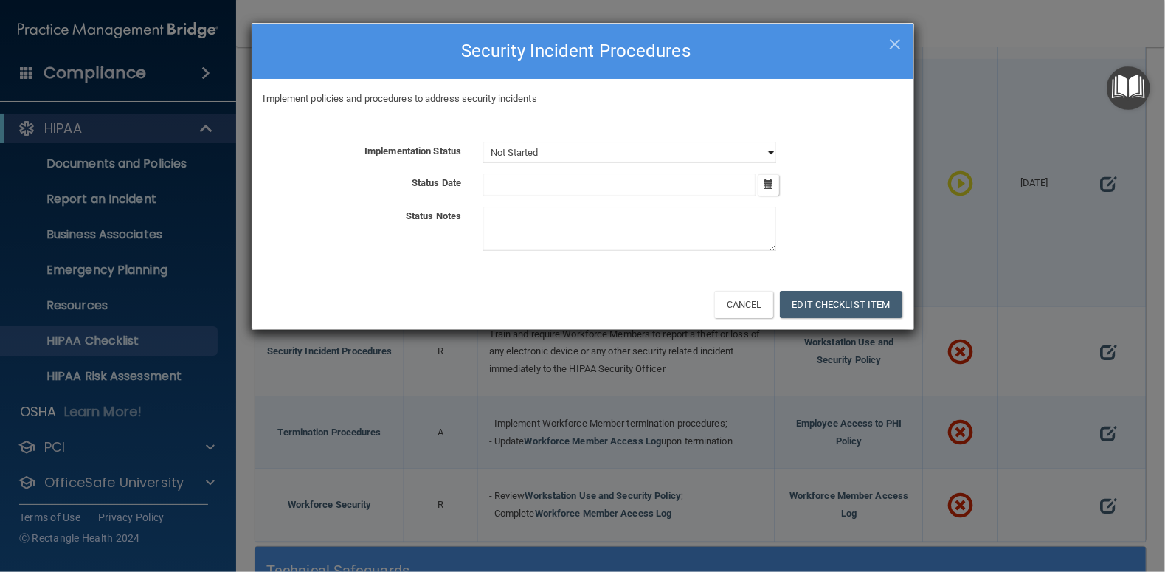
click at [769, 151] on select "Not Started In Progress Completed" at bounding box center [629, 152] width 293 height 21
select select "completed"
click at [483, 142] on select "Not Started In Progress Completed" at bounding box center [629, 152] width 293 height 21
click at [769, 184] on icon "button" at bounding box center [768, 184] width 10 height 10
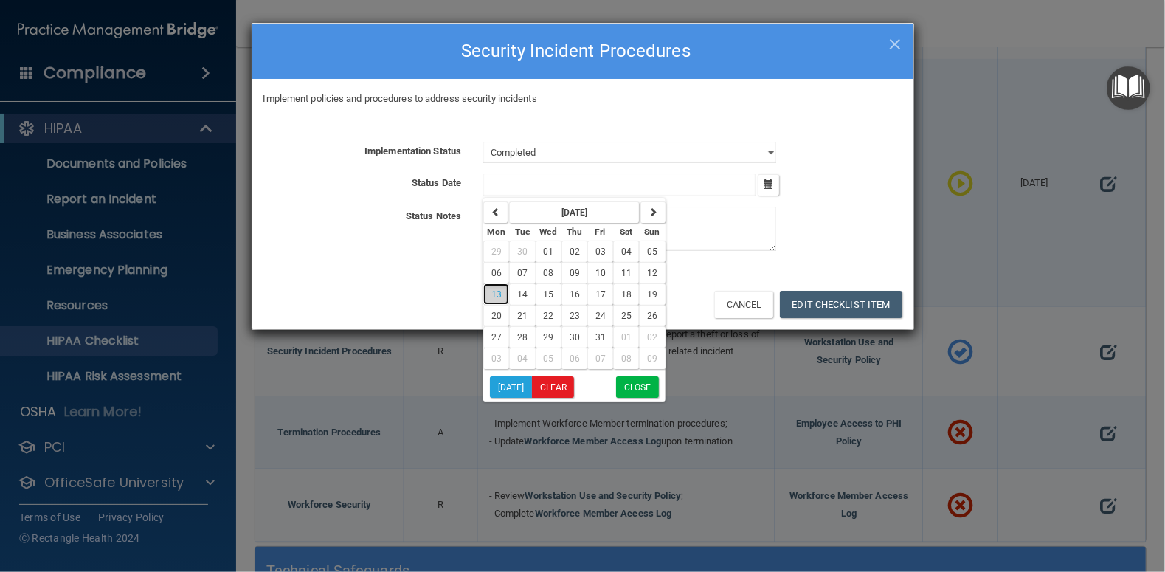
click at [495, 293] on span "13" at bounding box center [496, 294] width 10 height 10
type input "[DATE]"
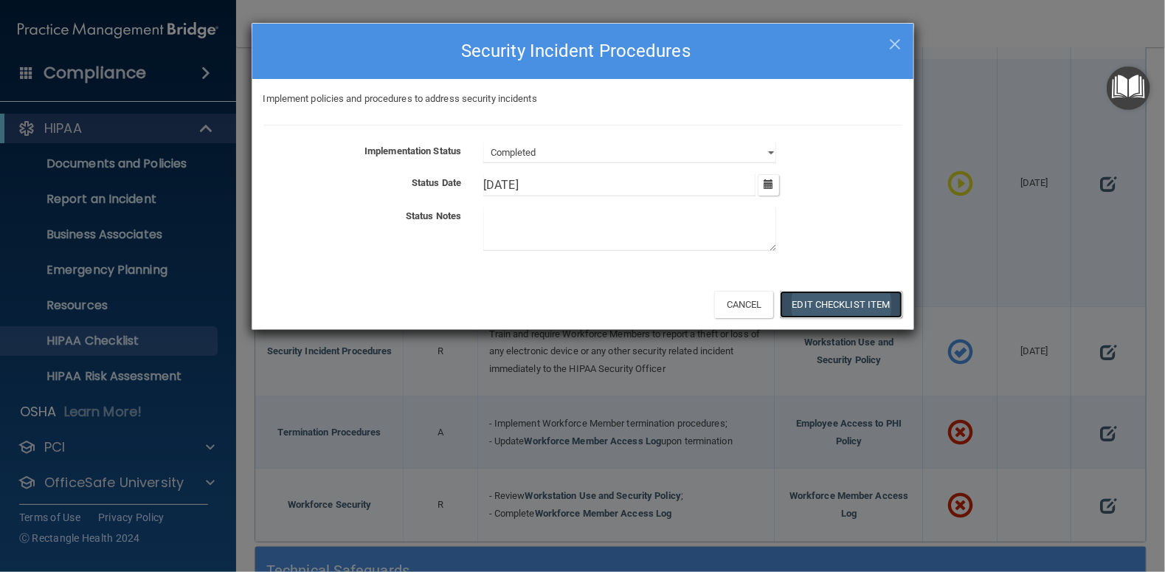
click at [836, 303] on button "Edit Checklist Item" at bounding box center [841, 304] width 122 height 27
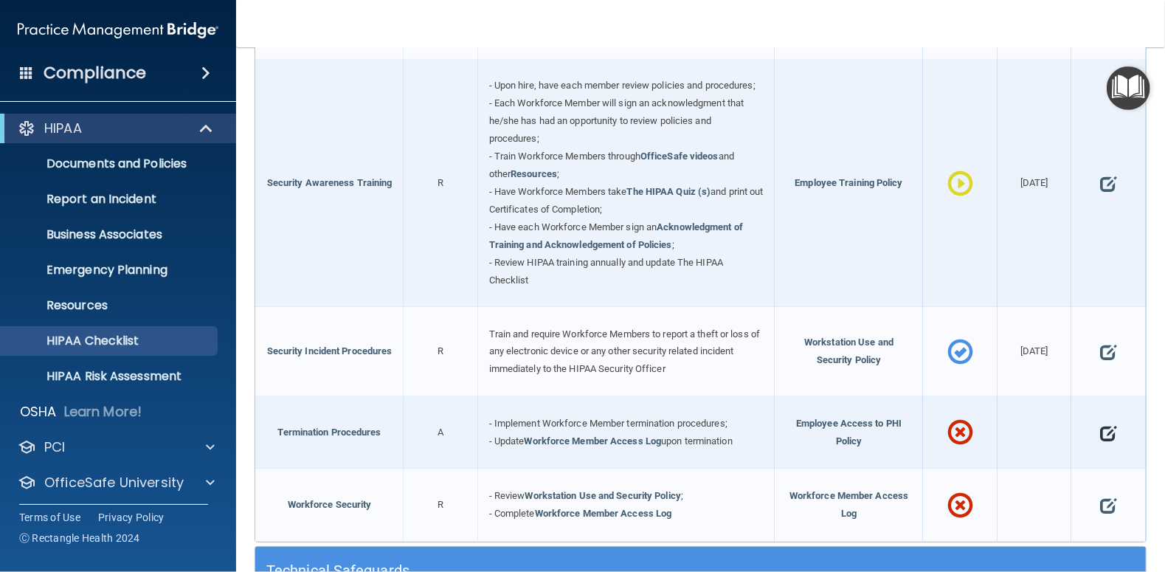
click at [1100, 445] on span at bounding box center [1108, 432] width 16 height 37
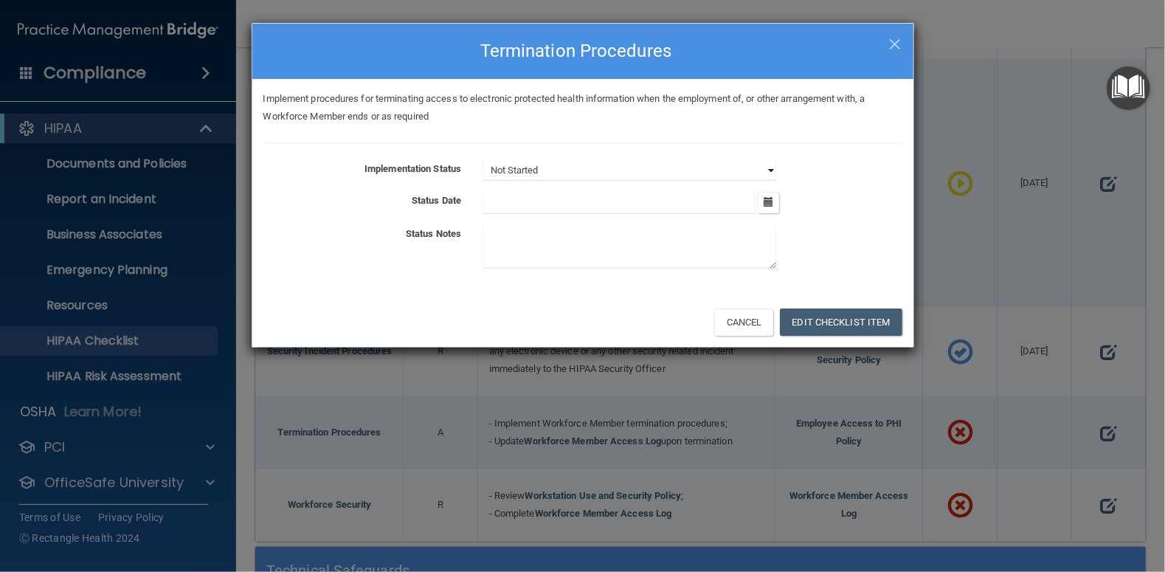
click at [766, 172] on select "Not Started In Progress Completed" at bounding box center [629, 170] width 293 height 21
select select "completed"
click at [483, 160] on select "Not Started In Progress Completed" at bounding box center [629, 170] width 293 height 21
click at [771, 201] on icon "button" at bounding box center [768, 202] width 10 height 10
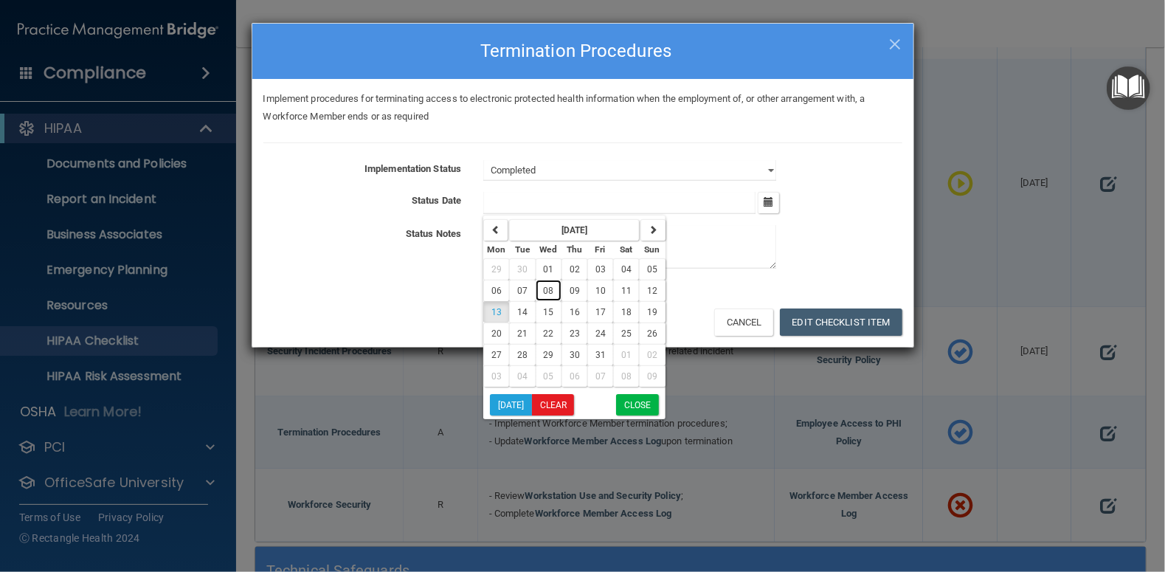
click at [548, 289] on span "08" at bounding box center [549, 290] width 10 height 10
type input "[DATE]"
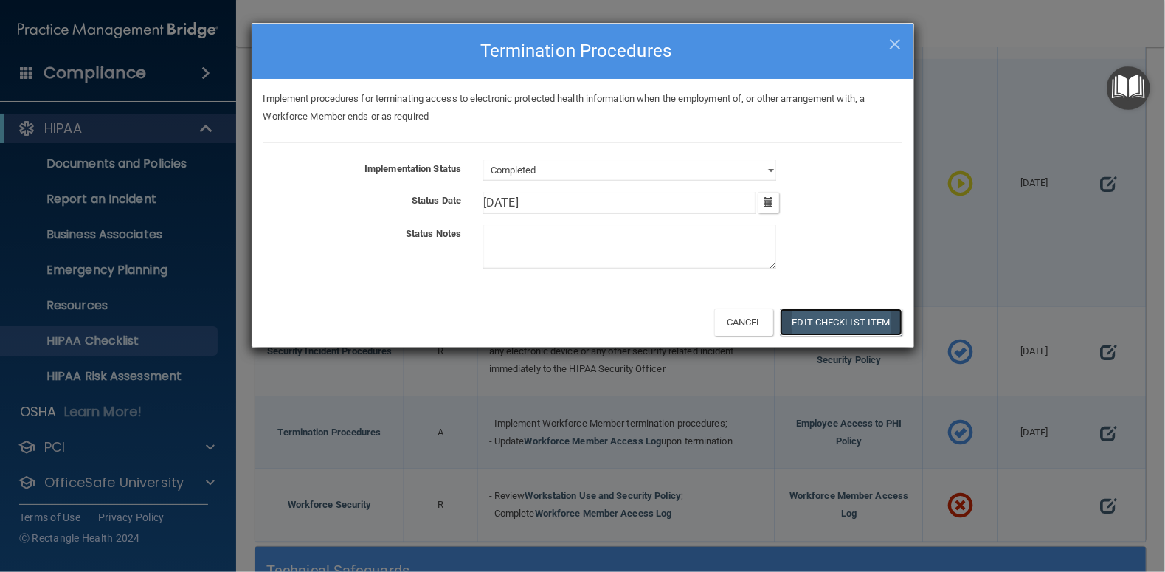
click at [875, 320] on button "Edit Checklist Item" at bounding box center [841, 321] width 122 height 27
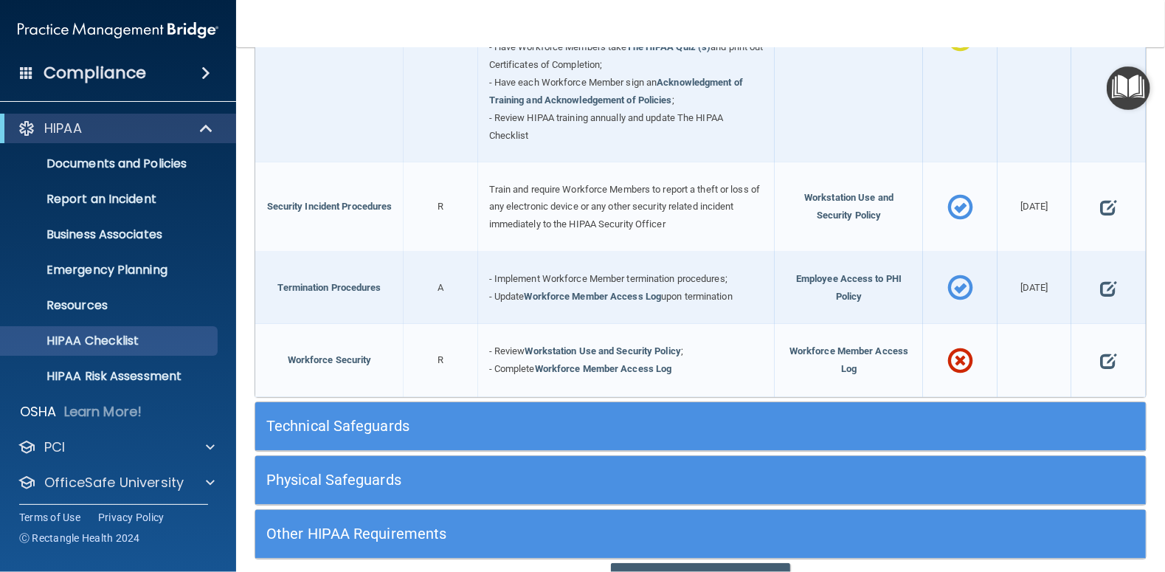
scroll to position [1328, 0]
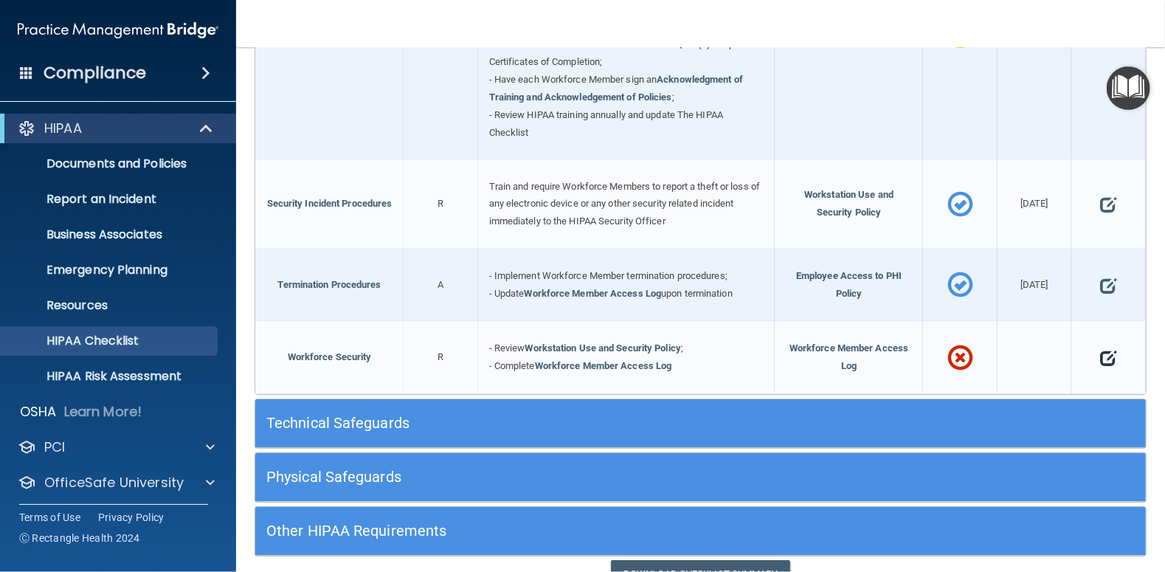
click at [1100, 370] on span at bounding box center [1108, 357] width 16 height 37
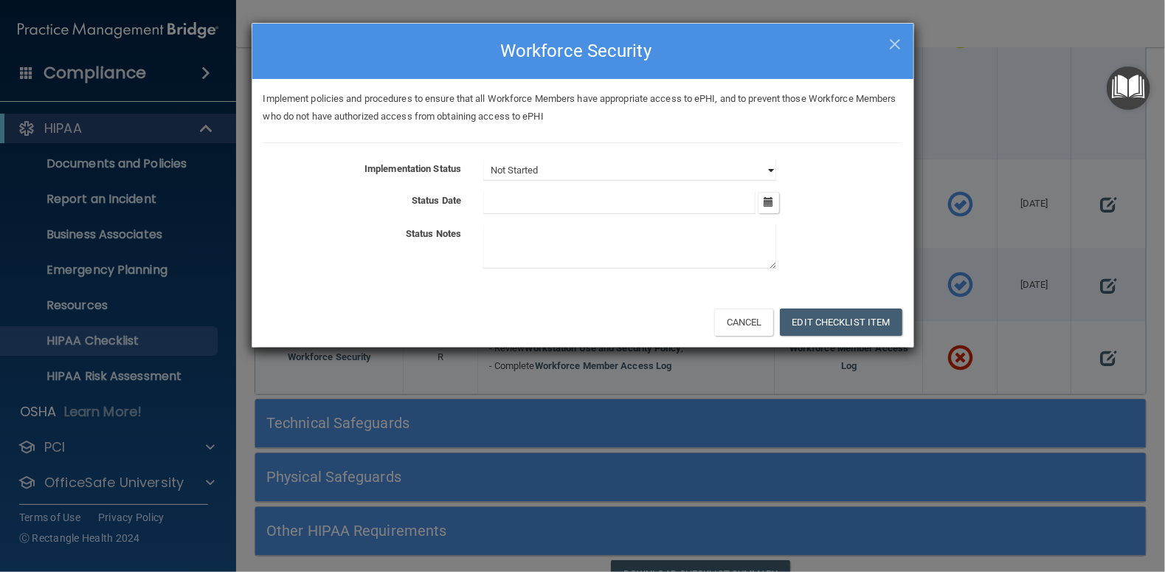
click at [769, 167] on select "Not Started In Progress Completed" at bounding box center [629, 170] width 293 height 21
select select "completed"
click at [483, 160] on select "Not Started In Progress Completed" at bounding box center [629, 170] width 293 height 21
click at [769, 203] on icon "button" at bounding box center [768, 202] width 10 height 10
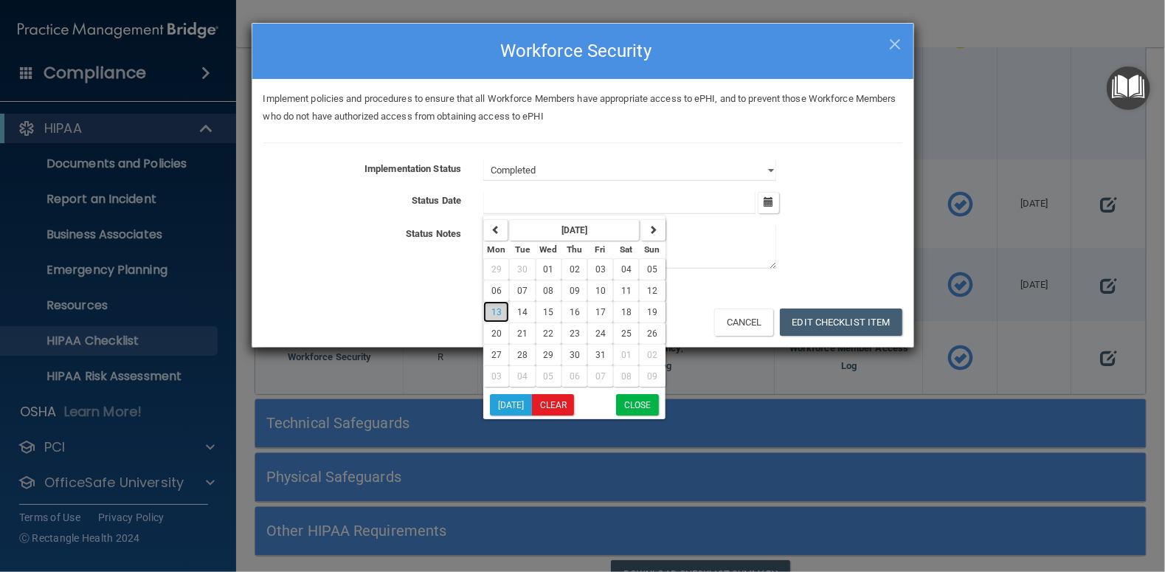
click at [499, 312] on span "13" at bounding box center [496, 312] width 10 height 10
type input "[DATE]"
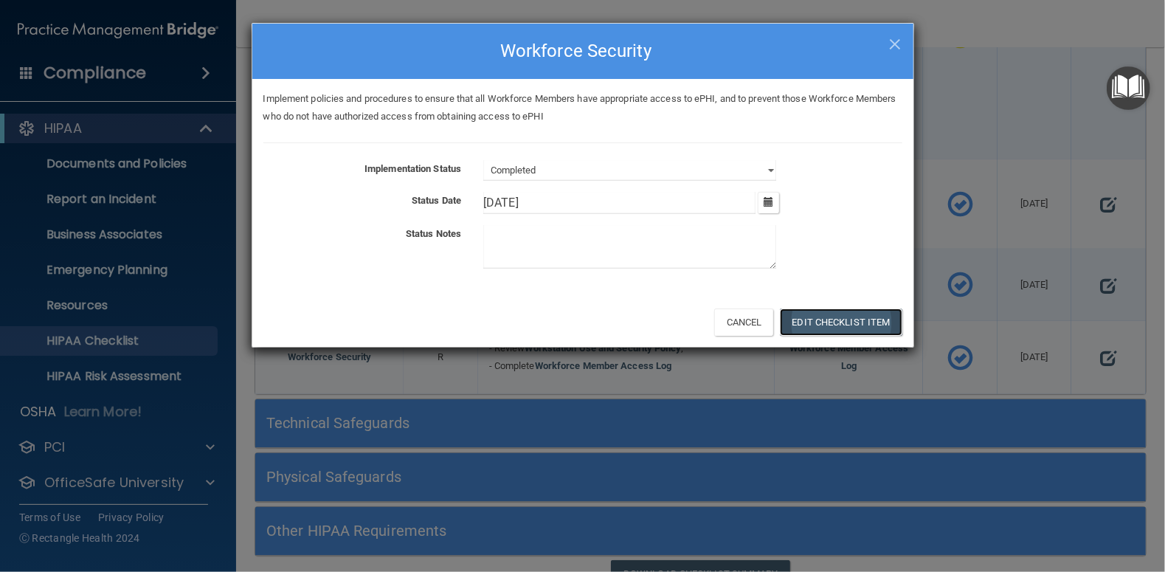
click at [860, 322] on button "Edit Checklist Item" at bounding box center [841, 321] width 122 height 27
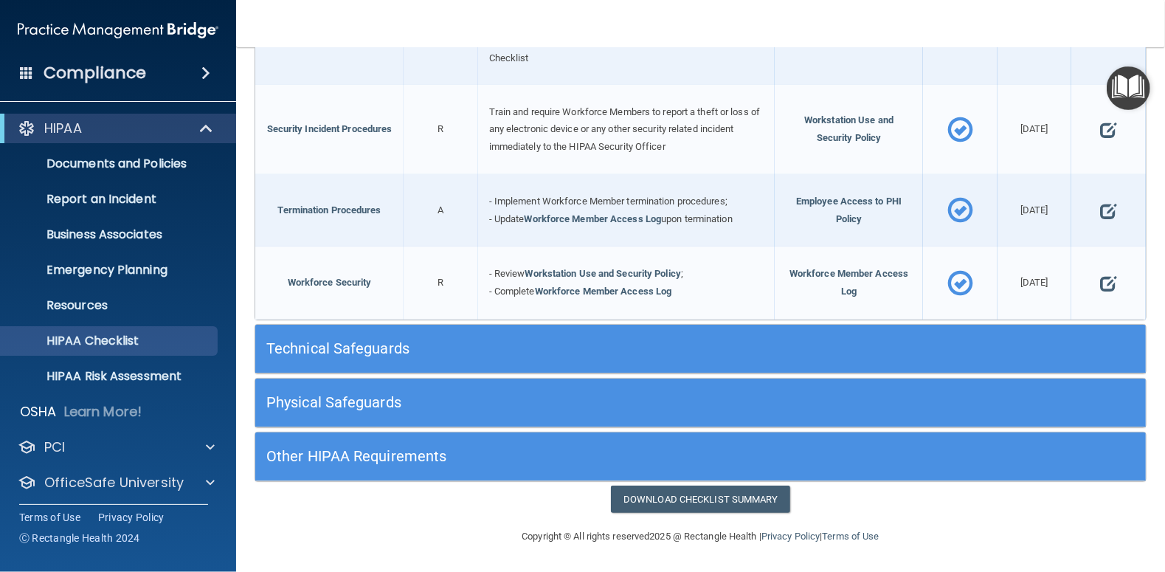
scroll to position [1408, 0]
click at [373, 356] on h5 "Technical Safeguards" at bounding box center [588, 348] width 645 height 16
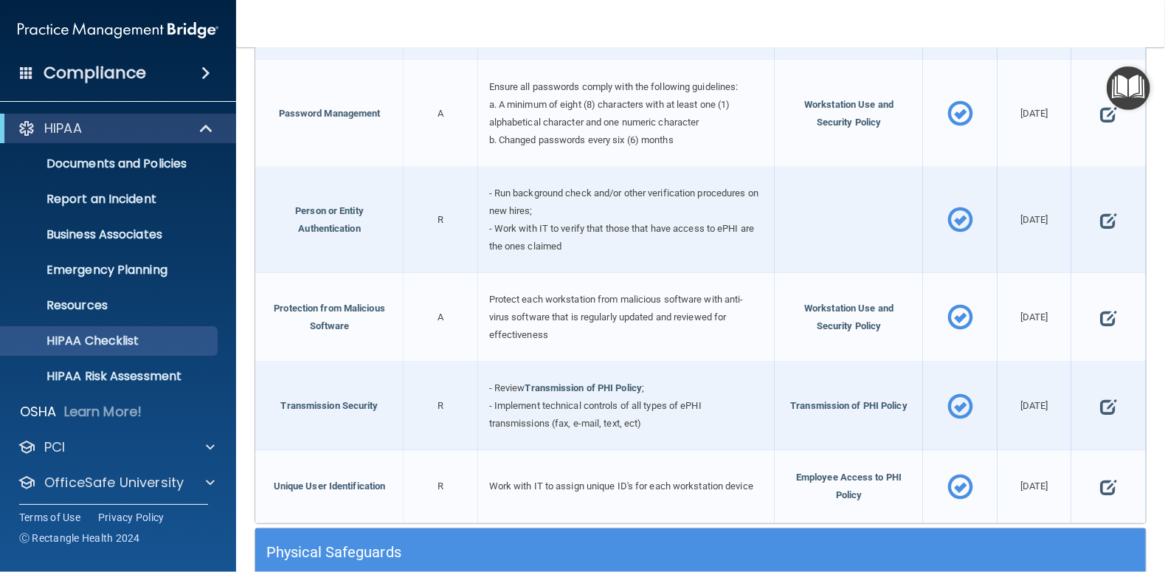
scroll to position [2579, 0]
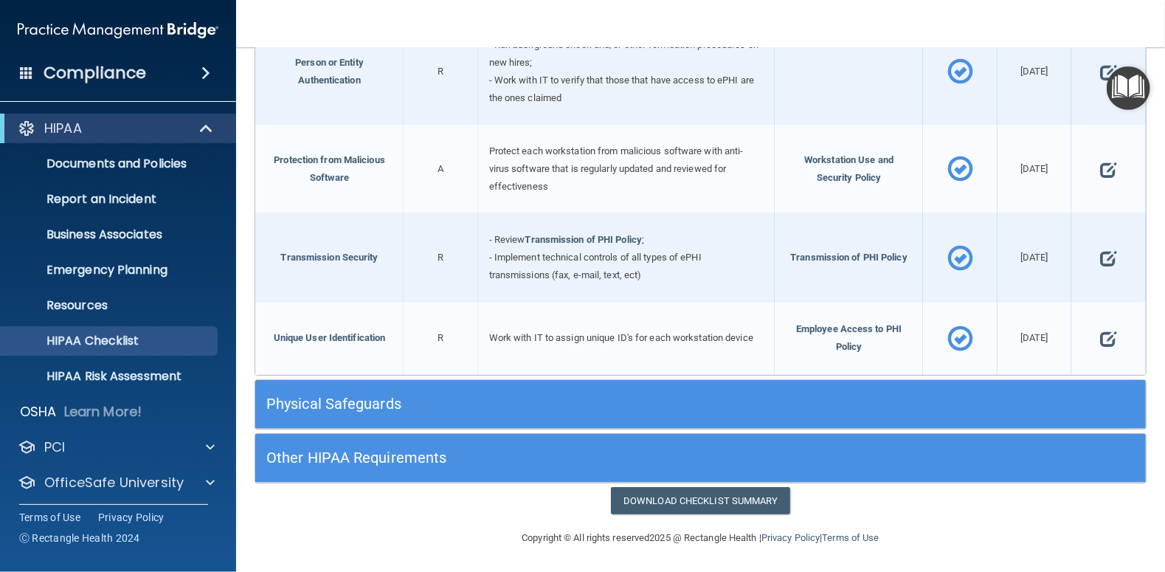
click at [383, 398] on h5 "Physical Safeguards" at bounding box center [588, 403] width 645 height 16
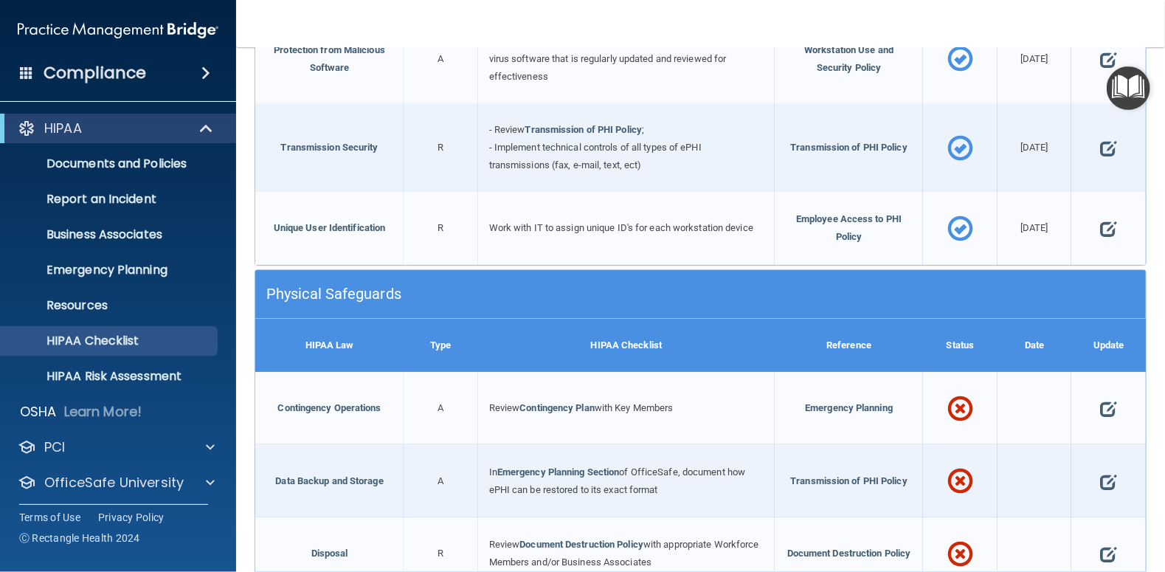
scroll to position [2874, 0]
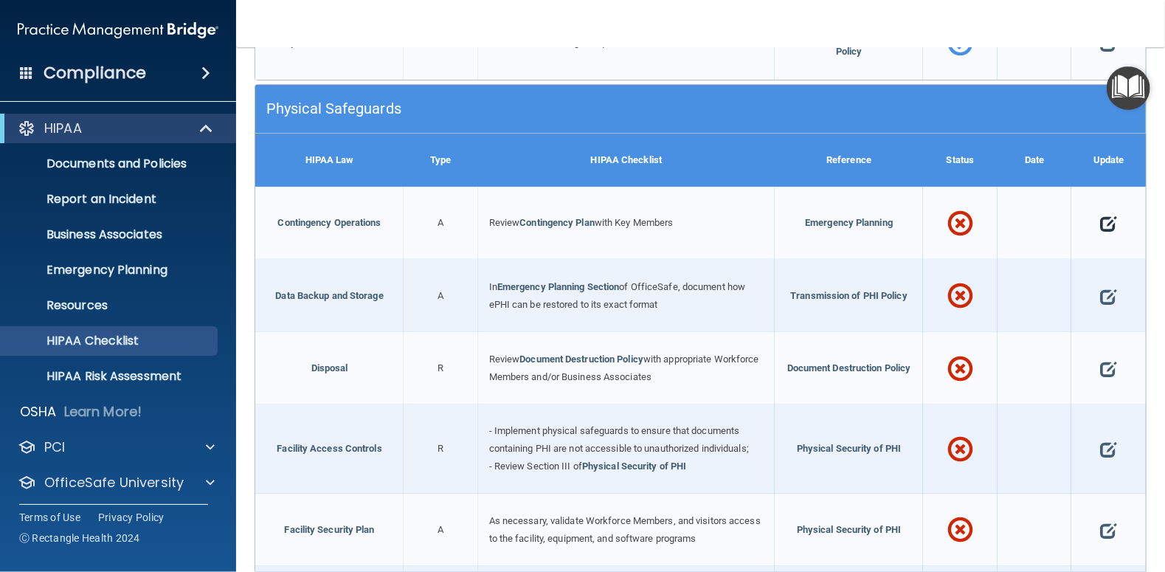
click at [1100, 222] on span at bounding box center [1108, 223] width 16 height 37
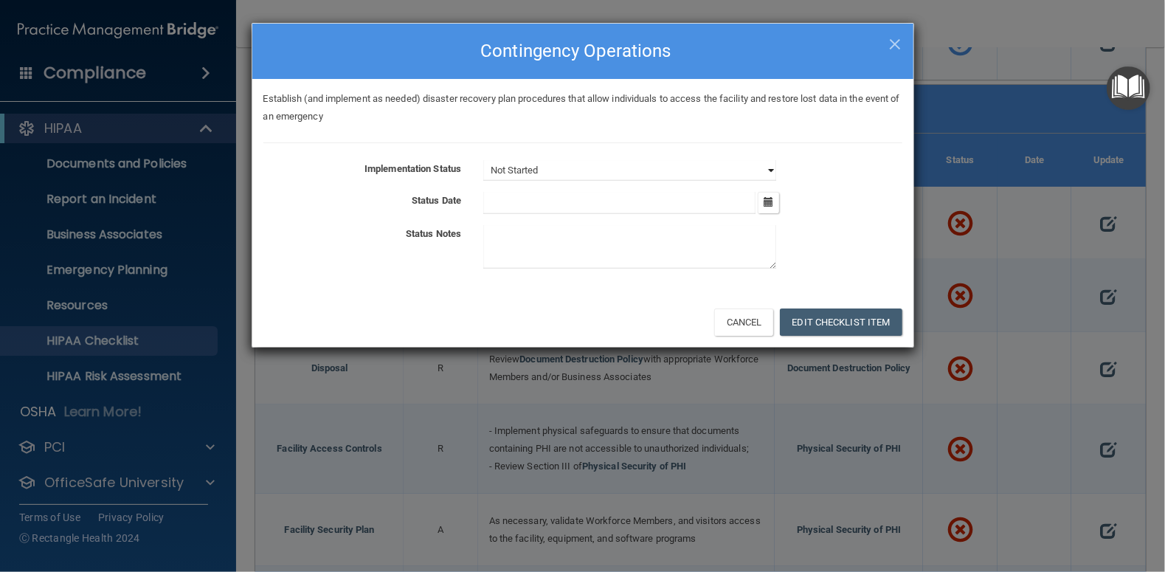
click at [768, 166] on select "Not Started In Progress Completed" at bounding box center [629, 170] width 293 height 21
select select "completed"
click at [483, 160] on select "Not Started In Progress Completed" at bounding box center [629, 170] width 293 height 21
click at [766, 204] on icon "button" at bounding box center [768, 202] width 10 height 10
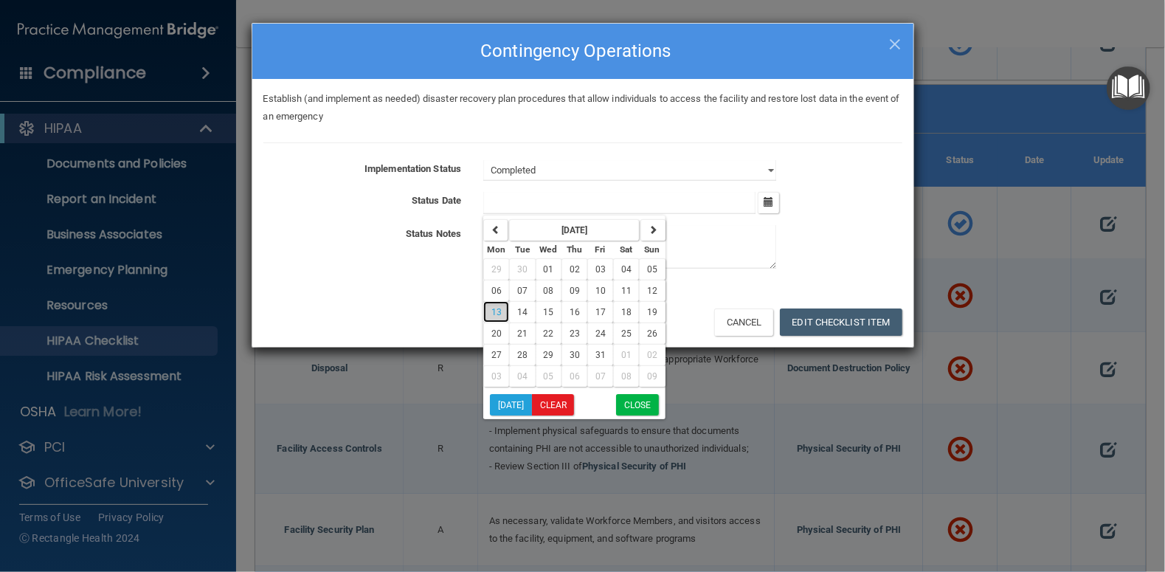
click at [497, 308] on span "13" at bounding box center [496, 312] width 10 height 10
type input "[DATE]"
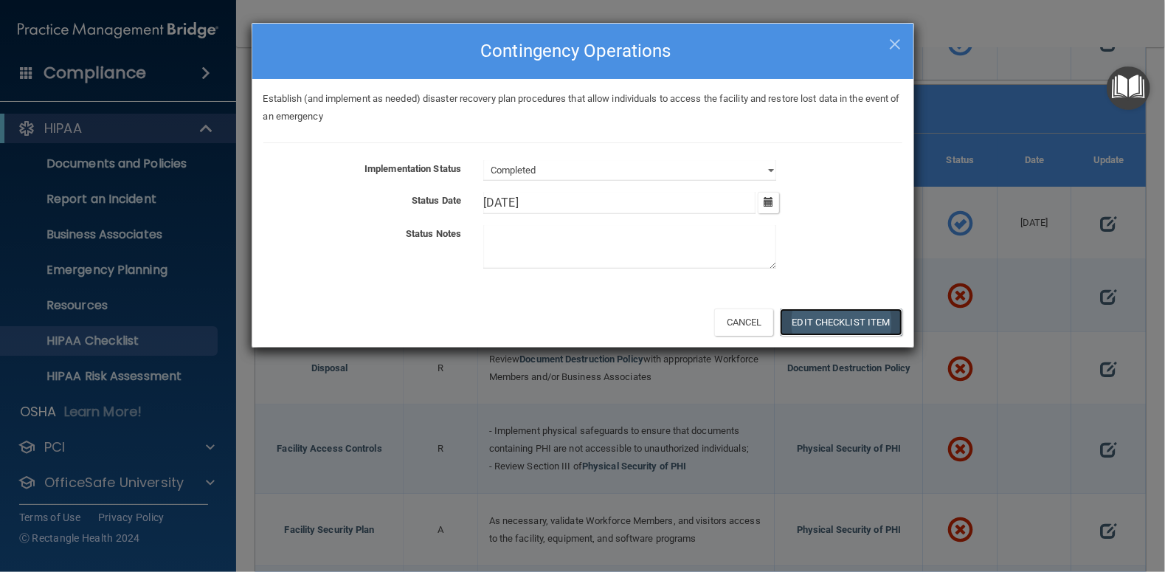
click at [867, 311] on button "Edit Checklist Item" at bounding box center [841, 321] width 122 height 27
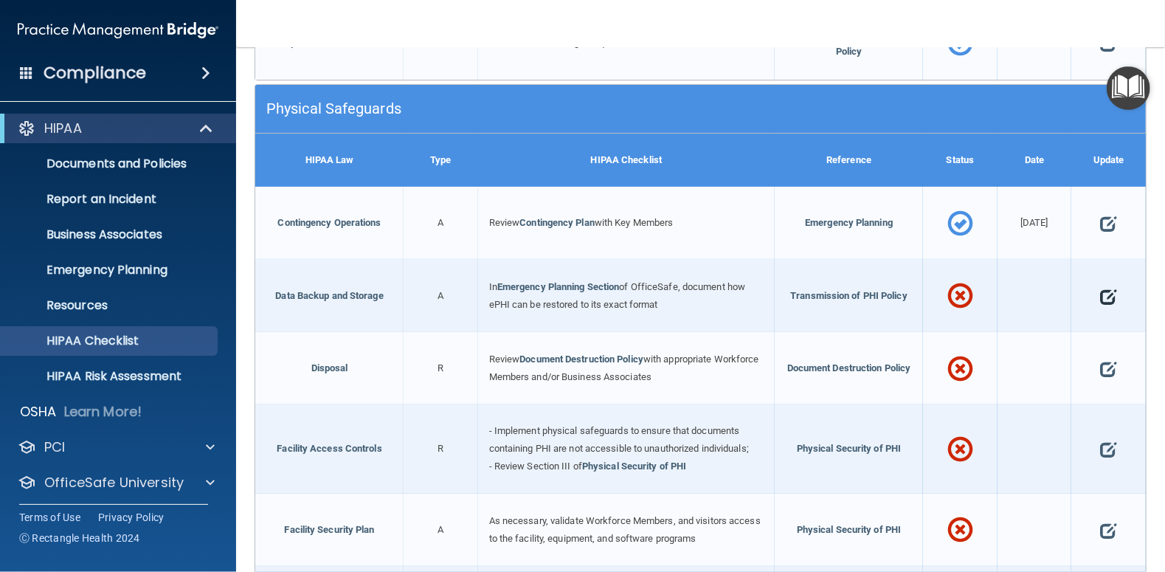
click at [1100, 294] on span at bounding box center [1108, 296] width 16 height 37
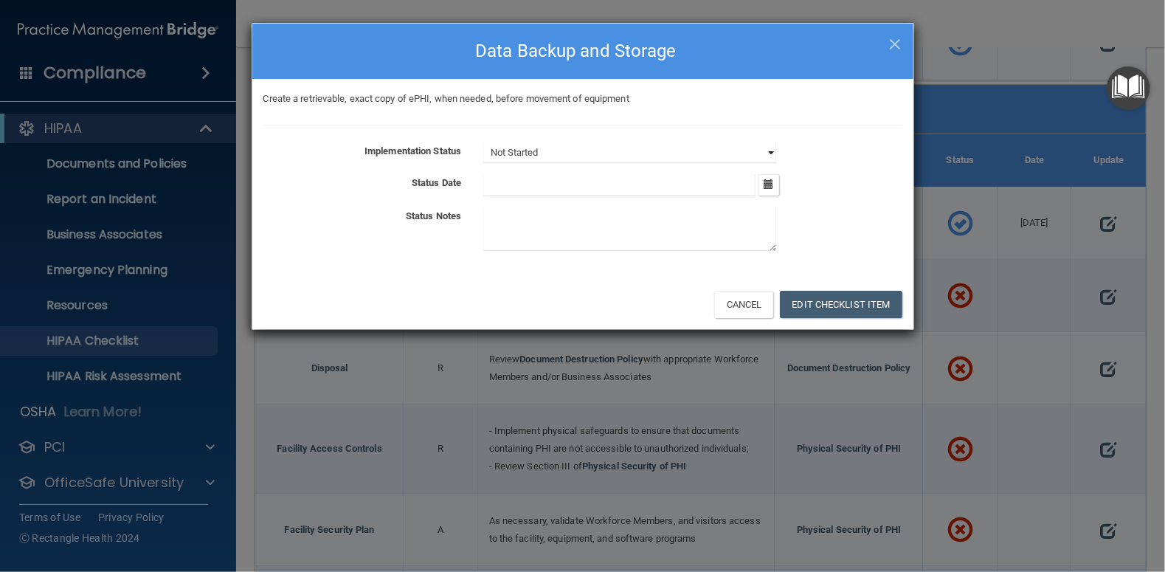
click at [770, 151] on select "Not Started In Progress Completed" at bounding box center [629, 152] width 293 height 21
select select "completed"
click at [483, 142] on select "Not Started In Progress Completed" at bounding box center [629, 152] width 293 height 21
click at [769, 184] on icon "button" at bounding box center [768, 184] width 10 height 10
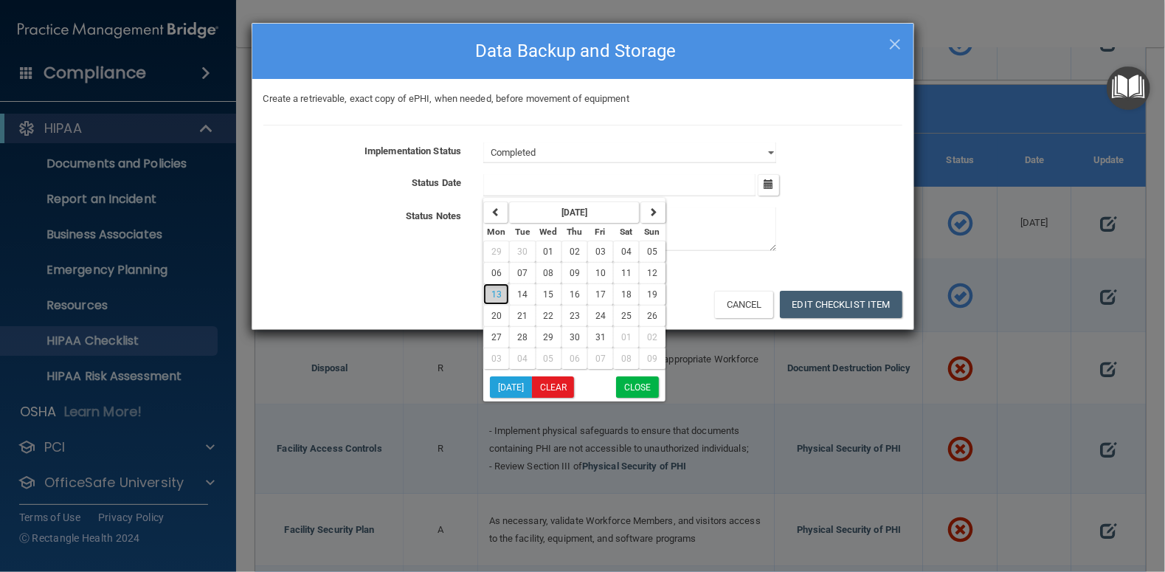
drag, startPoint x: 496, startPoint y: 290, endPoint x: 509, endPoint y: 270, distance: 23.5
click at [497, 289] on span "13" at bounding box center [496, 294] width 10 height 10
type input "[DATE]"
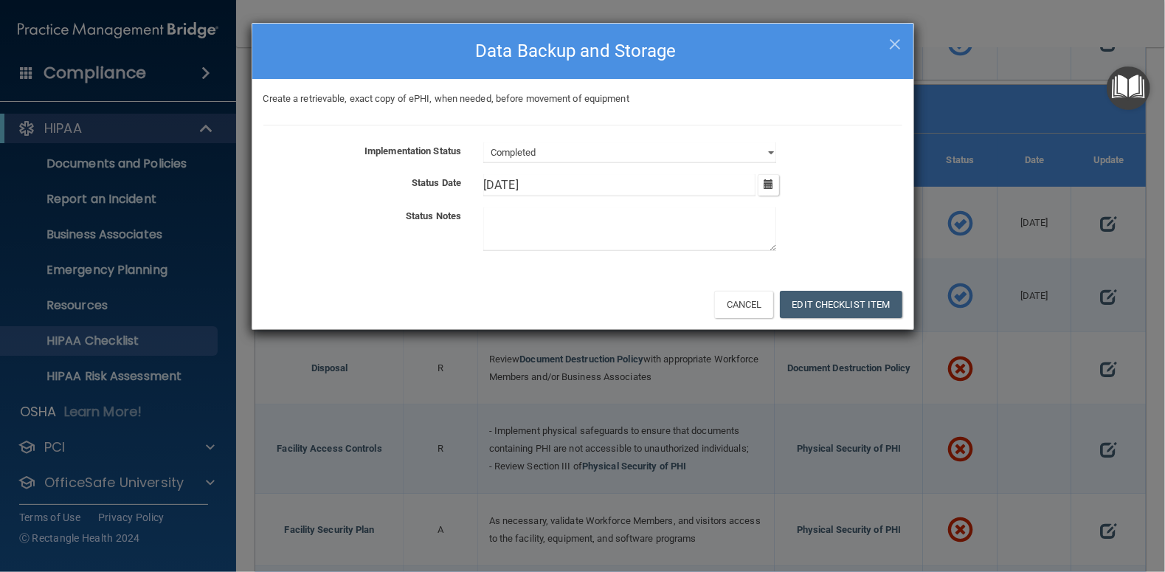
click at [542, 229] on textarea at bounding box center [629, 229] width 293 height 44
type textarea "Been in place"
click at [847, 308] on button "Edit Checklist Item" at bounding box center [841, 304] width 122 height 27
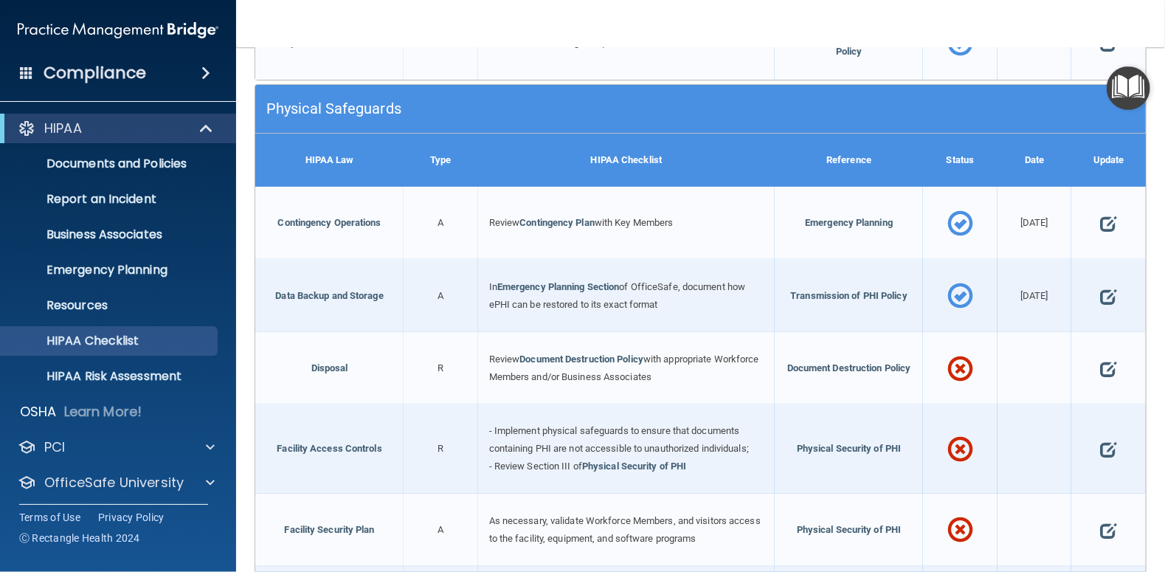
click at [1100, 365] on span at bounding box center [1108, 368] width 16 height 37
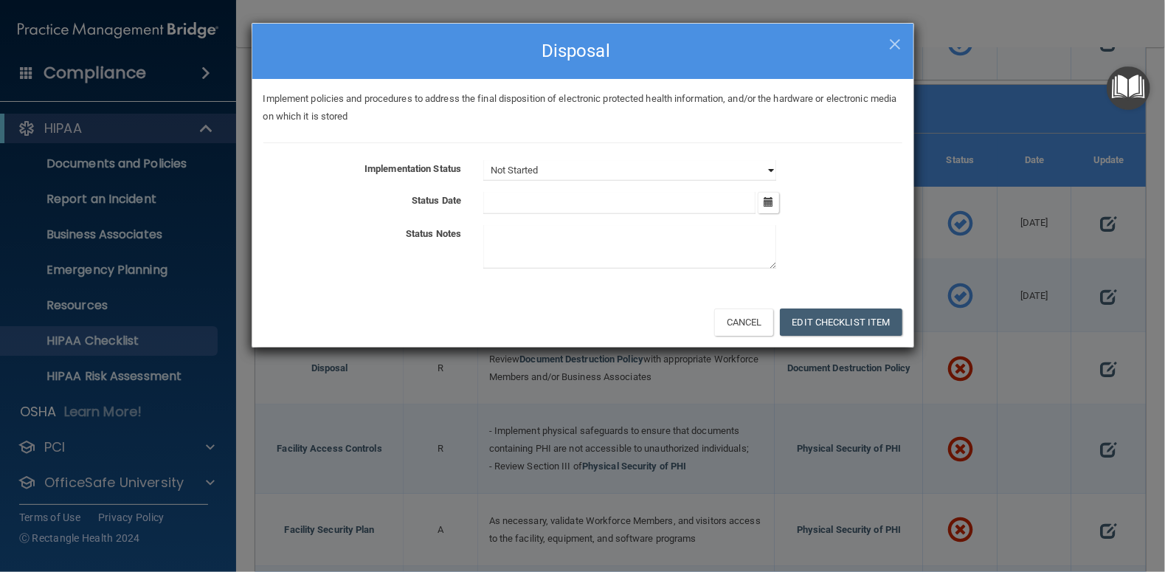
click at [768, 165] on select "Not Started In Progress Completed" at bounding box center [629, 170] width 293 height 21
select select "completed"
click at [483, 160] on select "Not Started In Progress Completed" at bounding box center [629, 170] width 293 height 21
click at [769, 201] on icon "button" at bounding box center [768, 202] width 10 height 10
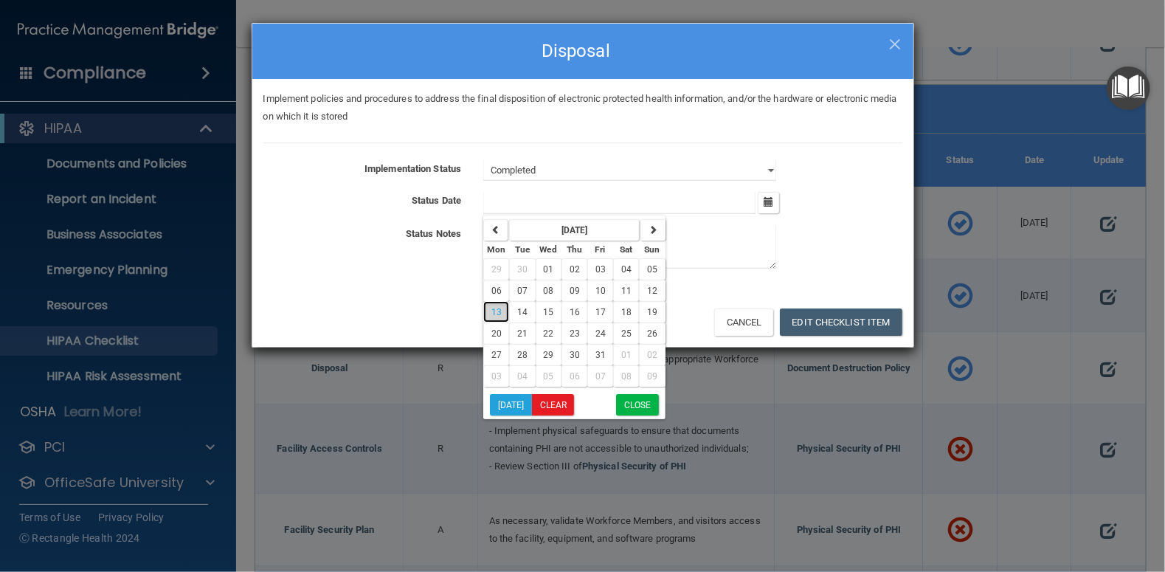
click at [499, 313] on span "13" at bounding box center [496, 312] width 10 height 10
type input "[DATE]"
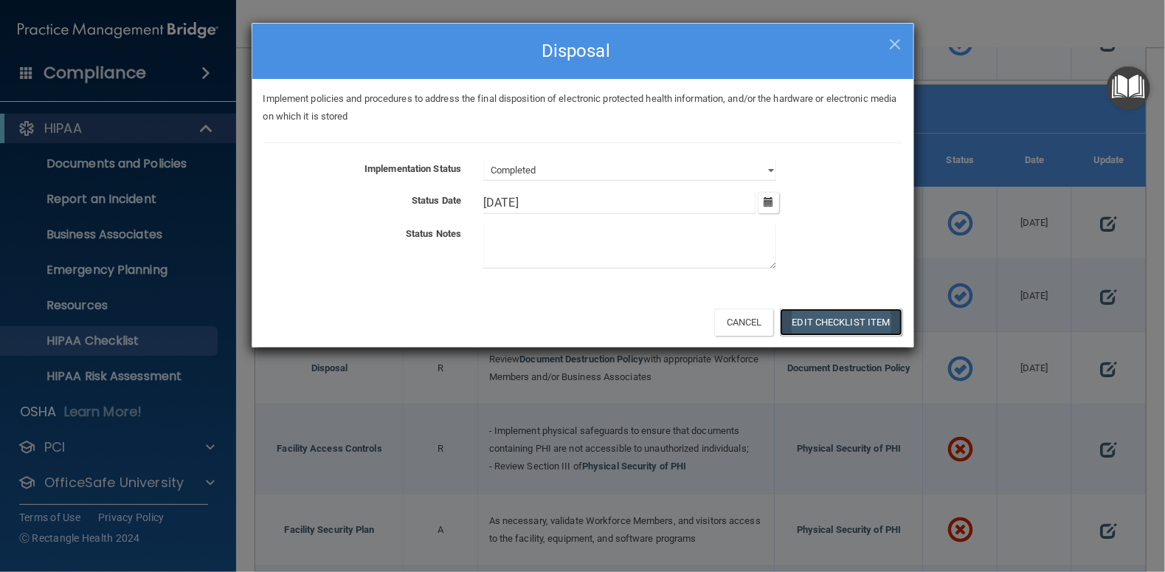
click at [818, 323] on button "Edit Checklist Item" at bounding box center [841, 321] width 122 height 27
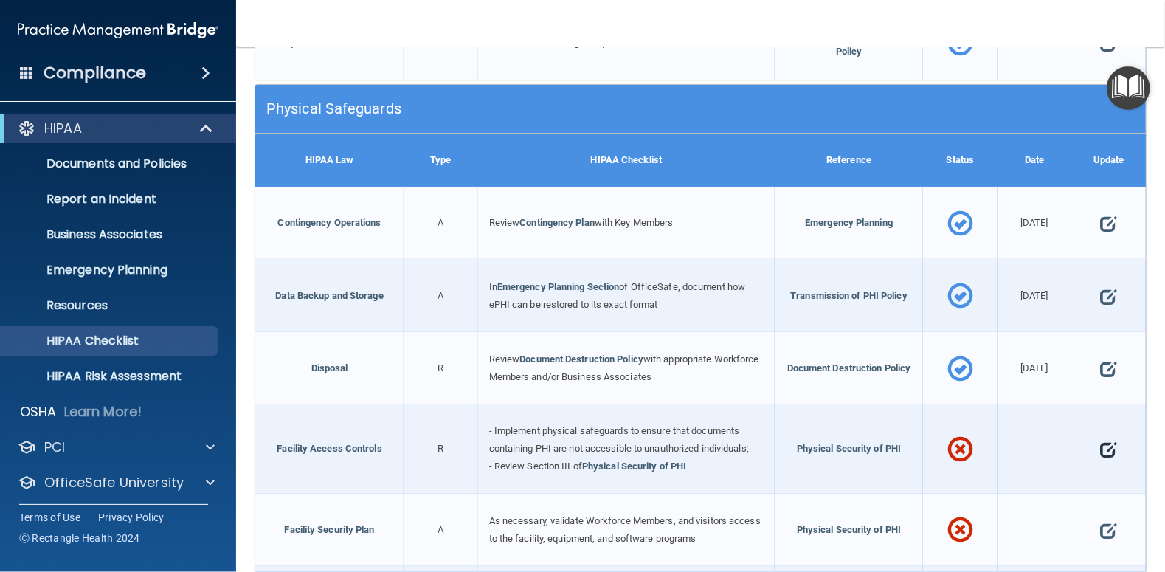
click at [1100, 443] on span at bounding box center [1108, 449] width 16 height 37
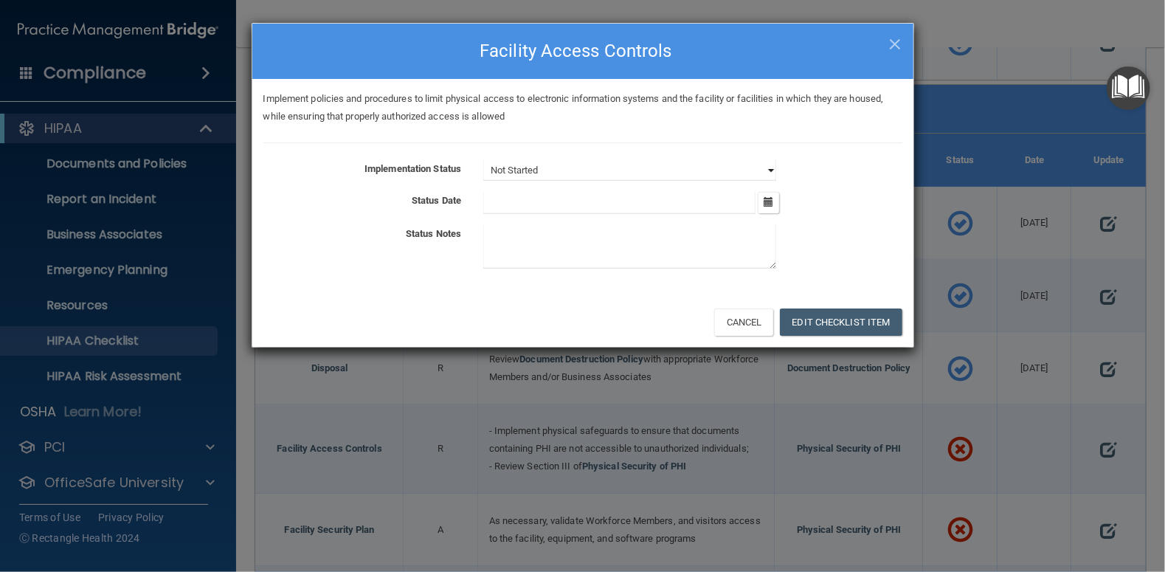
click at [769, 165] on select "Not Started In Progress Completed" at bounding box center [629, 170] width 293 height 21
select select "completed"
click at [483, 160] on select "Not Started In Progress Completed" at bounding box center [629, 170] width 293 height 21
click at [768, 201] on icon "button" at bounding box center [768, 202] width 10 height 10
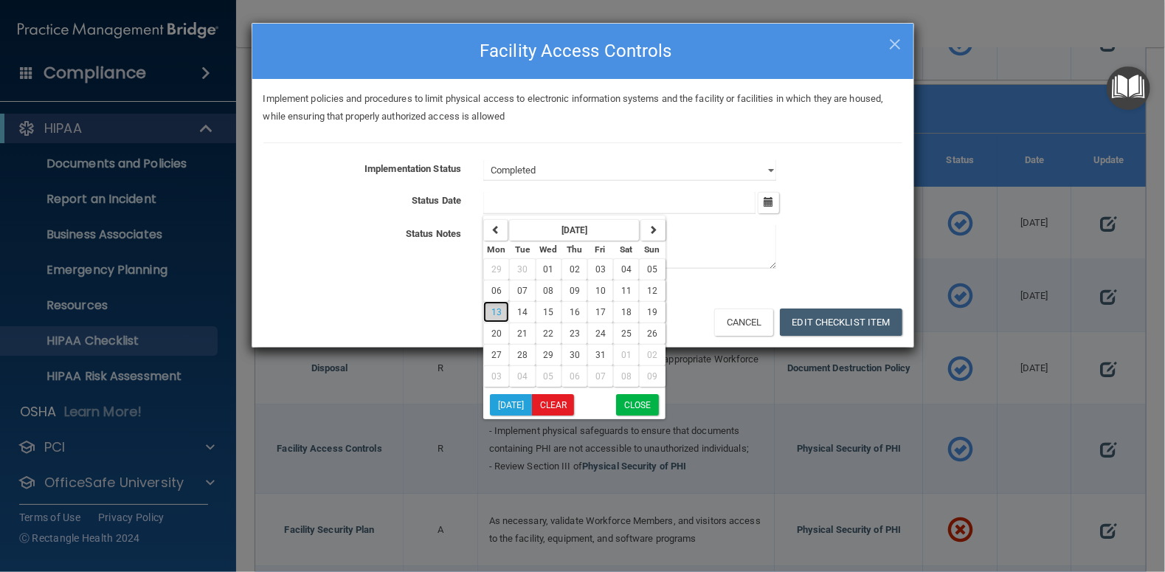
drag, startPoint x: 502, startPoint y: 313, endPoint x: 556, endPoint y: 229, distance: 100.5
click at [507, 305] on button "13" at bounding box center [496, 311] width 26 height 21
type input "[DATE]"
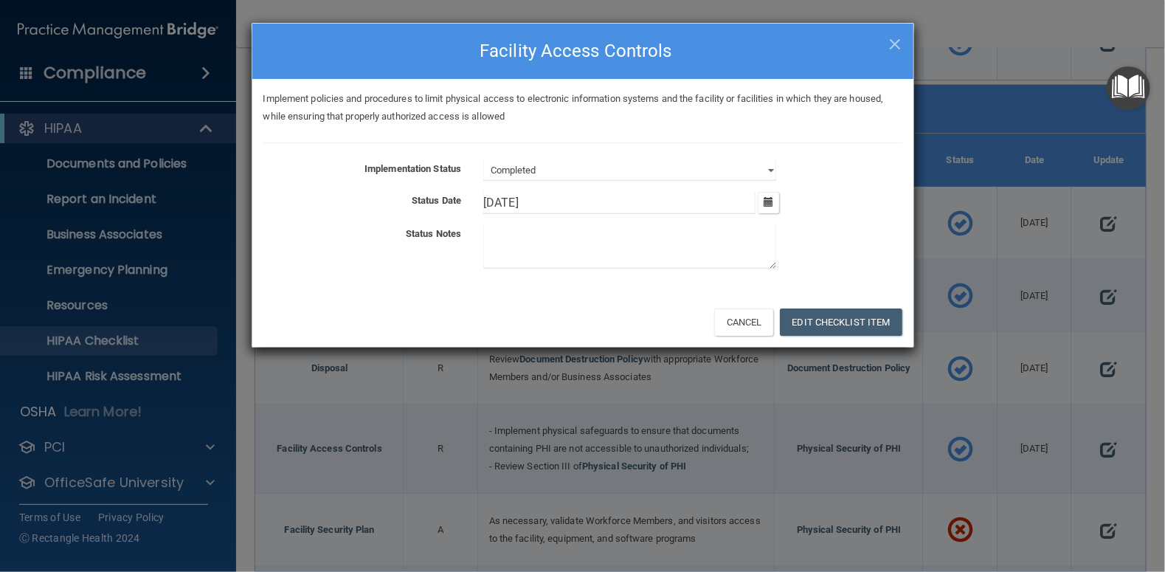
click at [553, 240] on textarea at bounding box center [629, 247] width 293 height 44
type textarea "filed"
click at [857, 311] on button "Edit Checklist Item" at bounding box center [841, 321] width 122 height 27
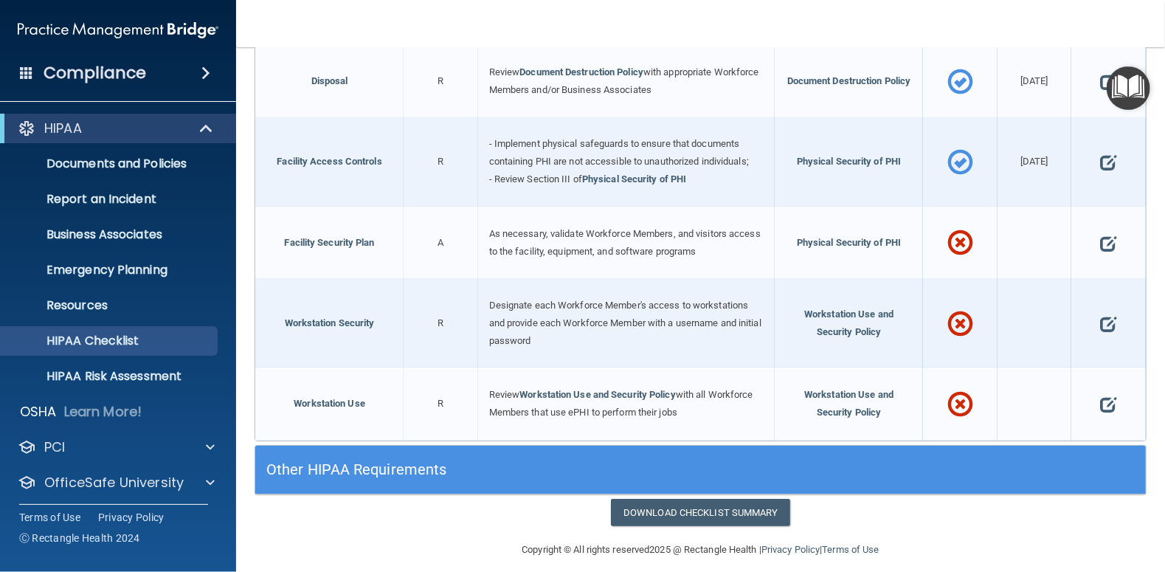
scroll to position [3168, 0]
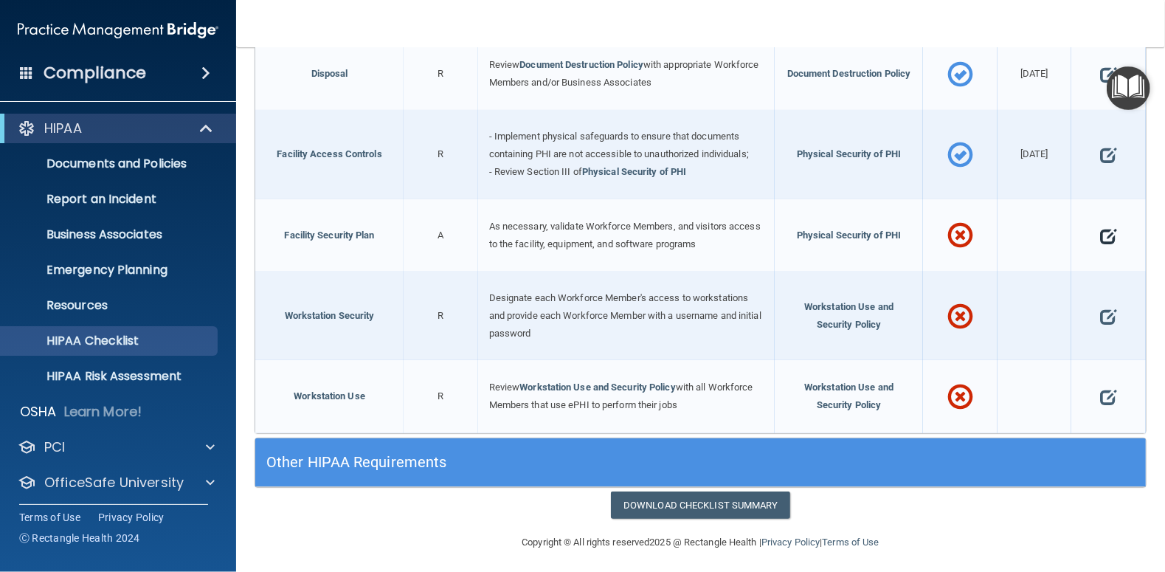
click at [1100, 232] on span at bounding box center [1108, 236] width 16 height 37
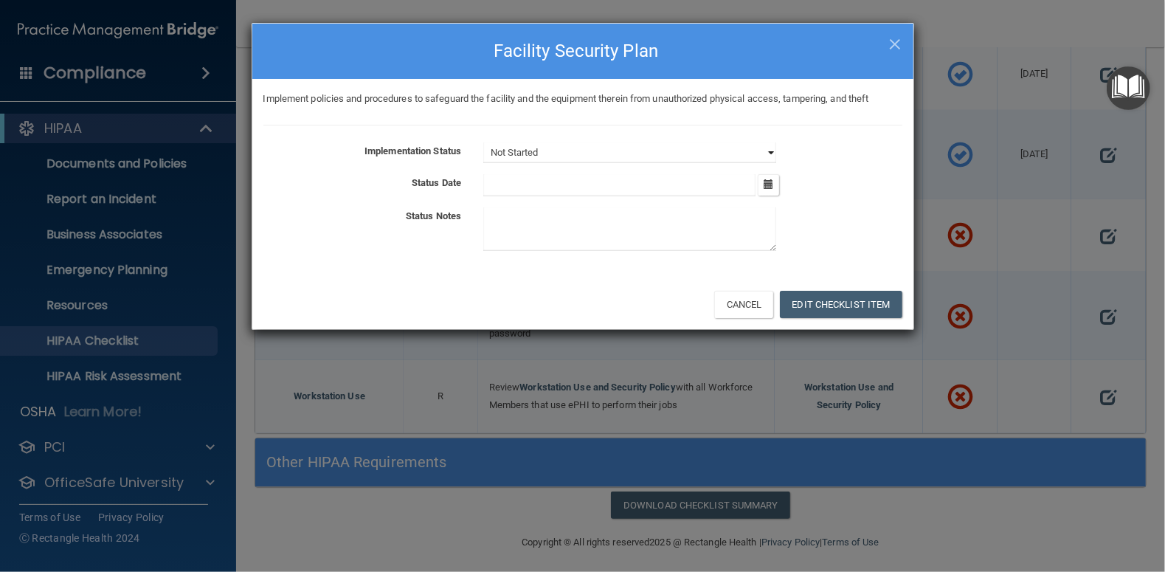
click at [767, 152] on select "Not Started In Progress Completed" at bounding box center [629, 152] width 293 height 21
select select "completed"
click at [483, 142] on select "Not Started In Progress Completed" at bounding box center [629, 152] width 293 height 21
click at [772, 184] on icon "button" at bounding box center [768, 184] width 10 height 10
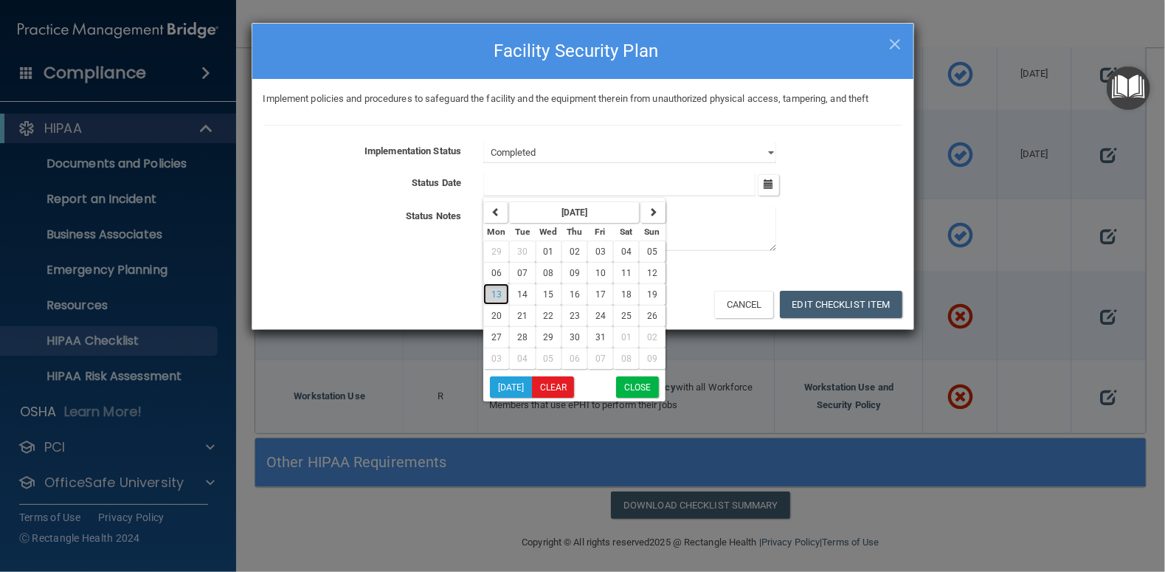
drag, startPoint x: 495, startPoint y: 290, endPoint x: 534, endPoint y: 228, distance: 73.3
click at [496, 285] on button "13" at bounding box center [496, 293] width 26 height 21
type input "[DATE]"
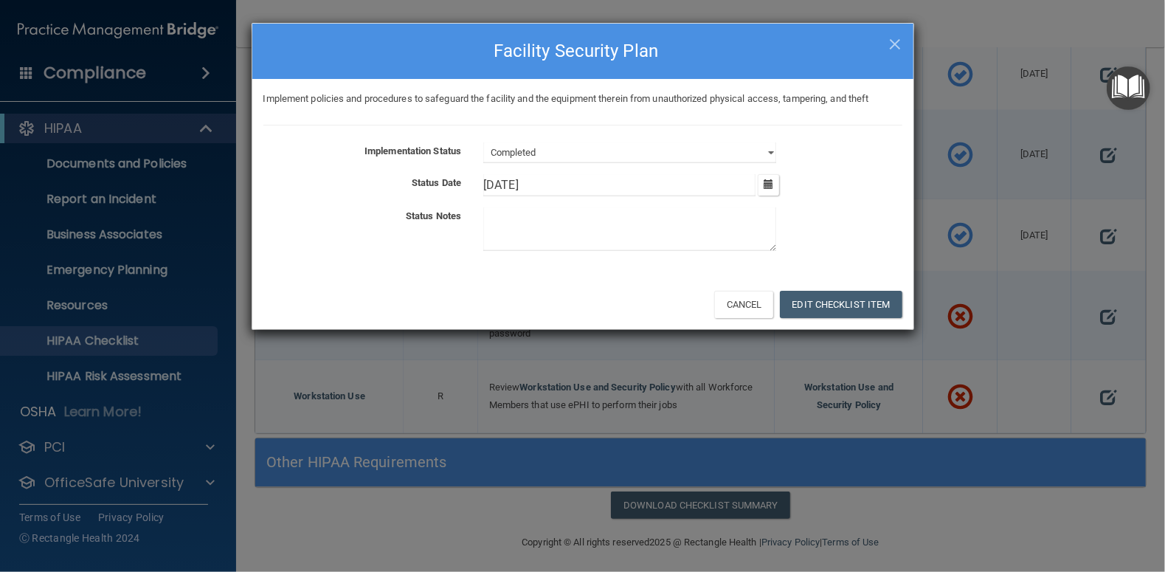
click at [544, 219] on textarea at bounding box center [629, 229] width 293 height 44
type textarea "Filed"
click at [875, 305] on button "Edit Checklist Item" at bounding box center [841, 304] width 122 height 27
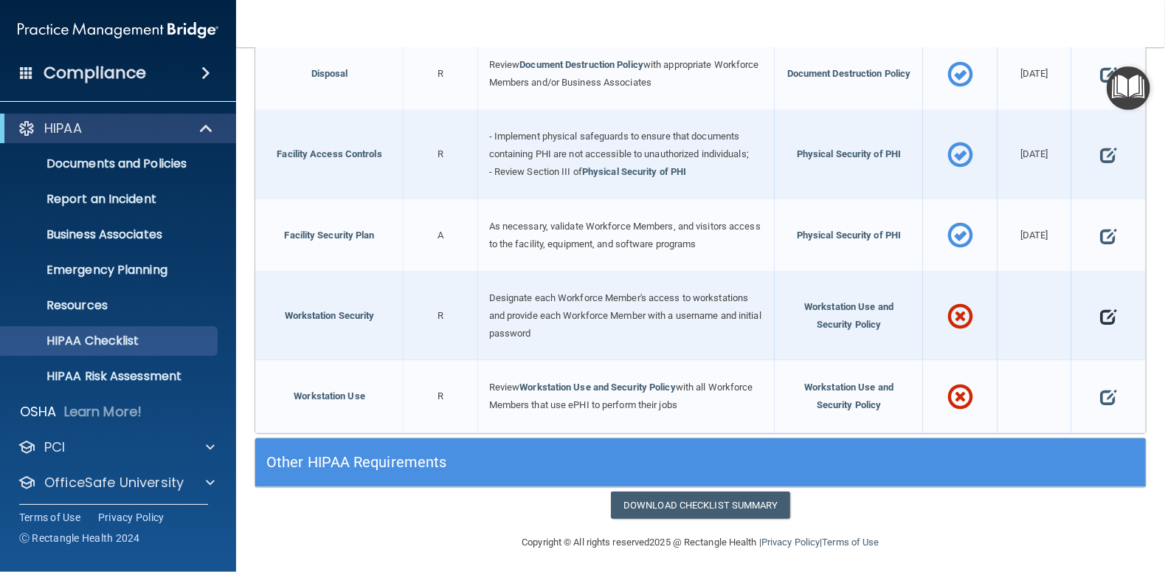
click at [1100, 308] on span at bounding box center [1108, 316] width 16 height 37
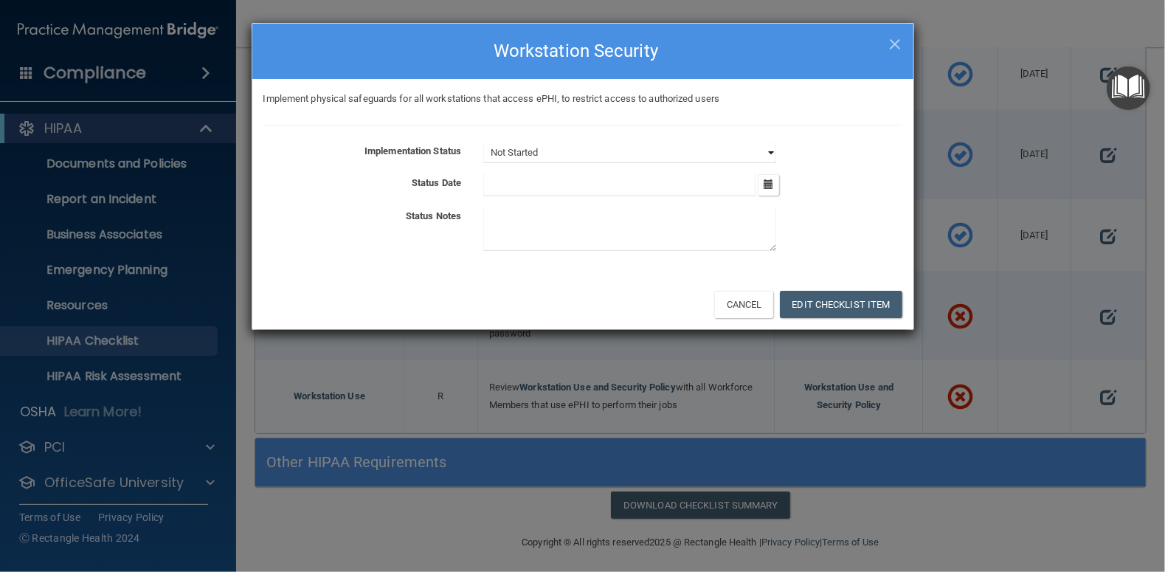
click at [770, 154] on select "Not Started In Progress Completed" at bounding box center [629, 152] width 293 height 21
select select "completed"
click at [483, 142] on select "Not Started In Progress Completed" at bounding box center [629, 152] width 293 height 21
click at [769, 184] on icon "button" at bounding box center [768, 184] width 10 height 10
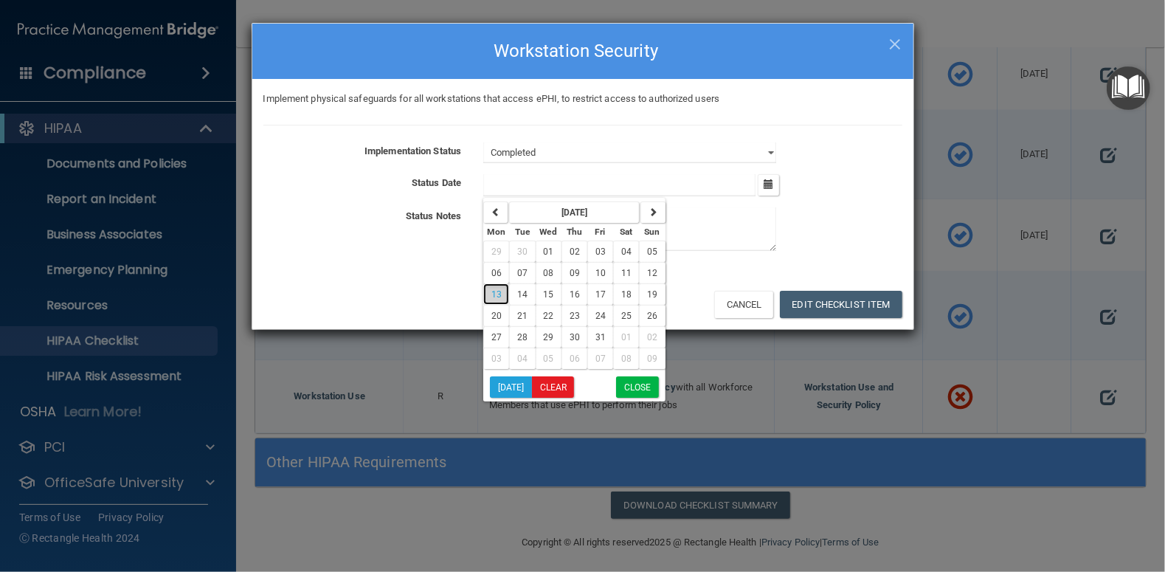
click at [496, 290] on span "13" at bounding box center [496, 294] width 10 height 10
type input "[DATE]"
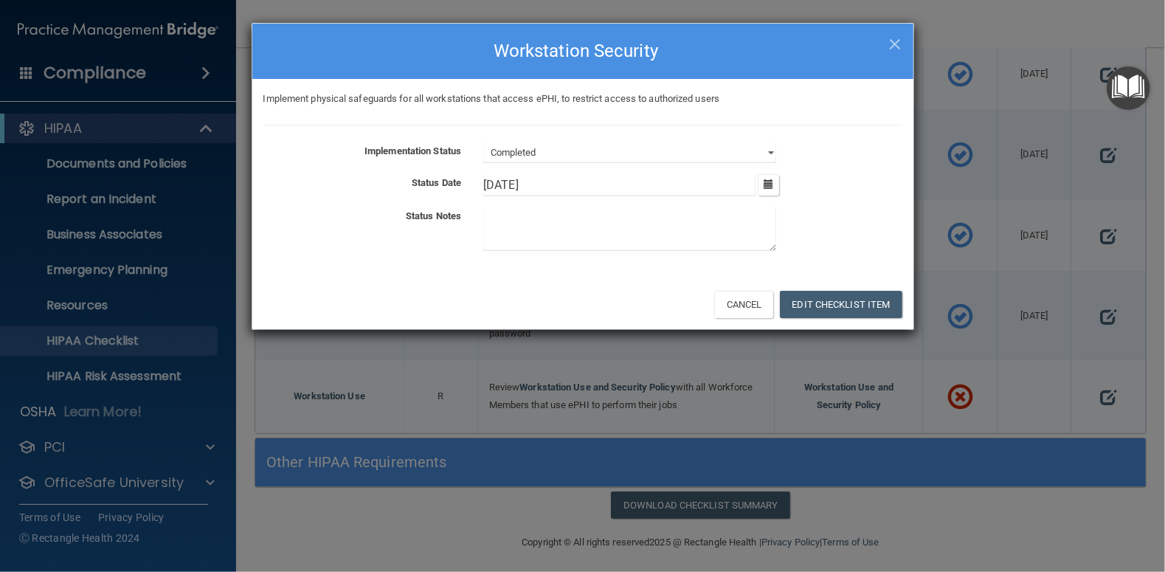
click at [523, 236] on textarea at bounding box center [629, 229] width 293 height 44
type textarea "Been in Place"
click at [835, 305] on button "Edit Checklist Item" at bounding box center [841, 304] width 122 height 27
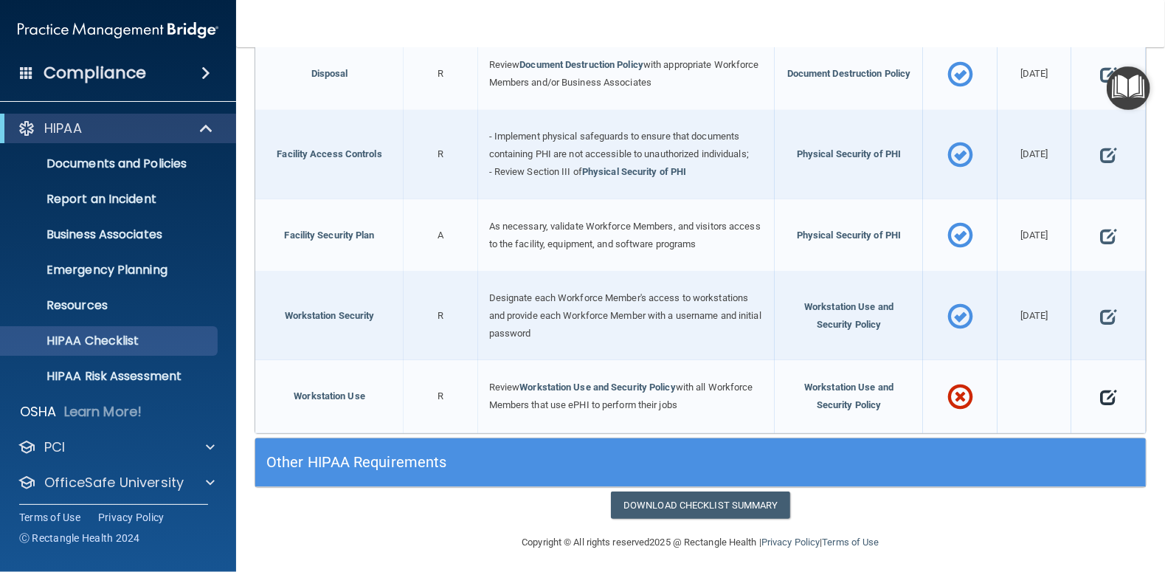
click at [1100, 390] on span at bounding box center [1108, 396] width 16 height 37
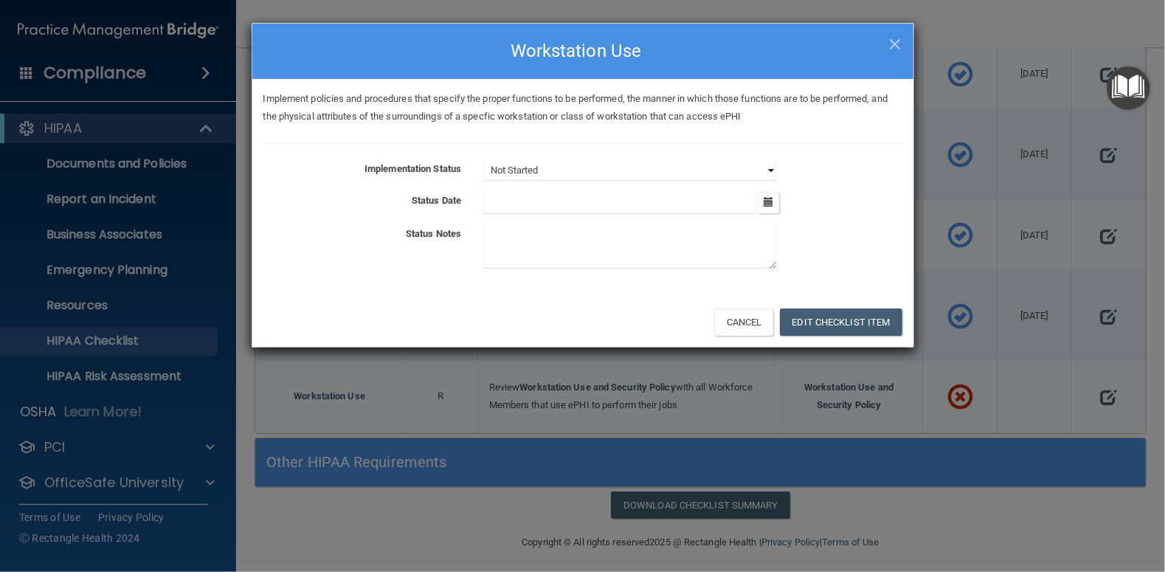
click at [772, 170] on select "Not Started In Progress Completed" at bounding box center [629, 170] width 293 height 21
select select "completed"
click at [483, 160] on select "Not Started In Progress Completed" at bounding box center [629, 170] width 293 height 21
click at [770, 197] on icon "button" at bounding box center [768, 202] width 10 height 10
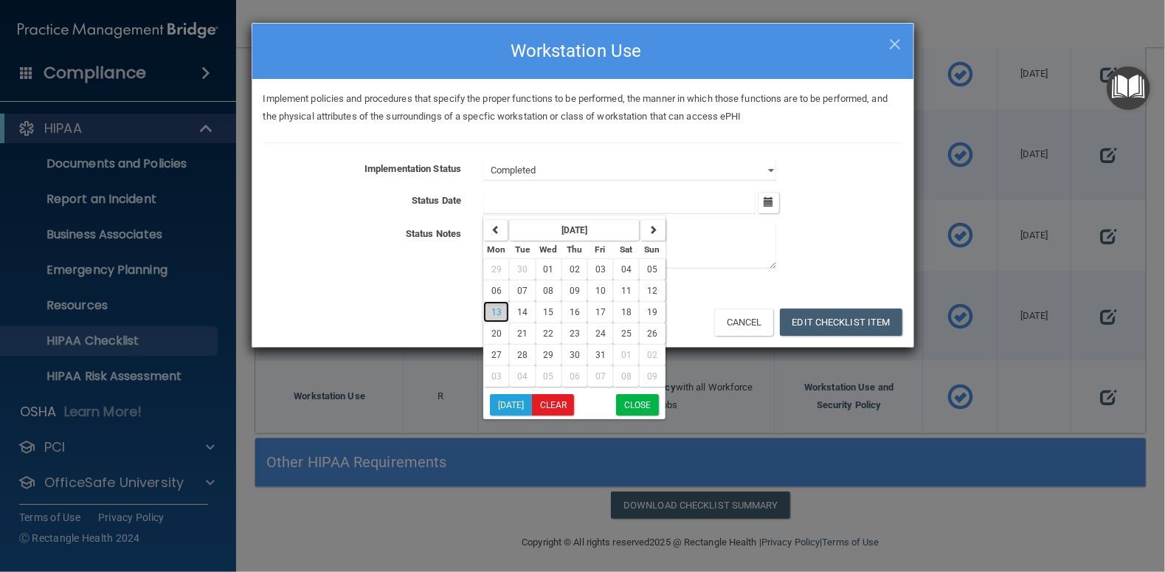
click at [505, 307] on button "13" at bounding box center [496, 311] width 26 height 21
type input "[DATE]"
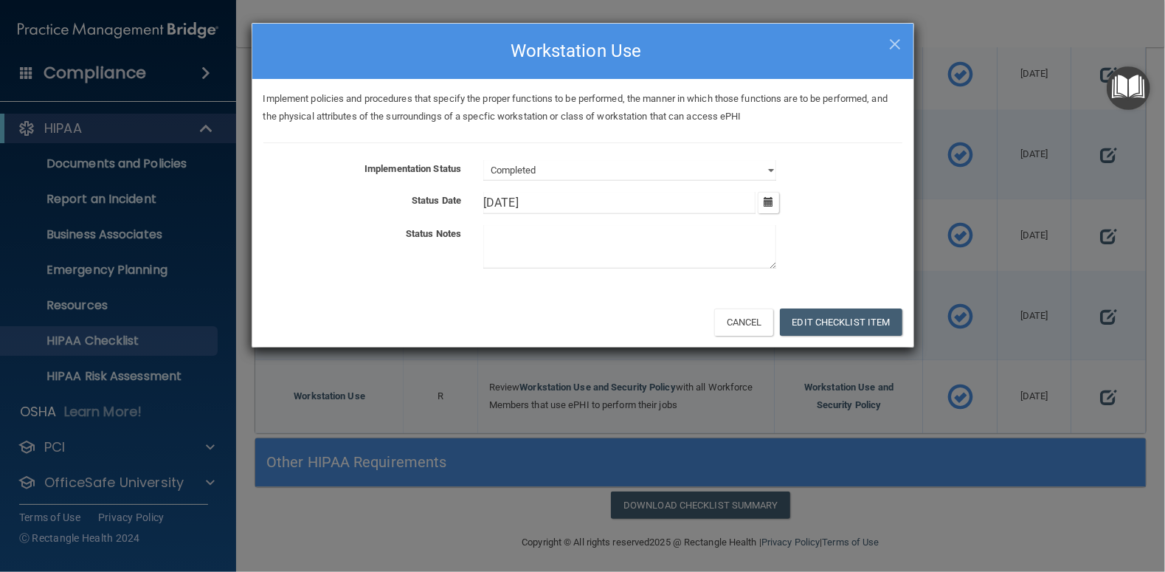
click at [545, 237] on textarea at bounding box center [629, 247] width 293 height 44
type textarea "Always"
click at [854, 318] on button "Edit Checklist Item" at bounding box center [841, 321] width 122 height 27
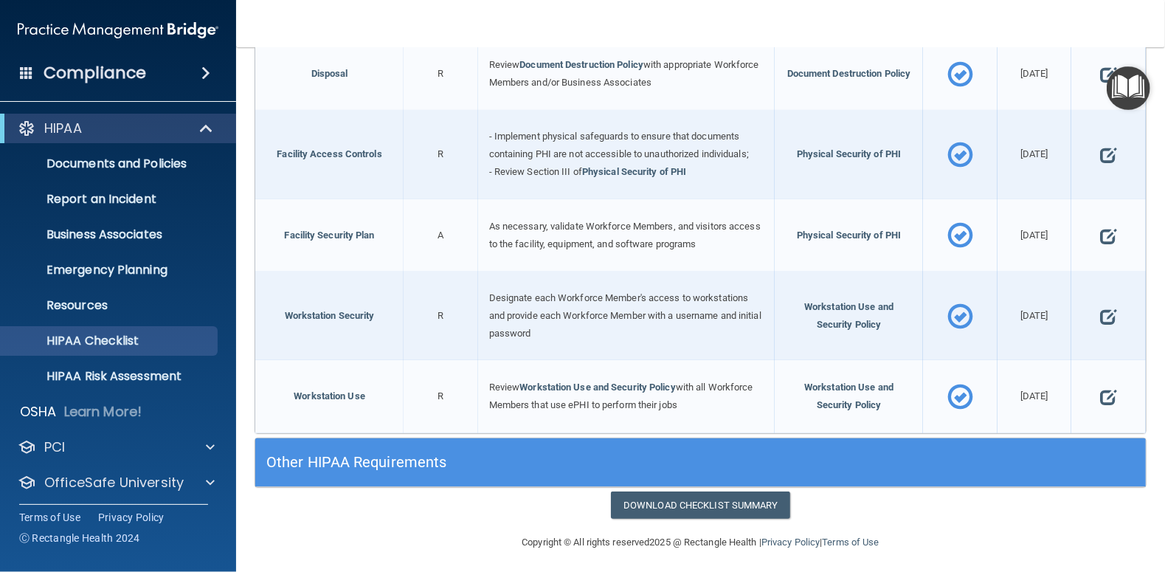
click at [327, 454] on h5 "Other HIPAA Requirements" at bounding box center [588, 462] width 645 height 16
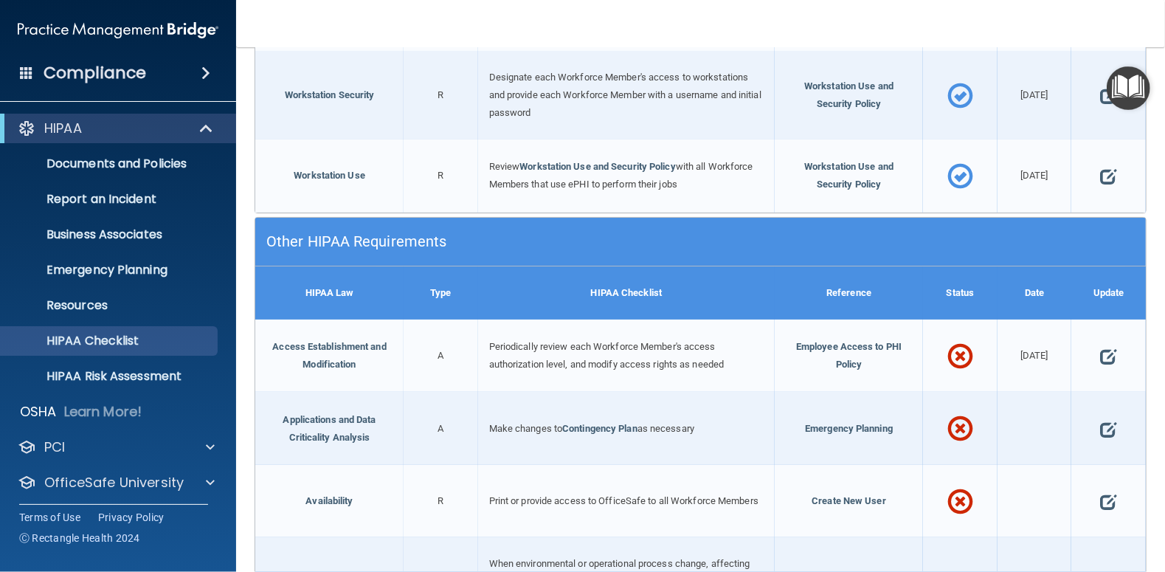
scroll to position [3390, 0]
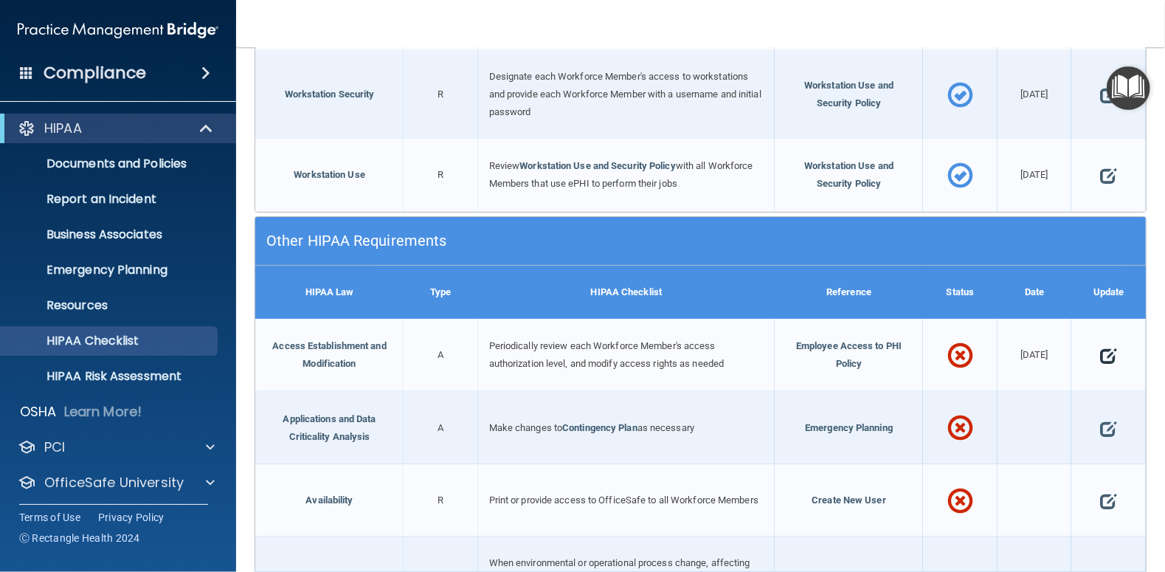
click at [1100, 350] on span at bounding box center [1108, 355] width 16 height 37
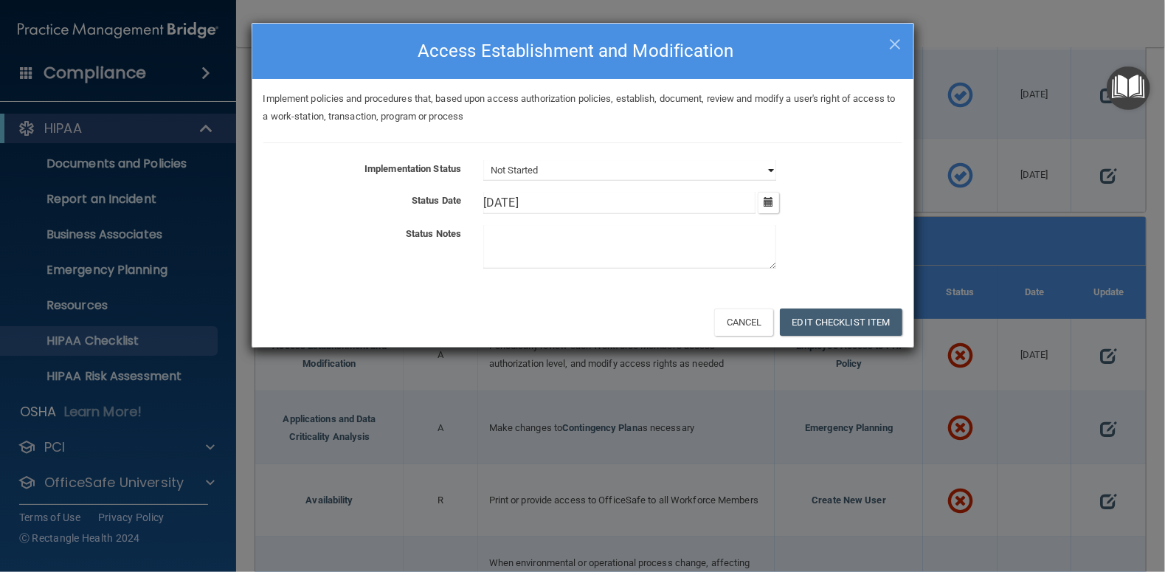
click at [768, 165] on select "Not Started In Progress Completed" at bounding box center [629, 170] width 293 height 21
click at [553, 237] on textarea at bounding box center [629, 247] width 293 height 44
click at [857, 322] on button "Edit Checklist Item" at bounding box center [841, 321] width 122 height 27
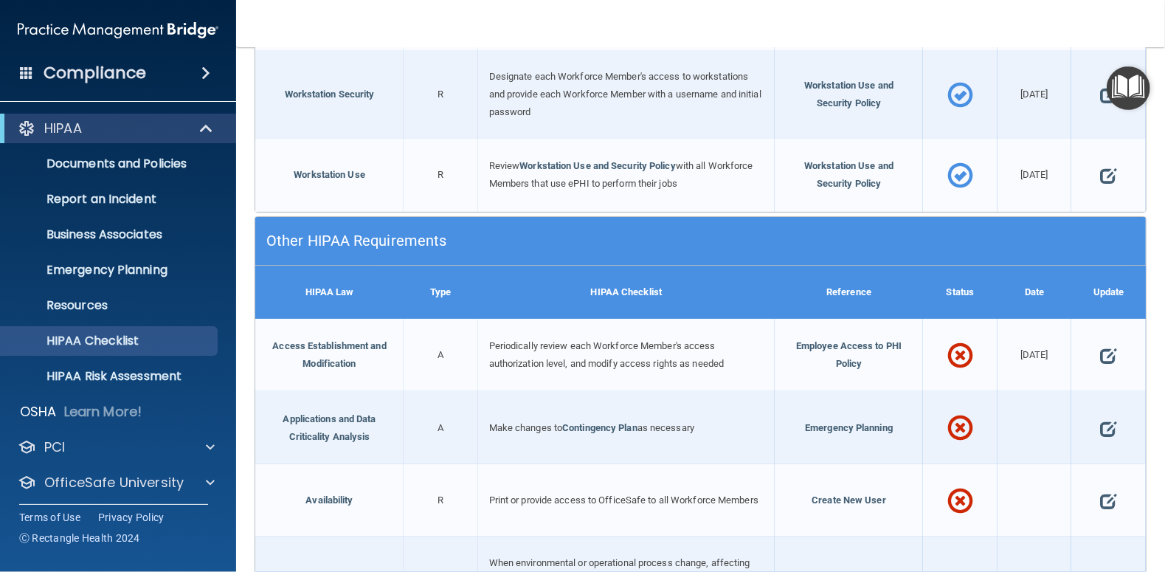
scroll to position [3537, 0]
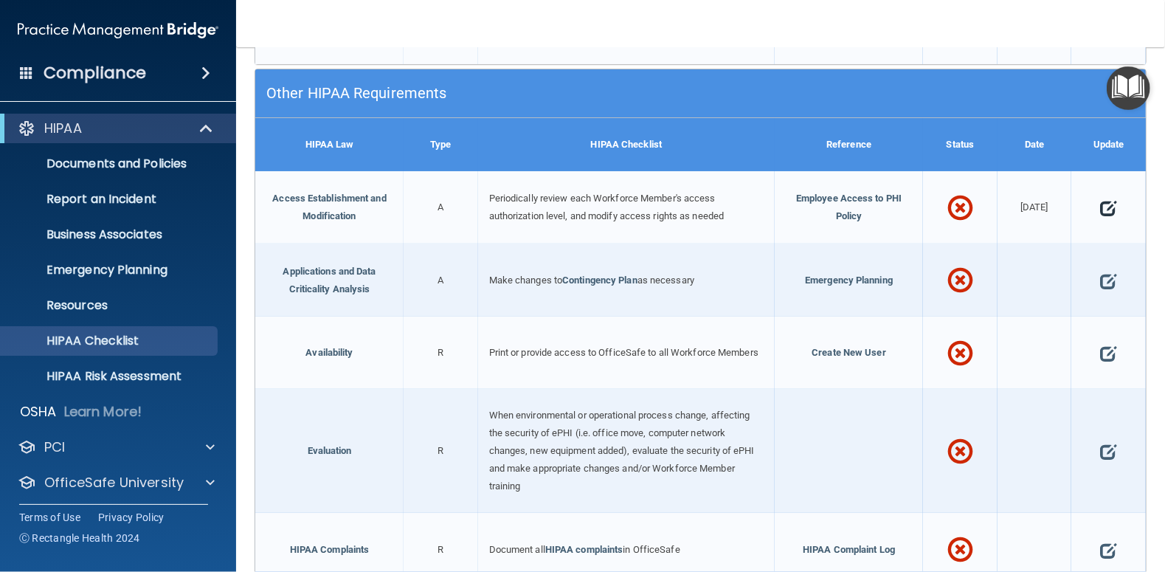
click at [1100, 204] on span at bounding box center [1108, 208] width 16 height 37
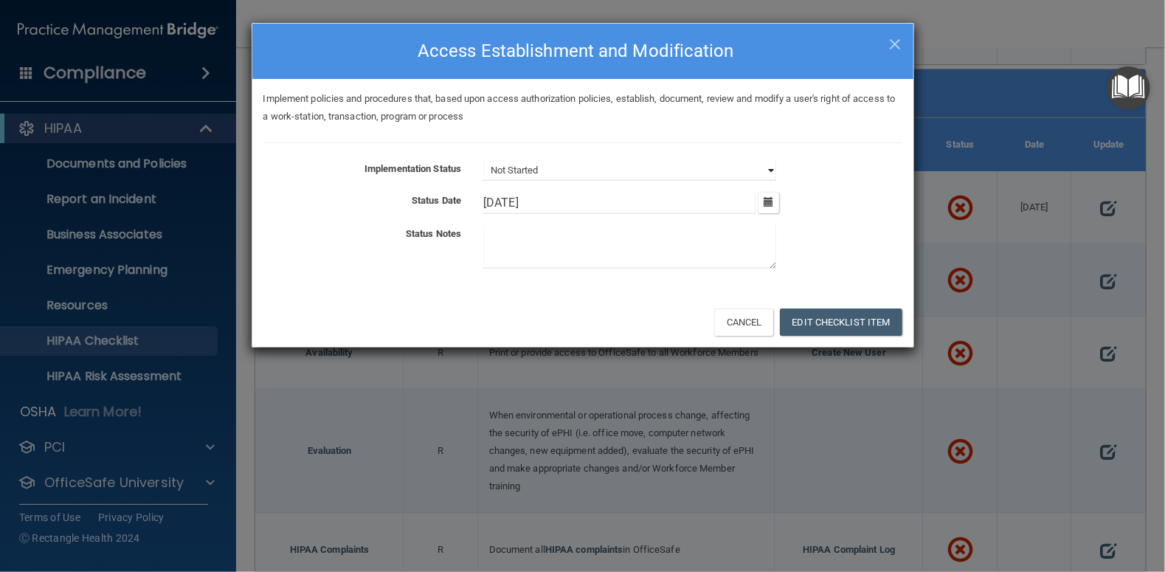
click at [766, 166] on select "Not Started In Progress Completed" at bounding box center [629, 170] width 293 height 21
select select "completed"
click at [483, 160] on select "Not Started In Progress Completed" at bounding box center [629, 170] width 293 height 21
click at [821, 317] on button "Edit Checklist Item" at bounding box center [841, 321] width 122 height 27
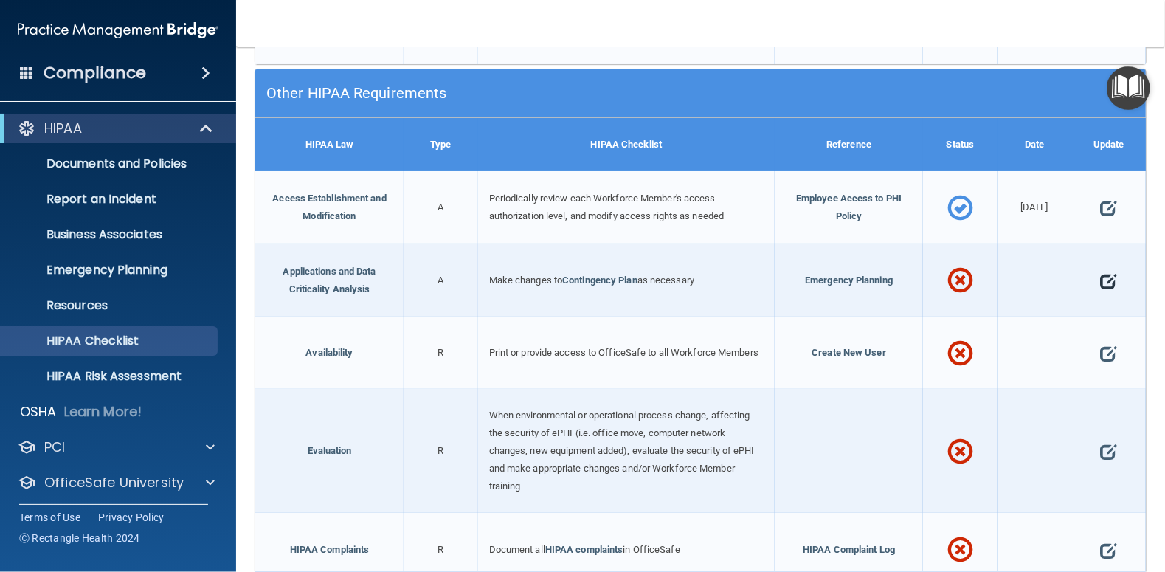
click at [1103, 276] on span at bounding box center [1108, 280] width 16 height 37
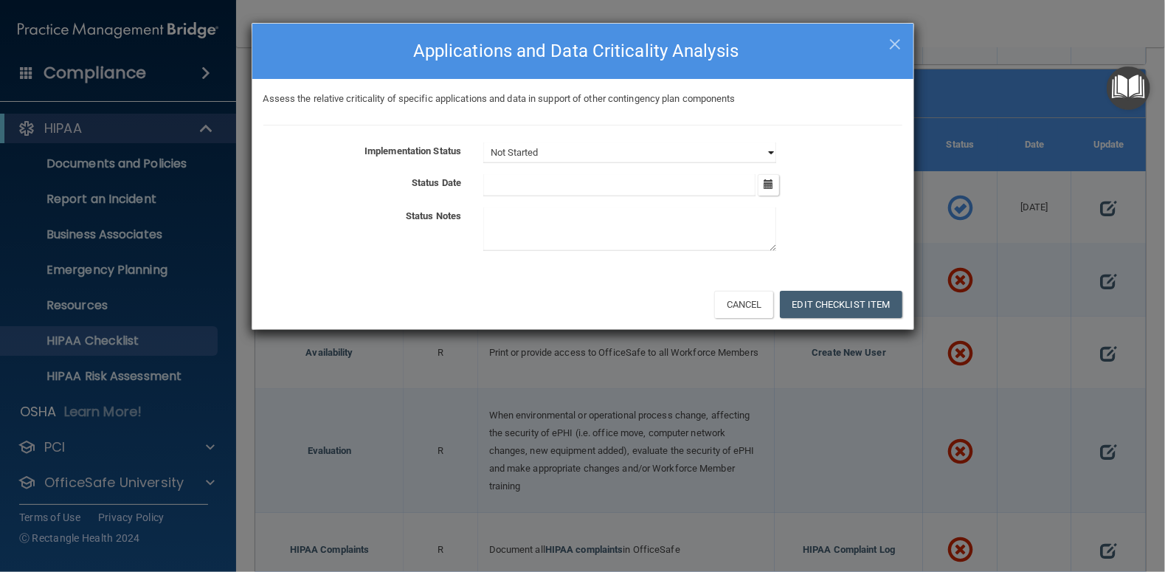
click at [771, 152] on select "Not Started In Progress Completed" at bounding box center [629, 152] width 293 height 21
select select "completed"
click at [483, 142] on select "Not Started In Progress Completed" at bounding box center [629, 152] width 293 height 21
click at [766, 181] on icon "button" at bounding box center [768, 184] width 10 height 10
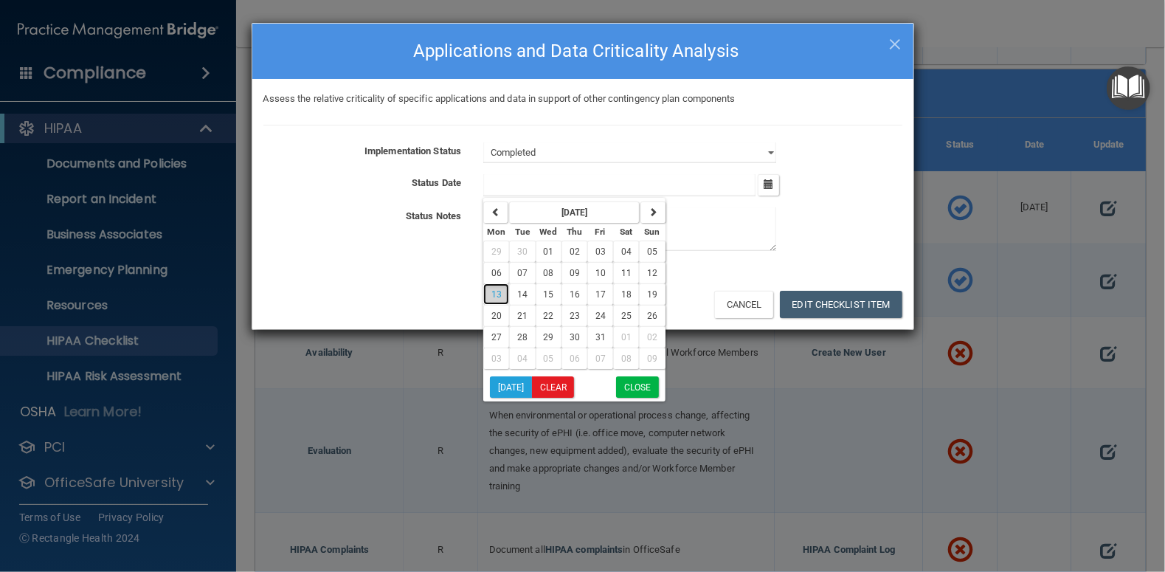
click at [496, 293] on span "13" at bounding box center [496, 294] width 10 height 10
type input "[DATE]"
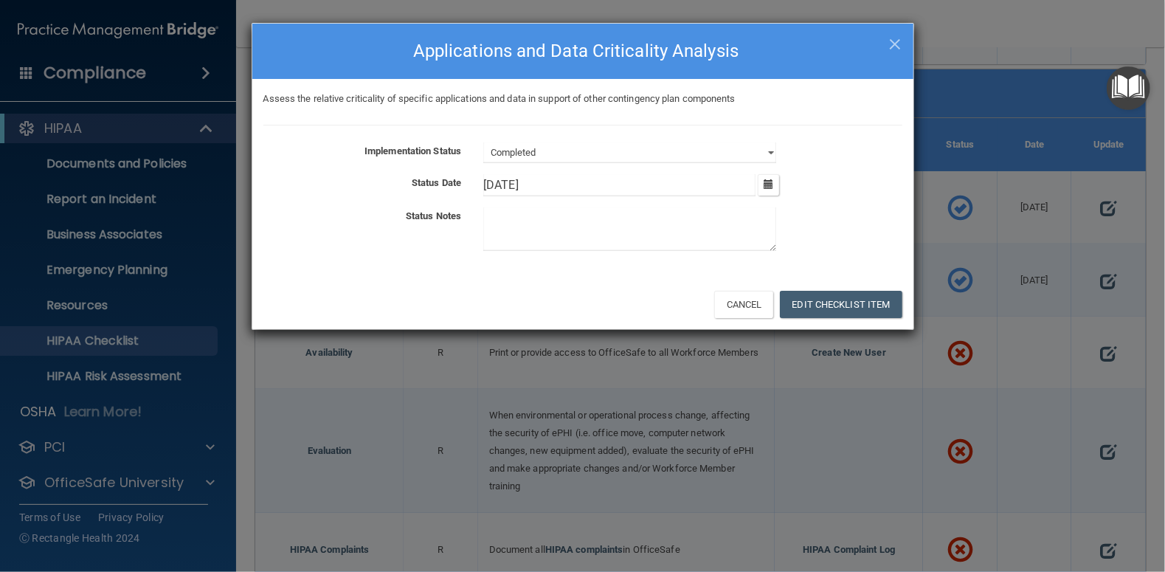
click at [520, 226] on textarea at bounding box center [629, 229] width 293 height 44
type textarea "Will if needed"
click at [834, 303] on button "Edit Checklist Item" at bounding box center [841, 304] width 122 height 27
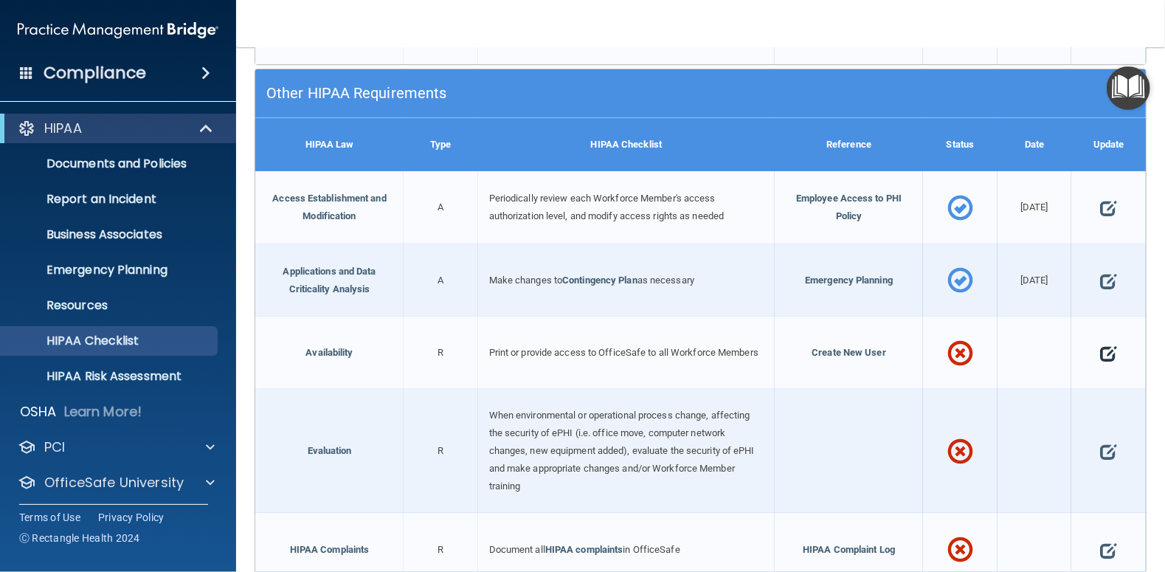
click at [1101, 345] on span at bounding box center [1108, 353] width 16 height 37
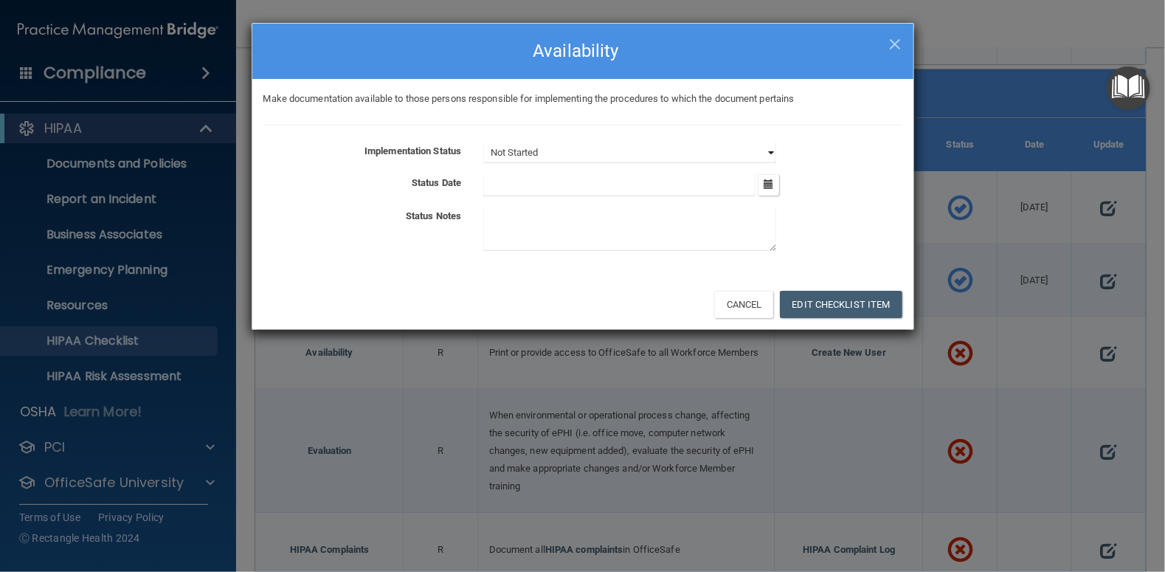
click at [769, 150] on select "Not Started In Progress Completed" at bounding box center [629, 152] width 293 height 21
select select "completed"
click at [483, 142] on select "Not Started In Progress Completed" at bounding box center [629, 152] width 293 height 21
click at [767, 181] on icon "button" at bounding box center [768, 184] width 10 height 10
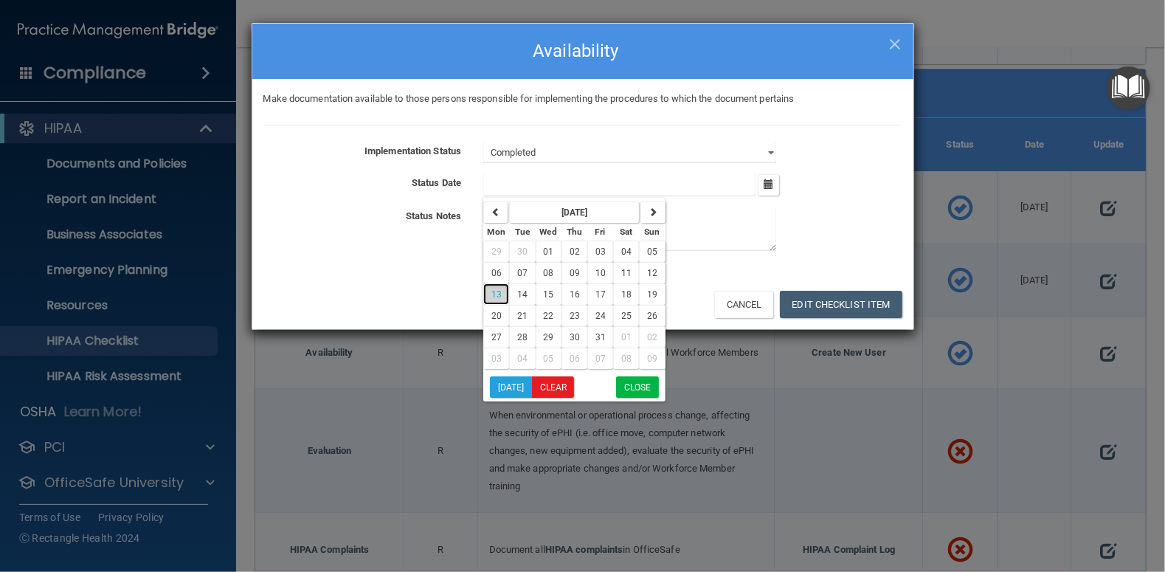
drag, startPoint x: 496, startPoint y: 294, endPoint x: 544, endPoint y: 279, distance: 50.2
click at [500, 293] on span "13" at bounding box center [496, 294] width 10 height 10
type input "[DATE]"
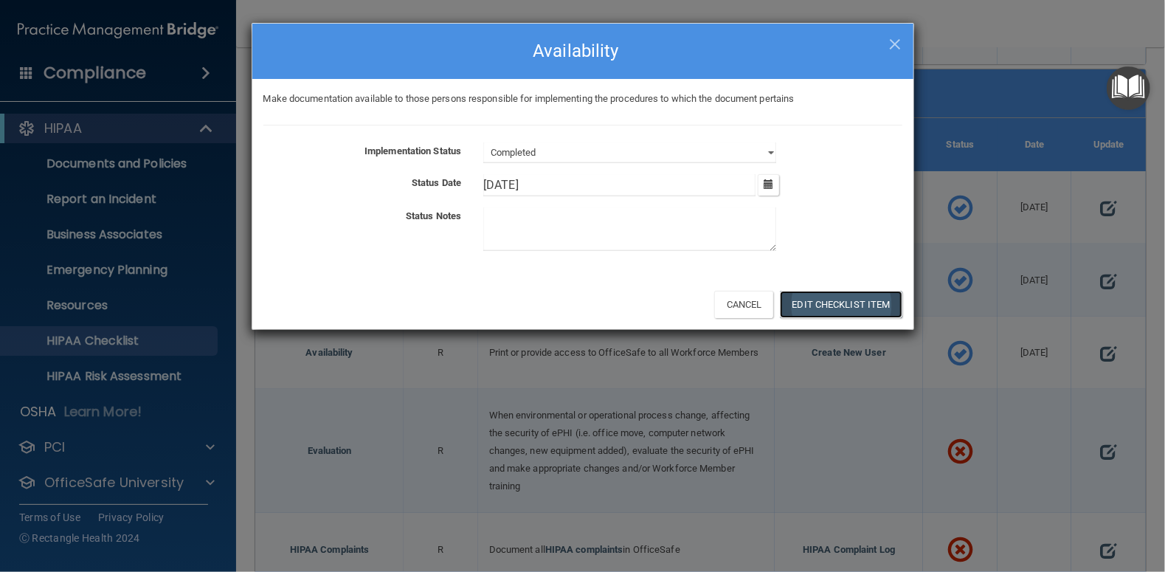
click at [838, 305] on button "Edit Checklist Item" at bounding box center [841, 304] width 122 height 27
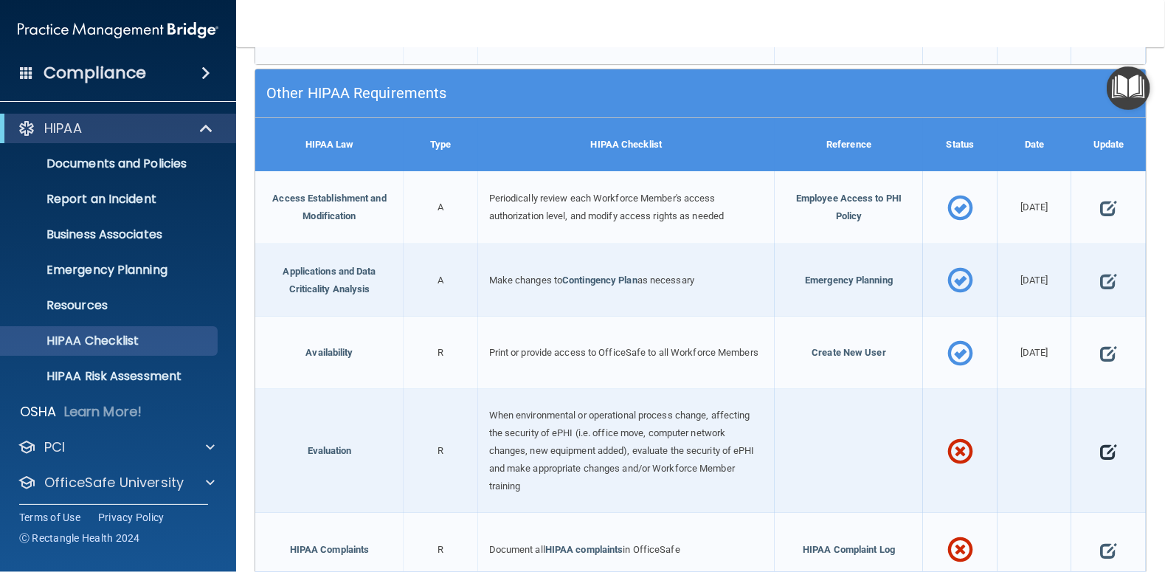
click at [1102, 444] on span at bounding box center [1108, 451] width 16 height 37
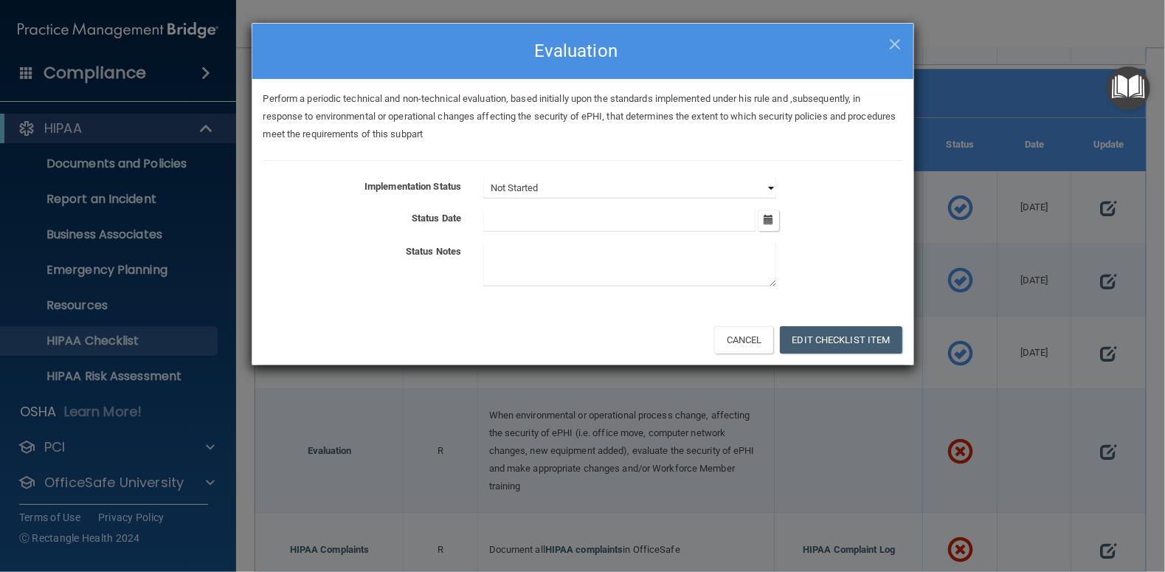
click at [769, 184] on select "Not Started In Progress Completed" at bounding box center [629, 188] width 293 height 21
select select "completed"
click at [483, 178] on select "Not Started In Progress Completed" at bounding box center [629, 188] width 293 height 21
click at [766, 222] on icon "button" at bounding box center [768, 220] width 10 height 10
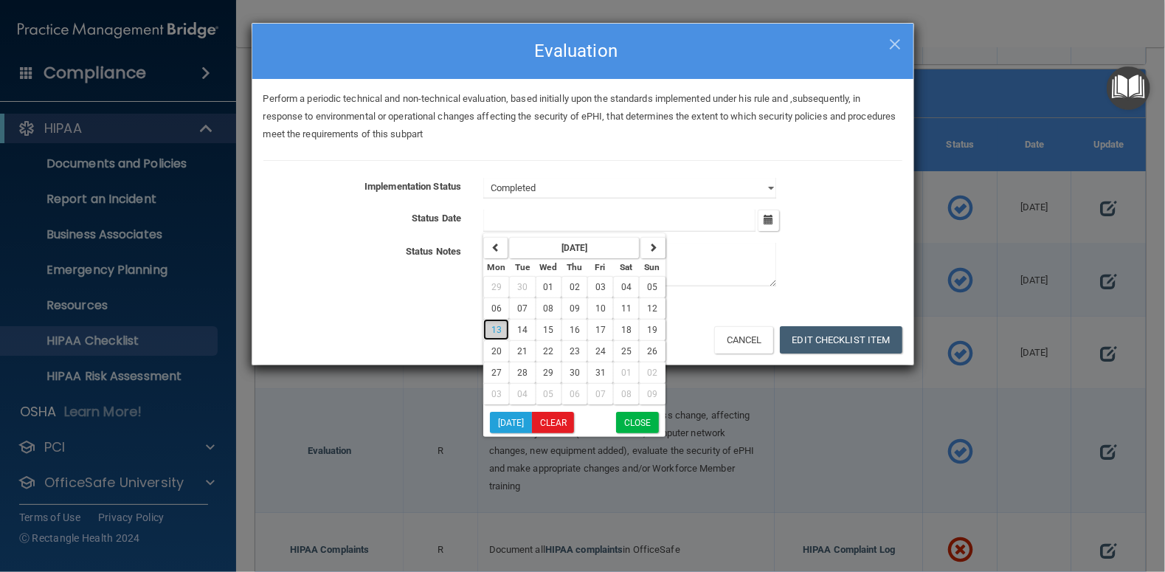
click at [499, 326] on span "13" at bounding box center [496, 330] width 10 height 10
type input "[DATE]"
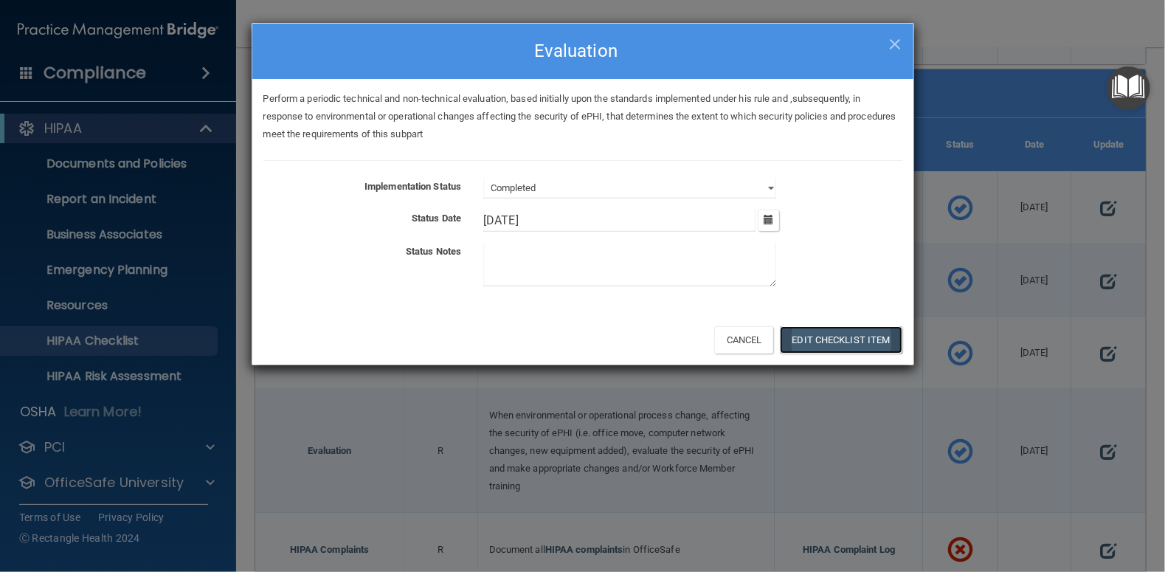
click at [863, 339] on button "Edit Checklist Item" at bounding box center [841, 339] width 122 height 27
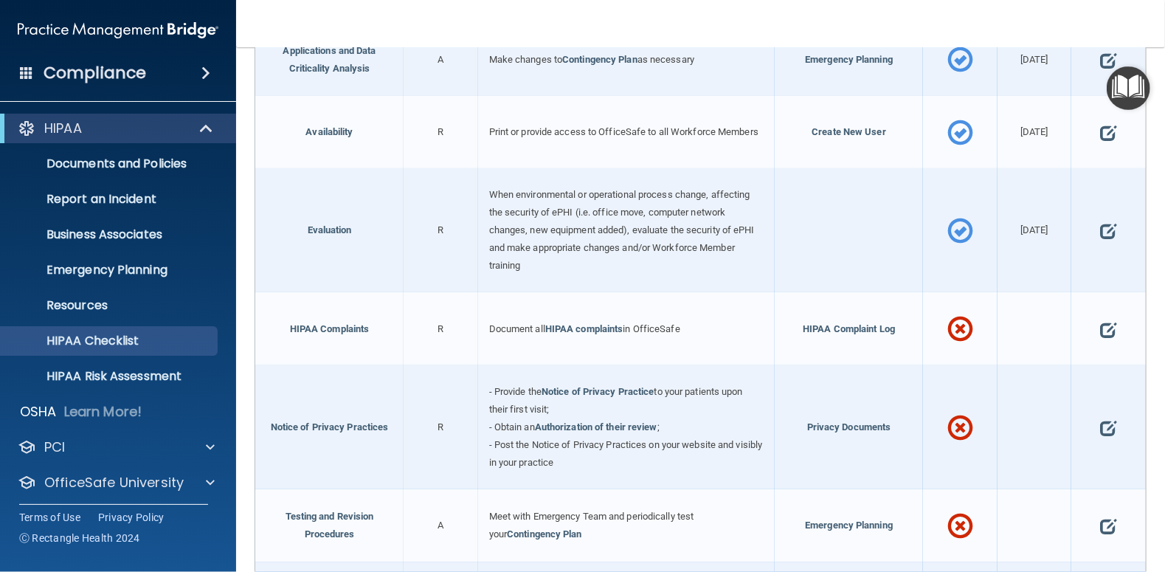
scroll to position [3758, 0]
click at [1100, 319] on span at bounding box center [1108, 329] width 16 height 37
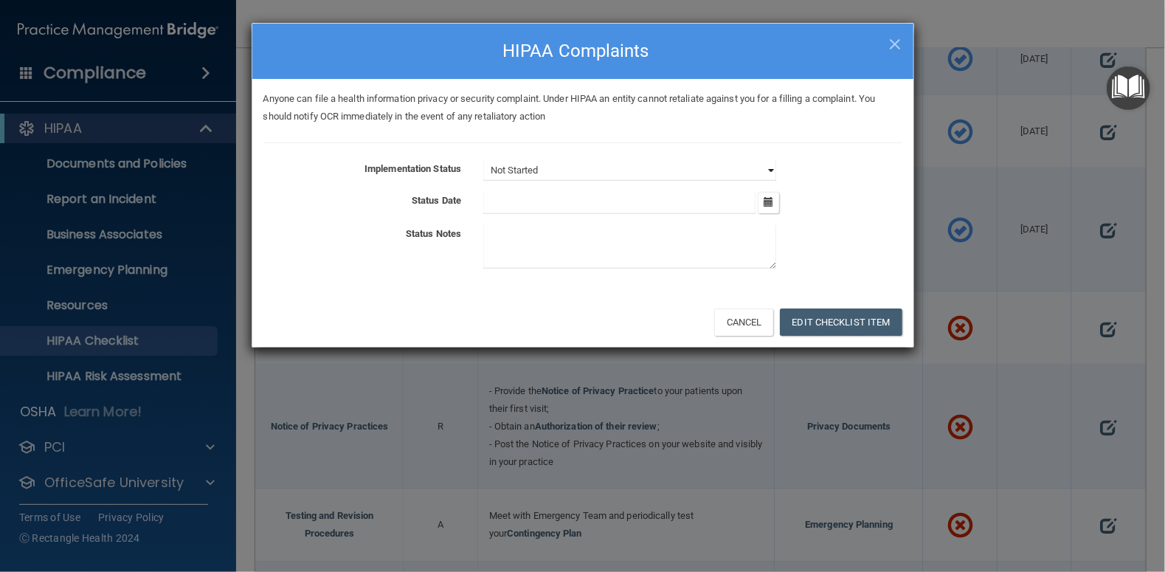
click at [769, 167] on select "Not Started In Progress Completed" at bounding box center [629, 170] width 293 height 21
select select "completed"
click at [483, 160] on select "Not Started In Progress Completed" at bounding box center [629, 170] width 293 height 21
click at [773, 200] on icon "button" at bounding box center [768, 202] width 10 height 10
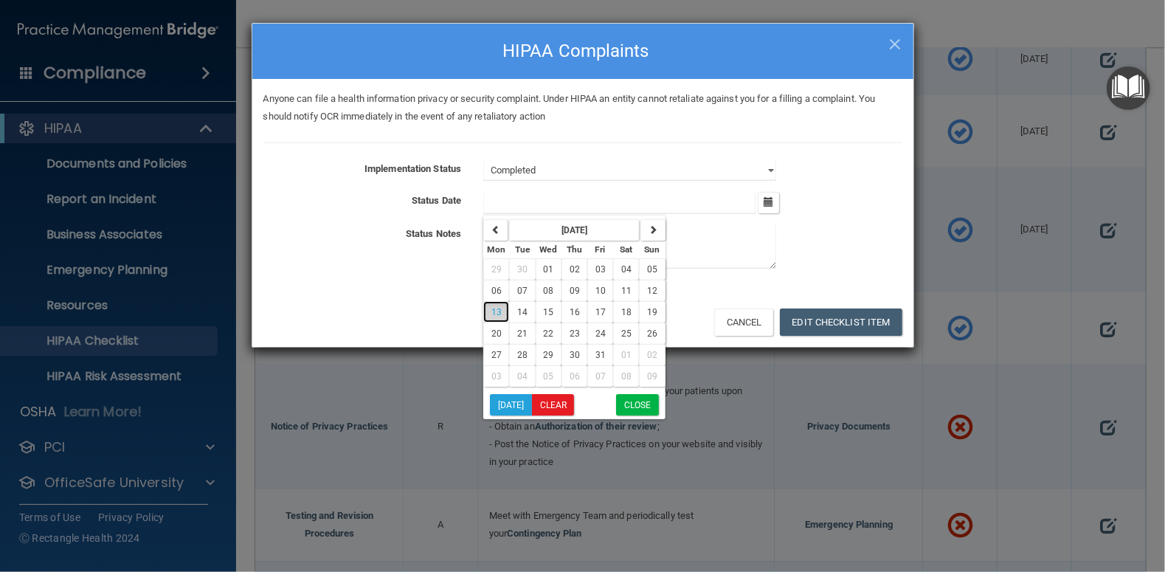
click at [496, 311] on span "13" at bounding box center [496, 312] width 10 height 10
type input "[DATE]"
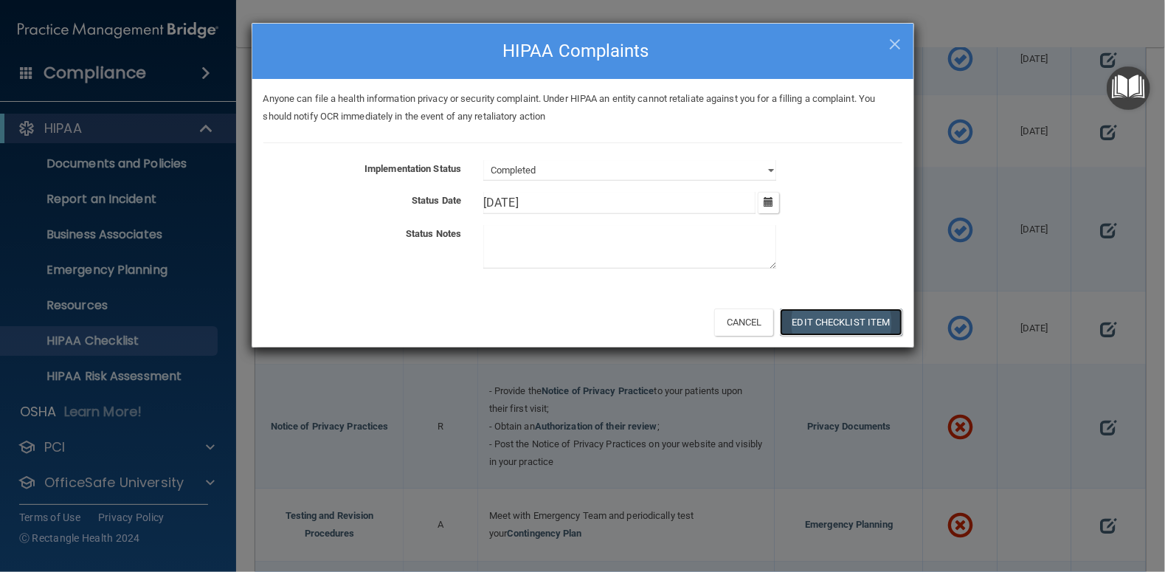
click at [822, 325] on button "Edit Checklist Item" at bounding box center [841, 321] width 122 height 27
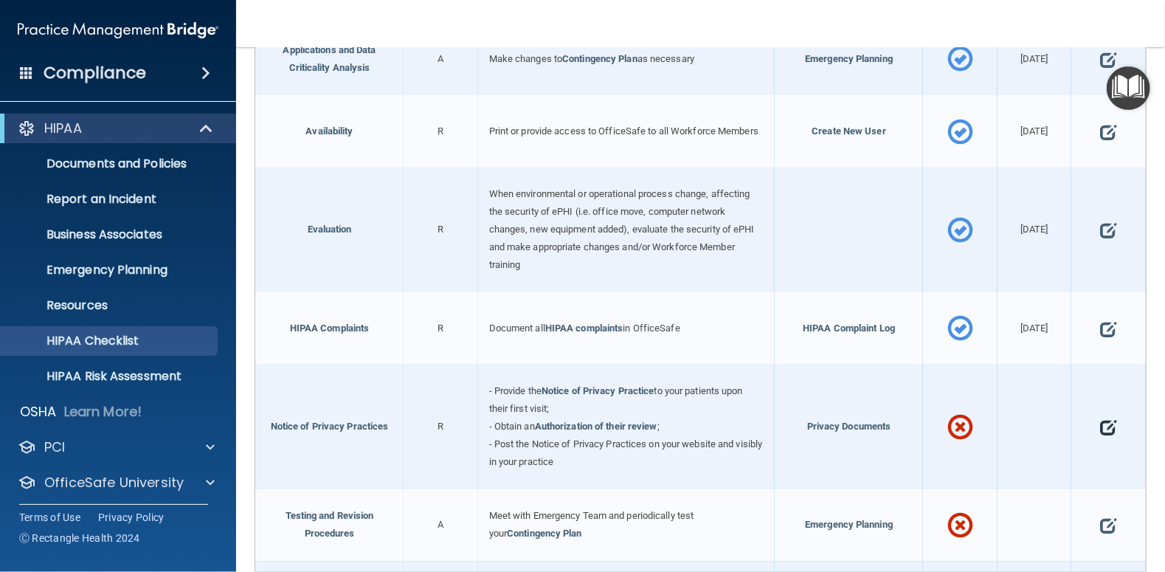
click at [1100, 417] on span at bounding box center [1108, 427] width 16 height 37
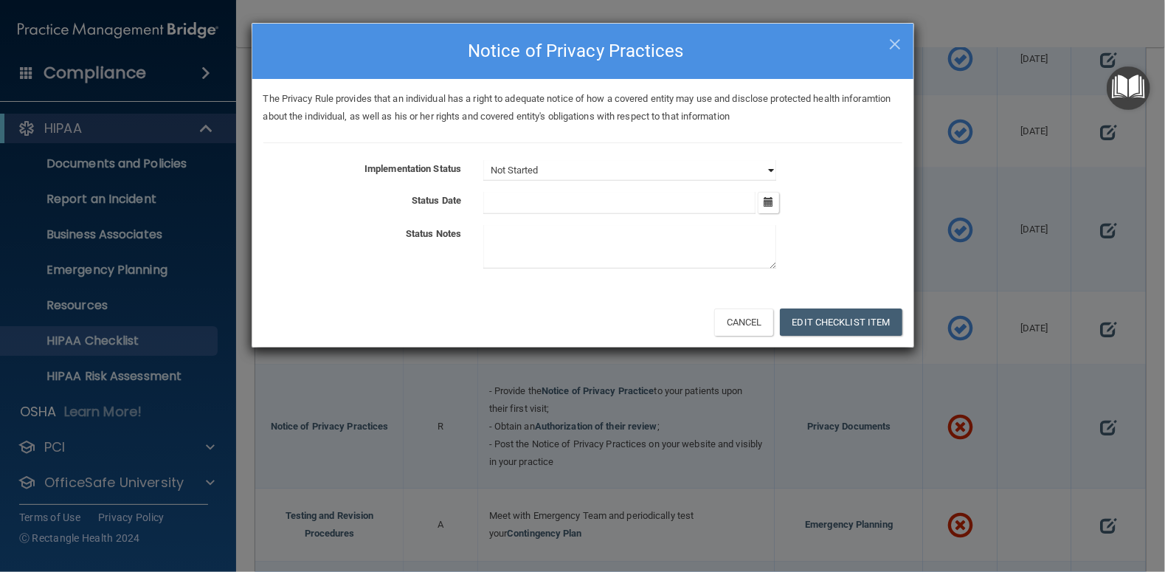
click at [768, 167] on select "Not Started In Progress Completed" at bounding box center [629, 170] width 293 height 21
select select "completed"
click at [483, 160] on select "Not Started In Progress Completed" at bounding box center [629, 170] width 293 height 21
click at [769, 201] on icon "button" at bounding box center [768, 202] width 10 height 10
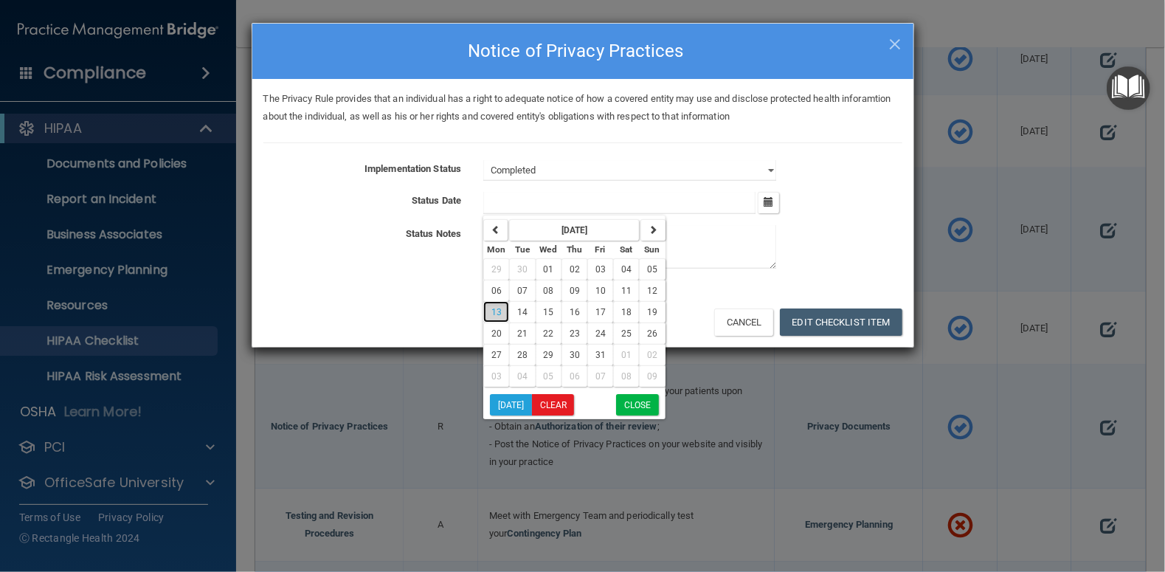
click at [495, 311] on span "13" at bounding box center [496, 312] width 10 height 10
type input "[DATE]"
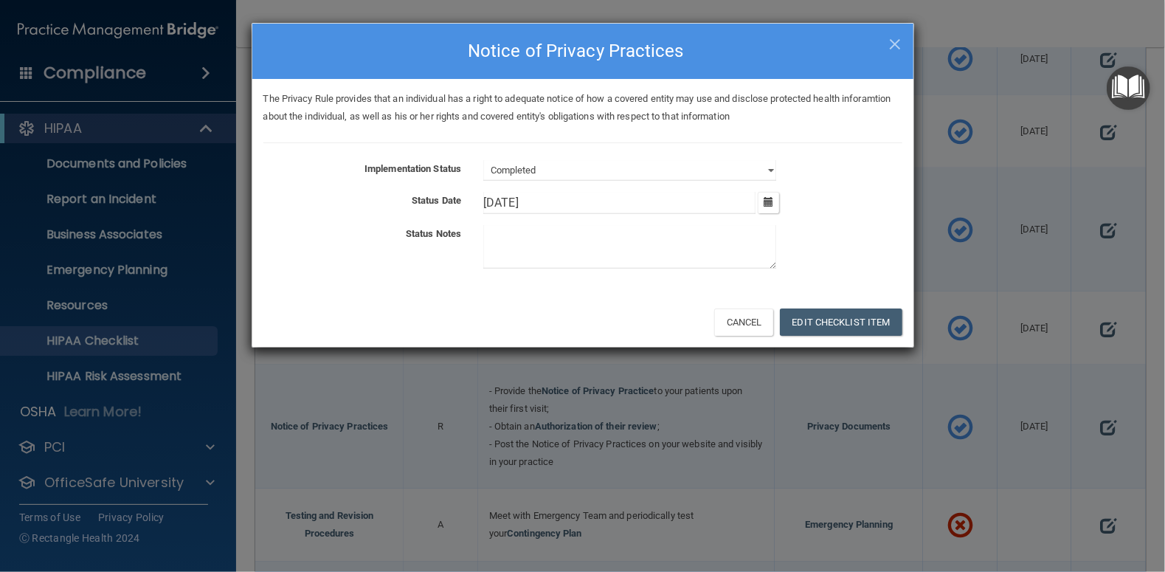
click at [535, 243] on textarea at bounding box center [629, 247] width 293 height 44
type textarea "All PT given at visit and available in lobby"
click at [822, 316] on button "Edit Checklist Item" at bounding box center [841, 321] width 122 height 27
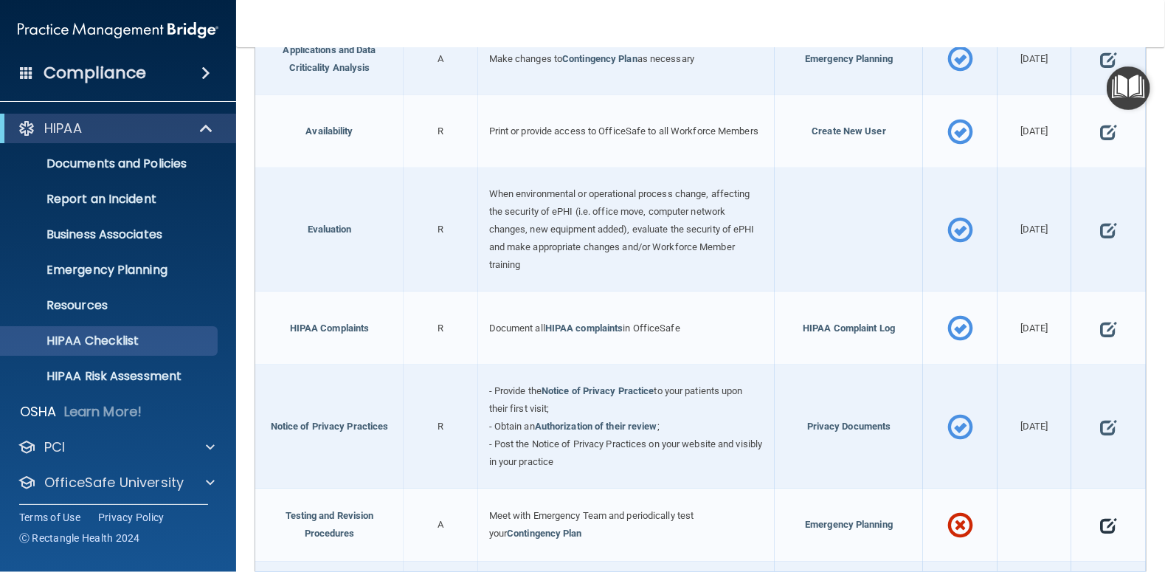
click at [1100, 515] on span at bounding box center [1108, 525] width 16 height 37
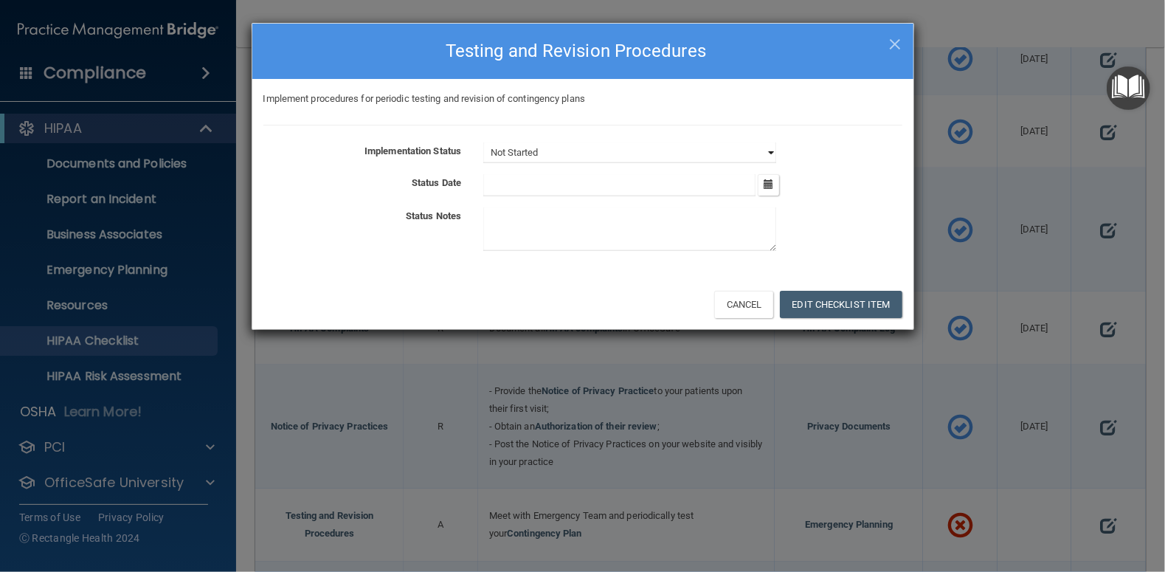
click at [772, 150] on select "Not Started In Progress Completed" at bounding box center [629, 152] width 293 height 21
select select "completed"
click at [483, 142] on select "Not Started In Progress Completed" at bounding box center [629, 152] width 293 height 21
click at [766, 185] on icon "button" at bounding box center [768, 184] width 10 height 10
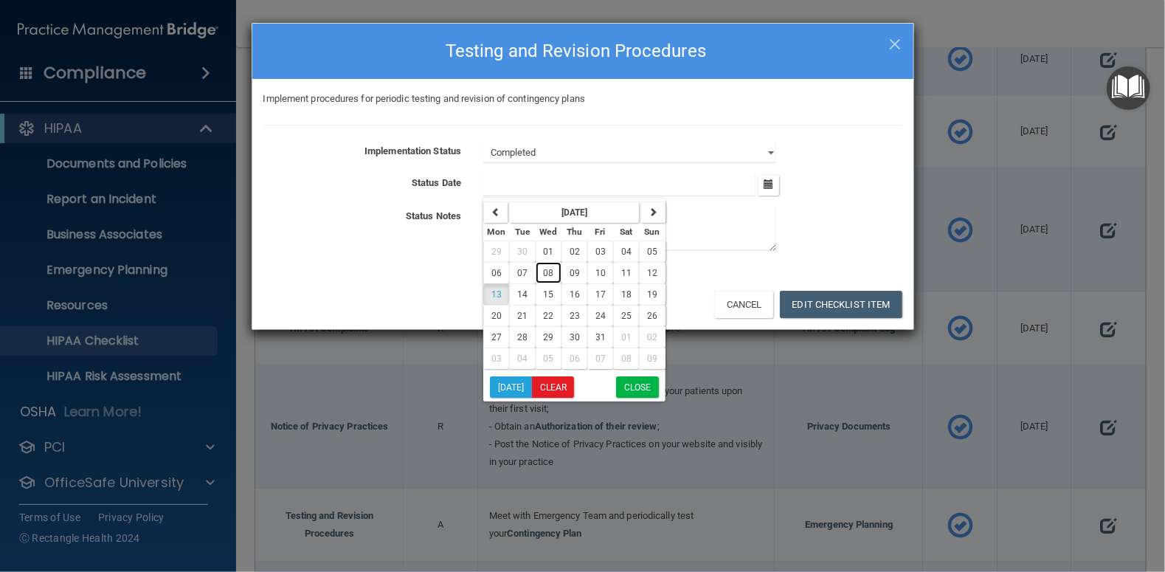
click at [548, 268] on span "08" at bounding box center [549, 273] width 10 height 10
type input "[DATE]"
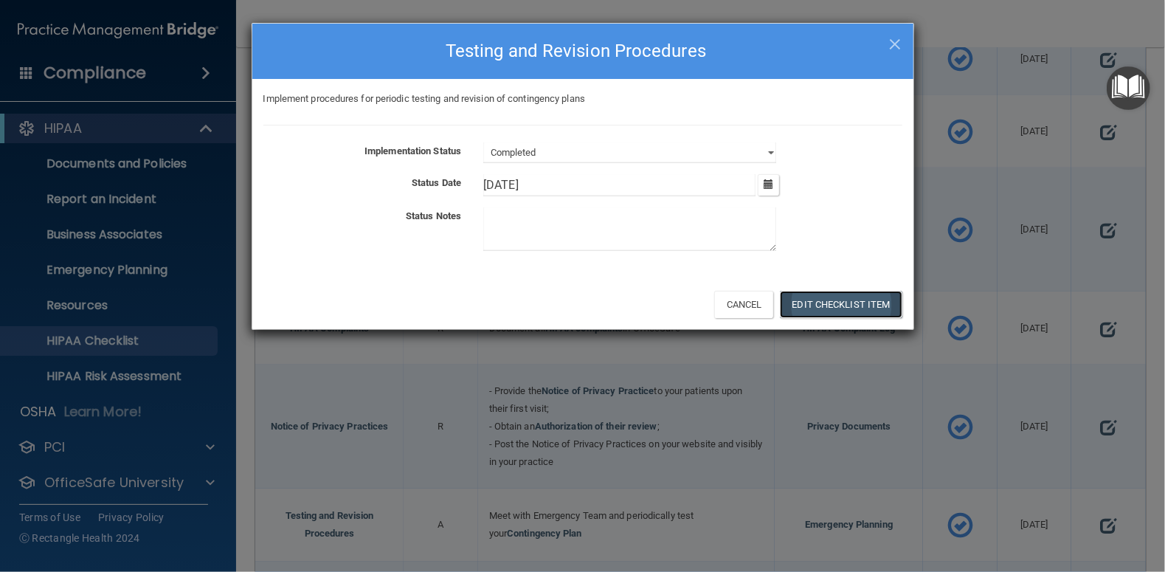
click at [825, 306] on button "Edit Checklist Item" at bounding box center [841, 304] width 122 height 27
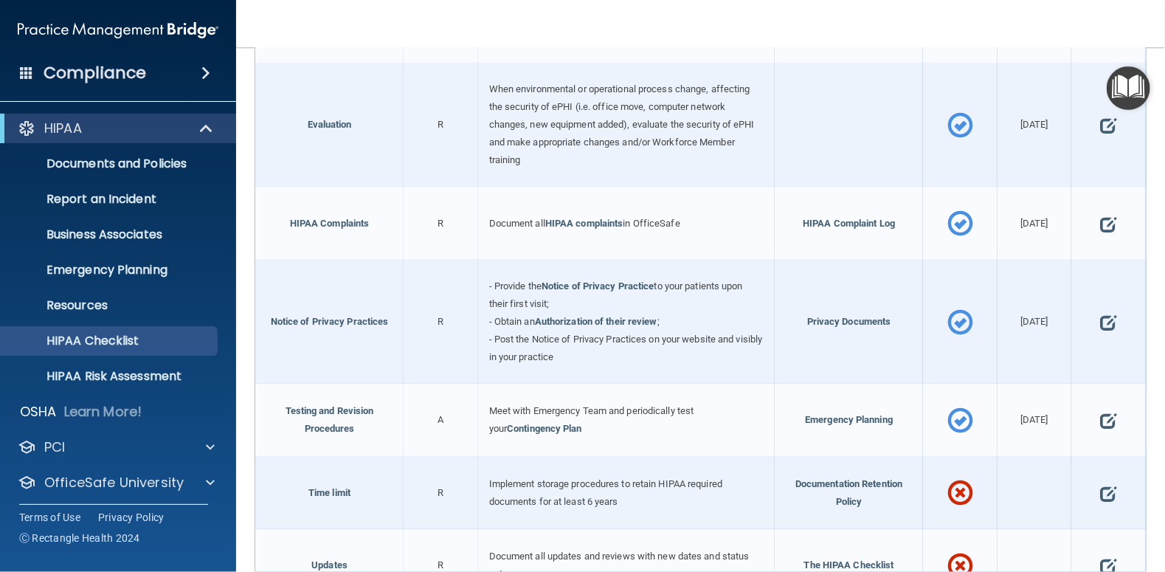
scroll to position [3972, 0]
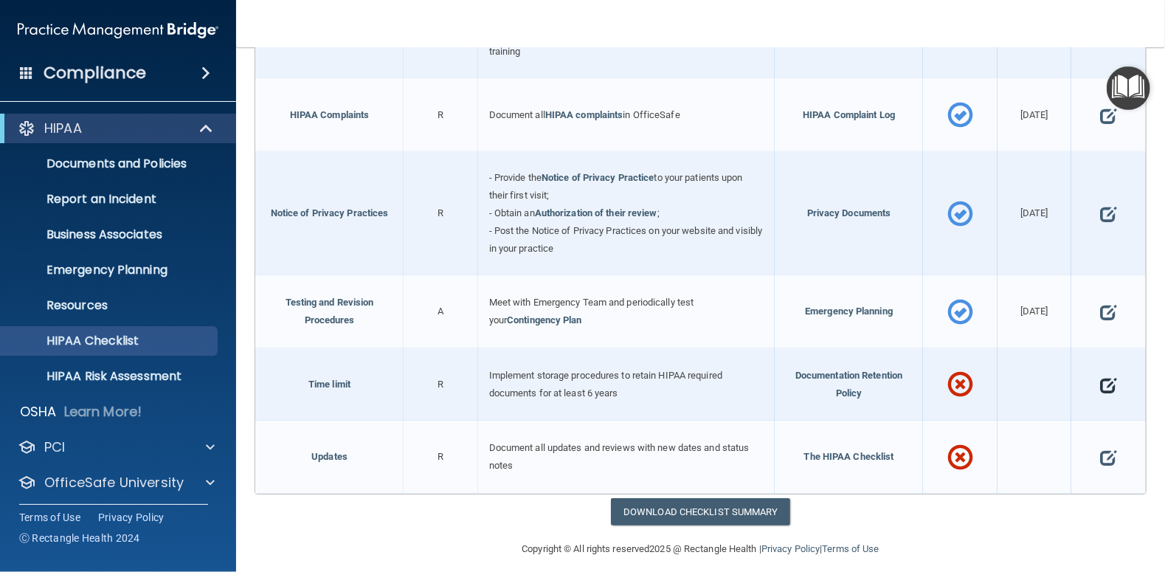
click at [1100, 373] on span at bounding box center [1108, 385] width 16 height 37
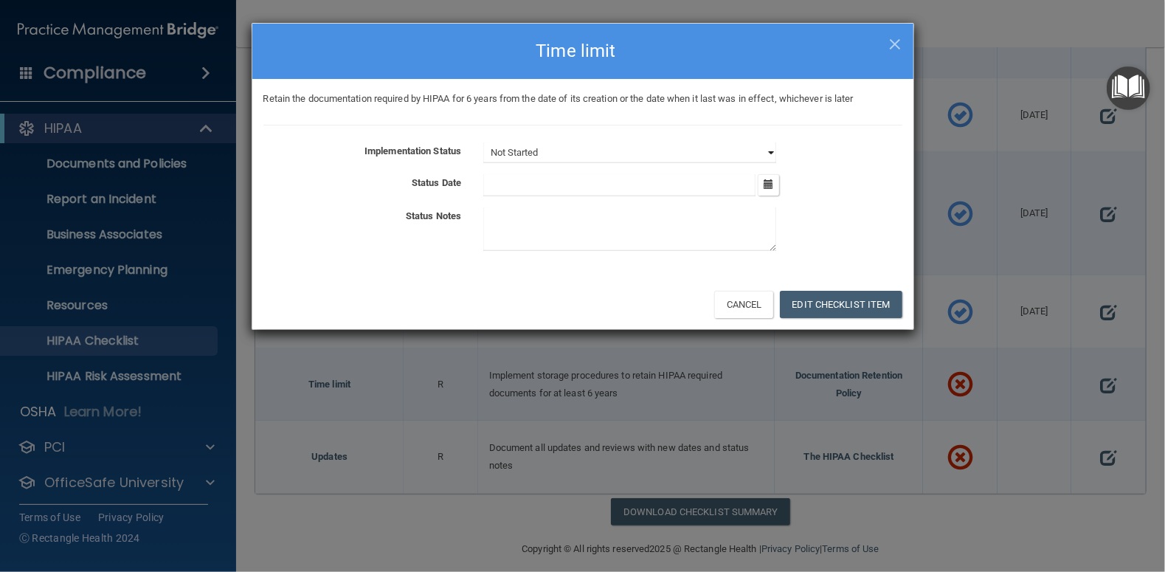
click at [774, 149] on select "Not Started In Progress Completed" at bounding box center [629, 152] width 293 height 21
select select "completed"
click at [483, 142] on select "Not Started In Progress Completed" at bounding box center [629, 152] width 293 height 21
click at [769, 186] on icon "button" at bounding box center [768, 184] width 10 height 10
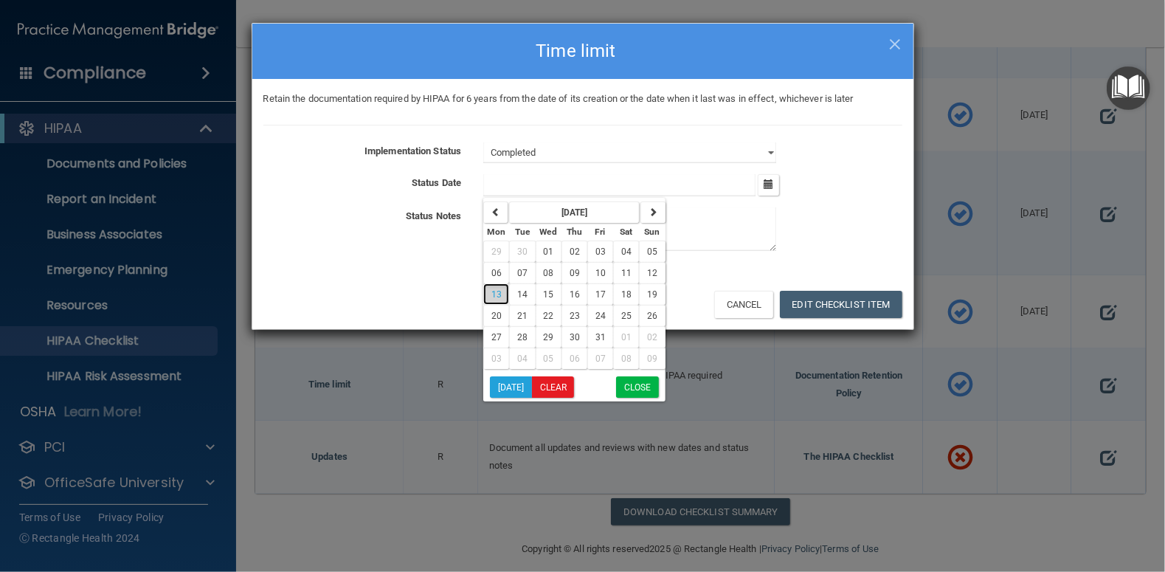
click at [496, 291] on span "13" at bounding box center [496, 294] width 10 height 10
type input "[DATE]"
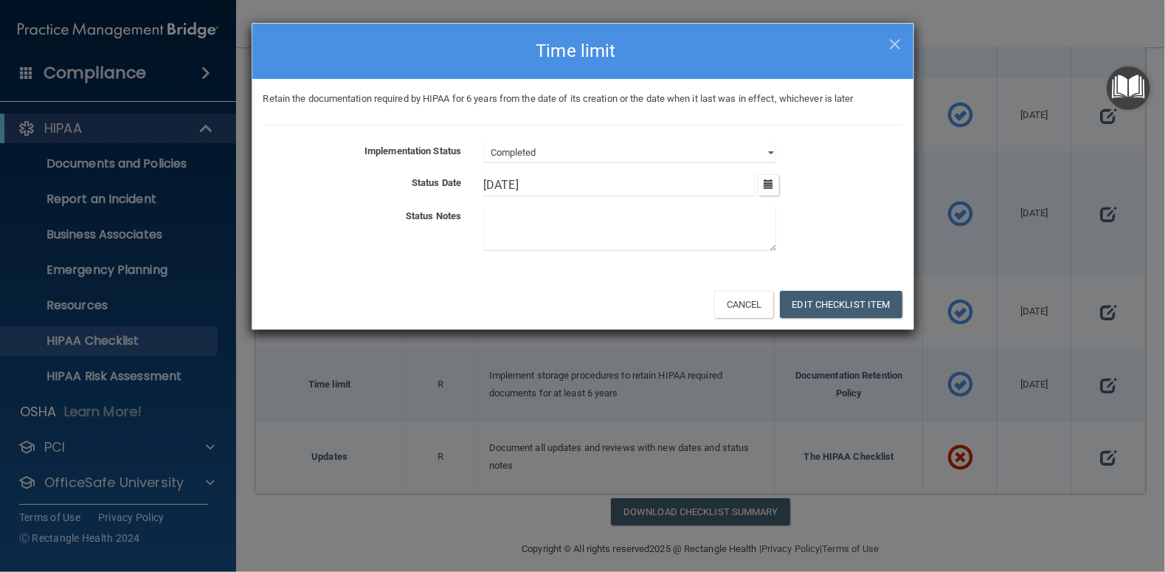
click at [518, 224] on textarea at bounding box center [629, 229] width 293 height 44
type textarea "We hold for 10 yrs"
click at [813, 303] on button "Edit Checklist Item" at bounding box center [841, 304] width 122 height 27
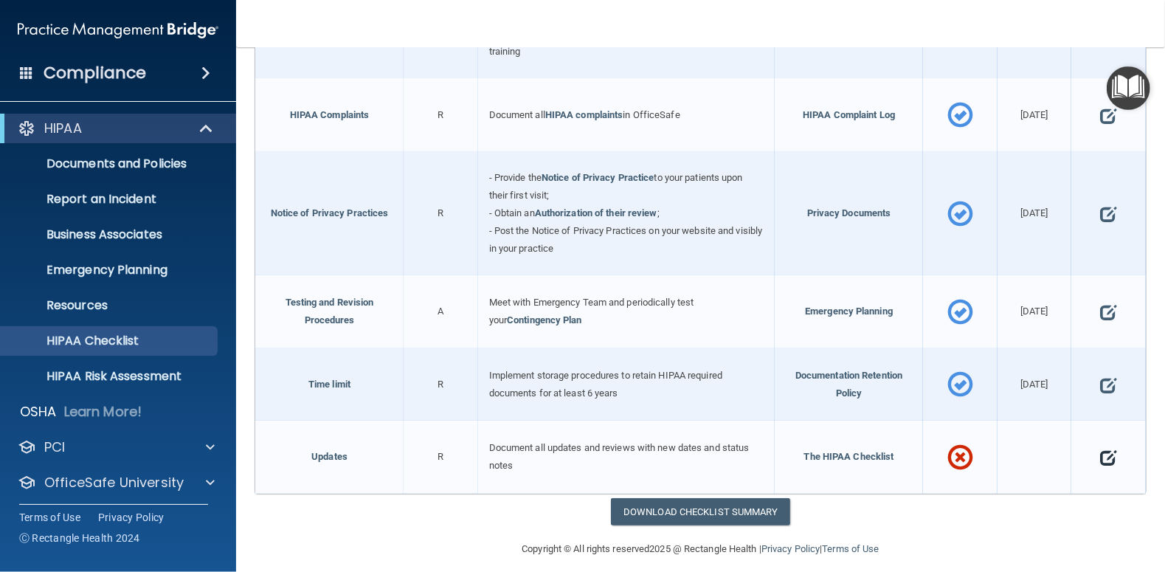
click at [1100, 440] on span at bounding box center [1108, 457] width 16 height 37
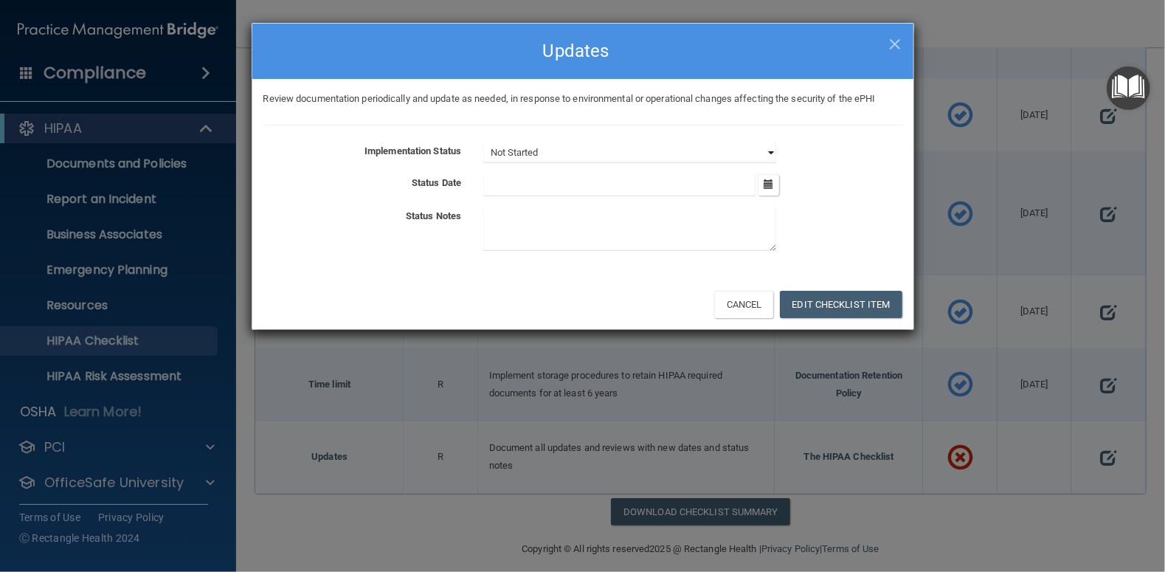
click at [769, 150] on select "Not Started In Progress Completed" at bounding box center [629, 152] width 293 height 21
select select "completed"
click at [483, 142] on select "Not Started In Progress Completed" at bounding box center [629, 152] width 293 height 21
click at [771, 184] on icon "button" at bounding box center [768, 184] width 10 height 10
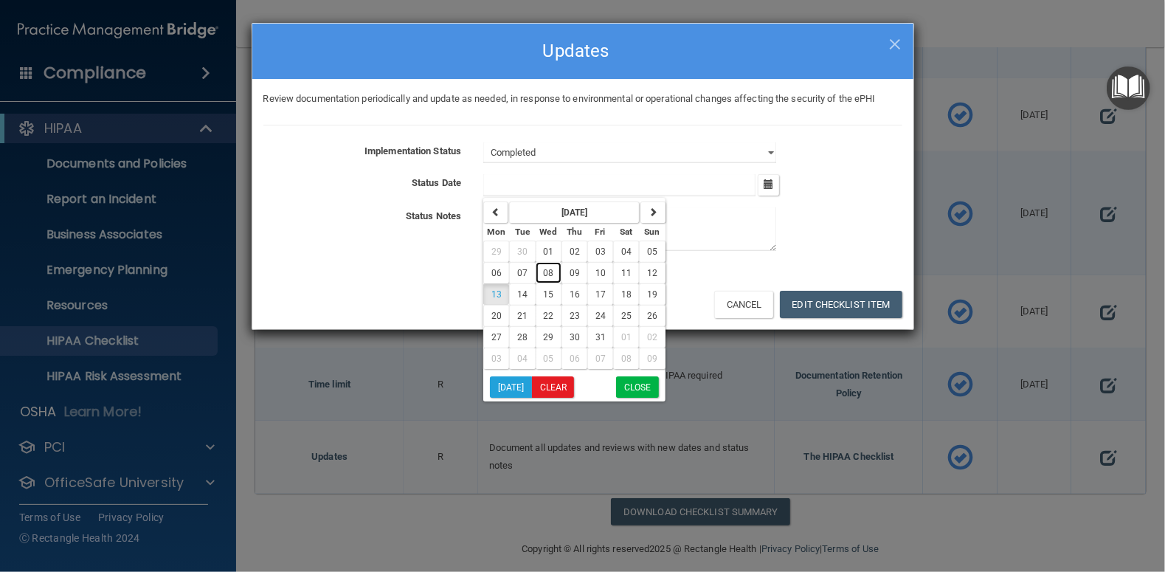
click at [552, 273] on span "08" at bounding box center [549, 273] width 10 height 10
type input "[DATE]"
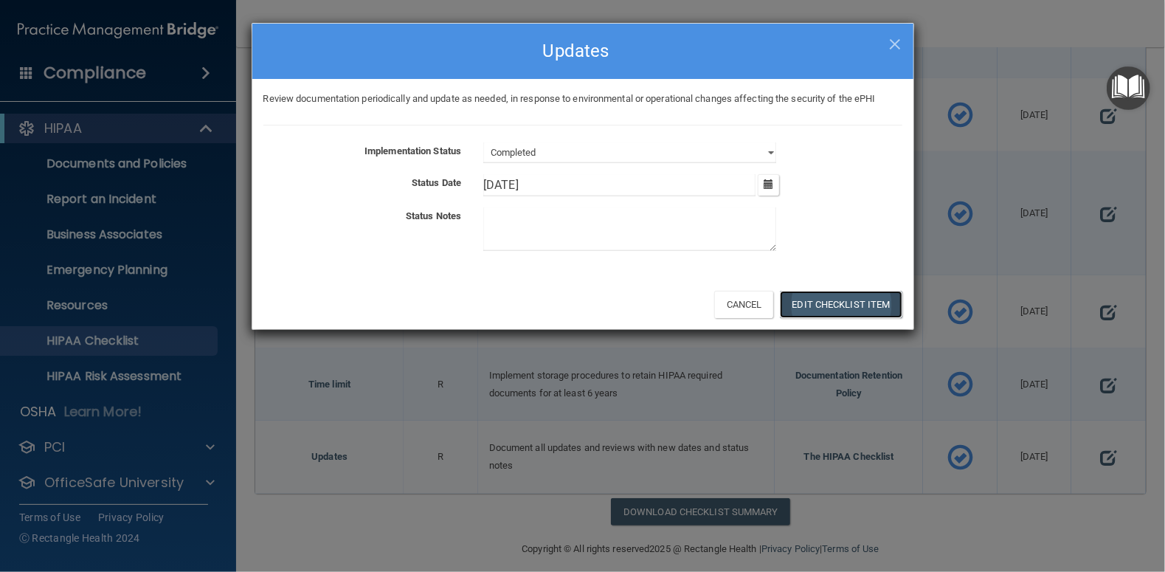
click at [871, 304] on button "Edit Checklist Item" at bounding box center [841, 304] width 122 height 27
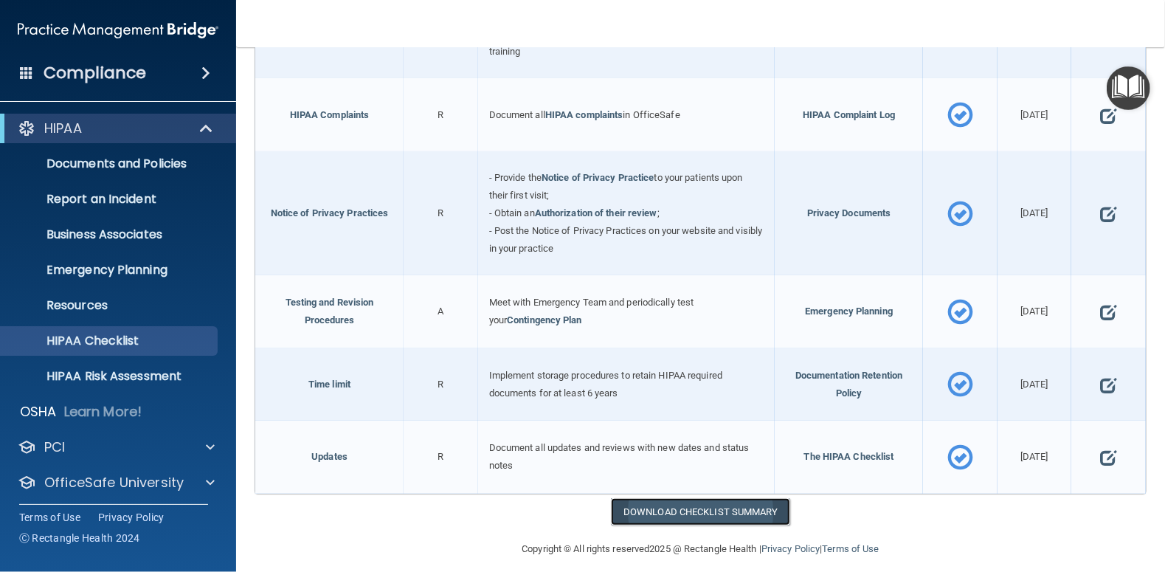
click at [660, 498] on link "Download Checklist Summary" at bounding box center [700, 511] width 179 height 27
click at [94, 310] on p "Resources" at bounding box center [110, 305] width 201 height 15
